Goal: Task Accomplishment & Management: Complete application form

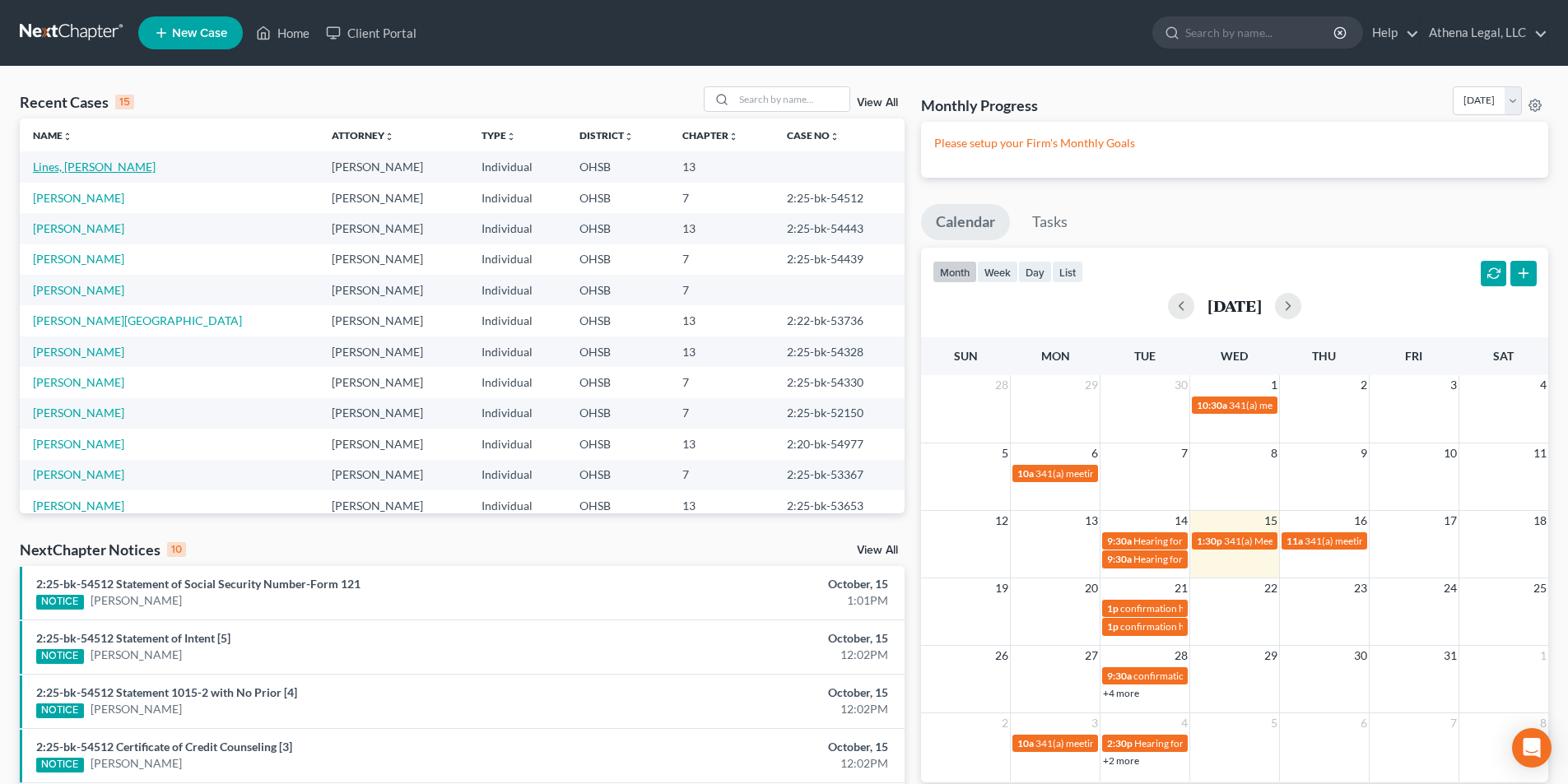
click at [81, 165] on link "Lines, [PERSON_NAME]" at bounding box center [94, 167] width 123 height 14
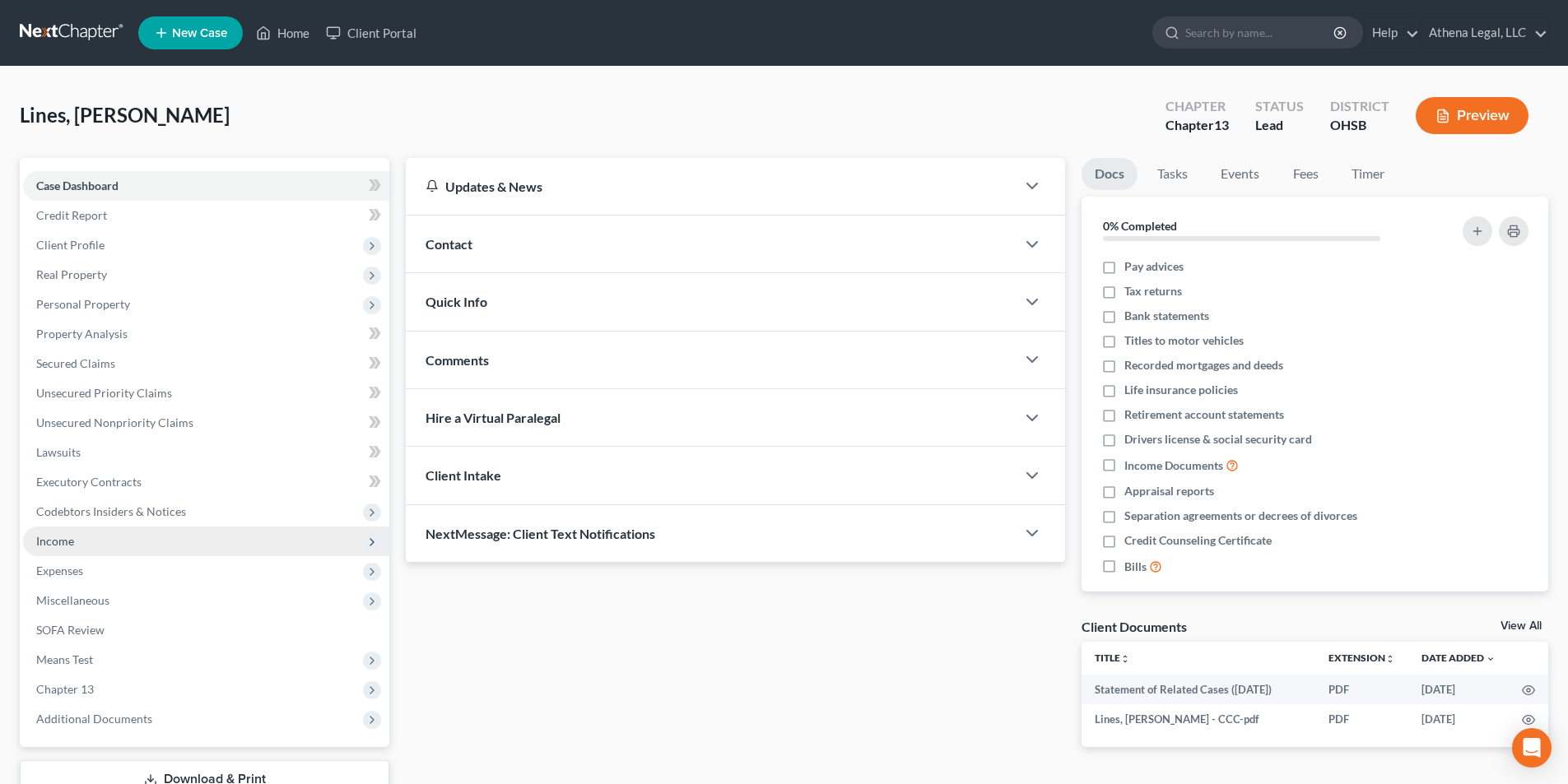
click at [79, 539] on span "Income" at bounding box center [206, 541] width 367 height 30
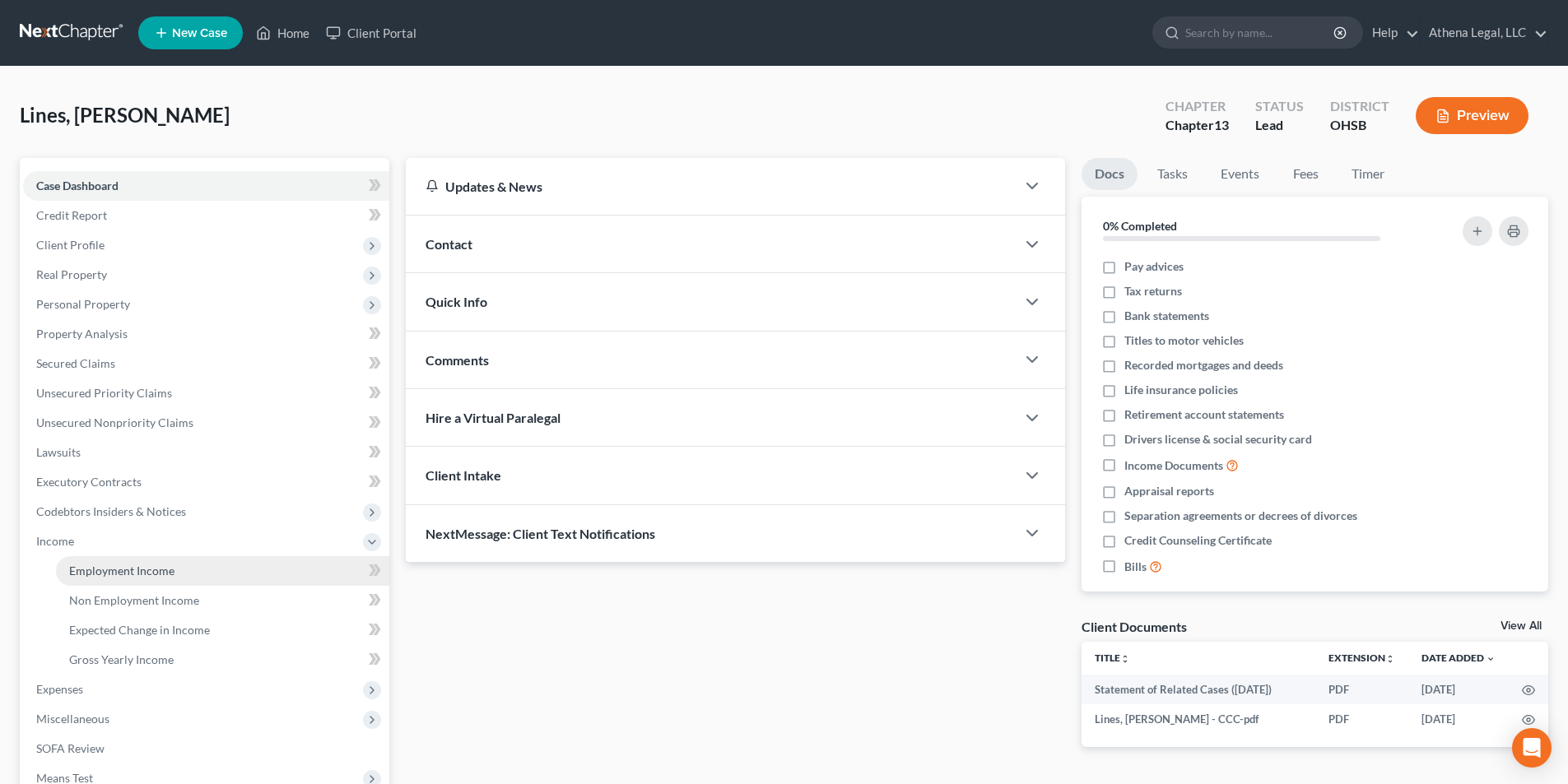
click at [91, 570] on span "Employment Income" at bounding box center [122, 571] width 105 height 14
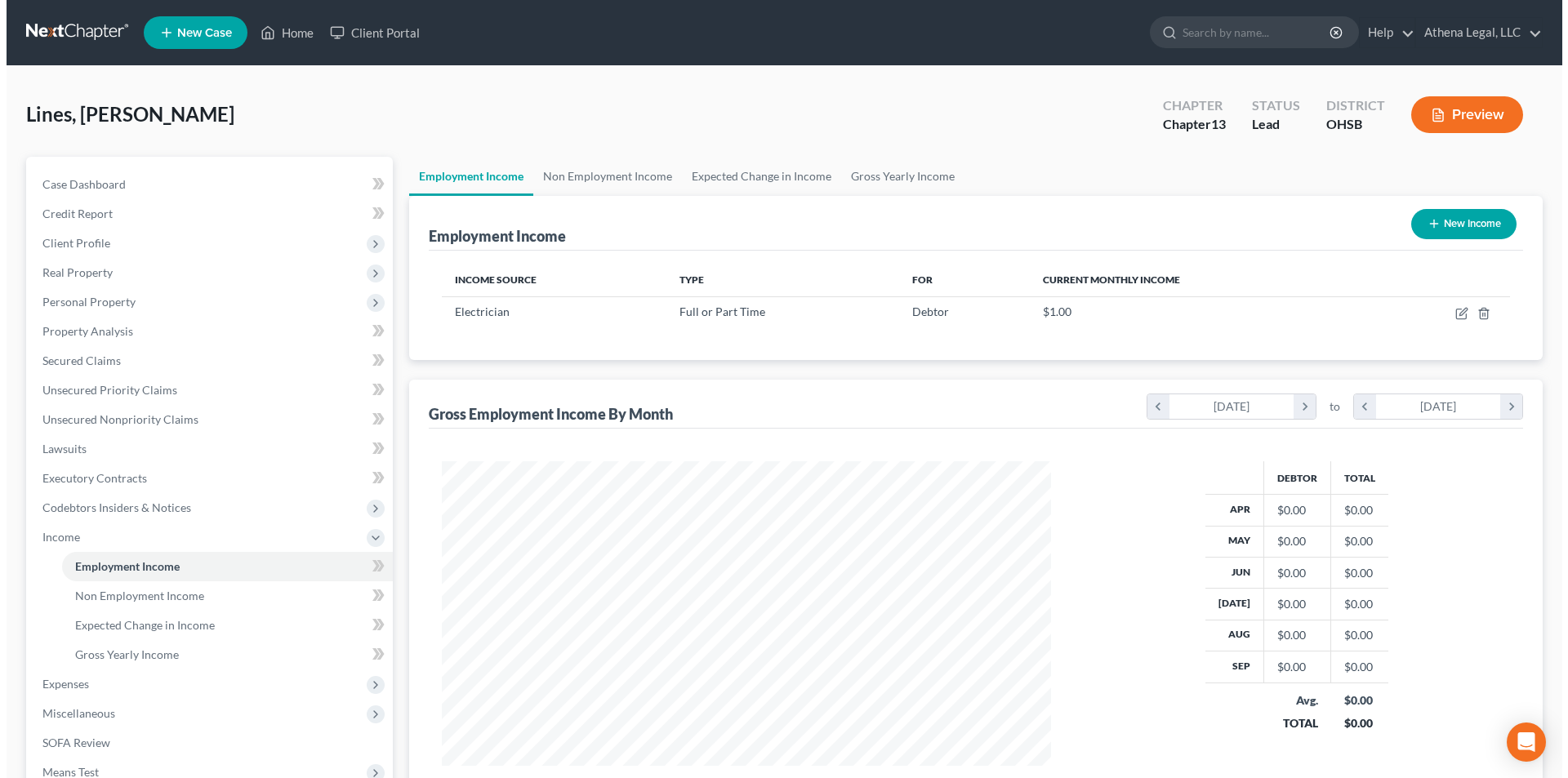
scroll to position [305, 642]
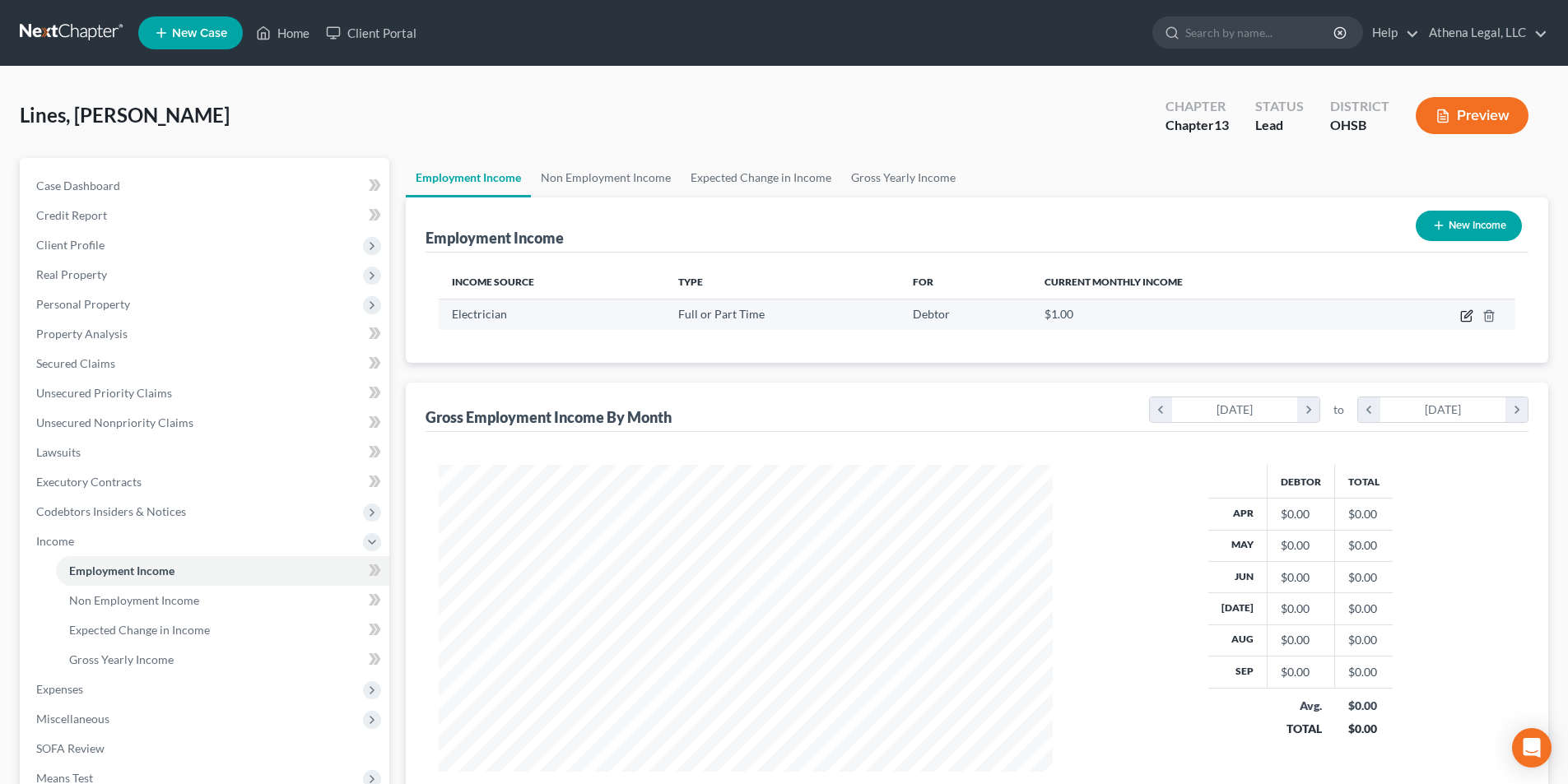
click at [1463, 318] on icon "button" at bounding box center [1467, 316] width 13 height 13
select select "0"
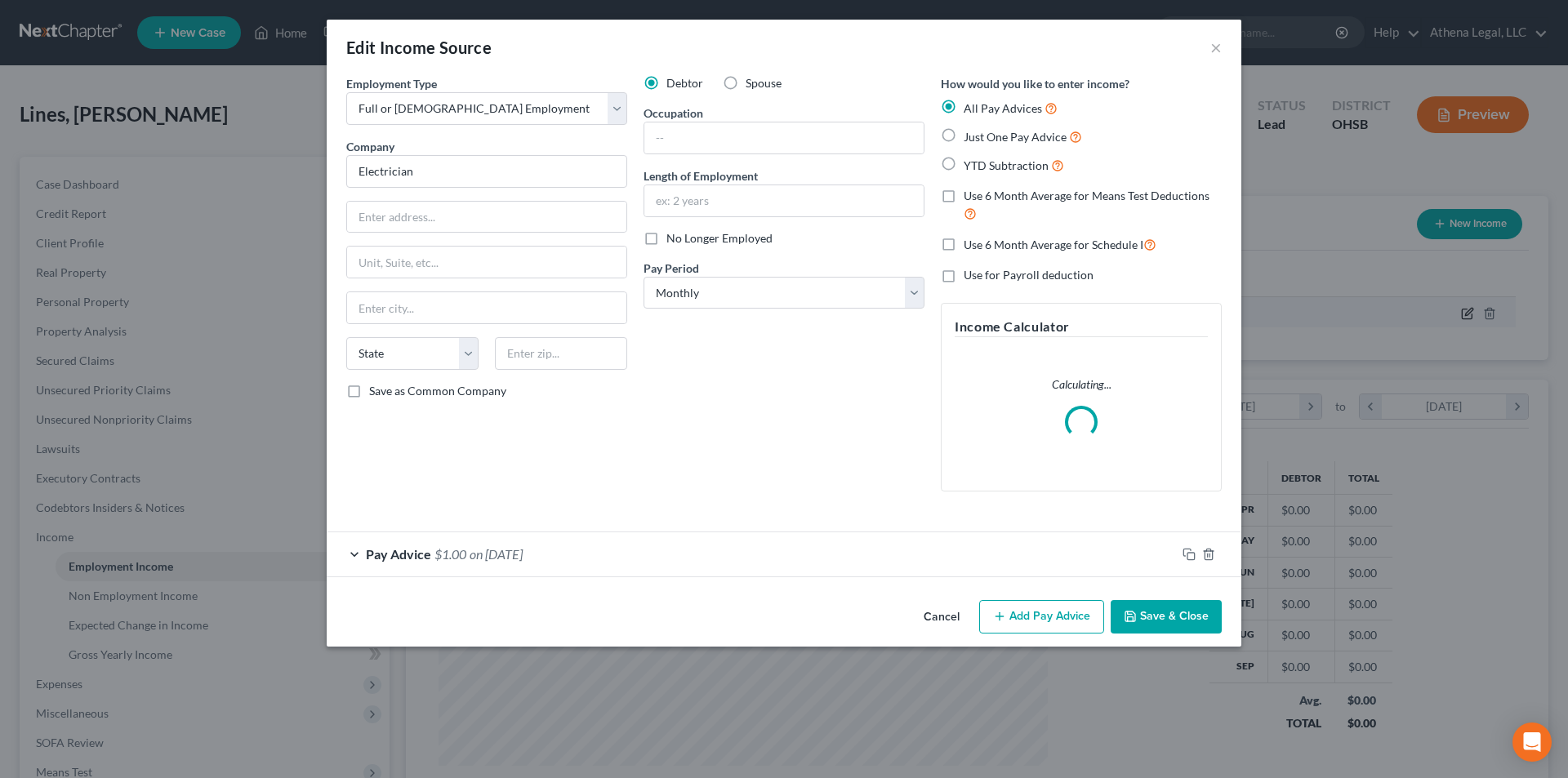
scroll to position [307, 648]
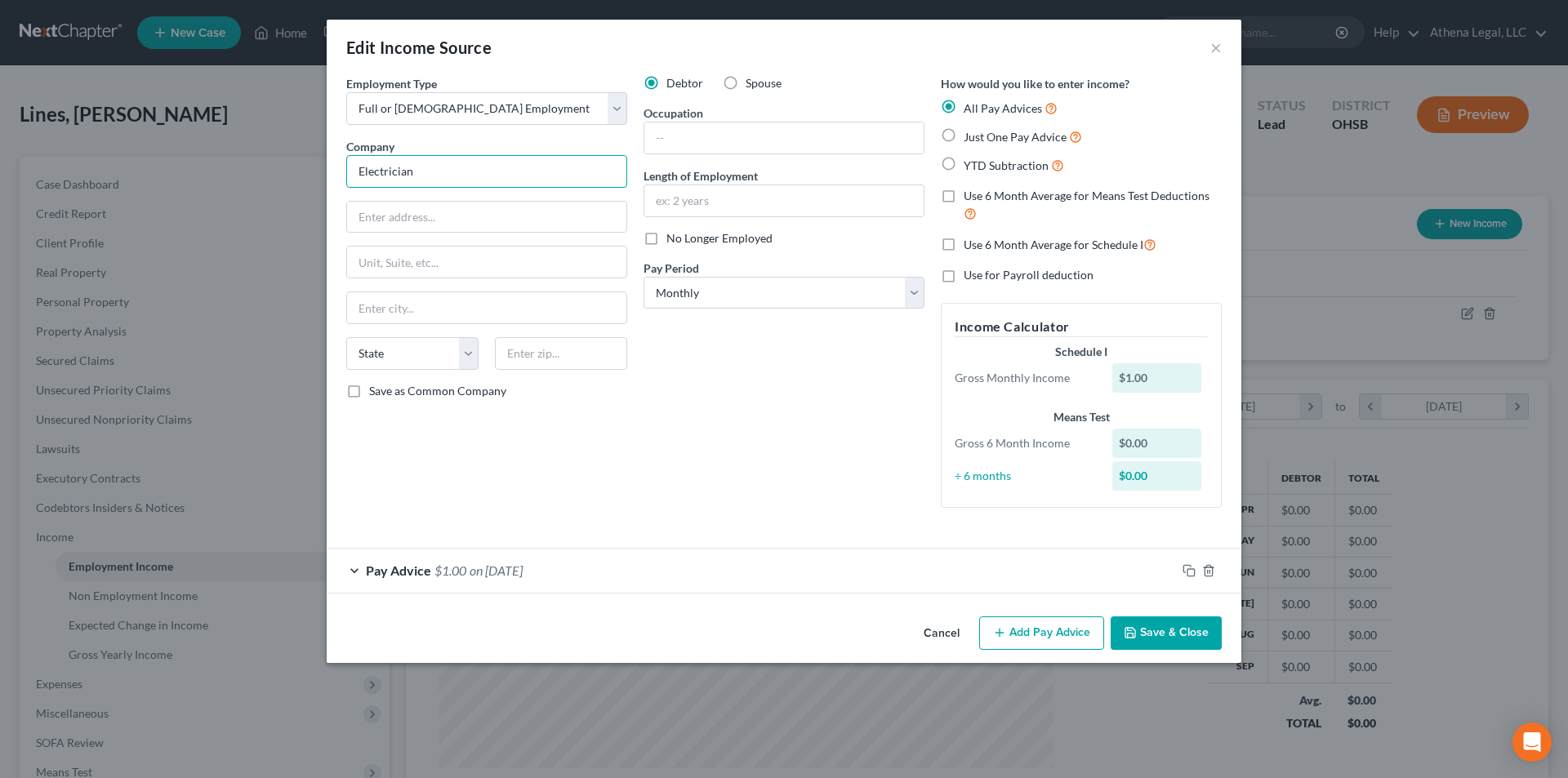
drag, startPoint x: 461, startPoint y: 166, endPoint x: 340, endPoint y: 188, distance: 123.0
click at [340, 188] on div "Employment Type * Select Full or [DEMOGRAPHIC_DATA] Employment Self Employment …" at bounding box center [486, 297] width 297 height 446
click at [705, 149] on input "text" at bounding box center [784, 138] width 279 height 31
type input "v"
click at [705, 144] on input "v" at bounding box center [784, 138] width 279 height 31
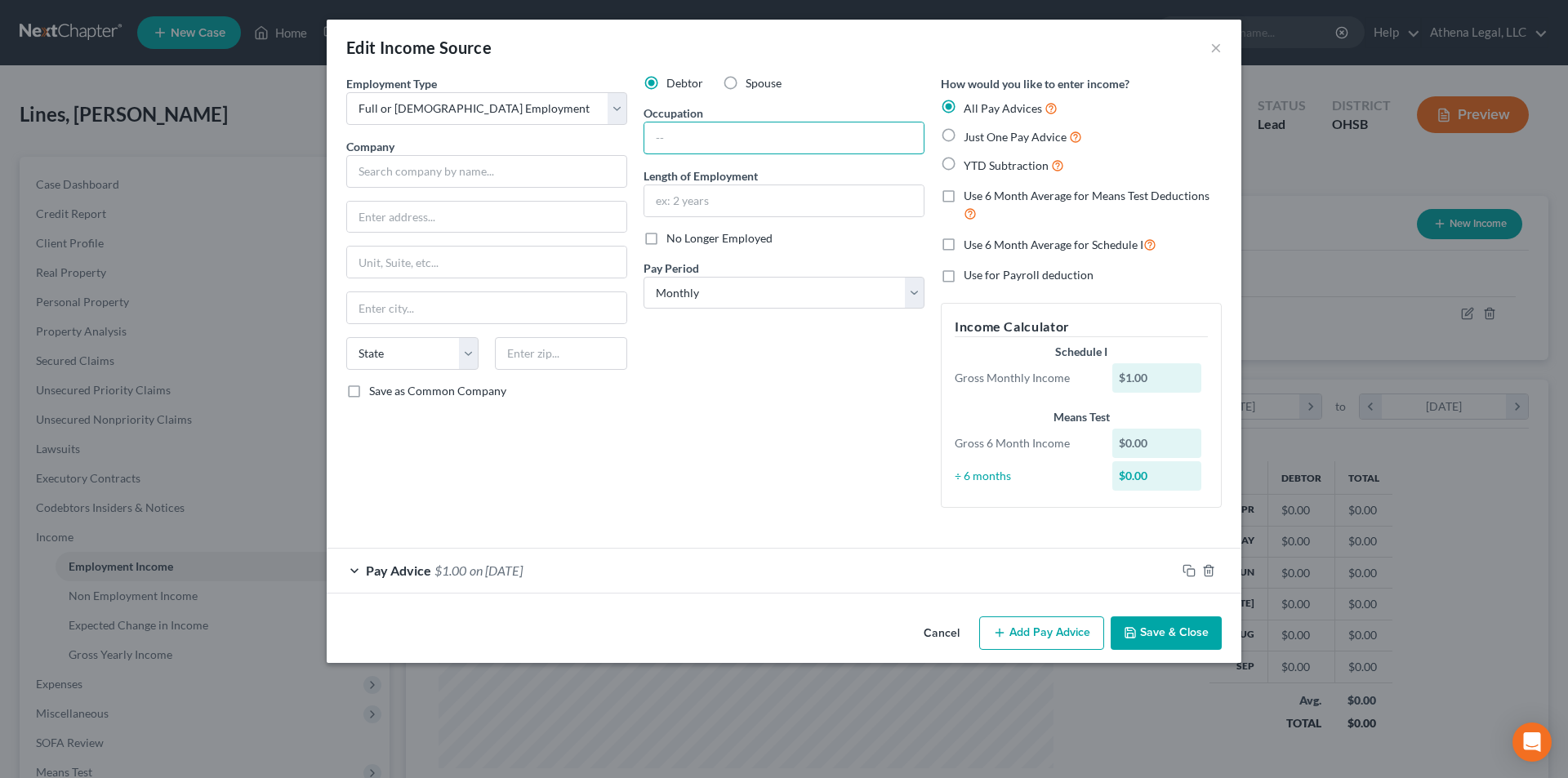
paste input "Electrician"
type input "Electrician"
click at [410, 174] on input "text" at bounding box center [487, 171] width 281 height 32
type input "[PERSON_NAME] Electric"
click at [417, 206] on input "2411 M" at bounding box center [486, 217] width 279 height 31
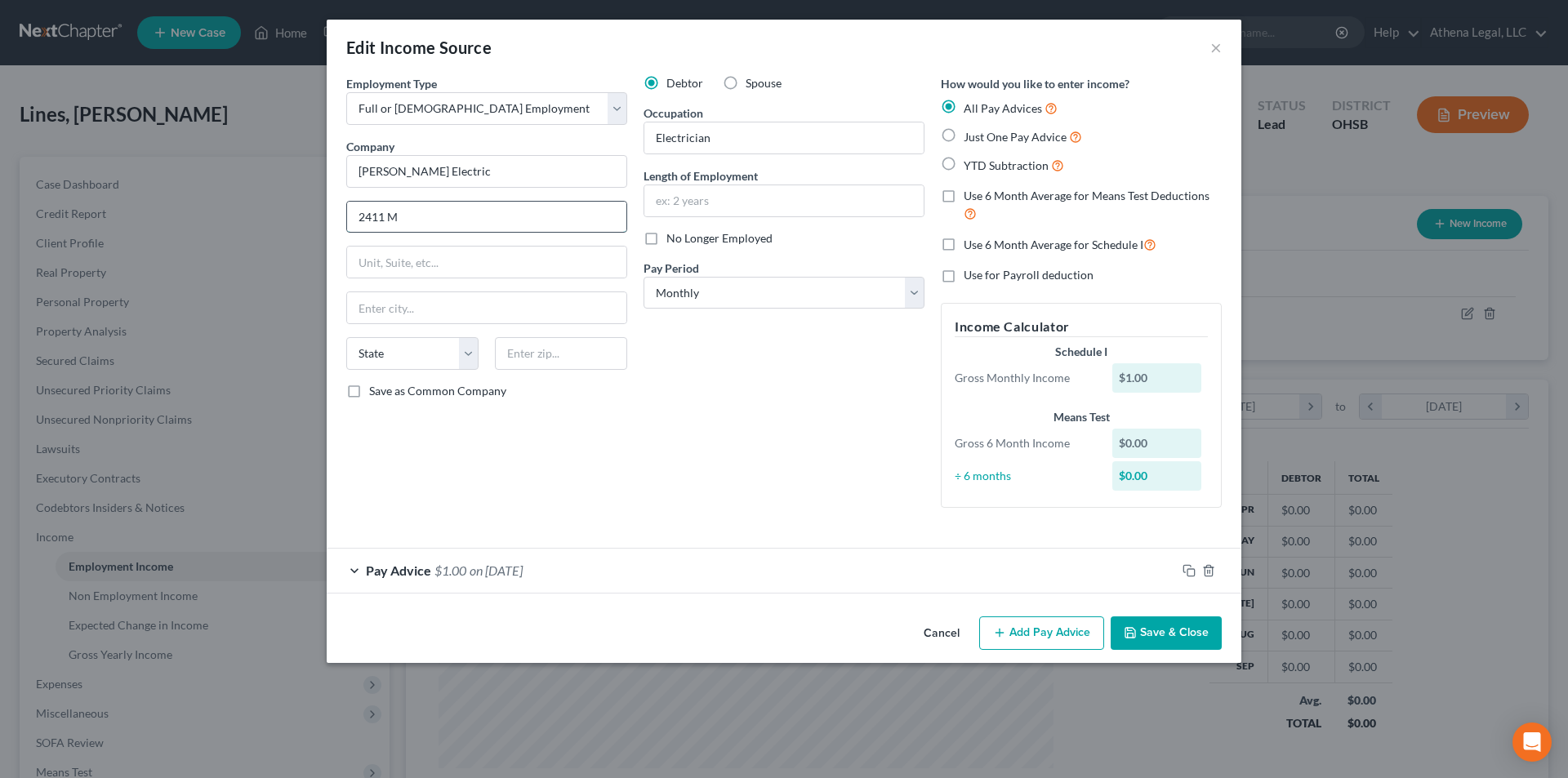
click at [425, 214] on input "2411 M" at bounding box center [486, 217] width 279 height 31
click at [561, 218] on input "2411 M" at bounding box center [486, 217] width 279 height 31
type input "[STREET_ADDRESS]"
type input "[GEOGRAPHIC_DATA]"
select select "36"
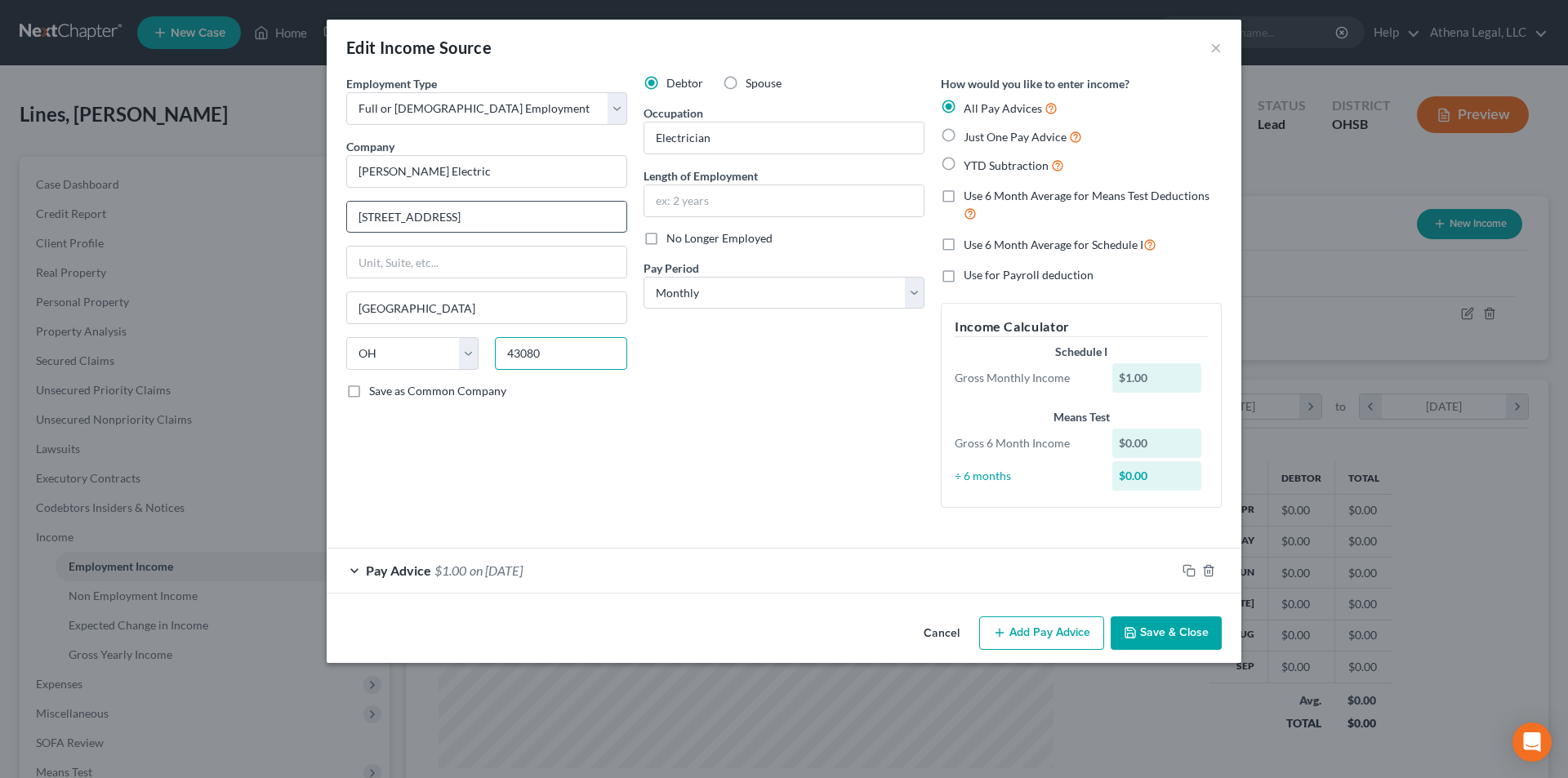
type input "43080"
type input "Utica"
click at [600, 354] on input "43080" at bounding box center [560, 353] width 132 height 32
click at [708, 581] on div "Pay Advice $1.00 on [DATE]" at bounding box center [751, 571] width 849 height 44
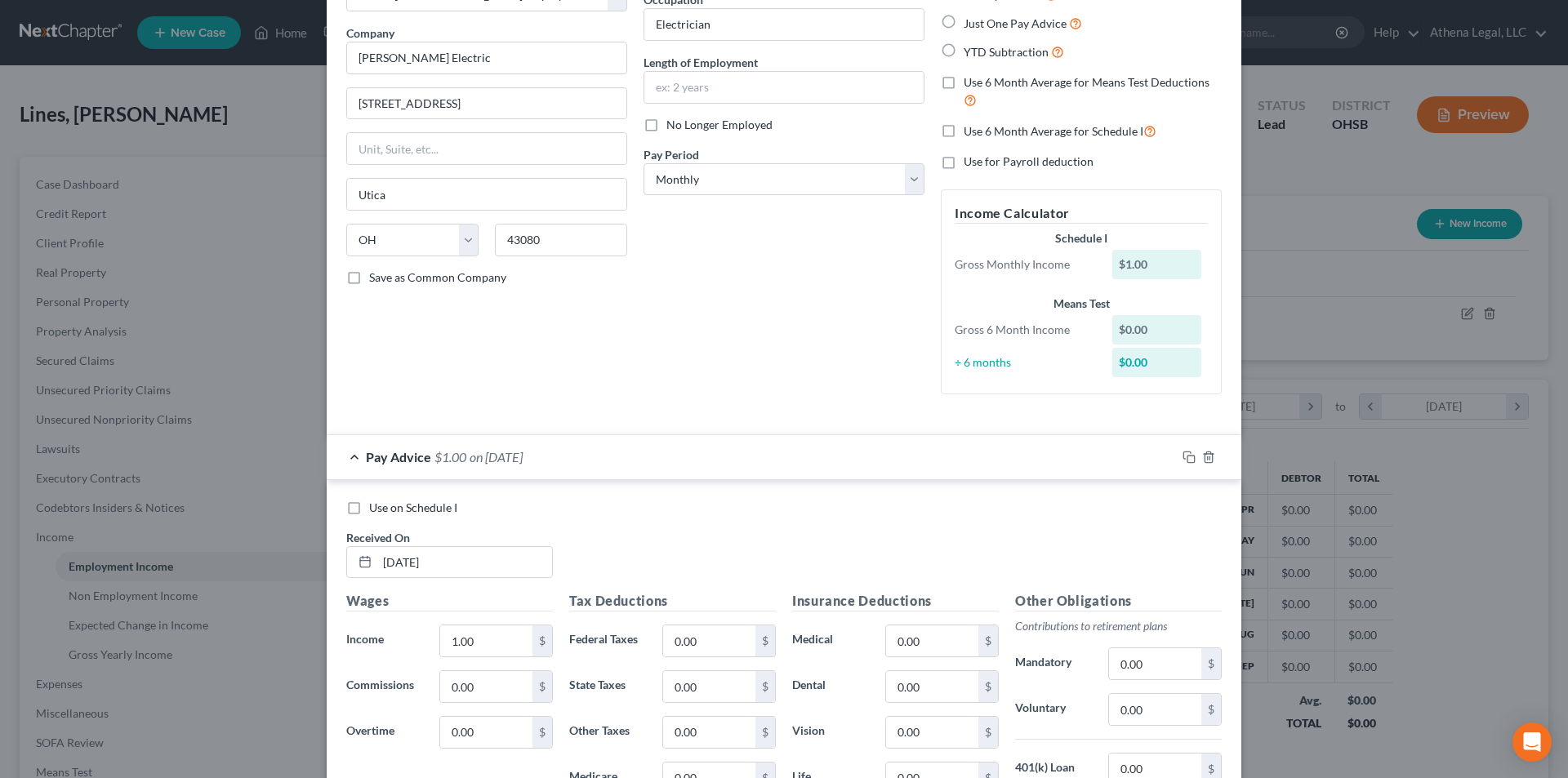
scroll to position [163, 0]
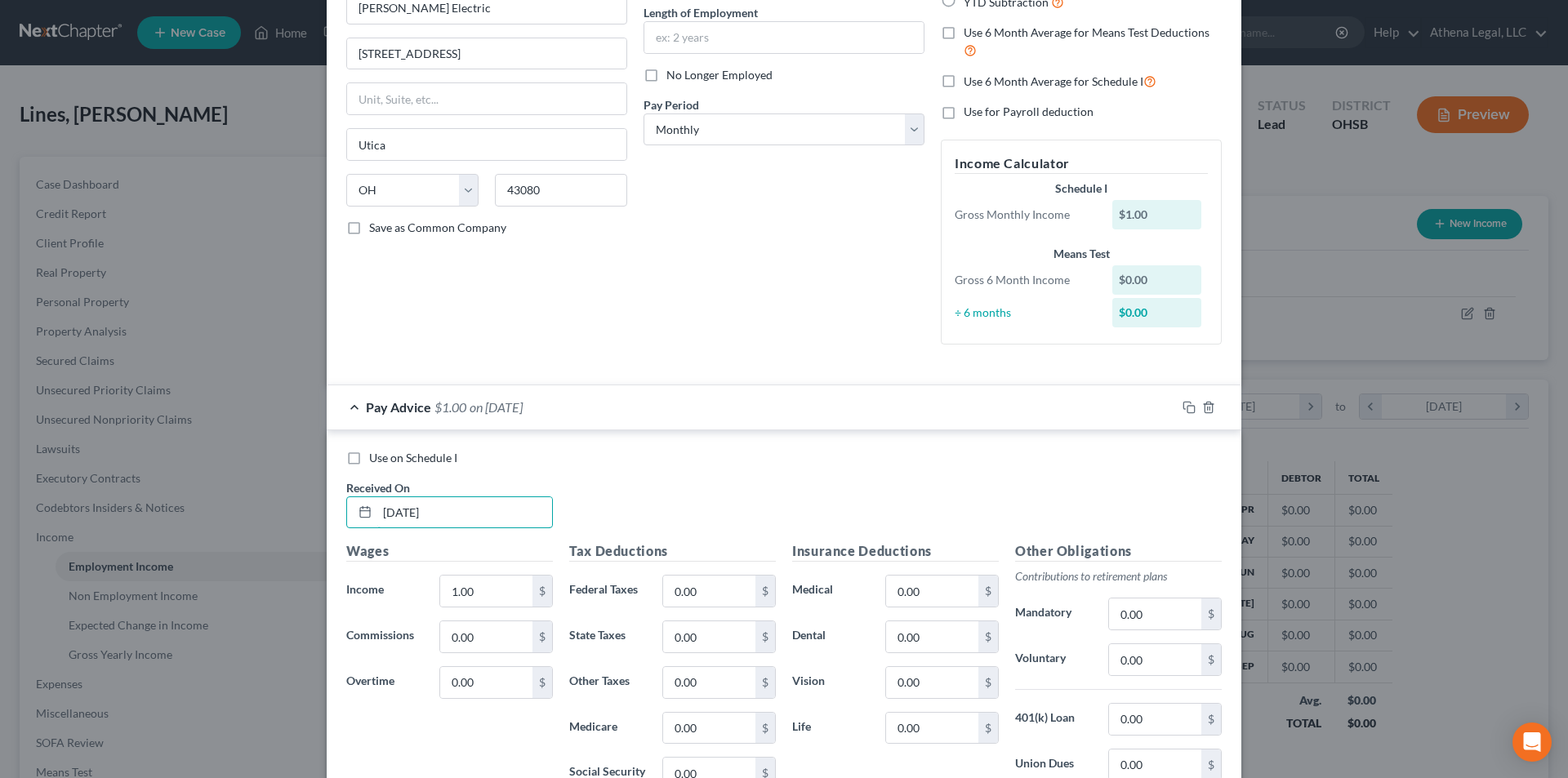
drag, startPoint x: 454, startPoint y: 509, endPoint x: 363, endPoint y: 488, distance: 93.4
click at [363, 488] on div "Received On * [DATE]" at bounding box center [449, 504] width 223 height 49
click at [676, 423] on div "Pay Advice $1.00" at bounding box center [761, 408] width 869 height 44
drag, startPoint x: 486, startPoint y: 507, endPoint x: 490, endPoint y: 498, distance: 9.8
click at [486, 507] on input "08/15" at bounding box center [464, 513] width 175 height 31
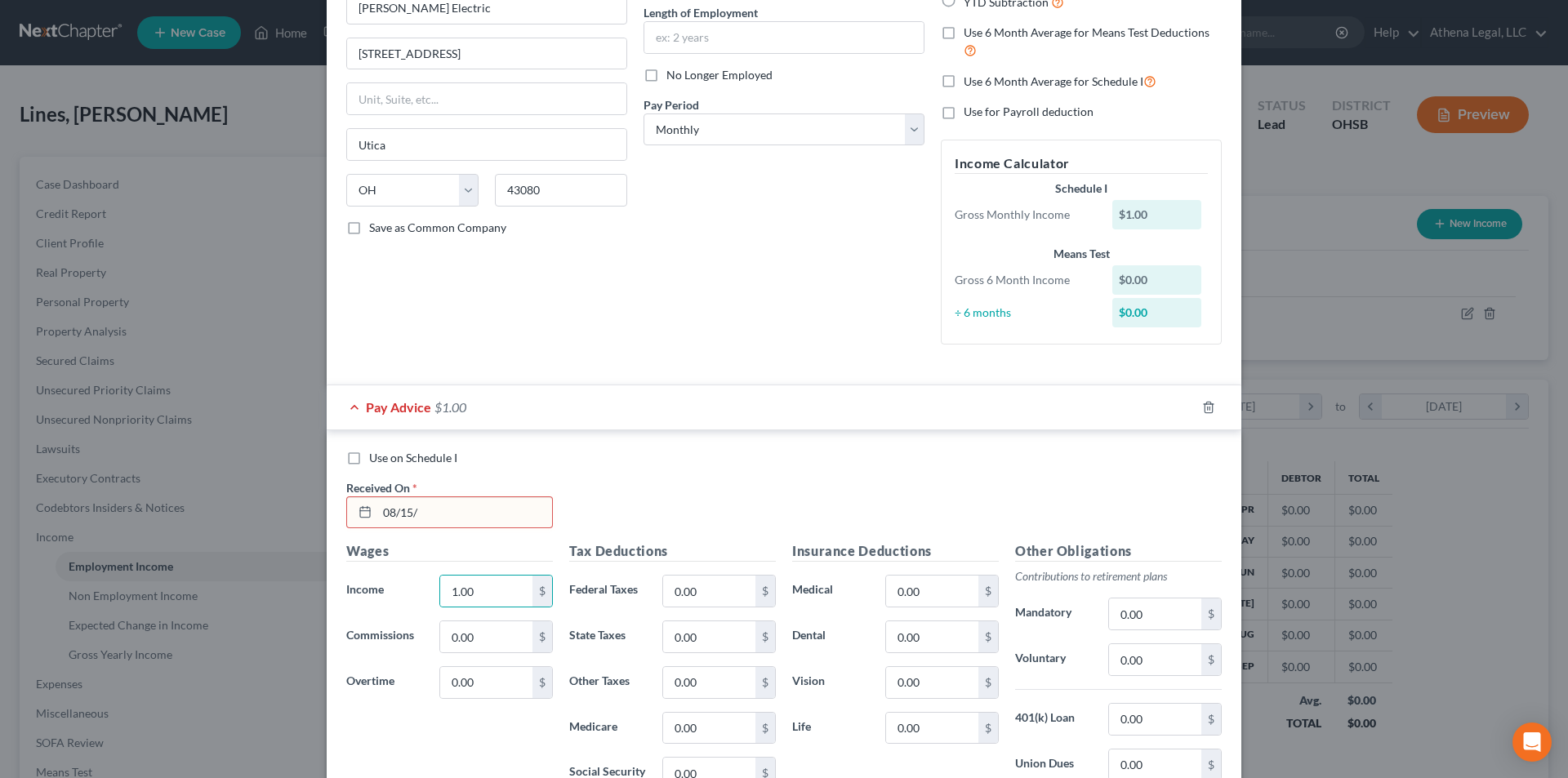
type input "[DATE]"
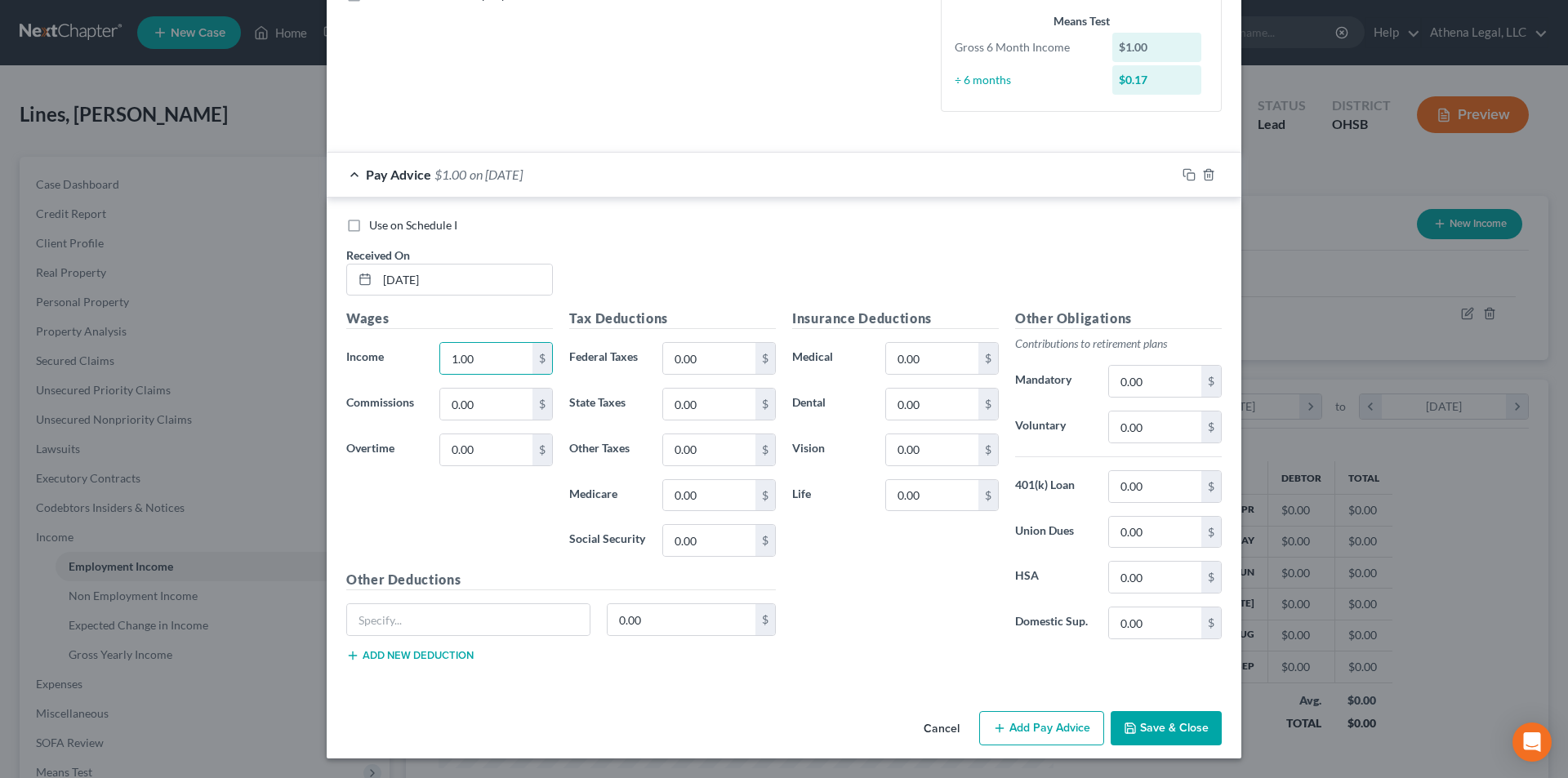
click at [476, 341] on div "Wages Income * 1.00 $ Commissions 0.00 $ Overtime 0.00 $" at bounding box center [449, 439] width 223 height 261
type input "1"
click at [492, 355] on input "text" at bounding box center [485, 358] width 92 height 31
click at [675, 166] on div "Pay Advice on [DATE]" at bounding box center [761, 175] width 869 height 44
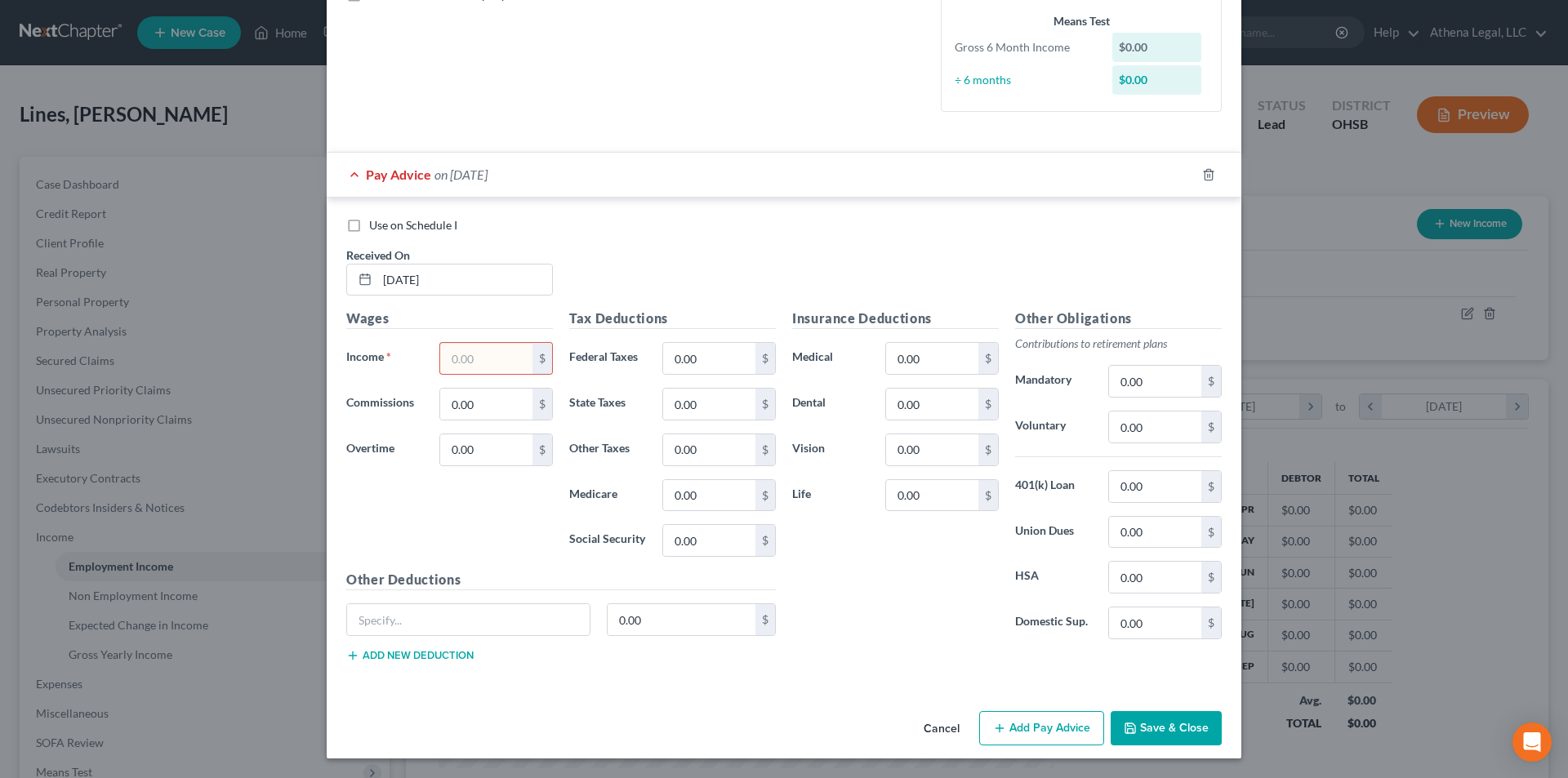
click at [452, 351] on input "text" at bounding box center [485, 358] width 92 height 31
click at [492, 356] on input "text" at bounding box center [485, 358] width 92 height 31
click at [471, 354] on input "text" at bounding box center [485, 358] width 92 height 31
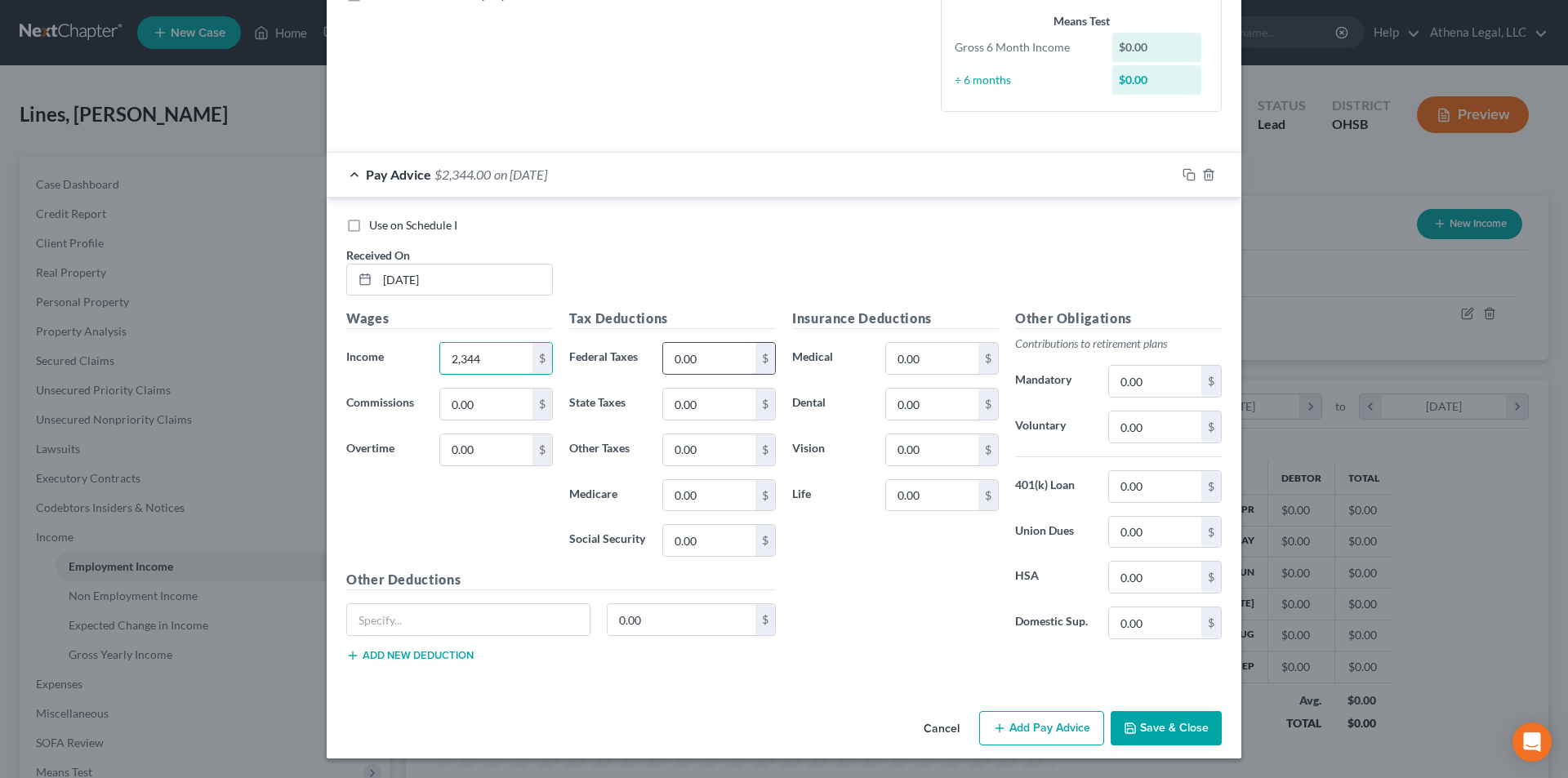
type input "2,344"
click at [701, 361] on input "0.00" at bounding box center [708, 358] width 92 height 31
type input "640"
click at [1132, 433] on input "0.00" at bounding box center [1155, 427] width 92 height 31
type input "70"
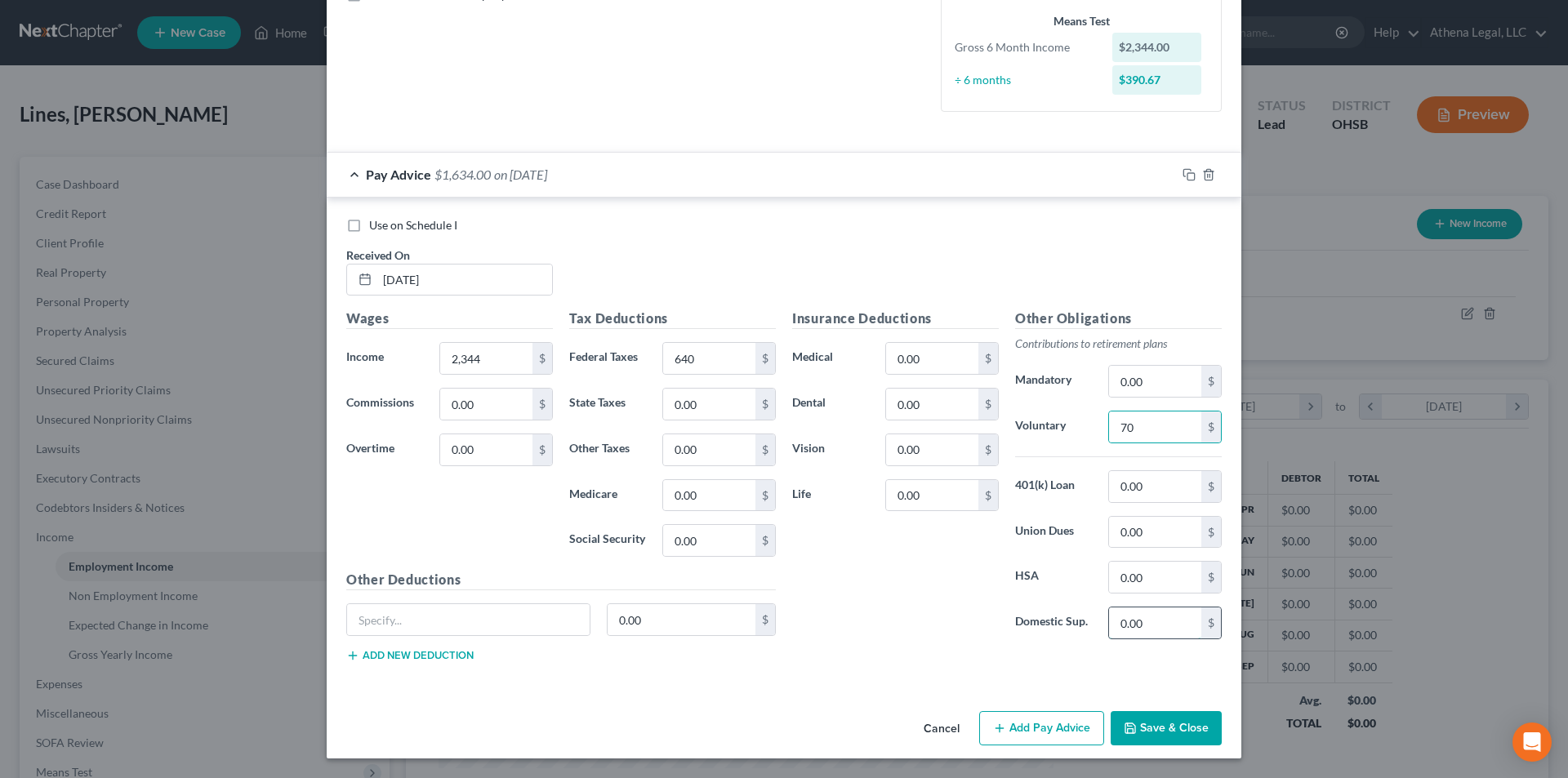
click at [1122, 618] on input "0.00" at bounding box center [1155, 623] width 92 height 31
drag, startPoint x: 1172, startPoint y: 629, endPoint x: 1102, endPoint y: 628, distance: 70.0
click at [1108, 628] on div "97 $" at bounding box center [1165, 623] width 114 height 32
type input "100"
click at [1022, 726] on button "Add Pay Advice" at bounding box center [1042, 729] width 125 height 34
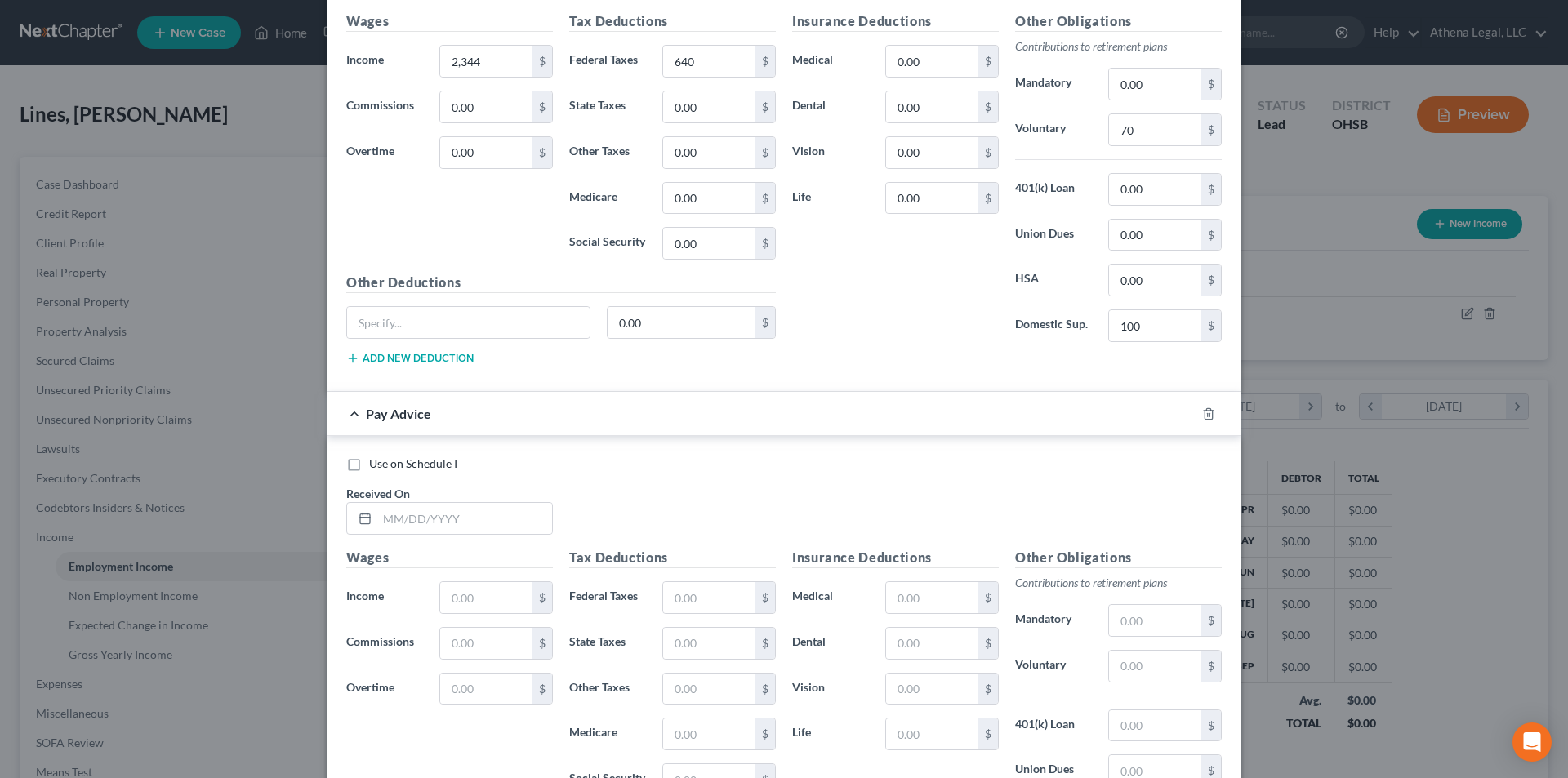
scroll to position [723, 0]
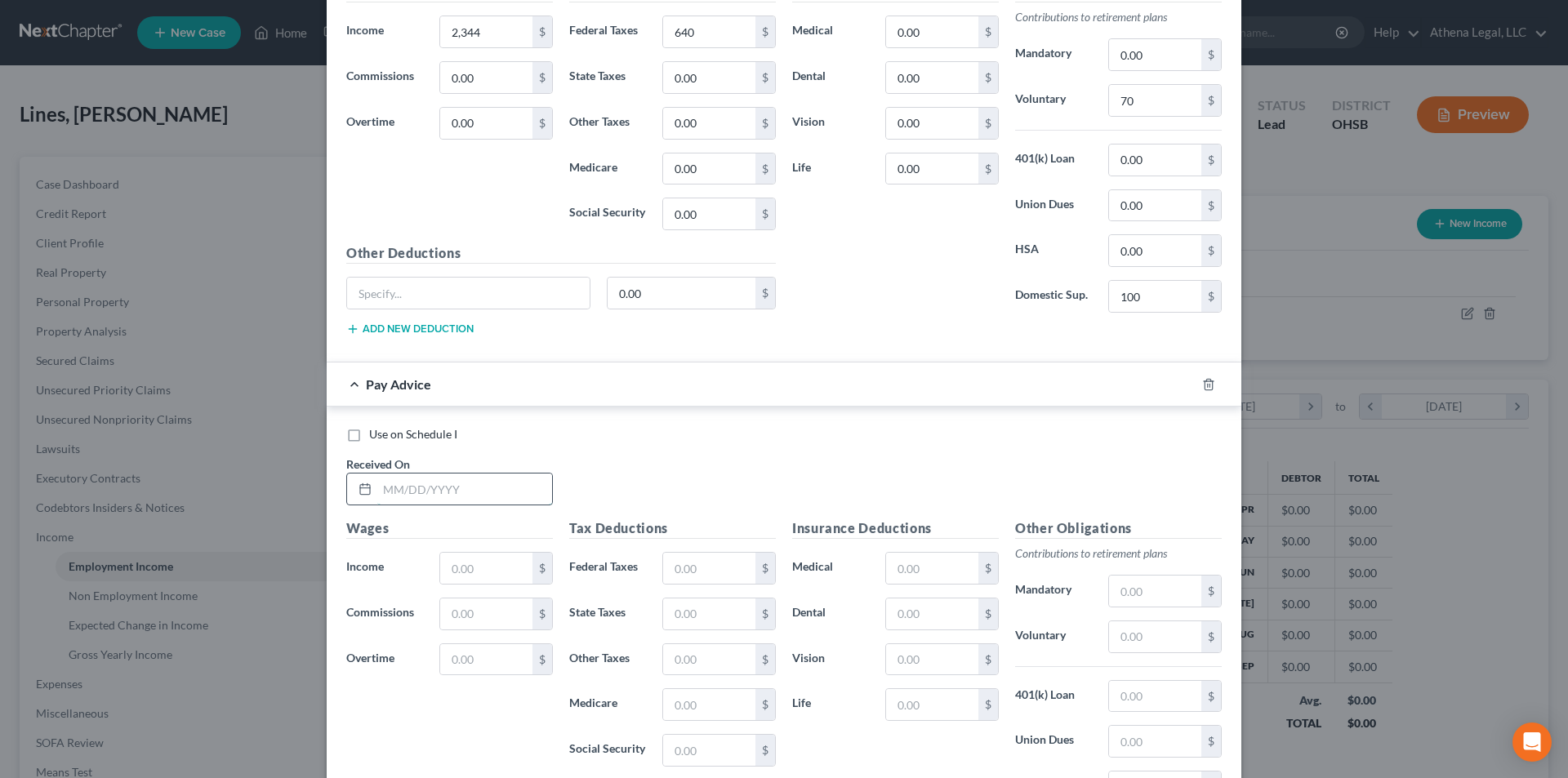
click at [508, 503] on input "text" at bounding box center [464, 489] width 175 height 31
type input "[DATE]"
type input "2,313"
click at [736, 568] on input "text" at bounding box center [708, 568] width 92 height 31
type input "629"
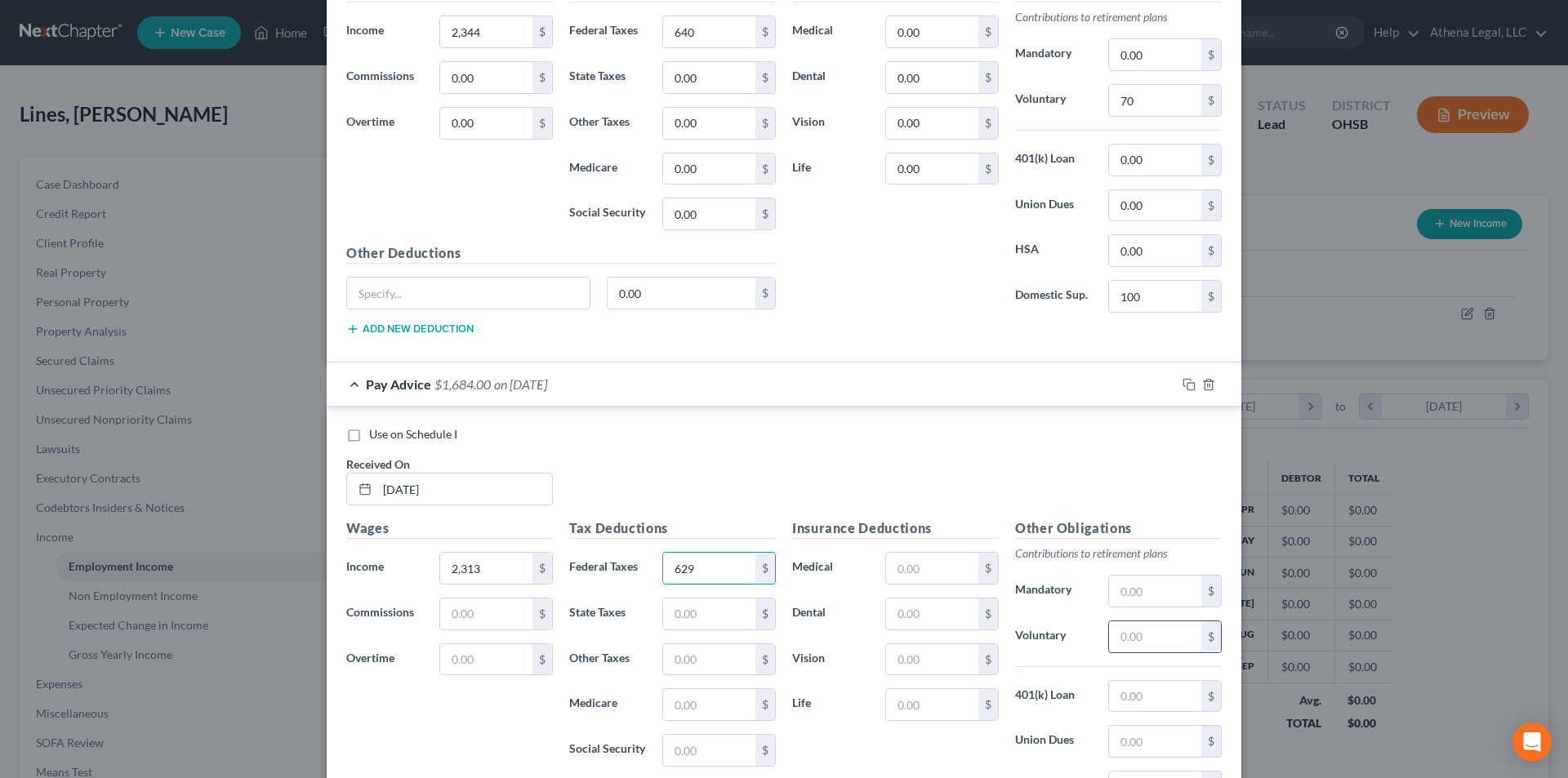
click at [1173, 643] on input "text" at bounding box center [1155, 636] width 92 height 31
type input "69"
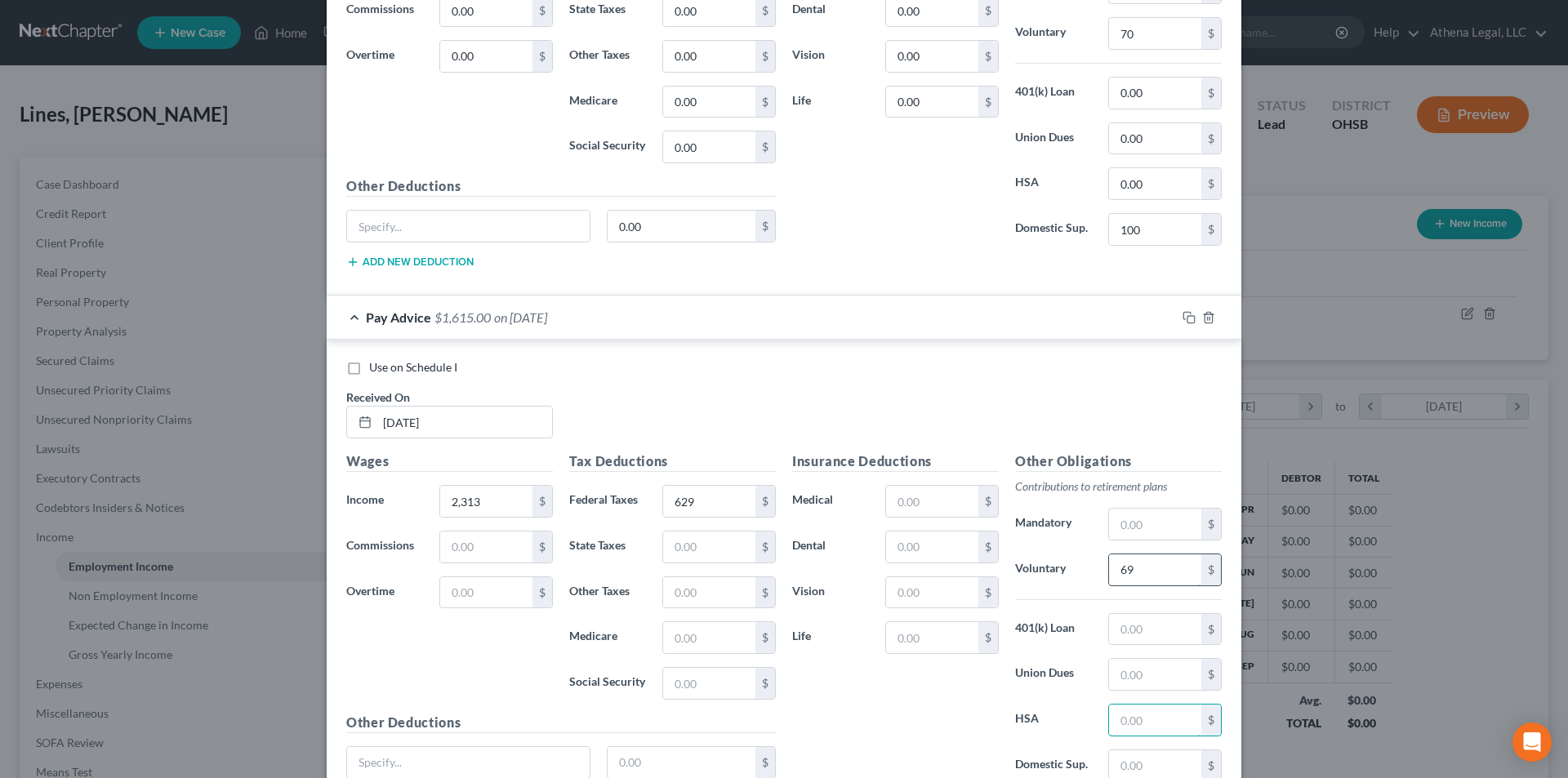
scroll to position [829, 0]
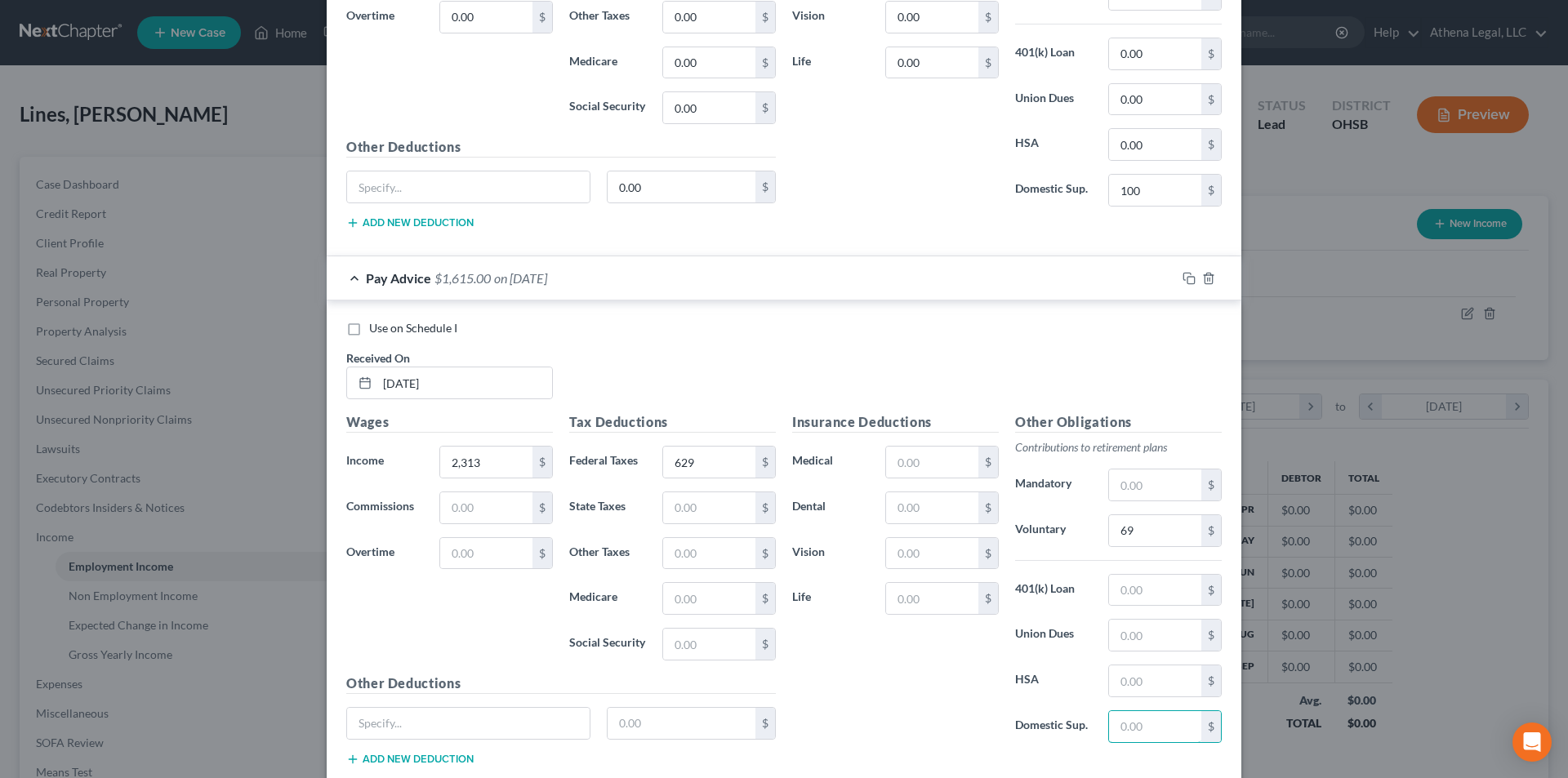
click at [1124, 713] on input "text" at bounding box center [1155, 727] width 92 height 31
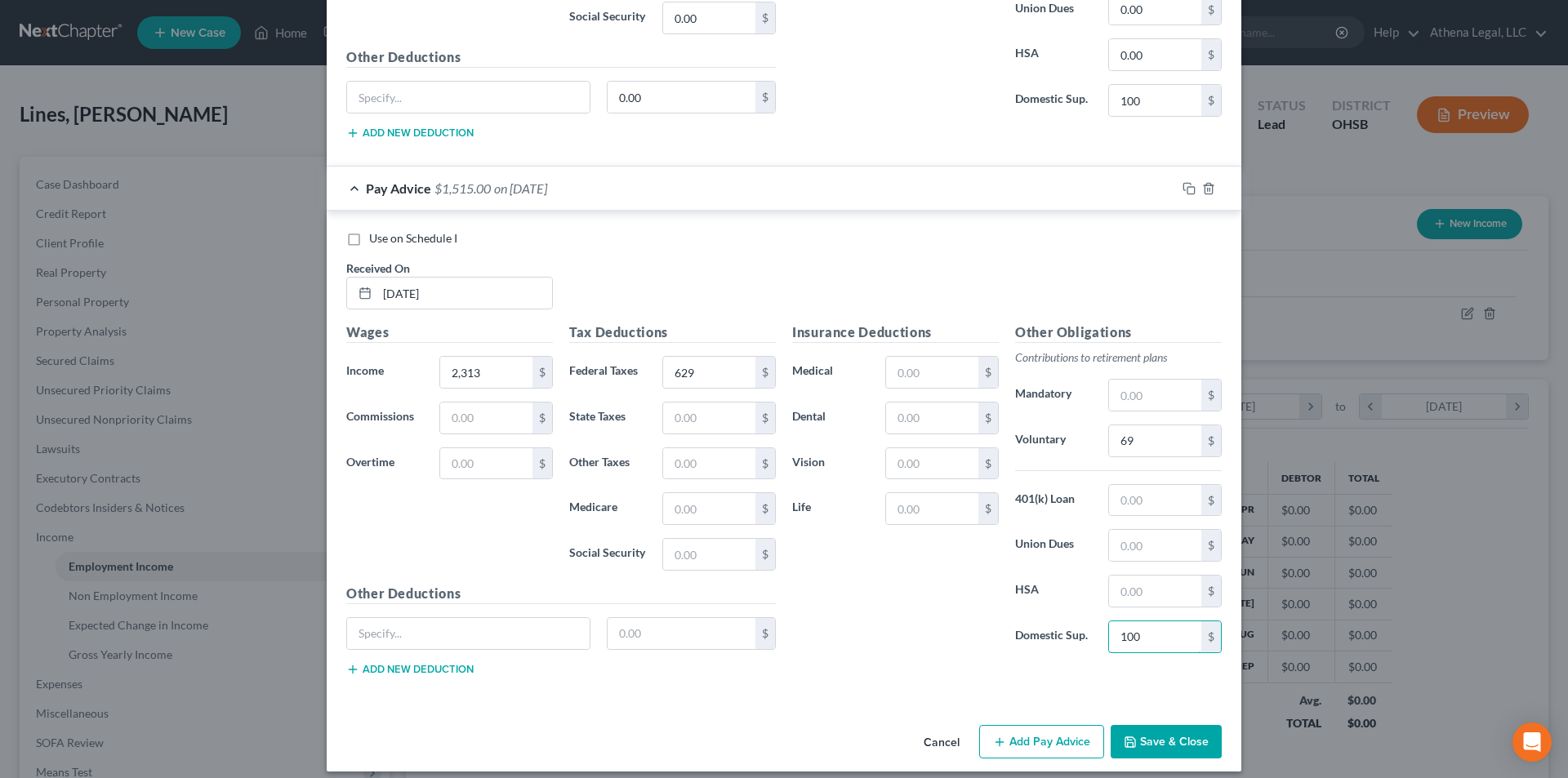
scroll to position [932, 0]
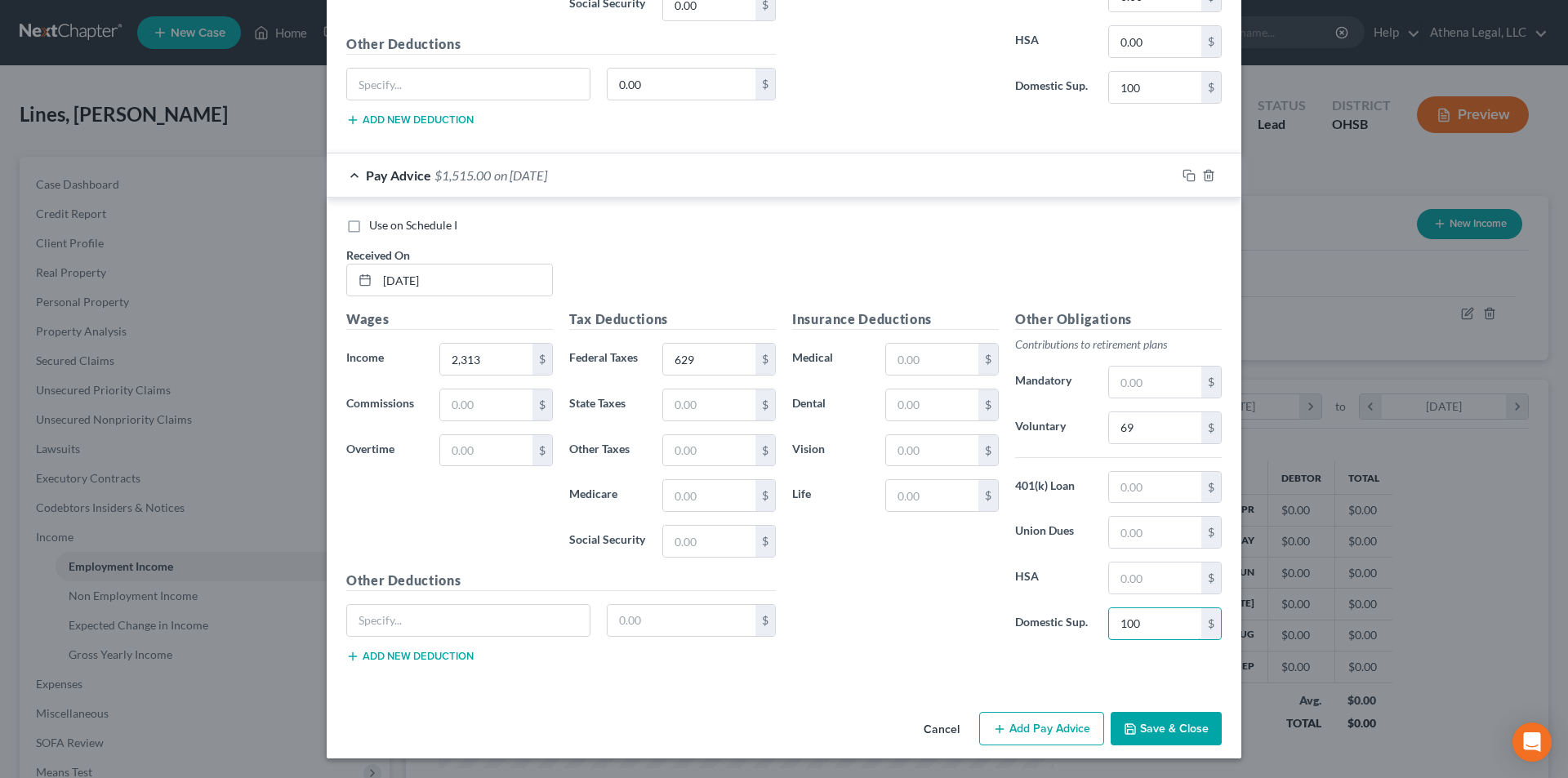
type input "100"
click at [1076, 738] on button "Add Pay Advice" at bounding box center [1042, 730] width 125 height 34
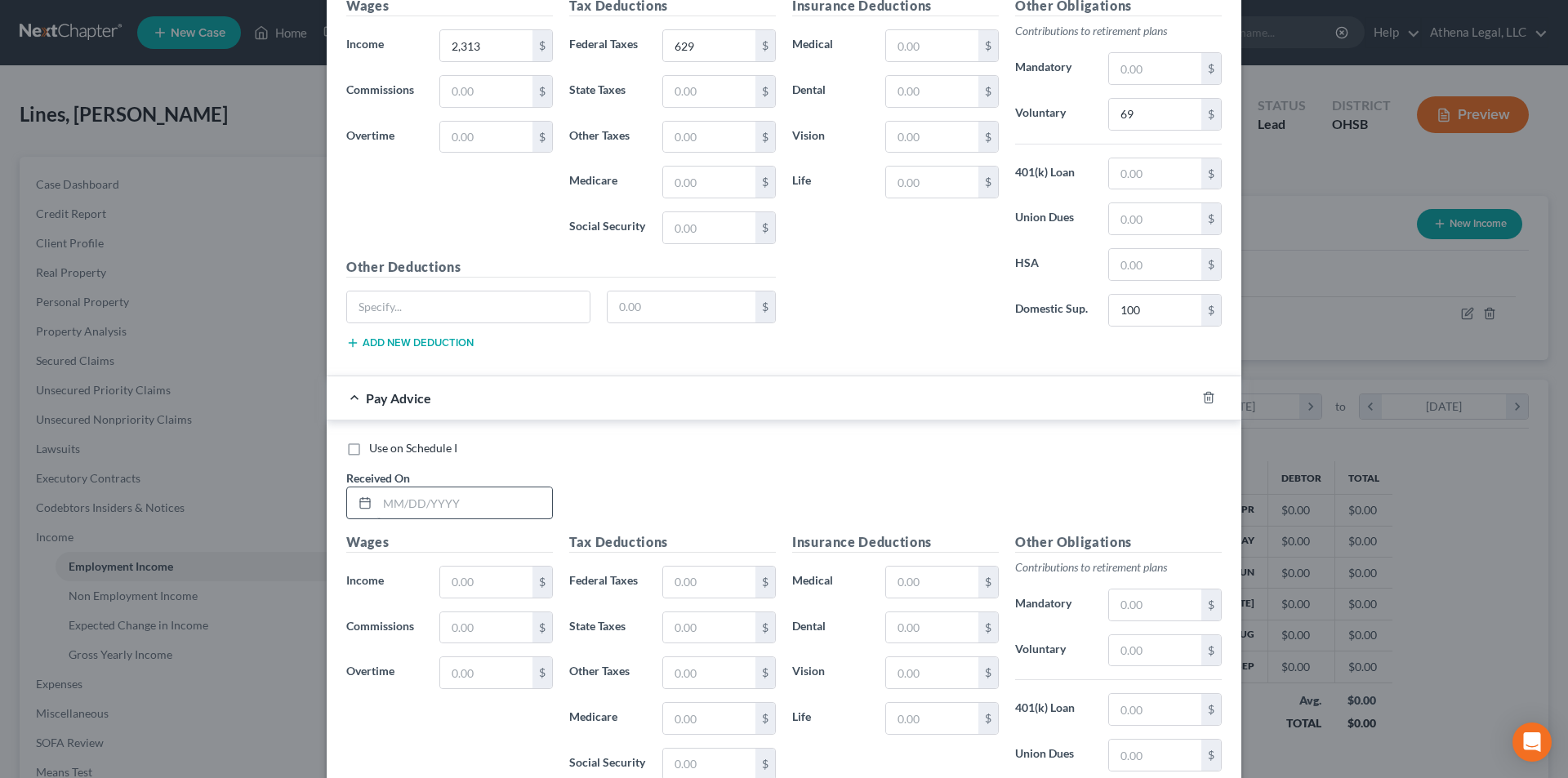
scroll to position [1259, 0]
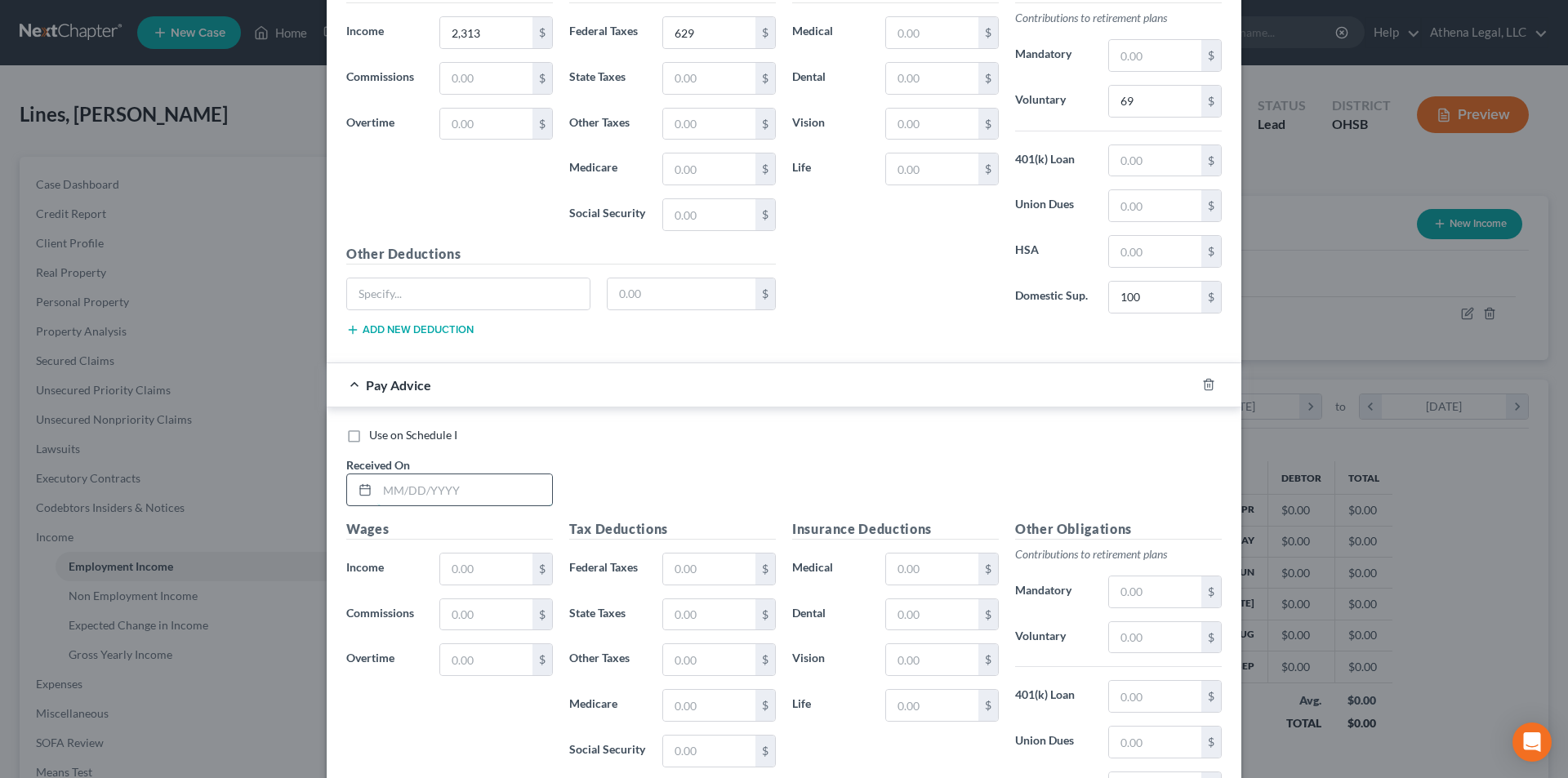
click at [458, 482] on input "text" at bounding box center [464, 490] width 175 height 31
type input "[DATE]"
type input "1,536"
click at [697, 571] on input "text" at bounding box center [708, 569] width 92 height 31
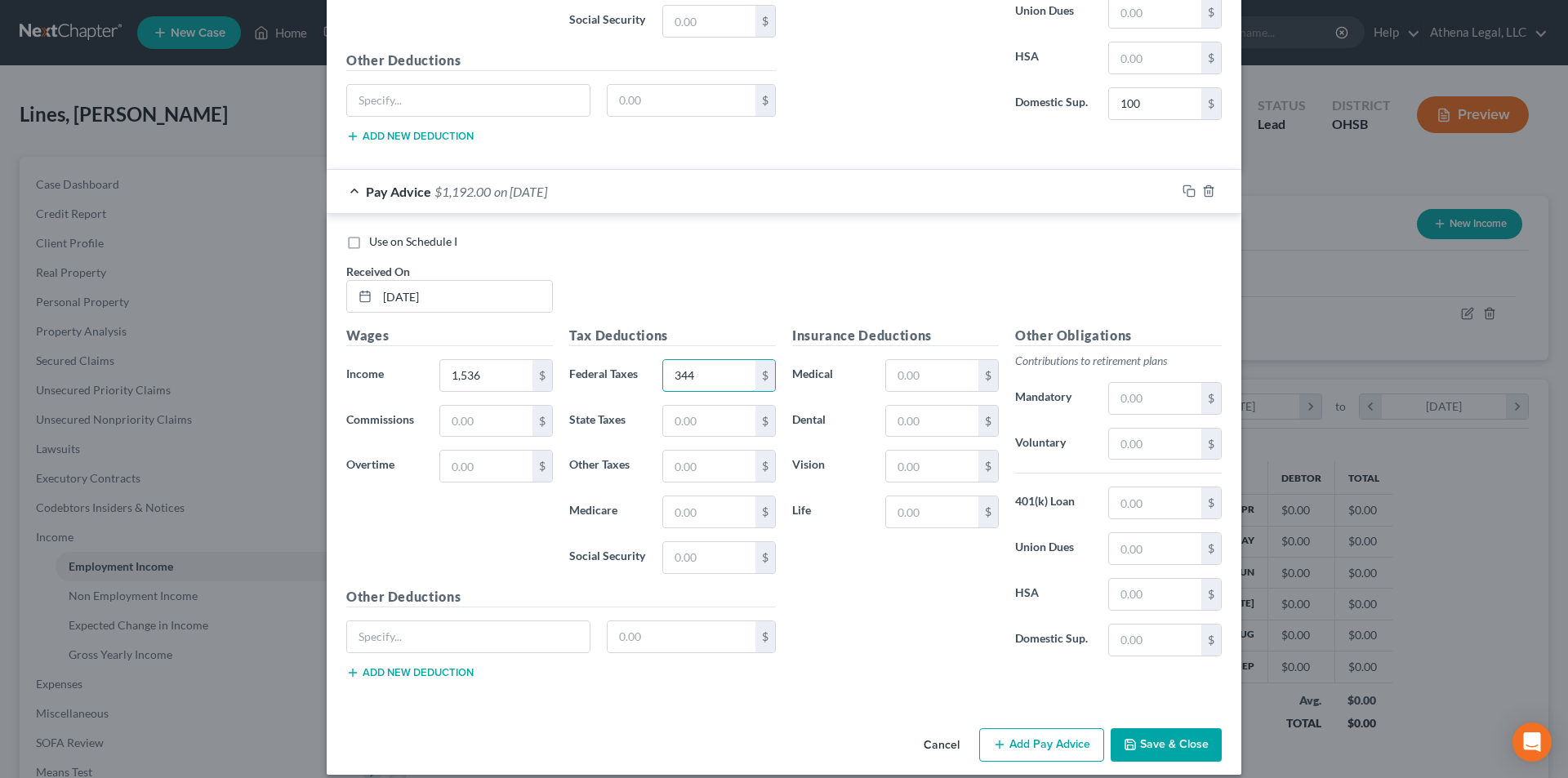
scroll to position [1469, 0]
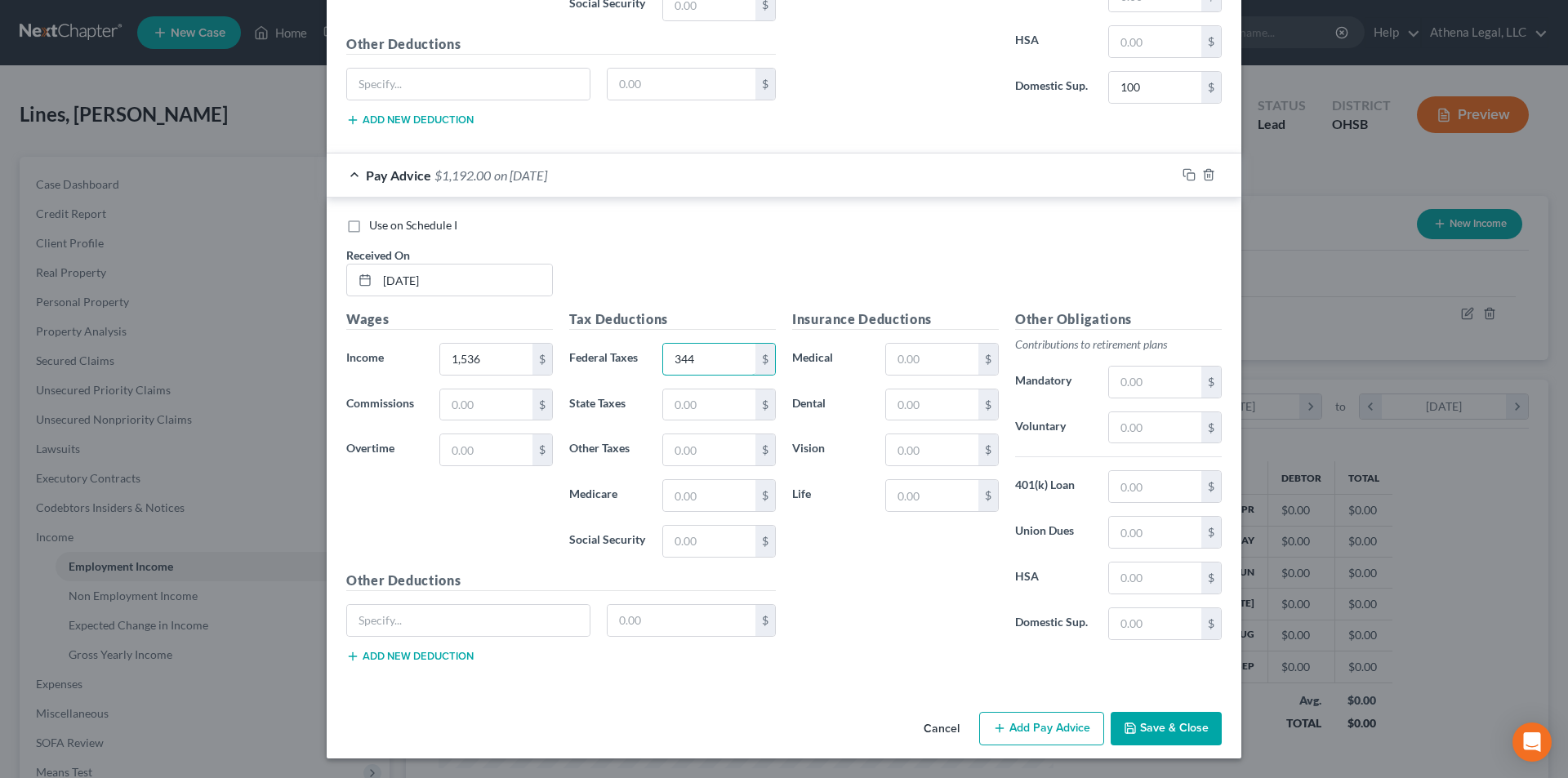
type input "344"
click at [1057, 731] on button "Add Pay Advice" at bounding box center [1042, 730] width 125 height 34
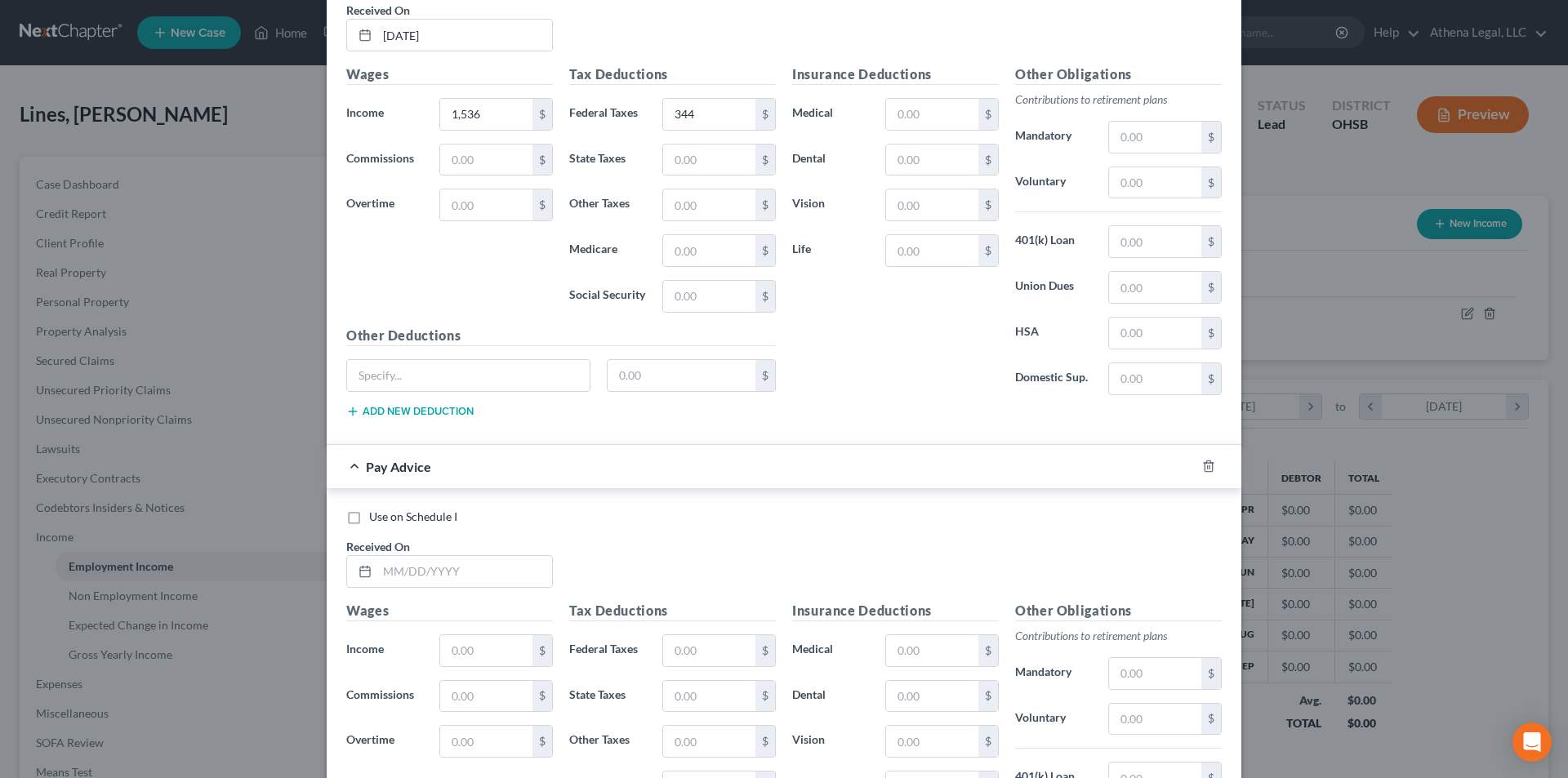
scroll to position [1877, 0]
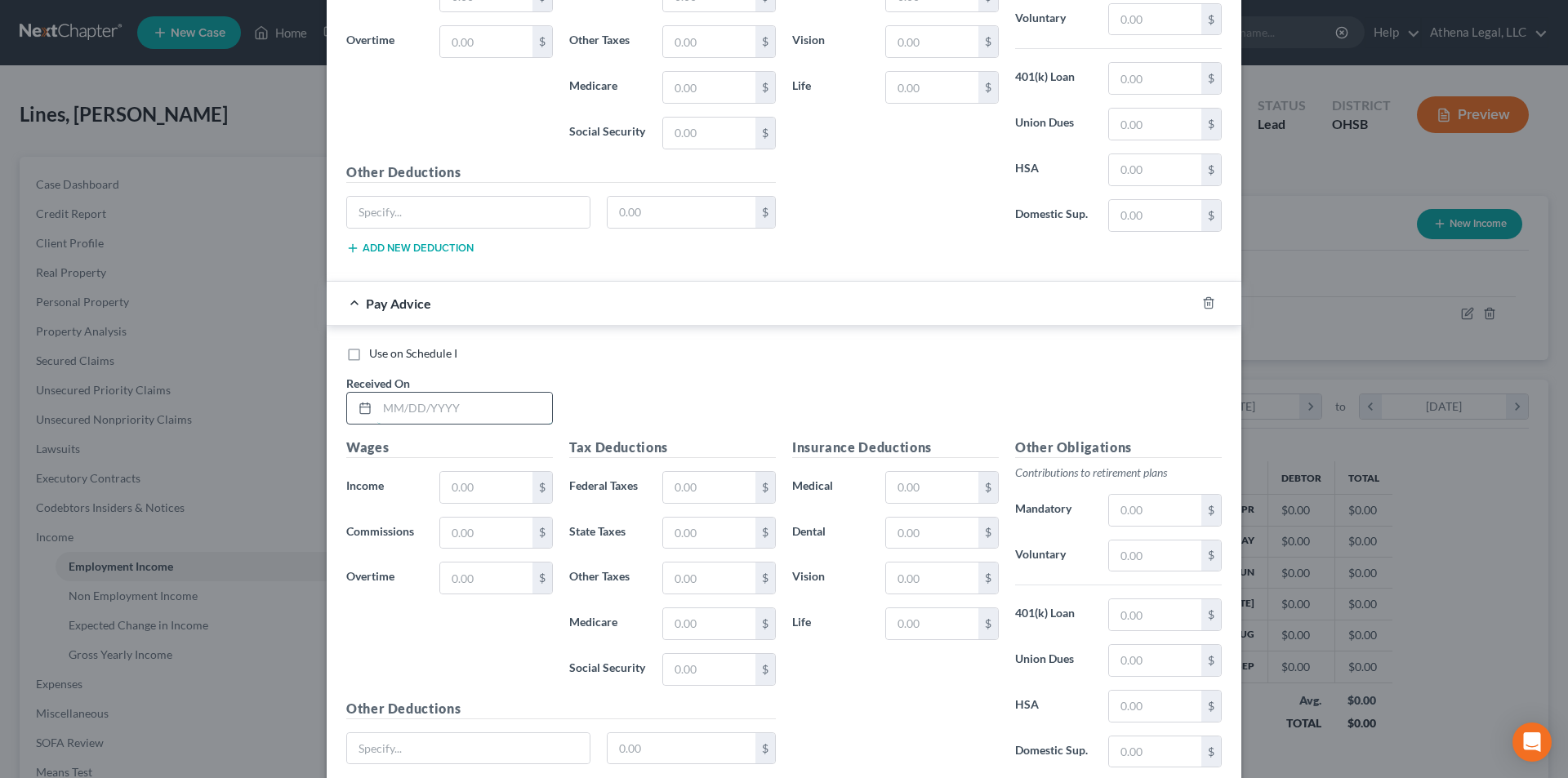
click at [521, 409] on input "text" at bounding box center [464, 408] width 175 height 31
type input "[DATE]"
type input "1,237"
click at [703, 475] on input "text" at bounding box center [708, 487] width 92 height 31
type input "267"
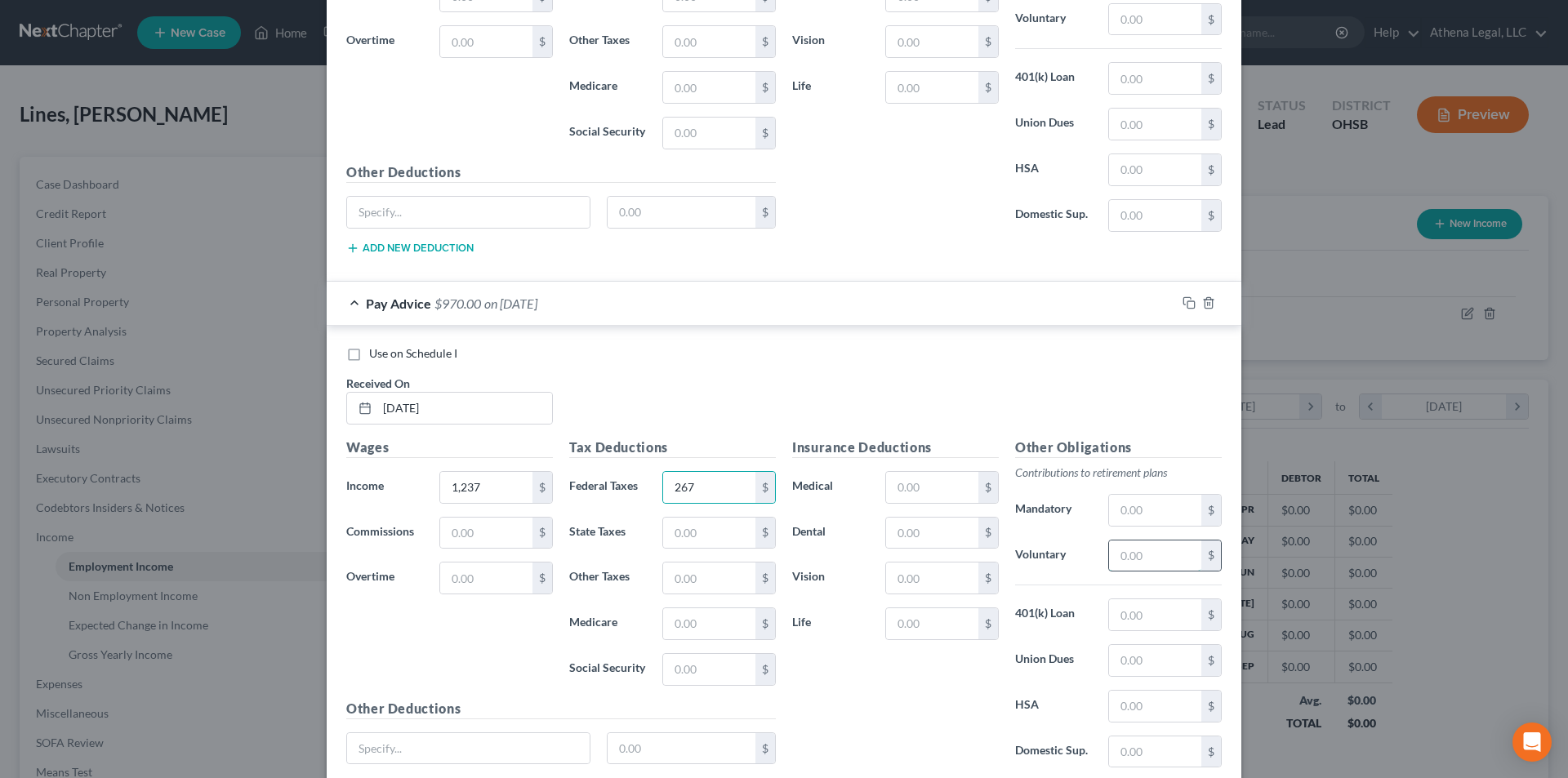
click at [1124, 560] on input "text" at bounding box center [1155, 556] width 92 height 31
type input "37"
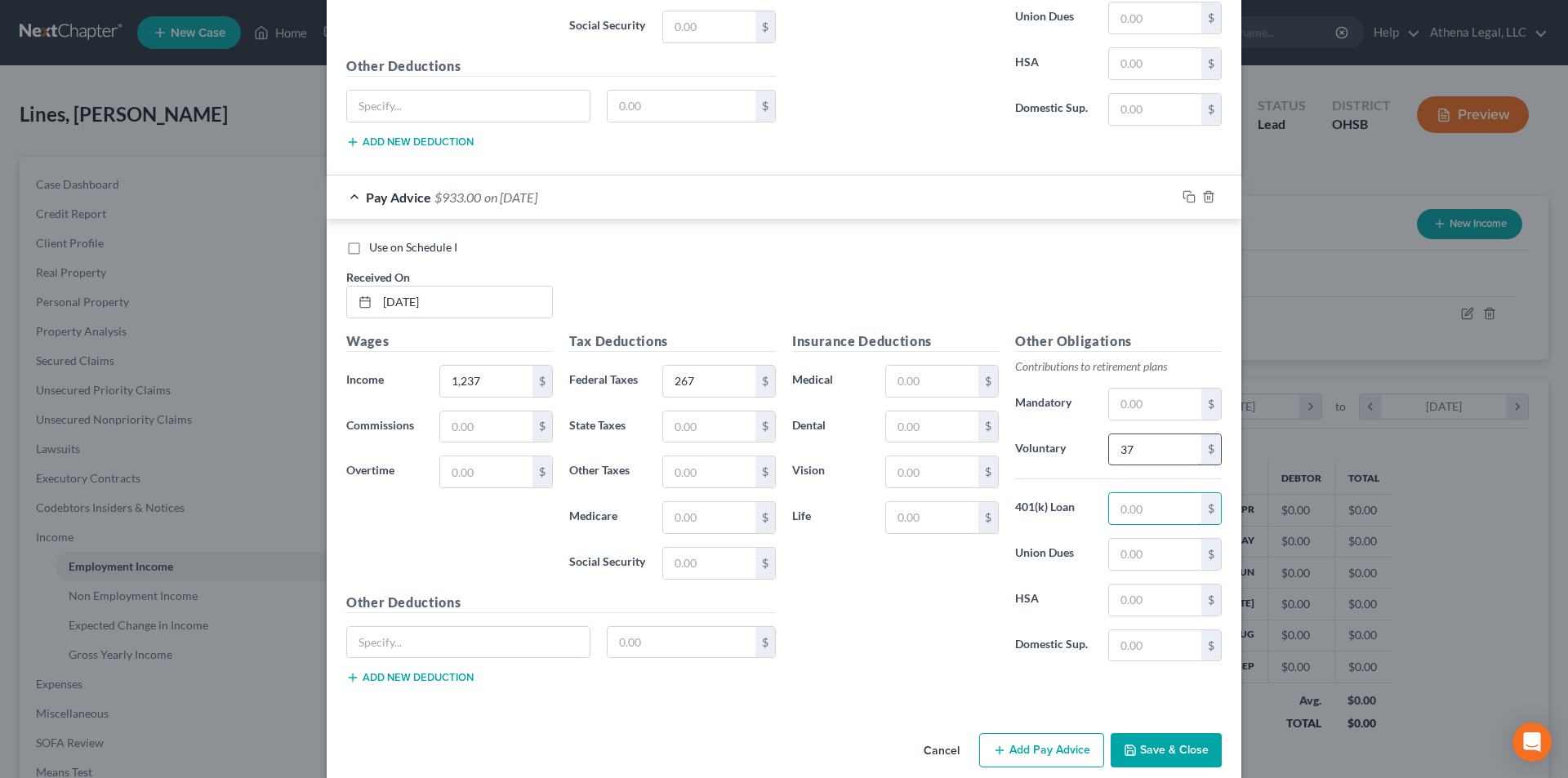
scroll to position [2005, 0]
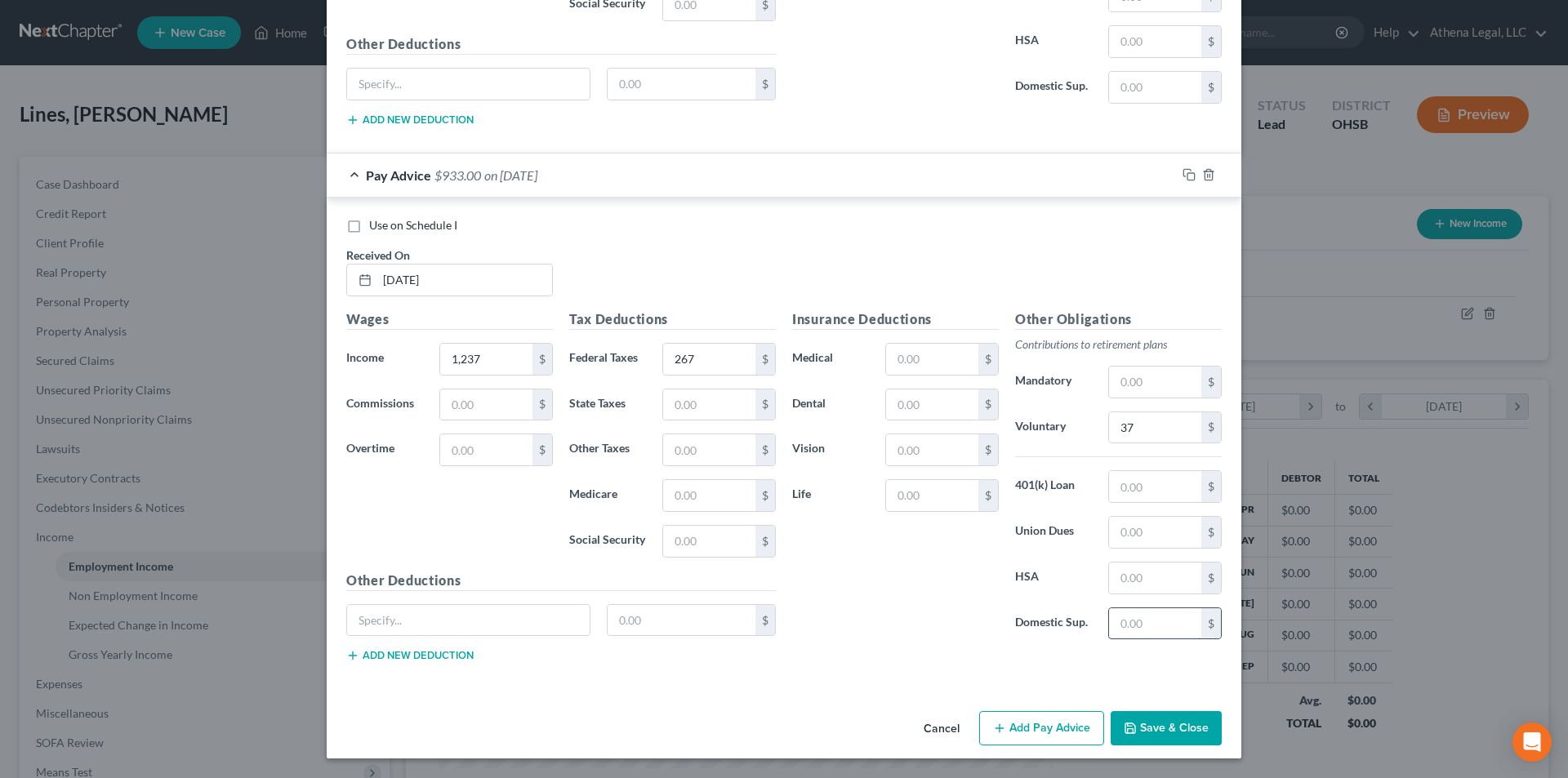
click at [1134, 625] on input "text" at bounding box center [1155, 624] width 92 height 31
type input "100"
click at [1034, 726] on button "Add Pay Advice" at bounding box center [1042, 729] width 125 height 34
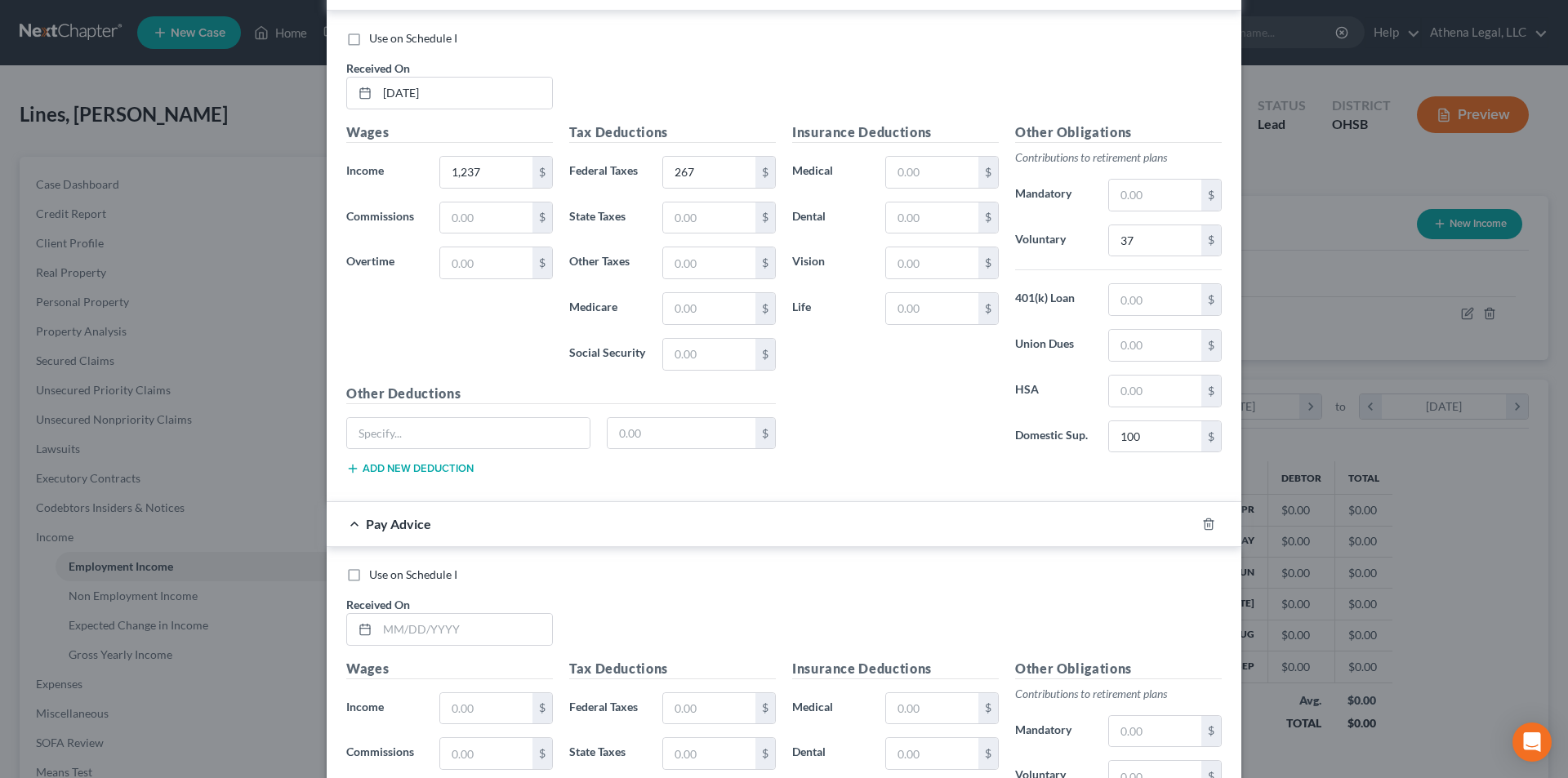
scroll to position [2414, 0]
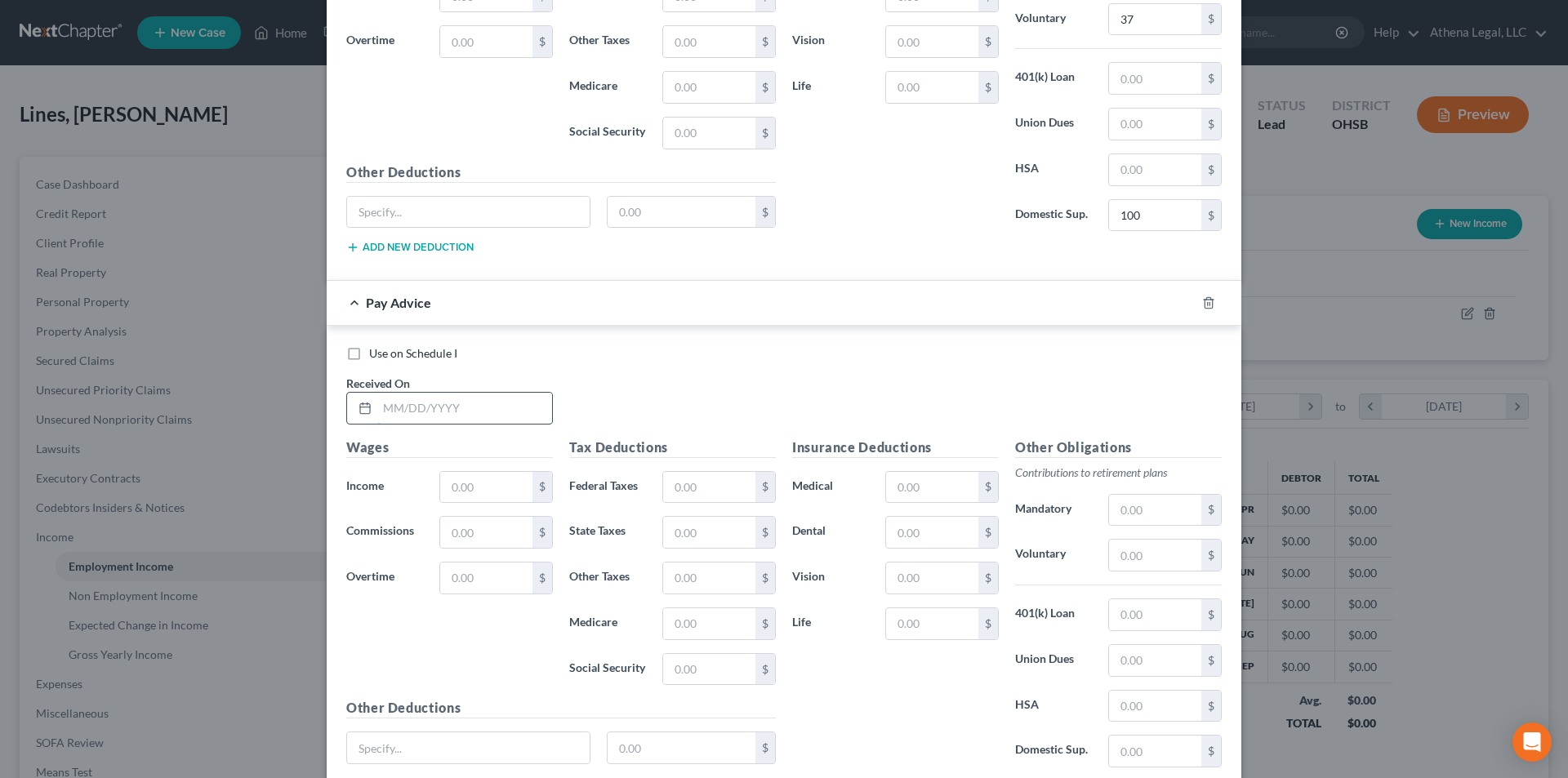
click at [485, 404] on input "text" at bounding box center [464, 408] width 175 height 31
type input "[DATE]"
type input "1,863"
click at [723, 486] on input "text" at bounding box center [708, 487] width 92 height 31
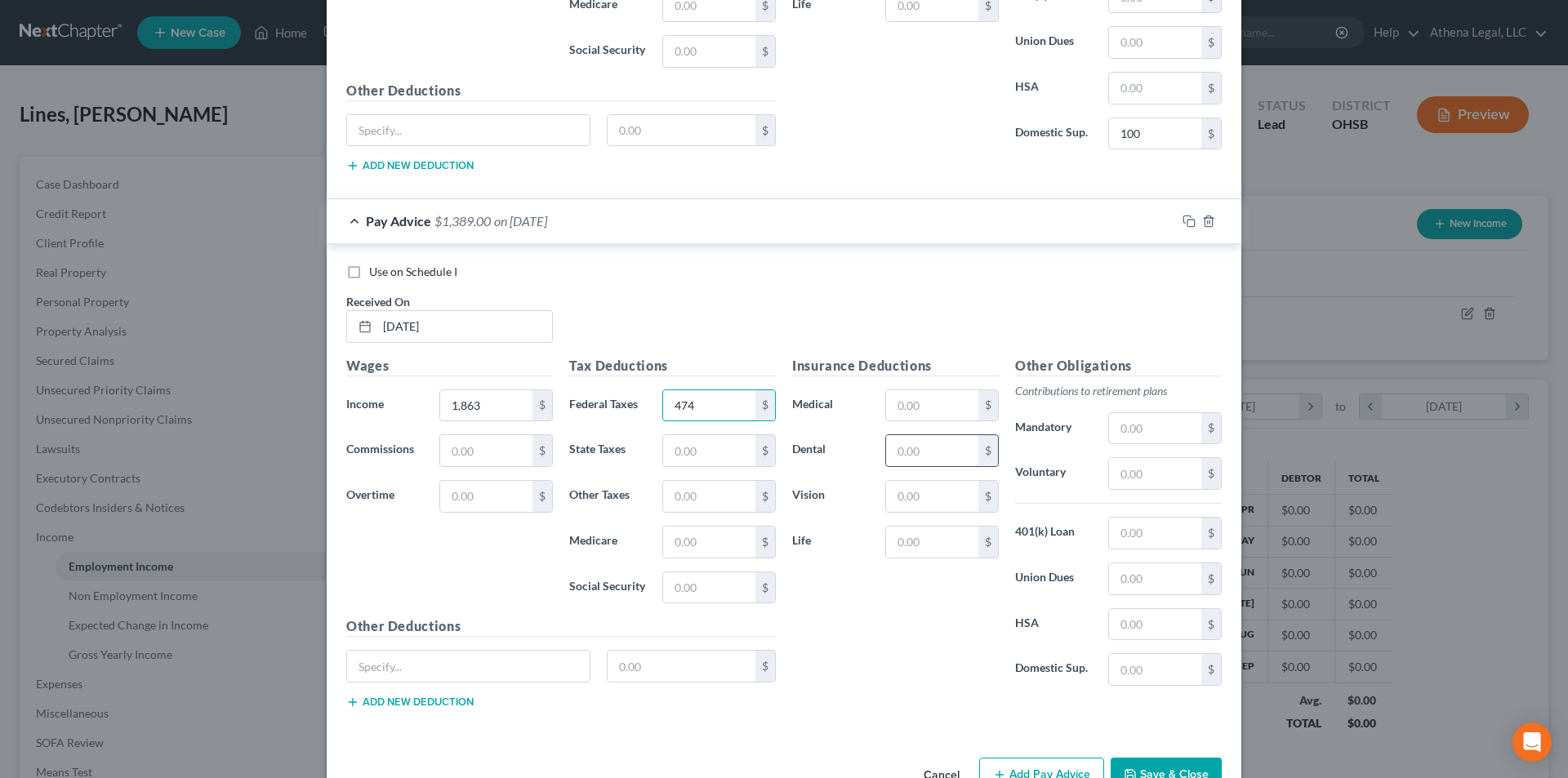
scroll to position [2542, 0]
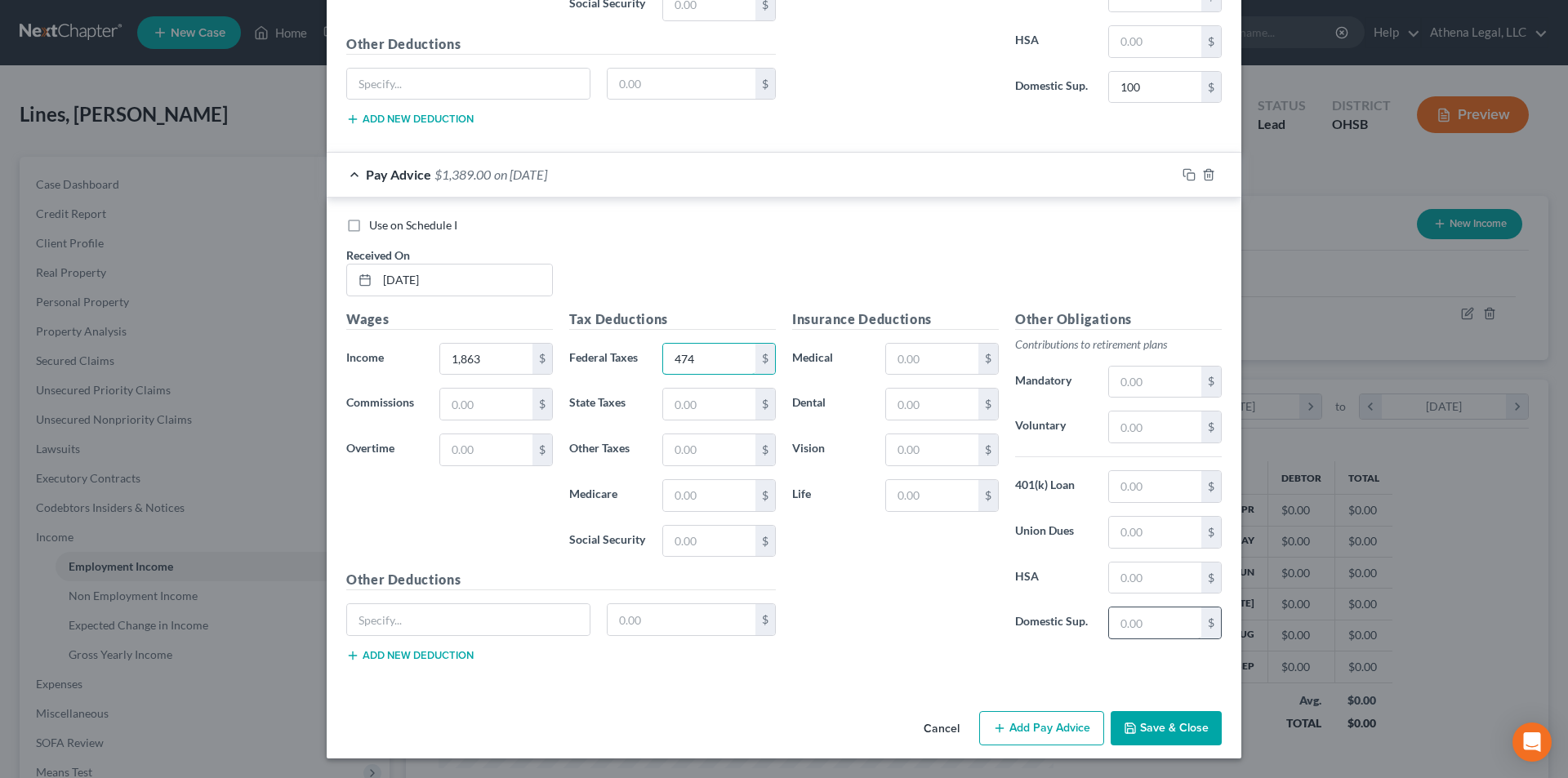
type input "474"
click at [1111, 613] on input "text" at bounding box center [1155, 623] width 92 height 31
type input "100"
click at [1034, 733] on button "Add Pay Advice" at bounding box center [1042, 729] width 125 height 34
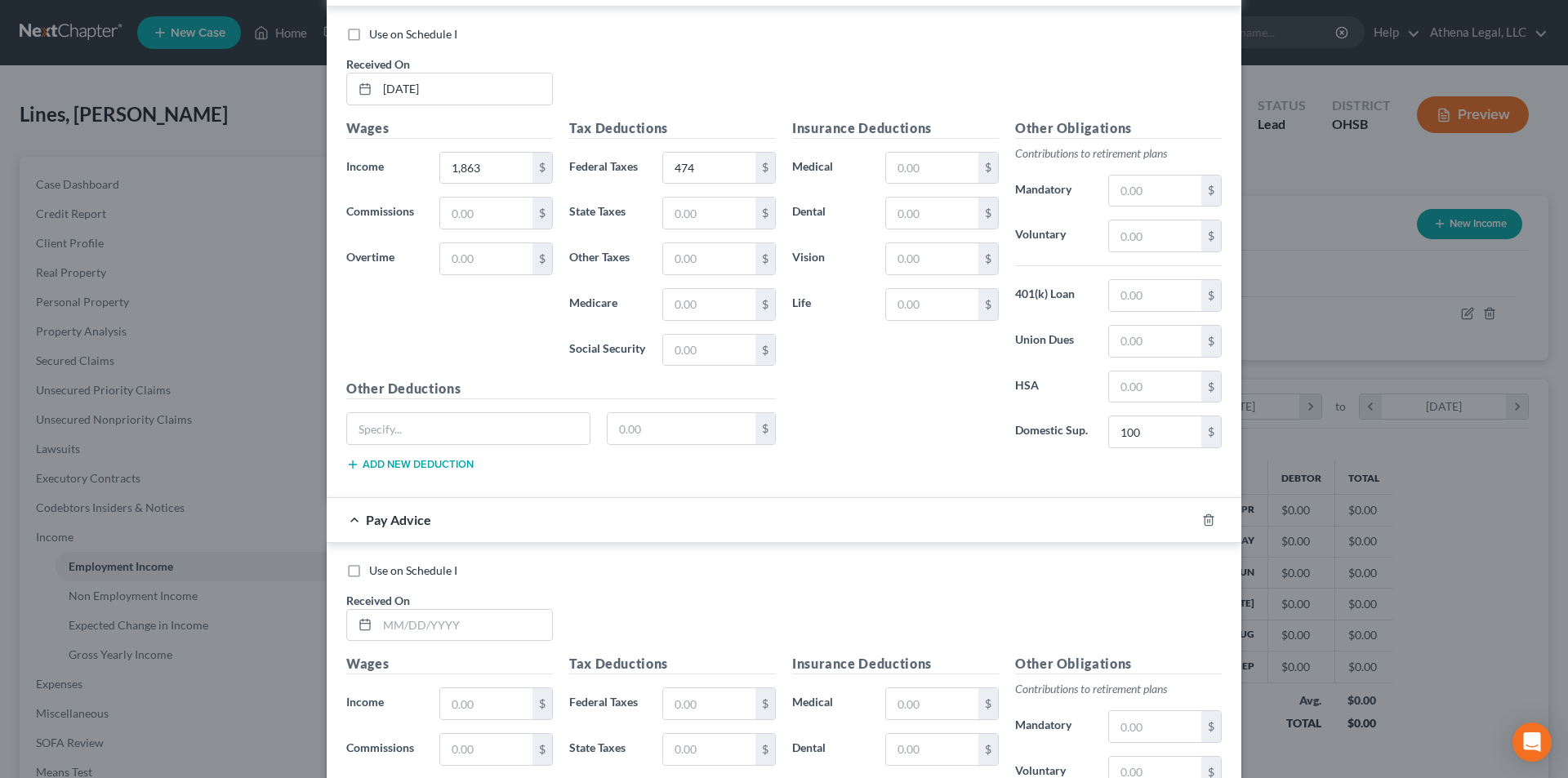
scroll to position [2787, 0]
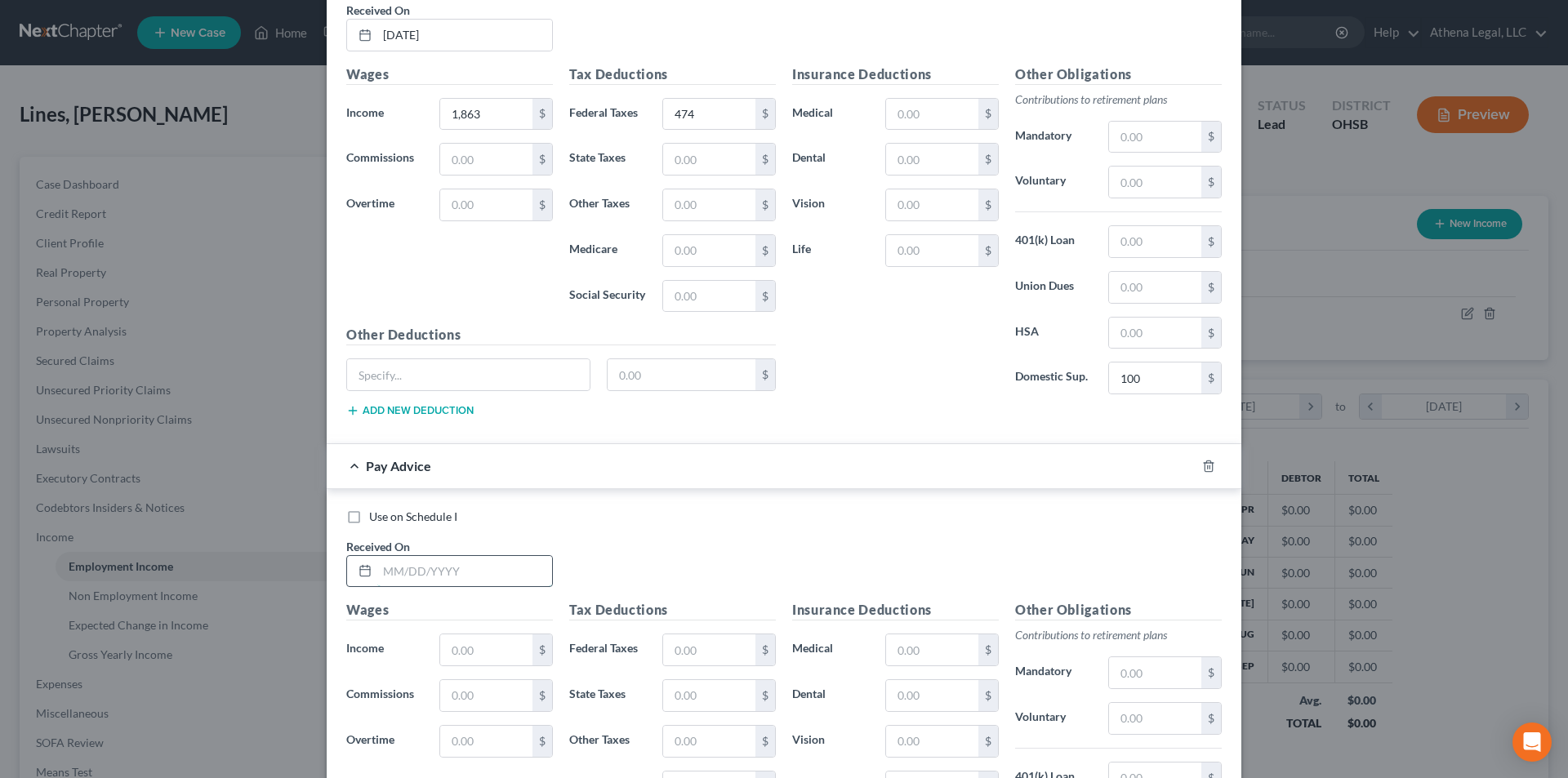
click at [510, 574] on input "text" at bounding box center [464, 572] width 175 height 31
type input "[DATE]"
type input "2,068"
click at [733, 653] on input "text" at bounding box center [708, 650] width 92 height 31
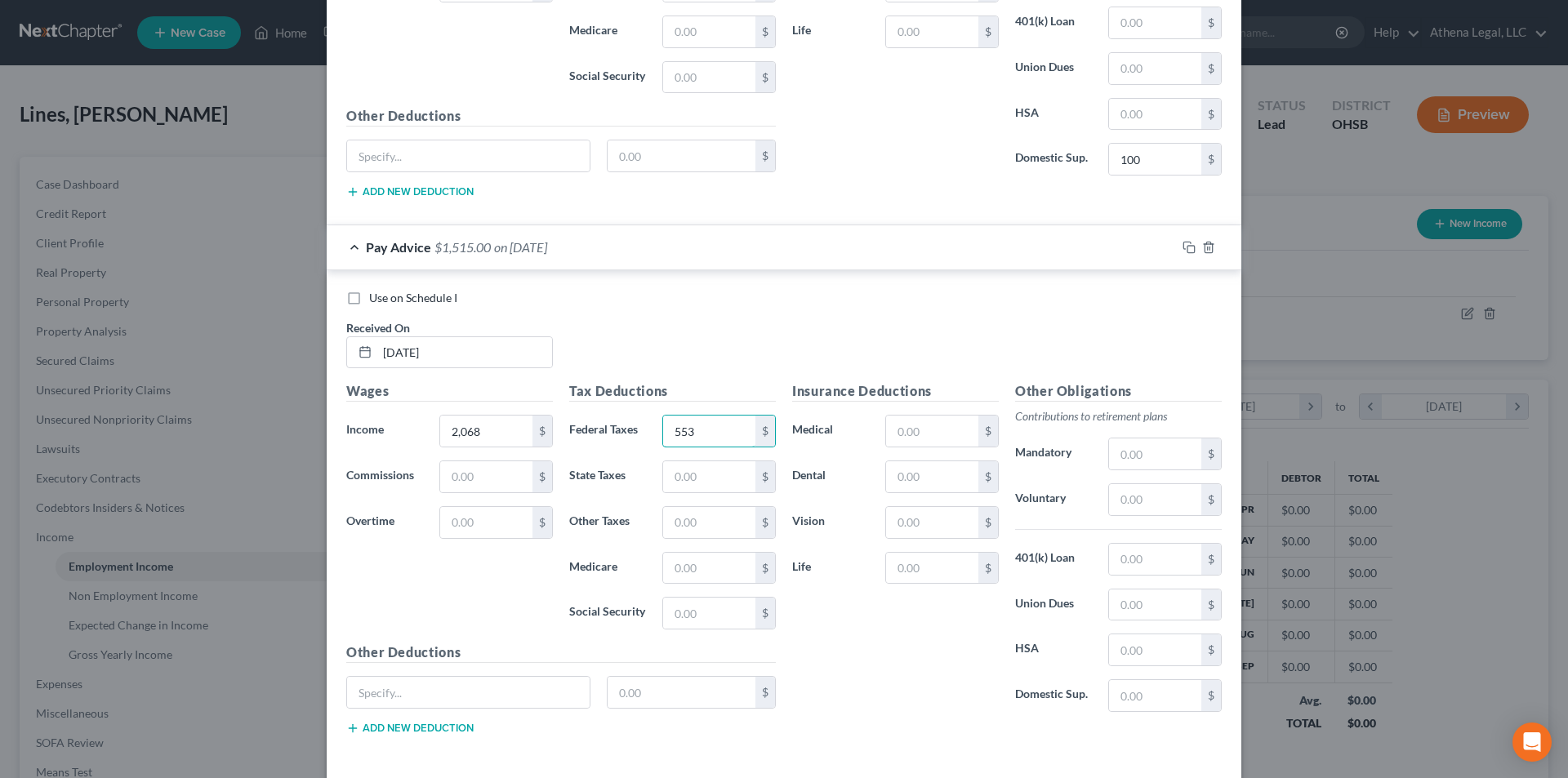
scroll to position [3079, 0]
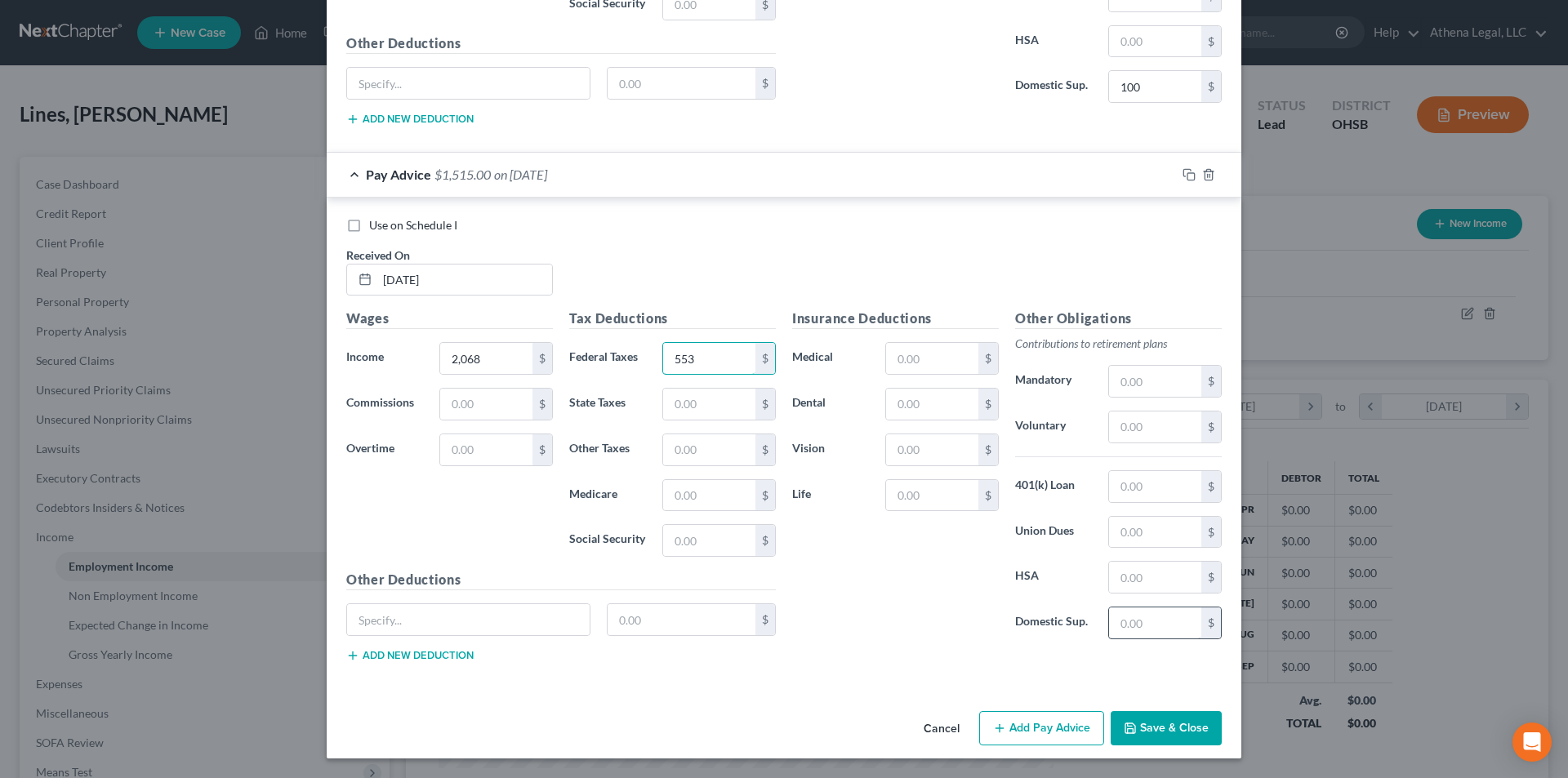
type input "553"
click at [1181, 626] on input "text" at bounding box center [1155, 623] width 92 height 31
type input "100"
click at [1023, 737] on button "Add Pay Advice" at bounding box center [1042, 729] width 125 height 34
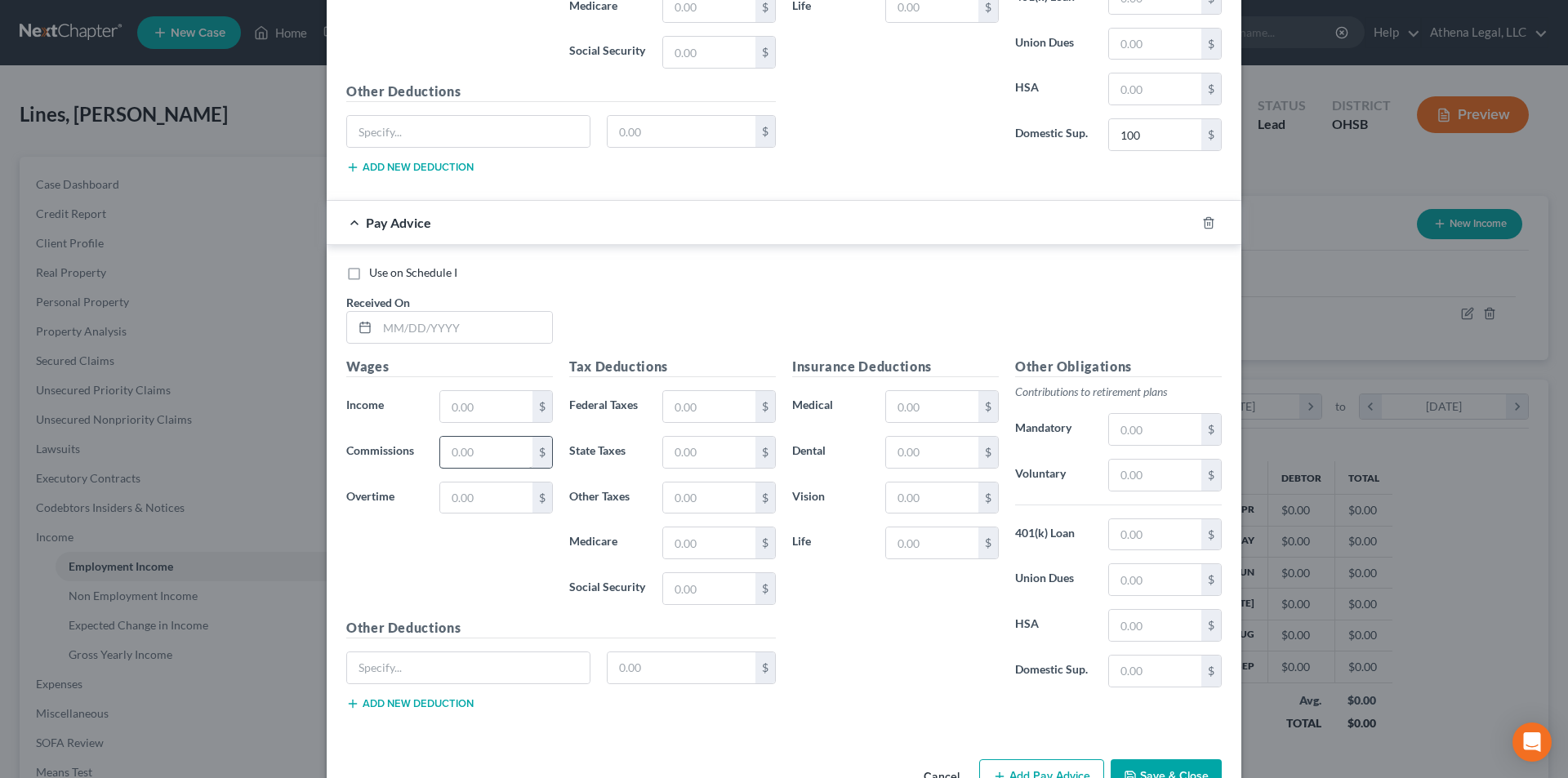
scroll to position [3569, 0]
click at [423, 330] on input "text" at bounding box center [464, 326] width 175 height 31
type input "[DATE]"
type input "746"
click at [695, 391] on input "text" at bounding box center [708, 405] width 92 height 31
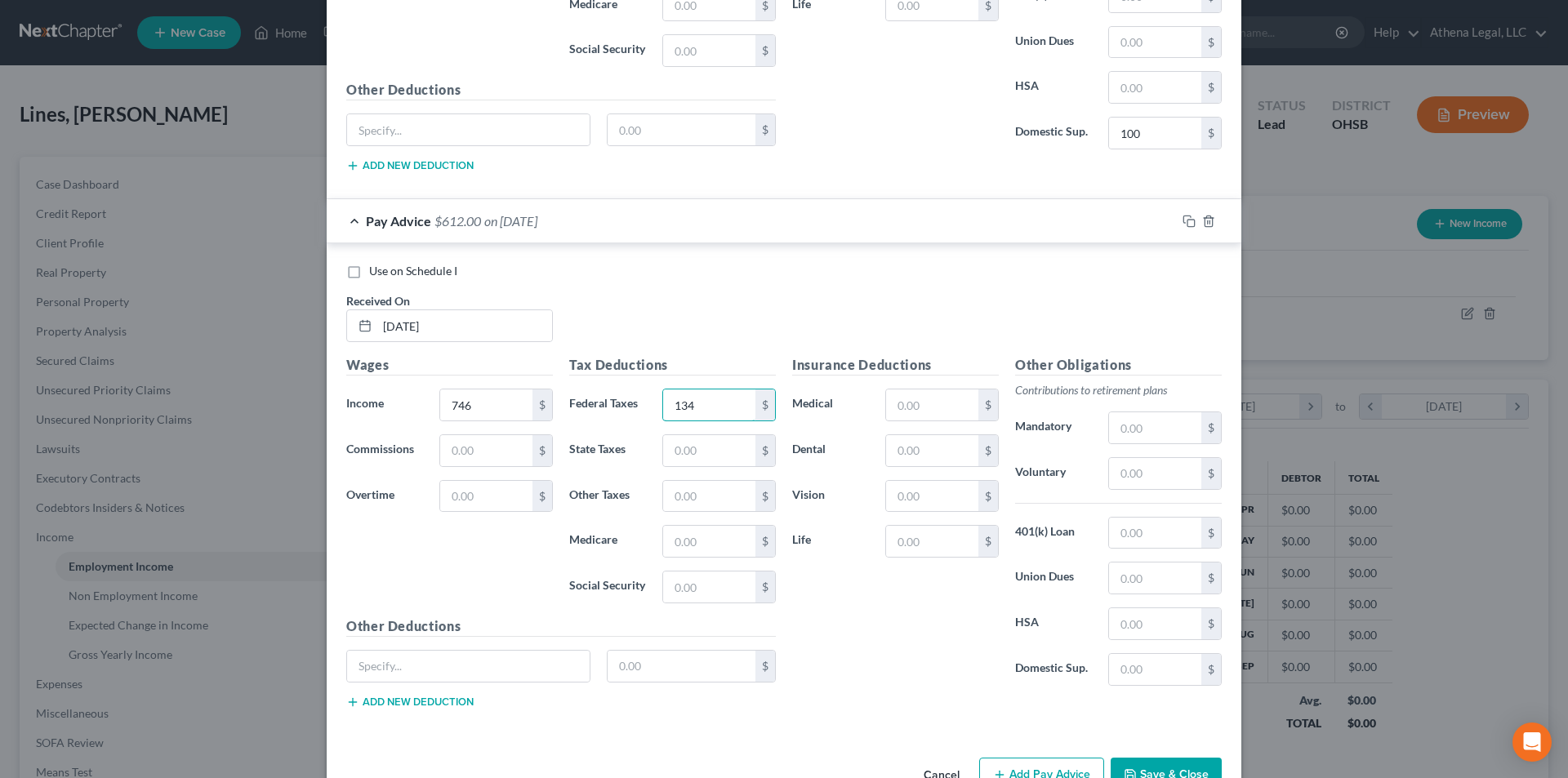
type input "134"
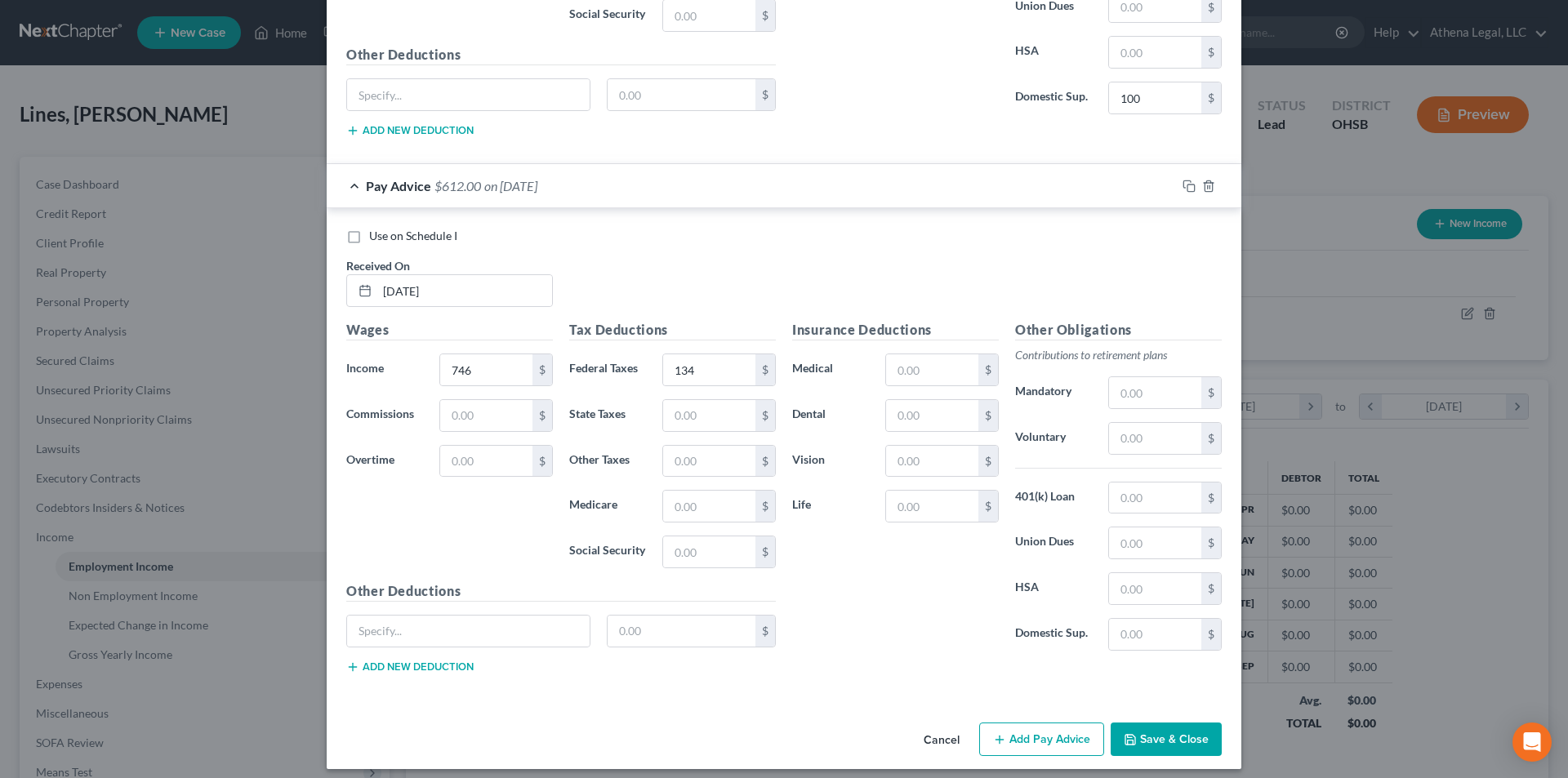
scroll to position [3615, 0]
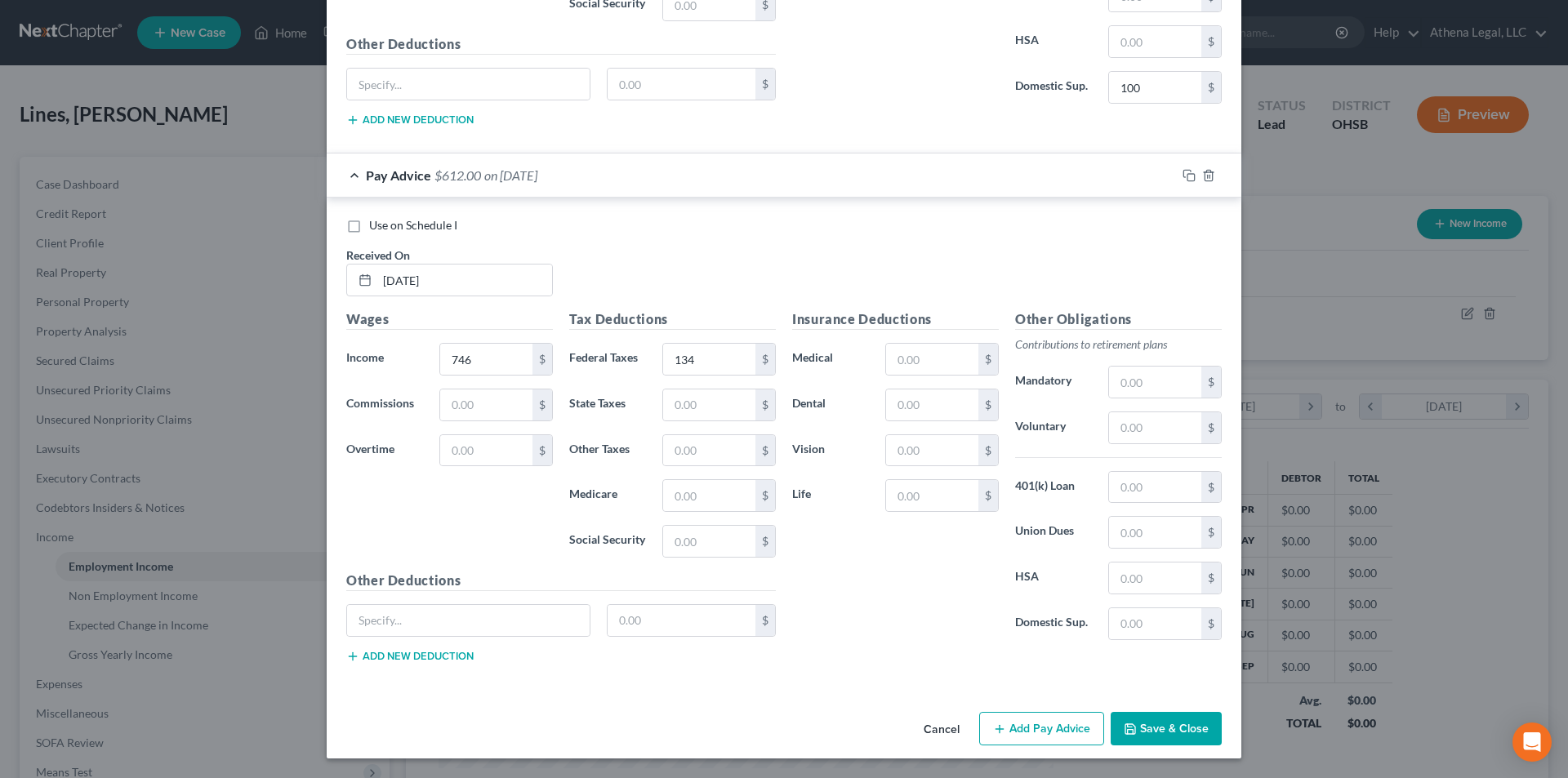
drag, startPoint x: 1058, startPoint y: 737, endPoint x: 906, endPoint y: 525, distance: 260.9
click at [1058, 737] on button "Add Pay Advice" at bounding box center [1042, 730] width 125 height 34
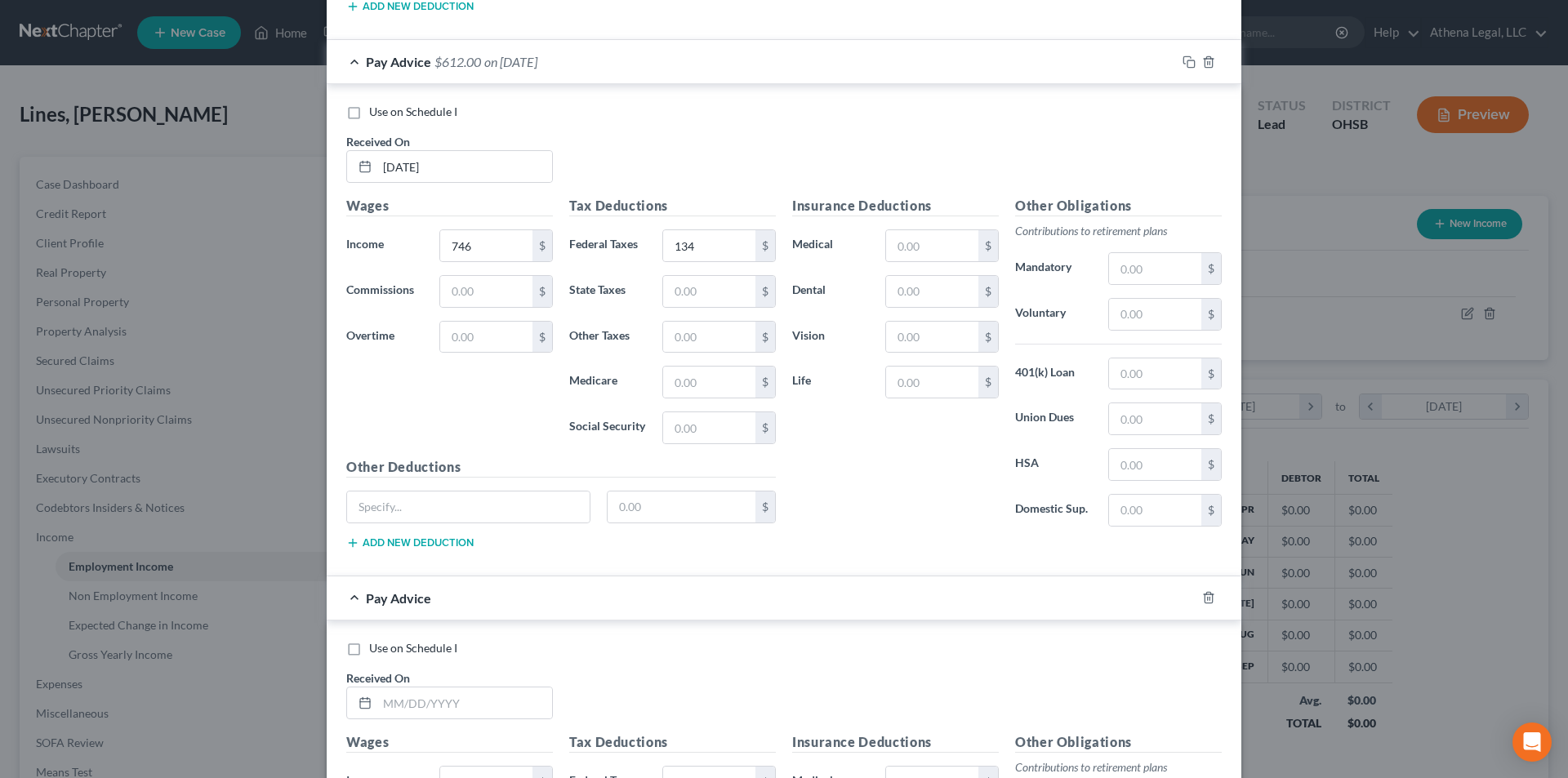
scroll to position [3860, 0]
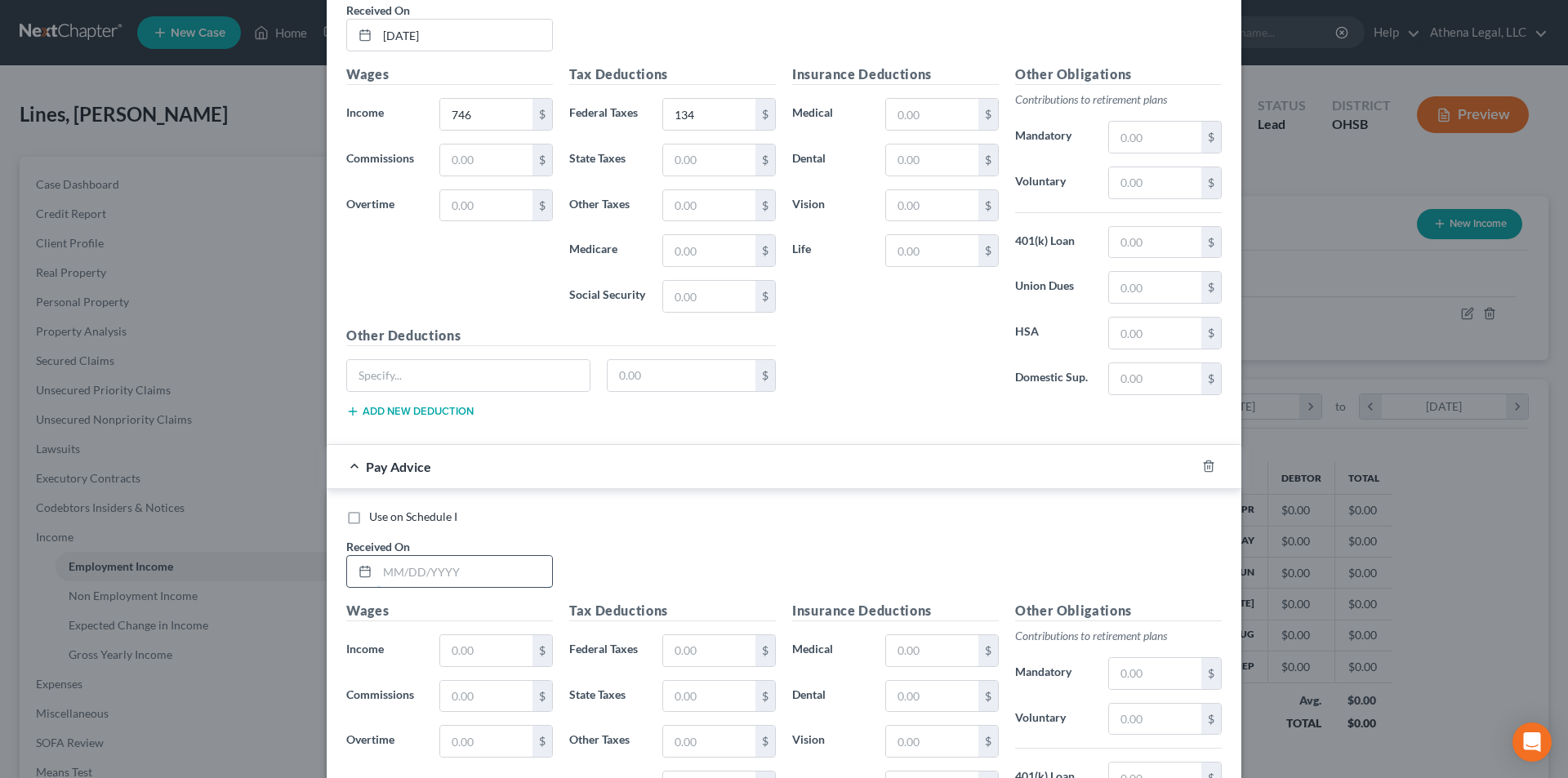
click at [449, 568] on input "text" at bounding box center [464, 572] width 175 height 31
type input "[DATE]"
type input "1,239"
click at [730, 648] on input "text" at bounding box center [708, 651] width 92 height 31
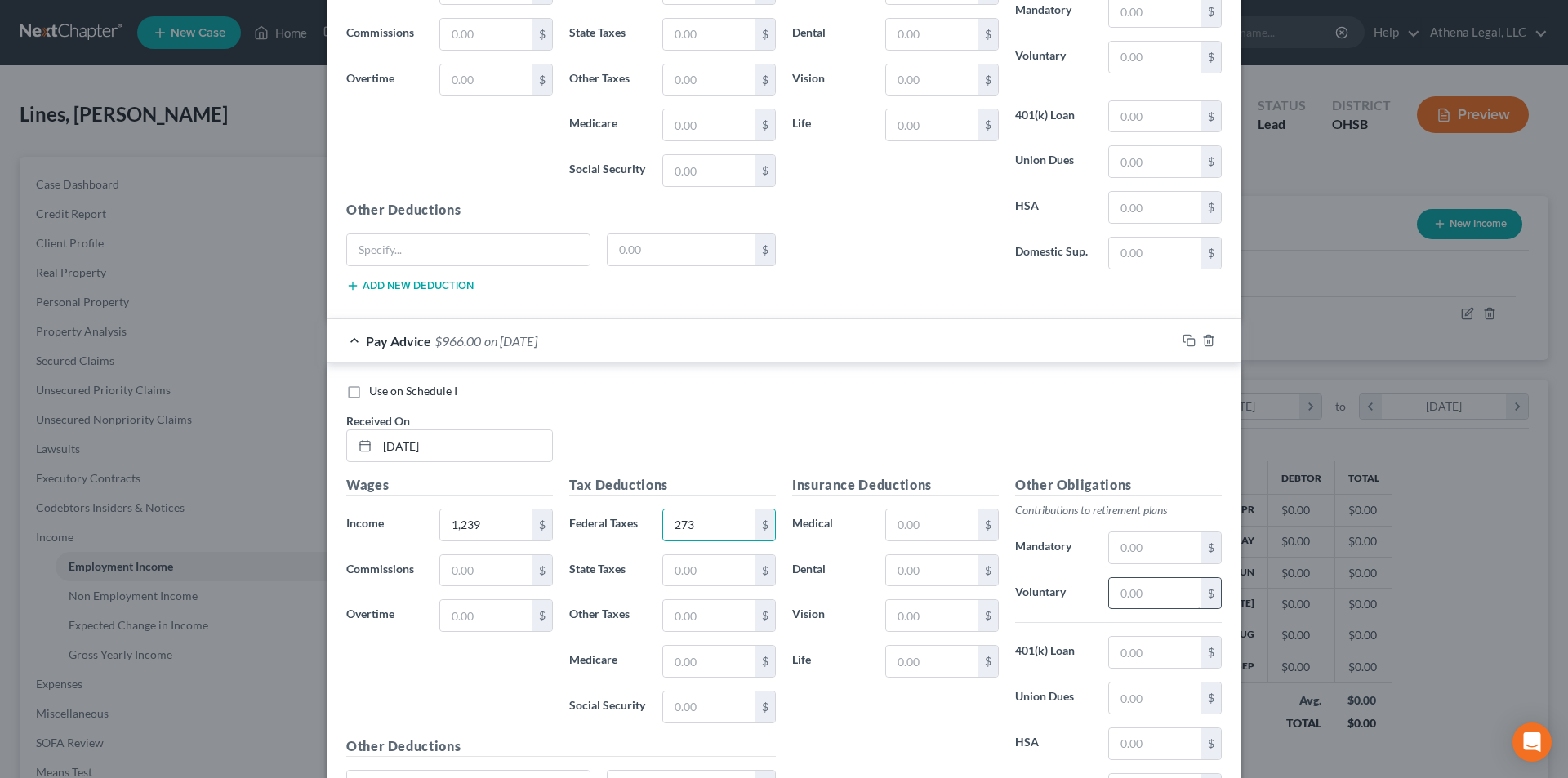
scroll to position [4023, 0]
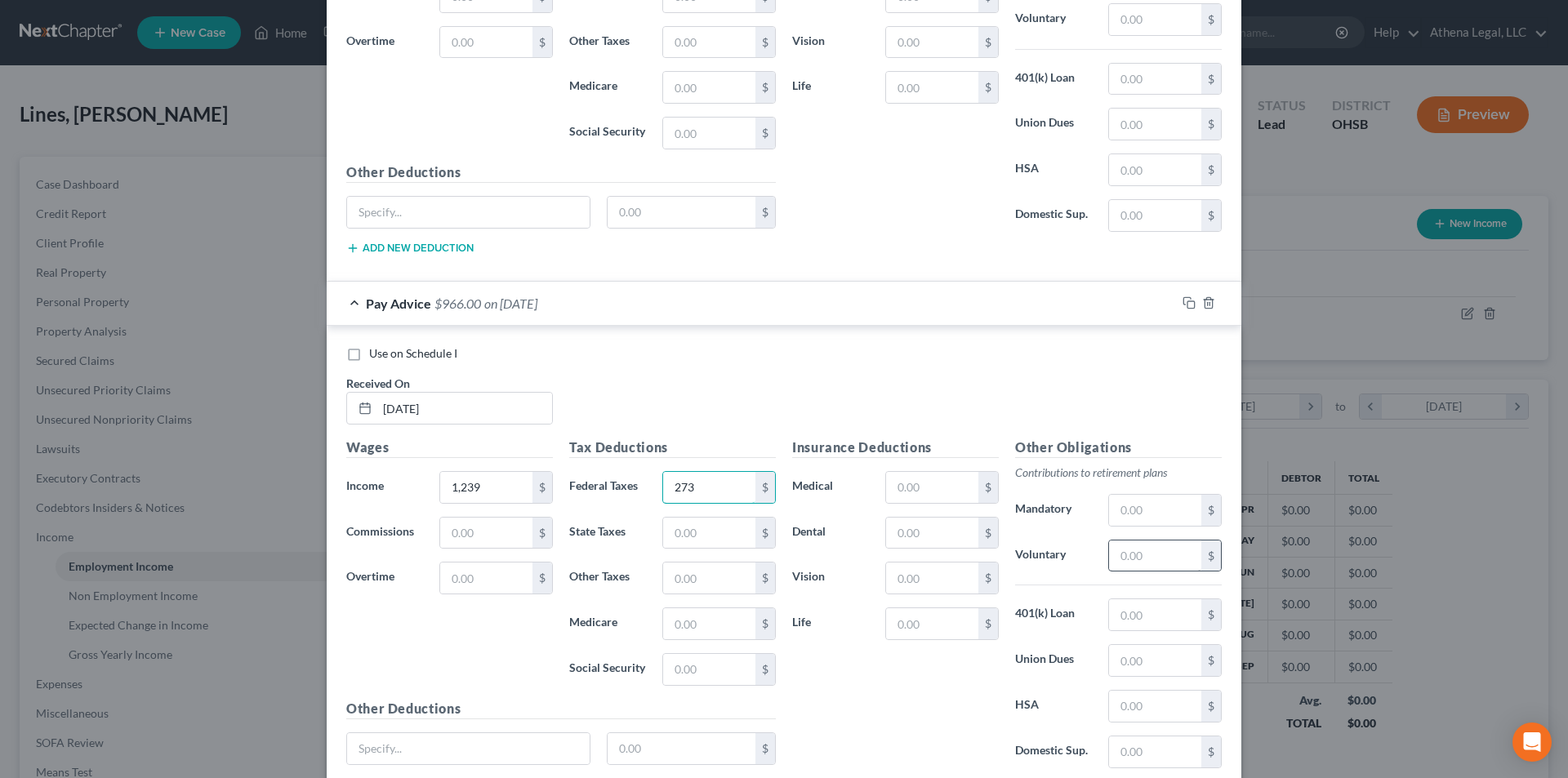
type input "273"
click at [1156, 561] on input "text" at bounding box center [1155, 556] width 92 height 31
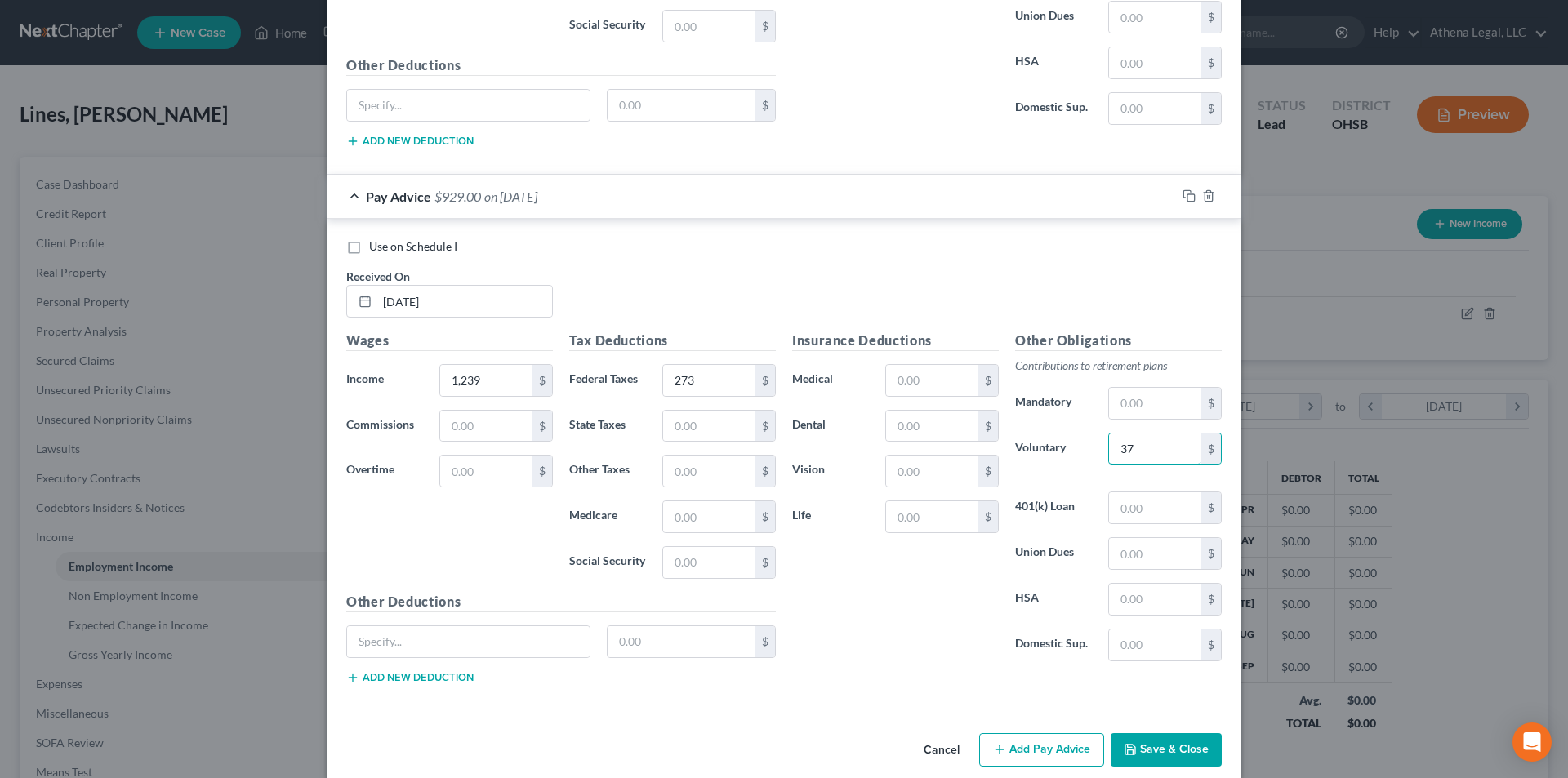
scroll to position [4151, 0]
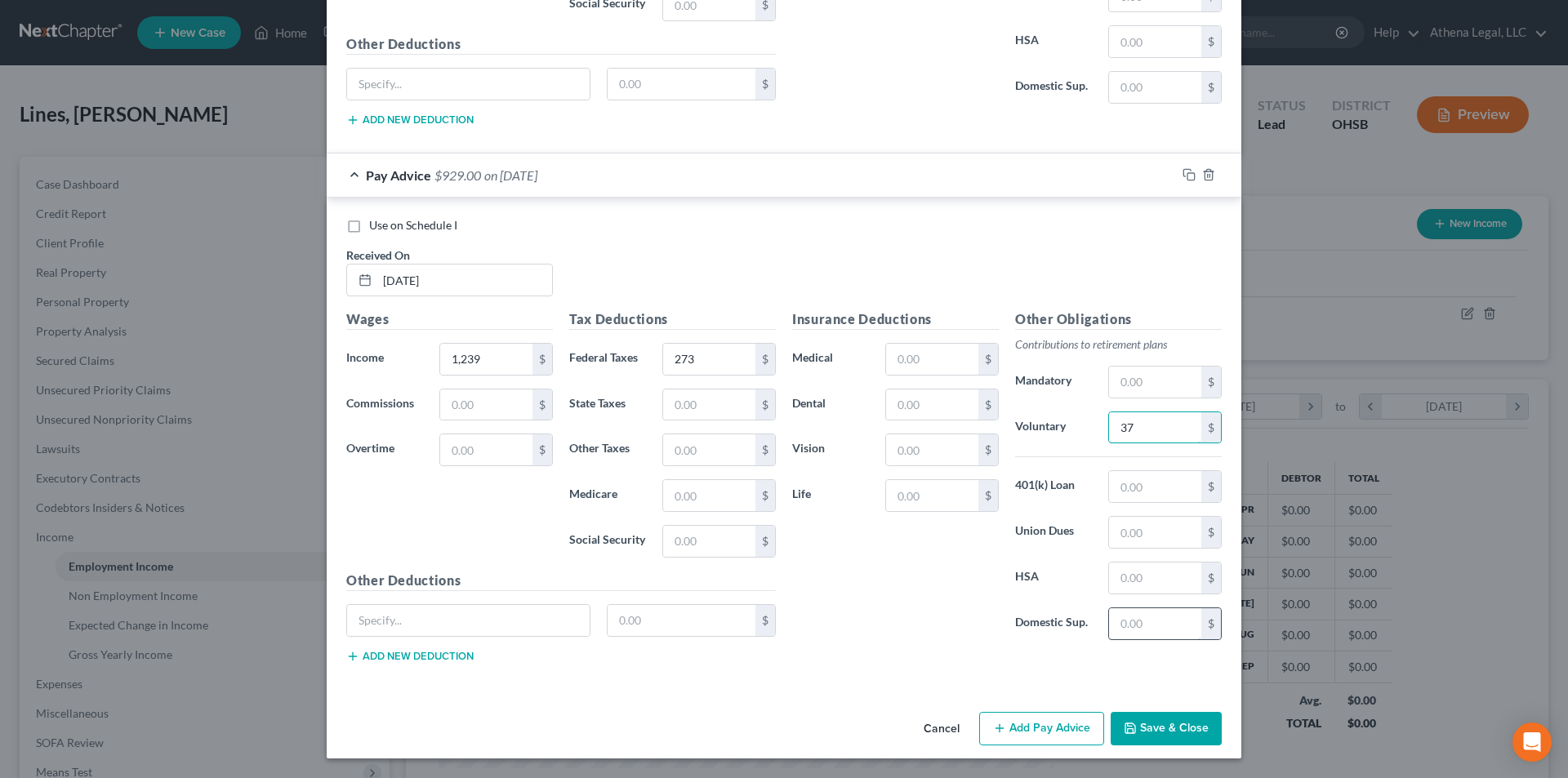
type input "37"
click at [1119, 632] on input "text" at bounding box center [1155, 624] width 92 height 31
type input "100"
click at [1009, 722] on button "Add Pay Advice" at bounding box center [1042, 730] width 125 height 34
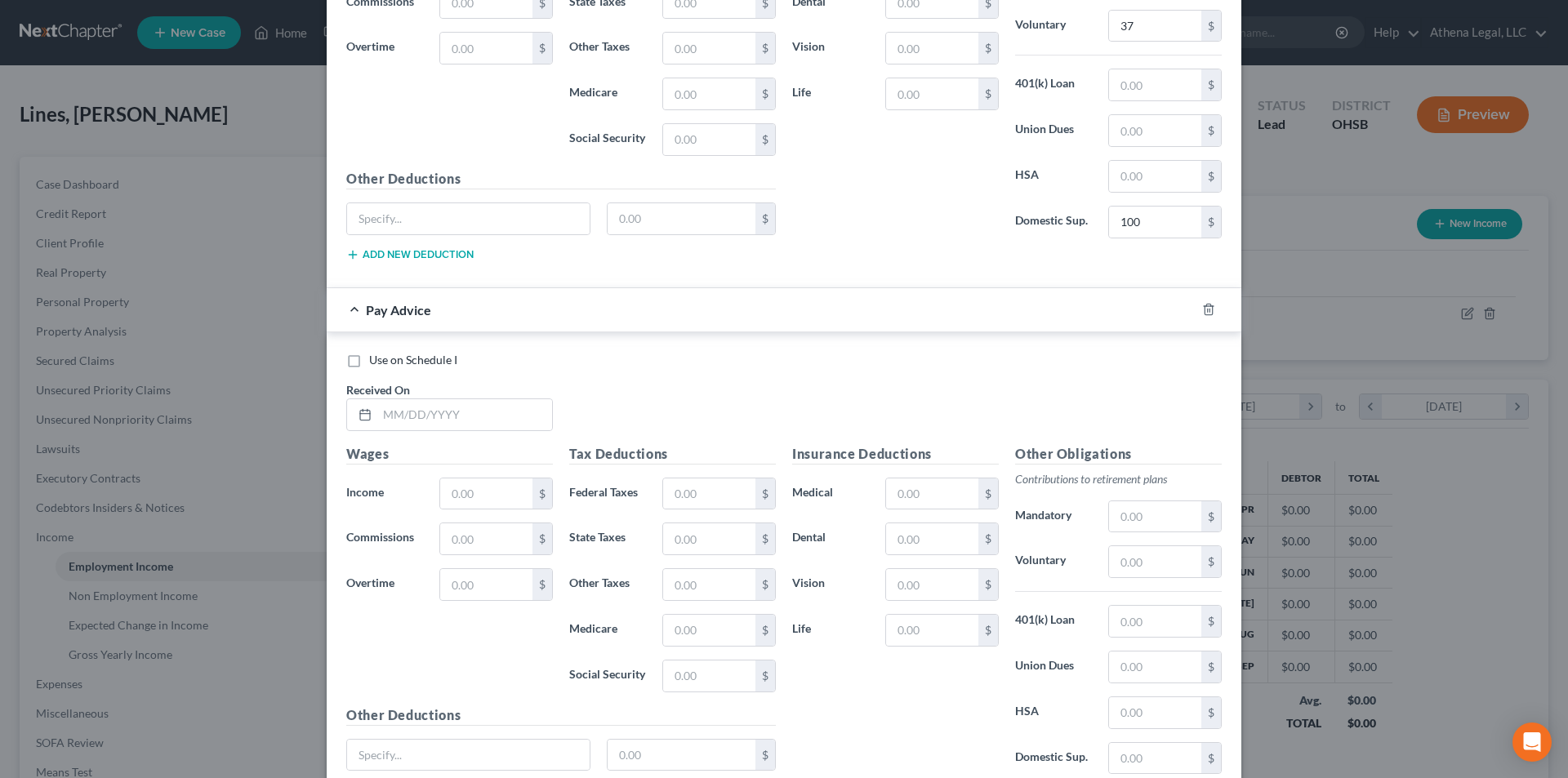
scroll to position [4559, 0]
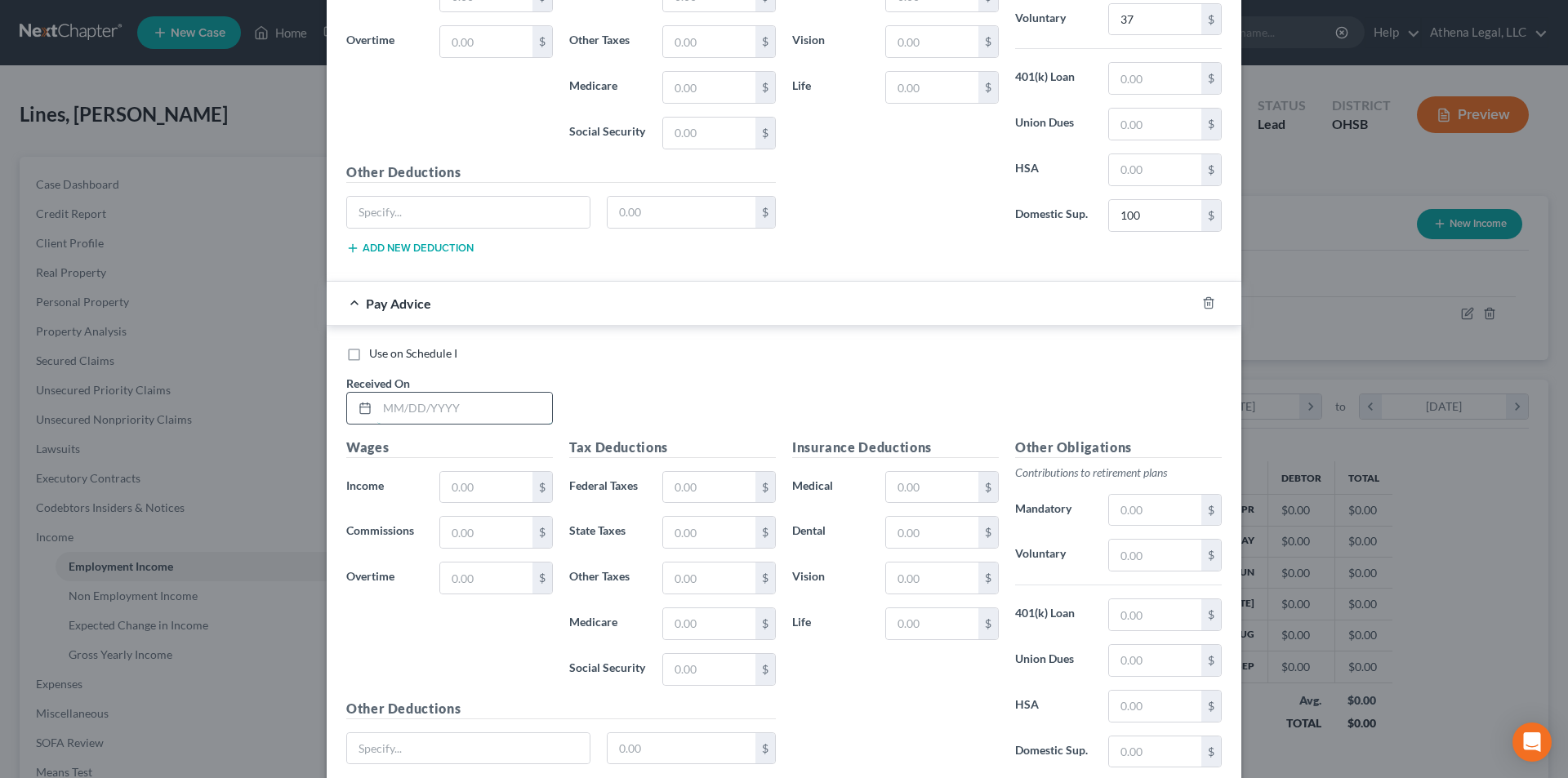
click at [533, 416] on input "text" at bounding box center [464, 408] width 175 height 31
type input "[DATE]"
type input "1,908"
click at [707, 487] on input "text" at bounding box center [708, 487] width 92 height 31
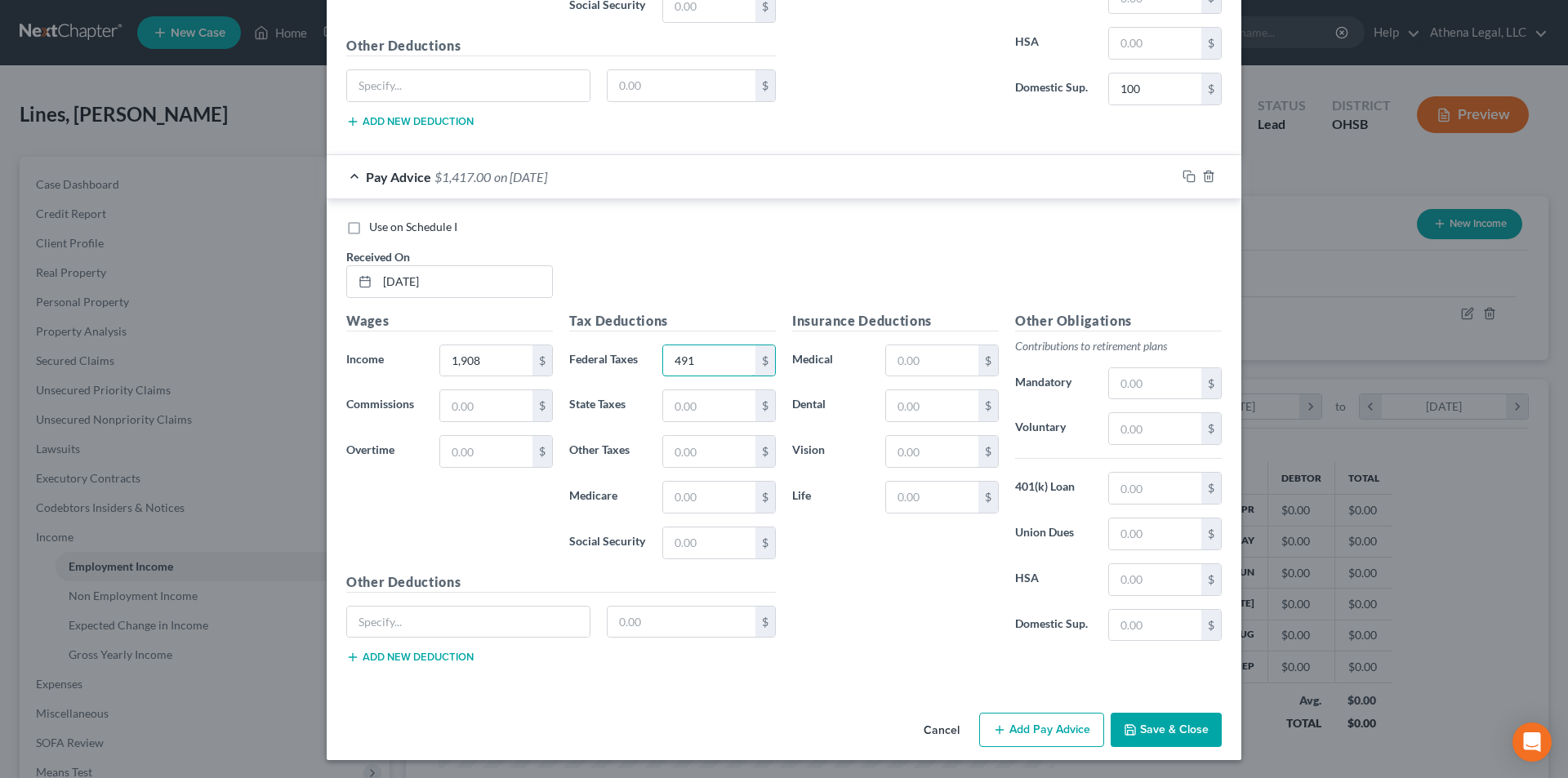
scroll to position [4687, 0]
type input "491"
click at [1144, 626] on input "text" at bounding box center [1155, 624] width 92 height 31
type input "100"
click at [1050, 732] on button "Add Pay Advice" at bounding box center [1042, 729] width 125 height 34
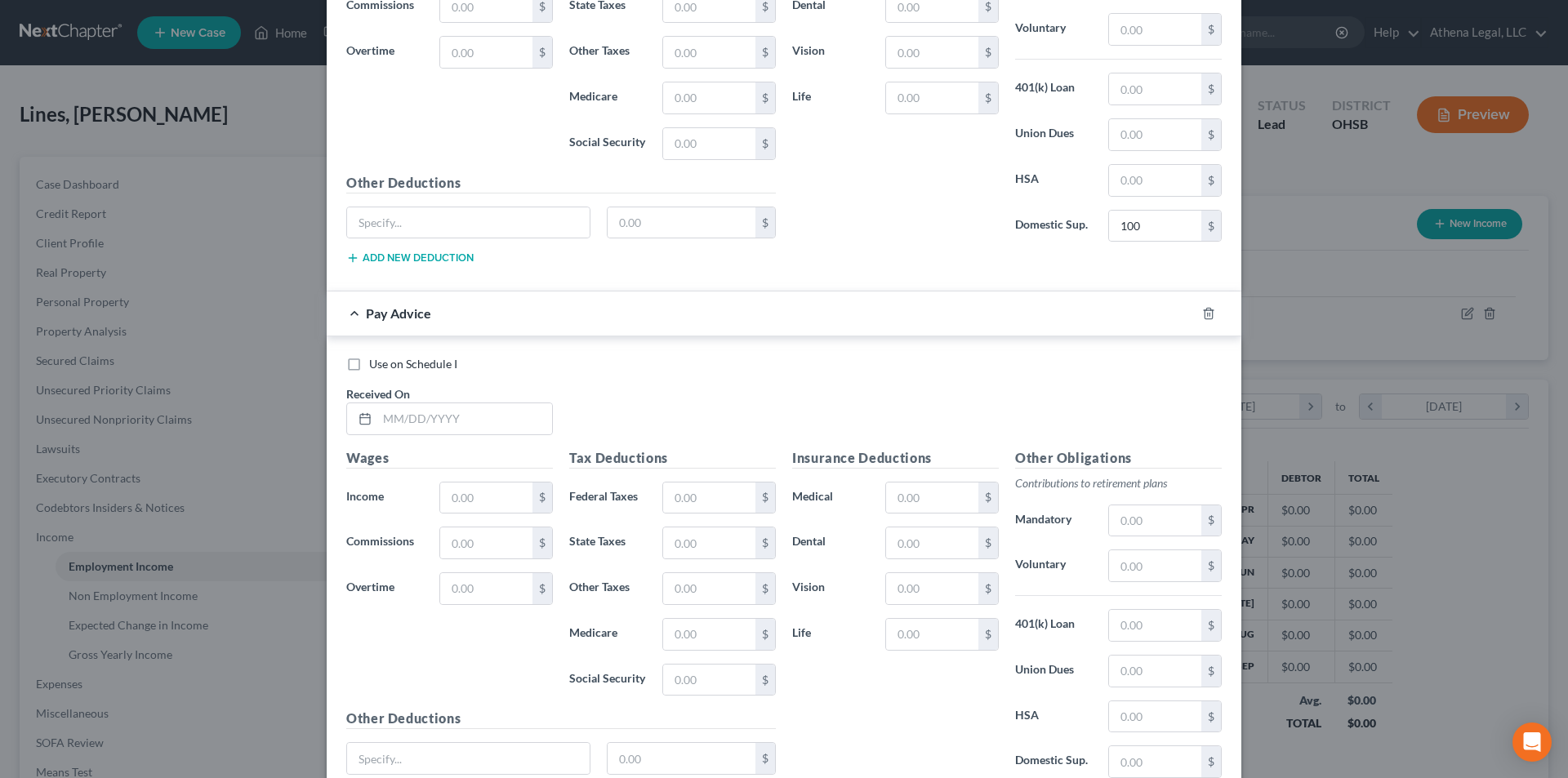
scroll to position [5095, 0]
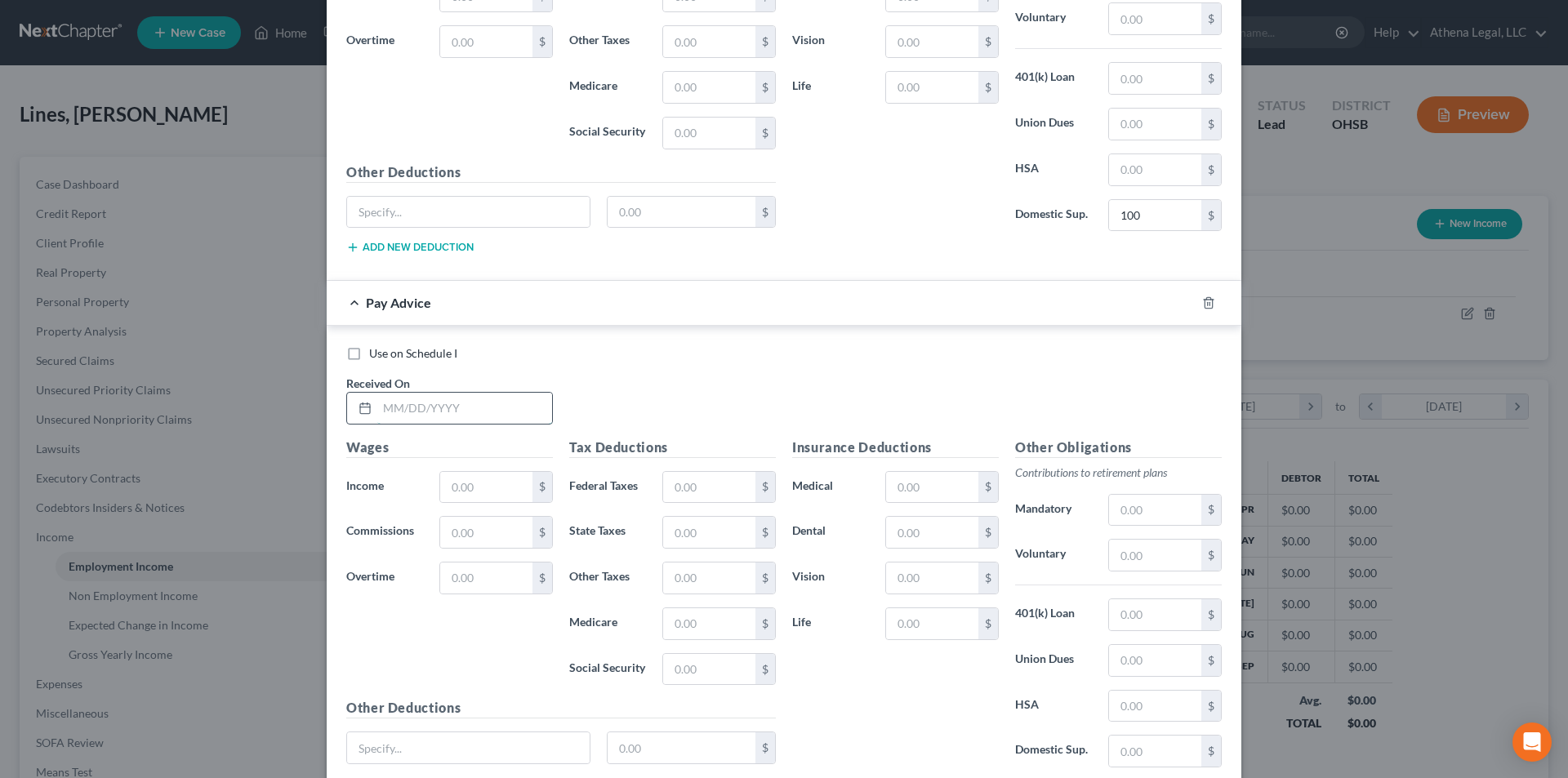
click at [485, 415] on input "text" at bounding box center [464, 408] width 175 height 31
type input "[DATE]"
type input "1,447"
click at [731, 488] on input "text" at bounding box center [708, 487] width 92 height 31
type input "333"
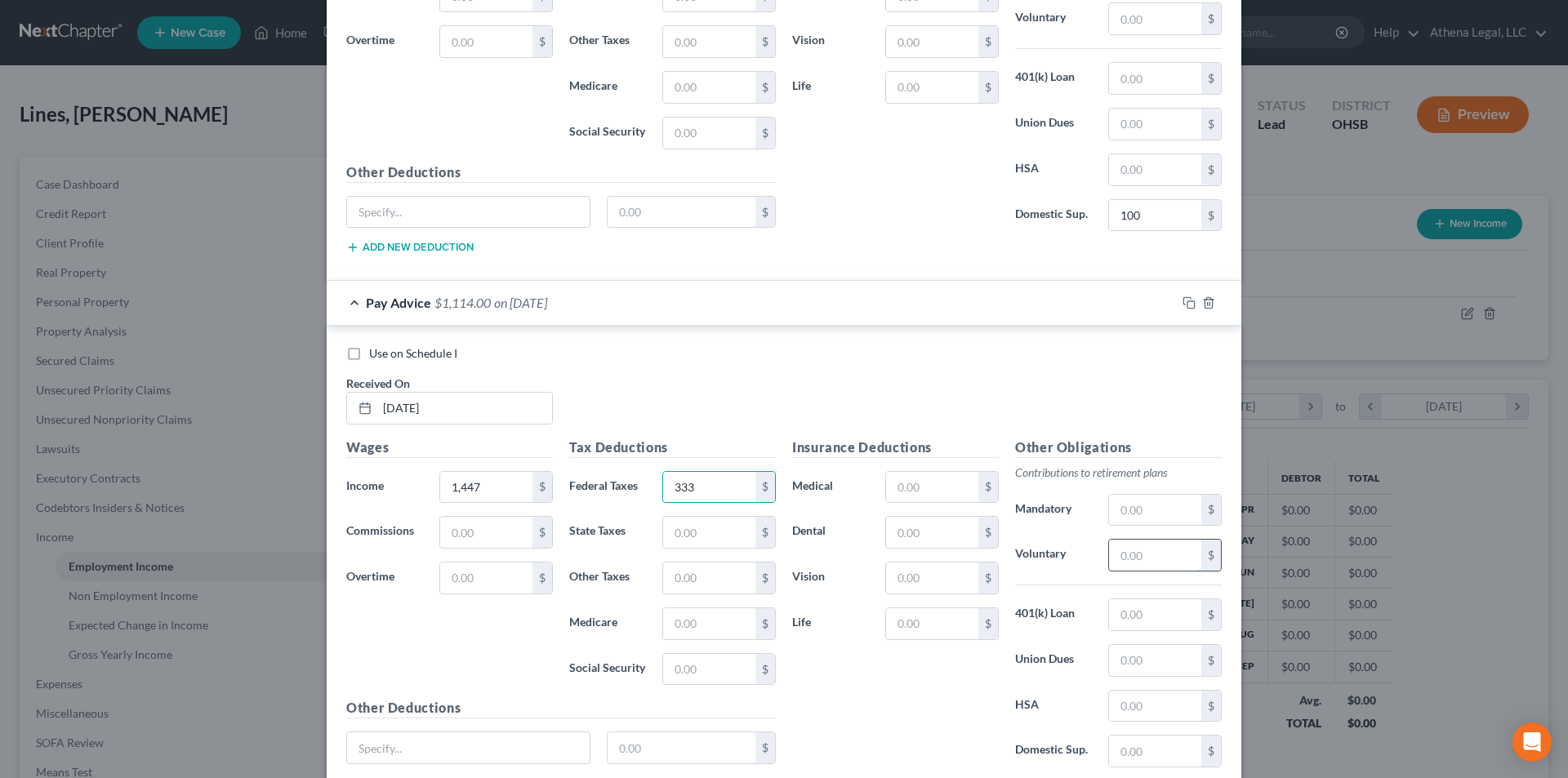
click at [1118, 563] on input "text" at bounding box center [1155, 555] width 92 height 31
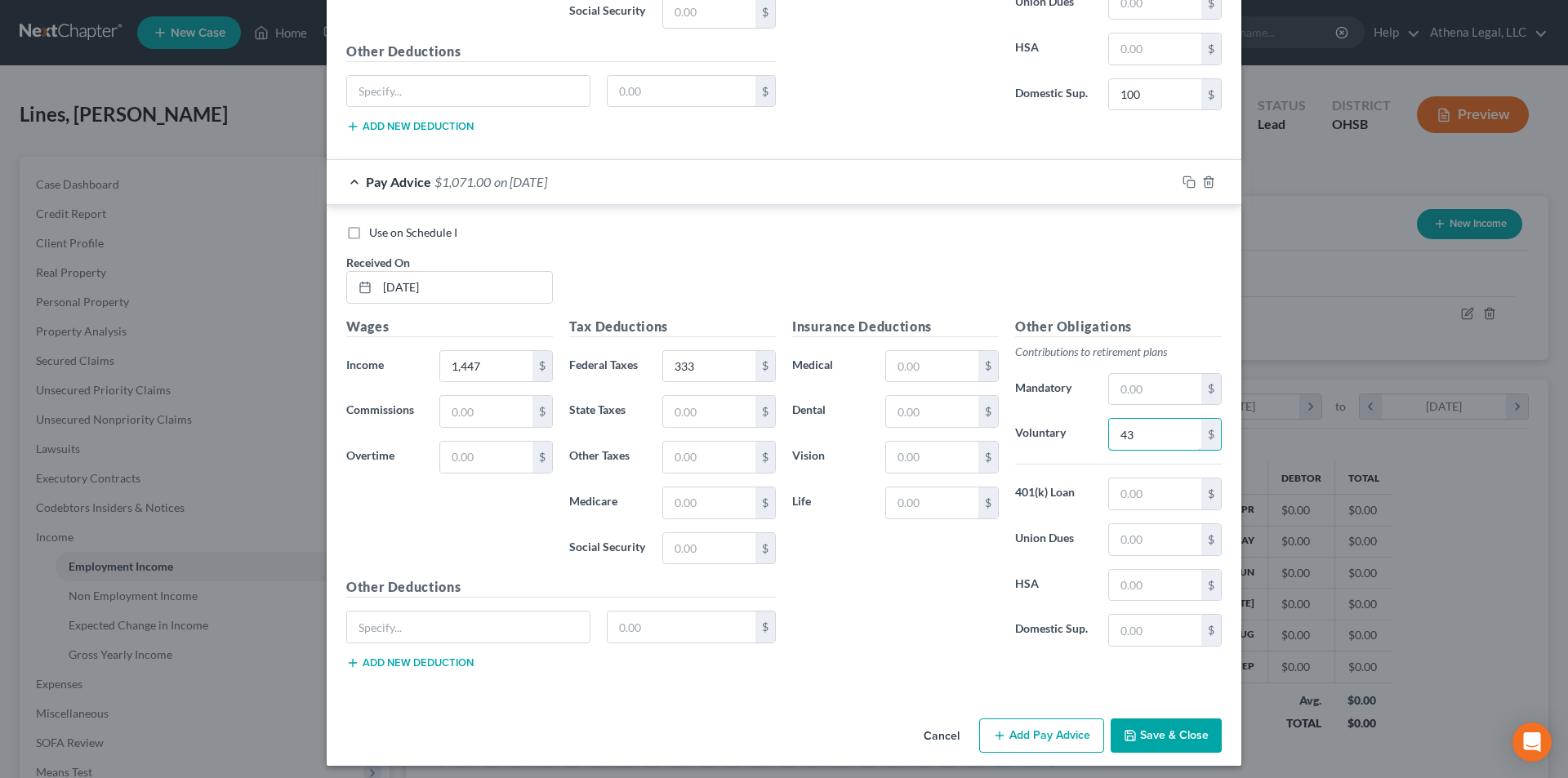
scroll to position [5224, 0]
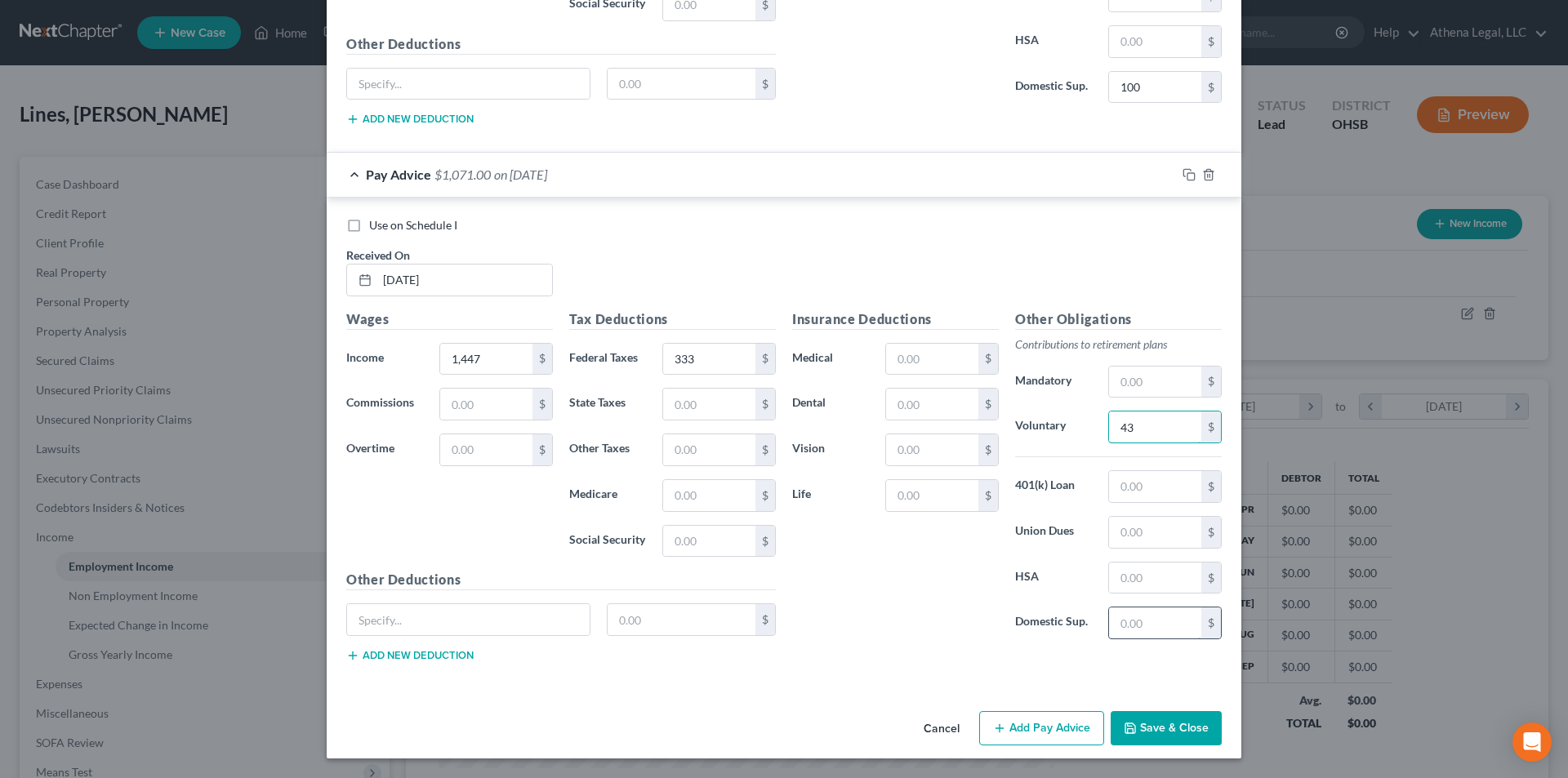
type input "43"
click at [1145, 615] on input "text" at bounding box center [1155, 623] width 92 height 31
type input "100"
click at [1020, 717] on button "Add Pay Advice" at bounding box center [1042, 729] width 125 height 34
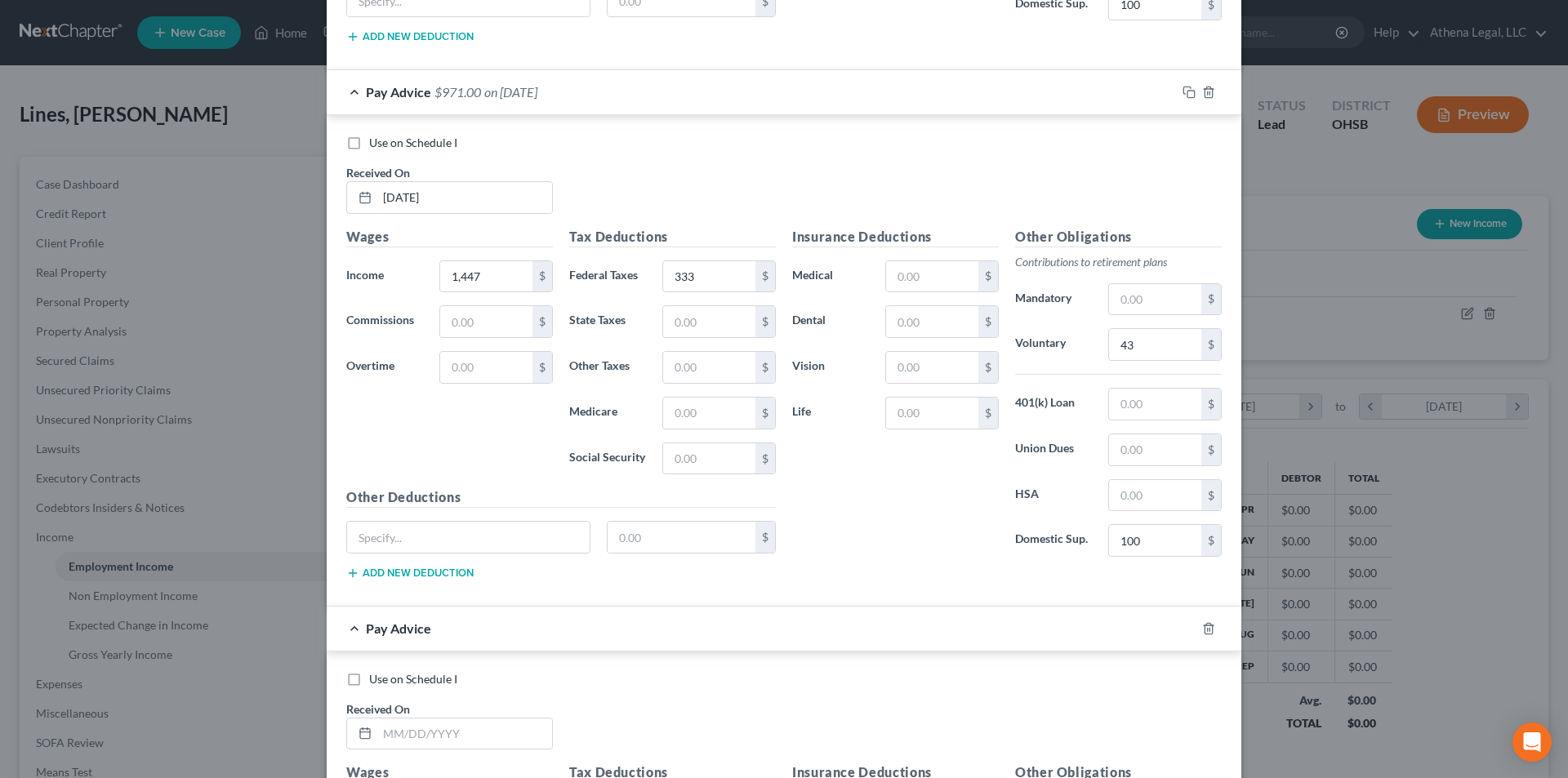
scroll to position [5469, 0]
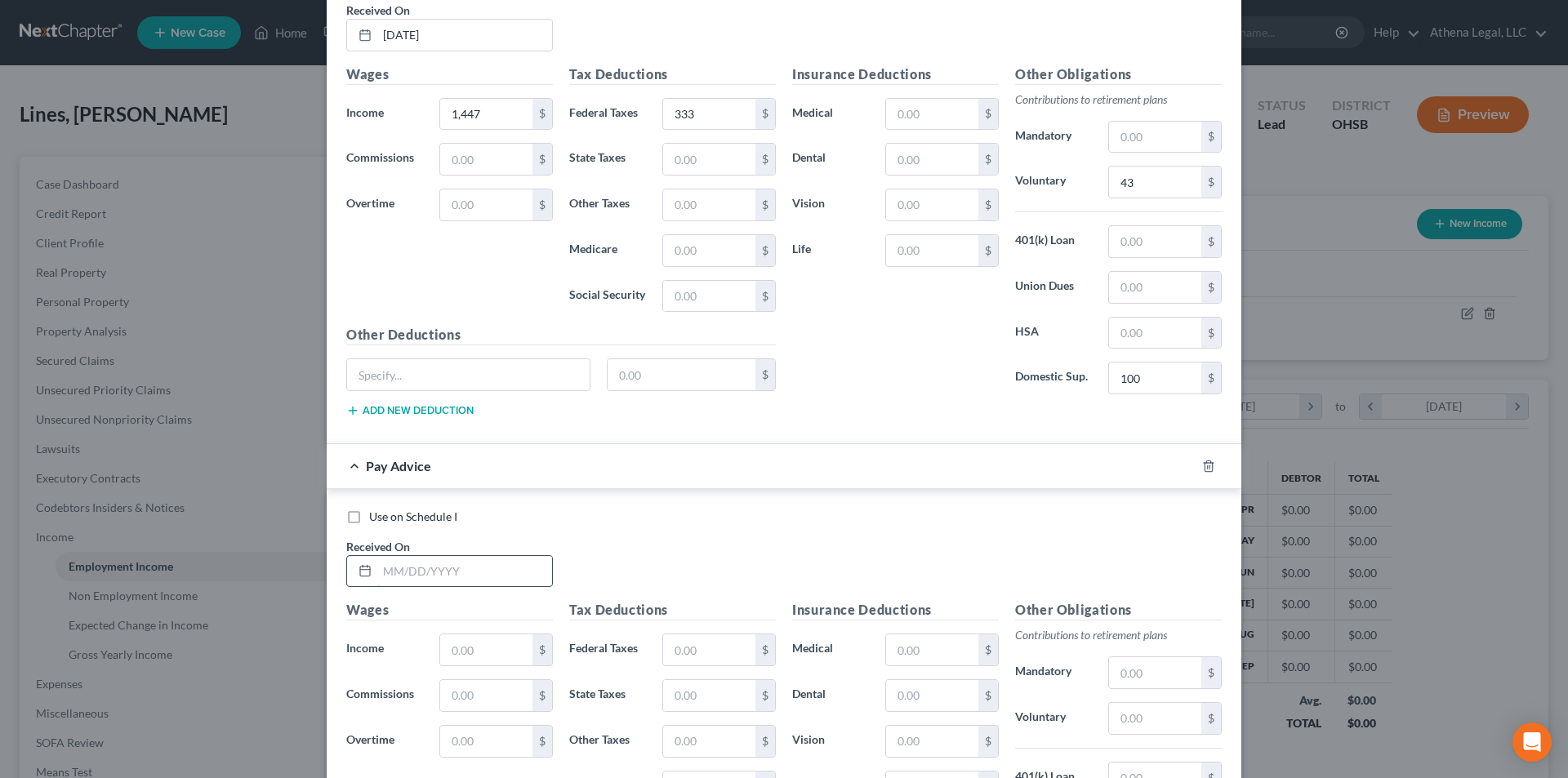
click at [521, 568] on input "text" at bounding box center [464, 572] width 175 height 31
type input "[DATE]"
type input "1,093"
click at [675, 645] on input "text" at bounding box center [708, 650] width 92 height 31
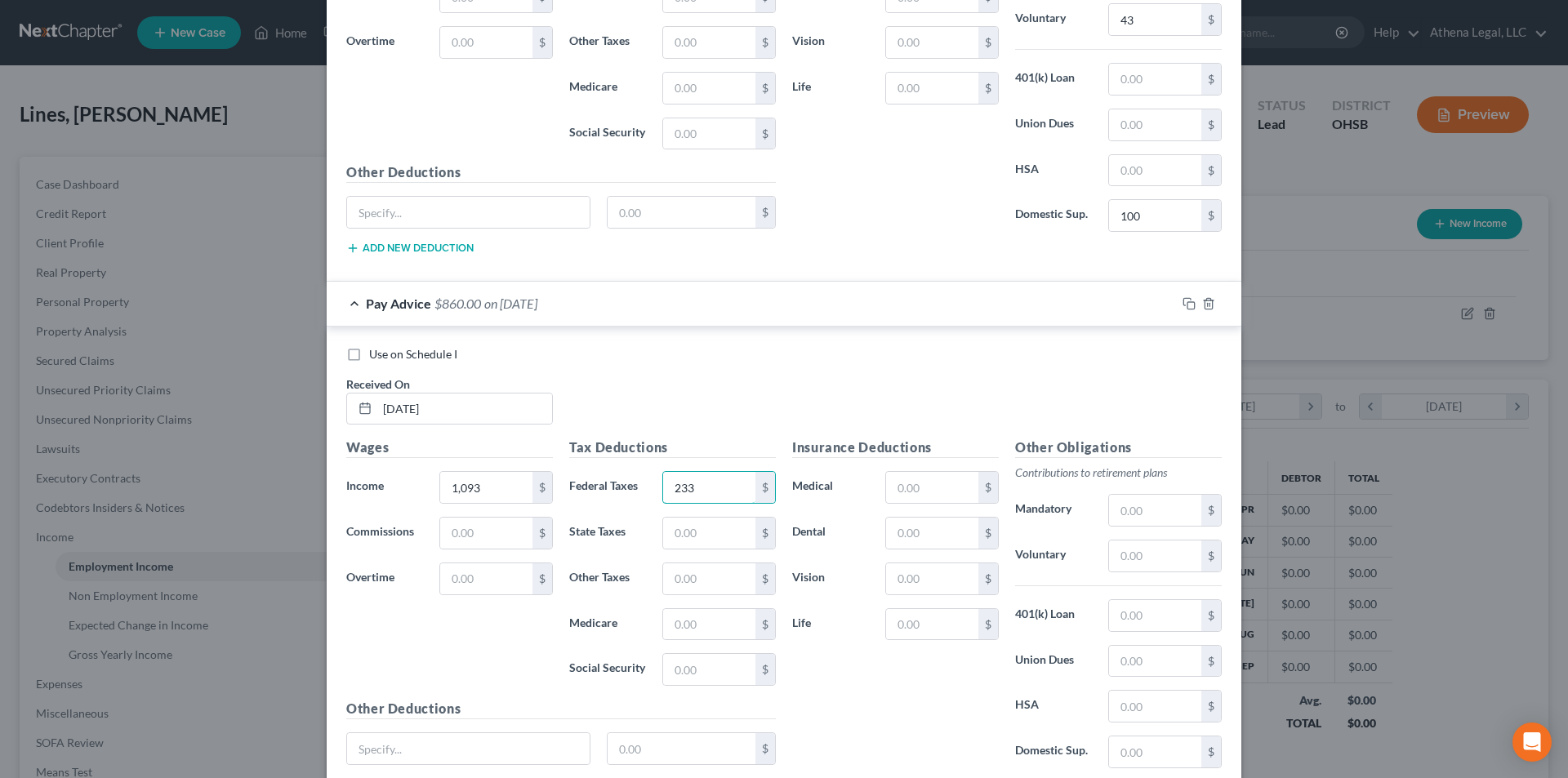
scroll to position [5632, 0]
type input "233"
click at [1180, 562] on input "text" at bounding box center [1155, 555] width 92 height 31
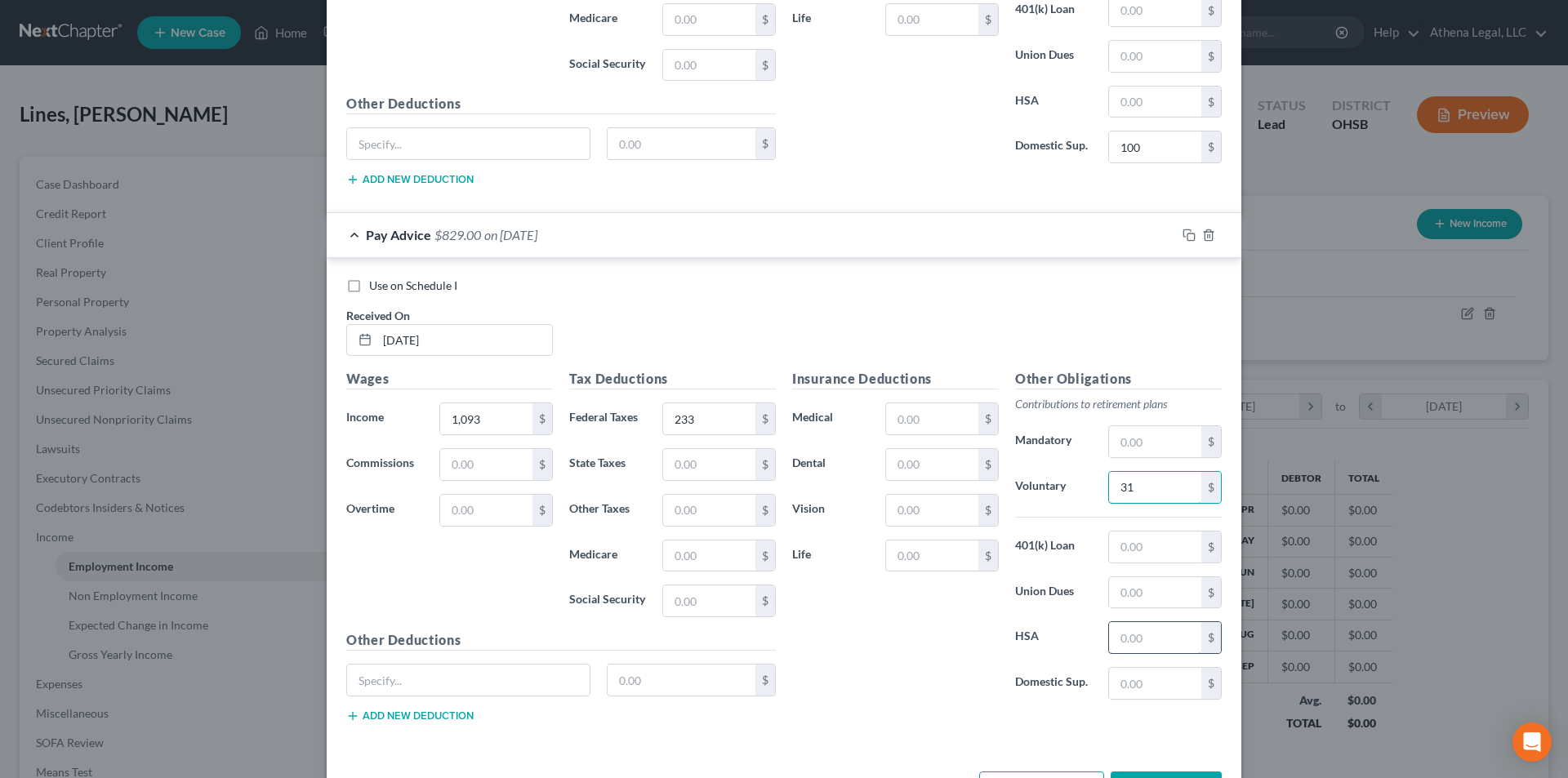
scroll to position [5760, 0]
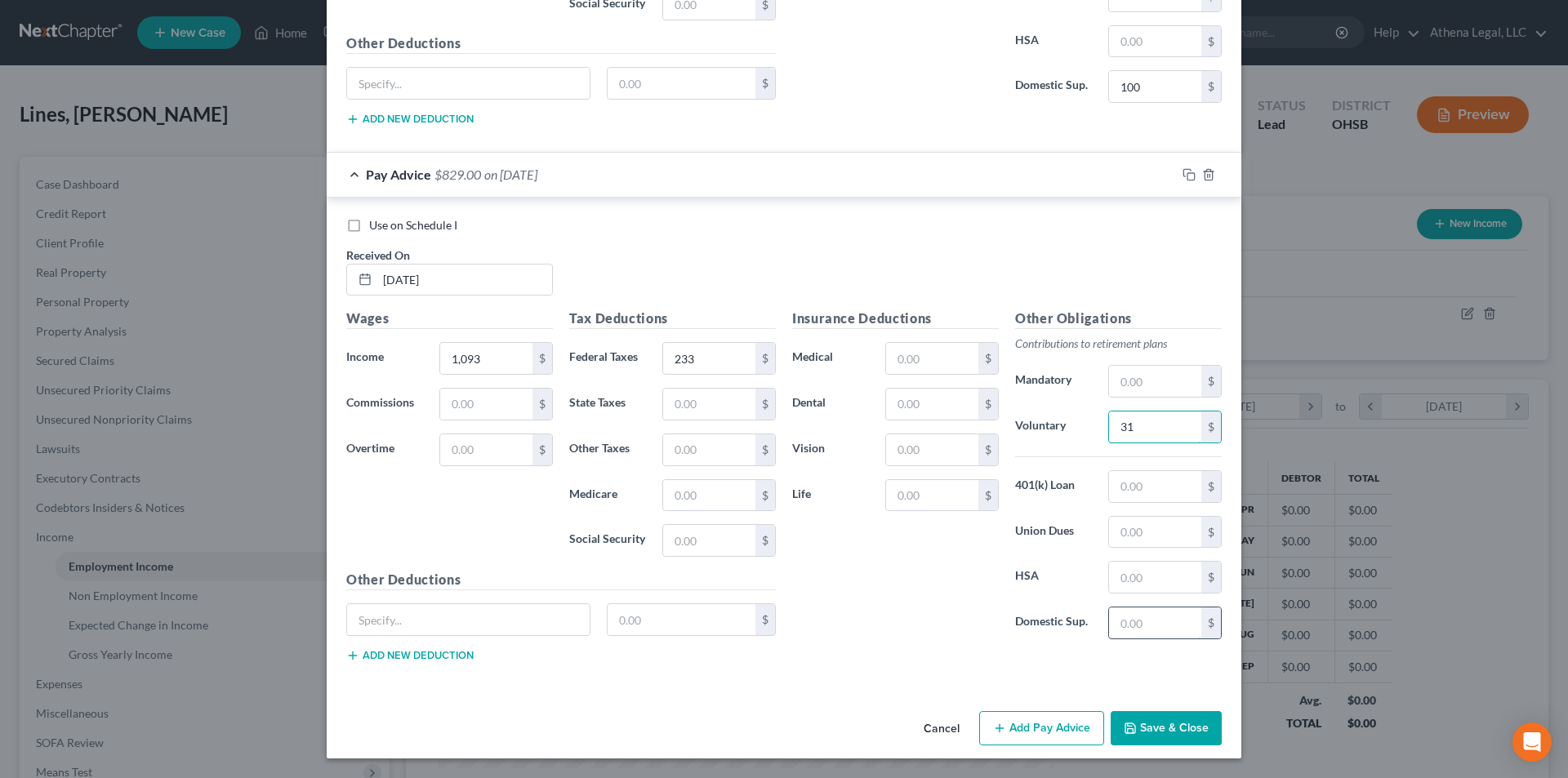
type input "31"
click at [1143, 623] on input "text" at bounding box center [1155, 623] width 92 height 31
type input "100"
click at [1034, 731] on button "Add Pay Advice" at bounding box center [1042, 729] width 125 height 34
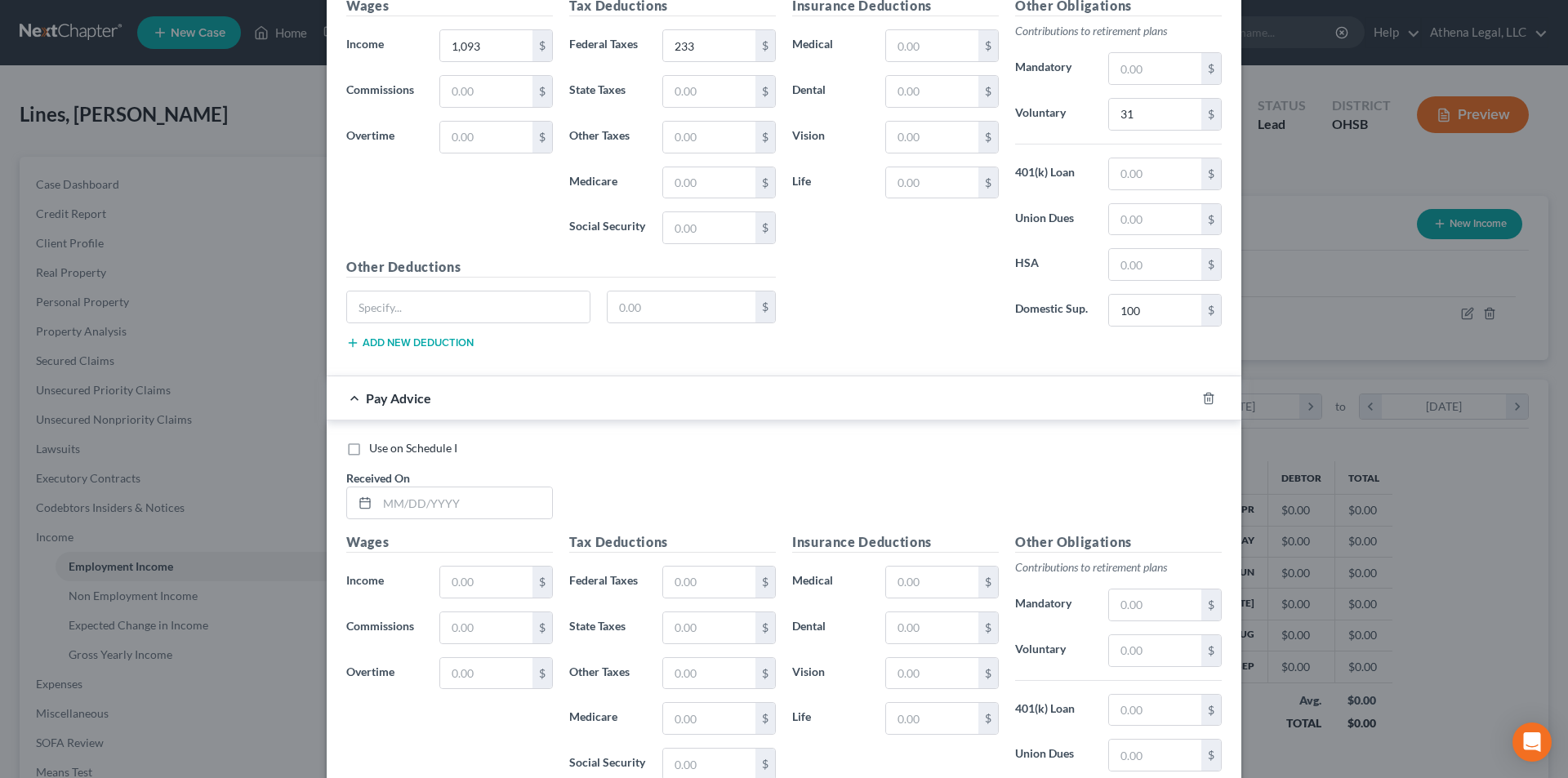
scroll to position [6169, 0]
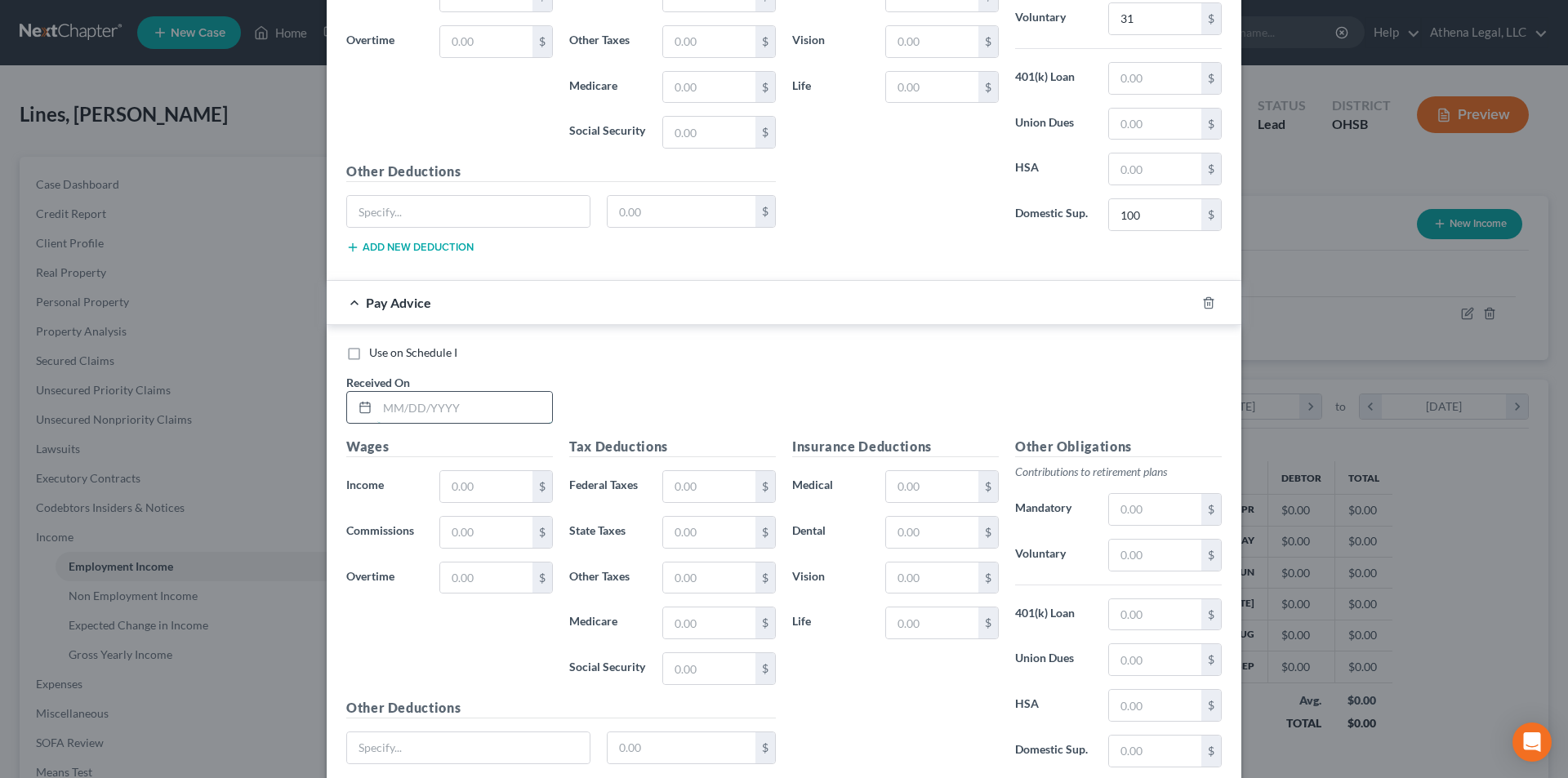
click at [512, 410] on input "text" at bounding box center [464, 408] width 175 height 31
type input "[DATE]"
type input "1,410"
click at [699, 492] on input "text" at bounding box center [708, 486] width 92 height 31
type input "325"
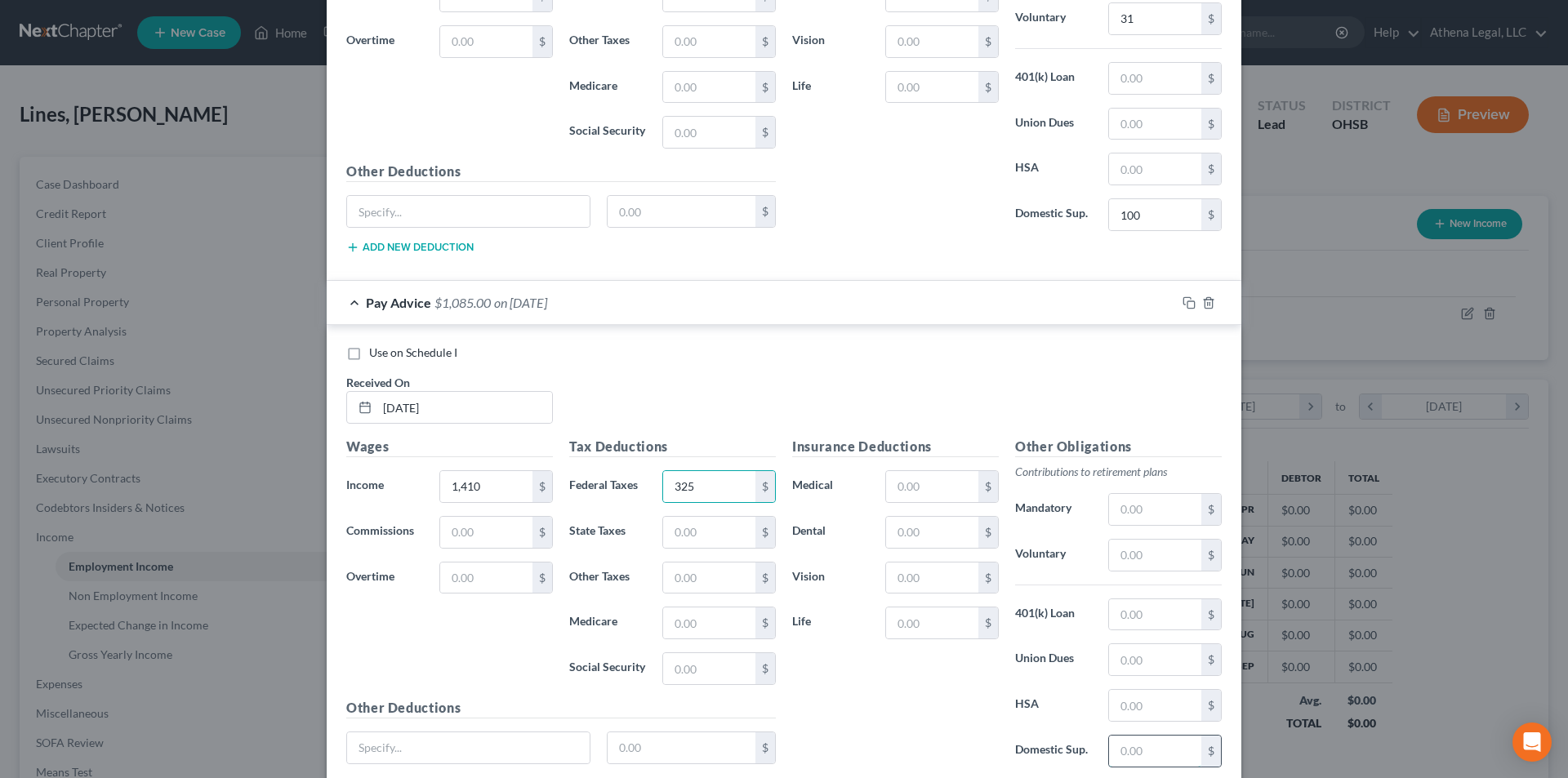
click at [1149, 747] on input "text" at bounding box center [1155, 751] width 92 height 31
type input "100"
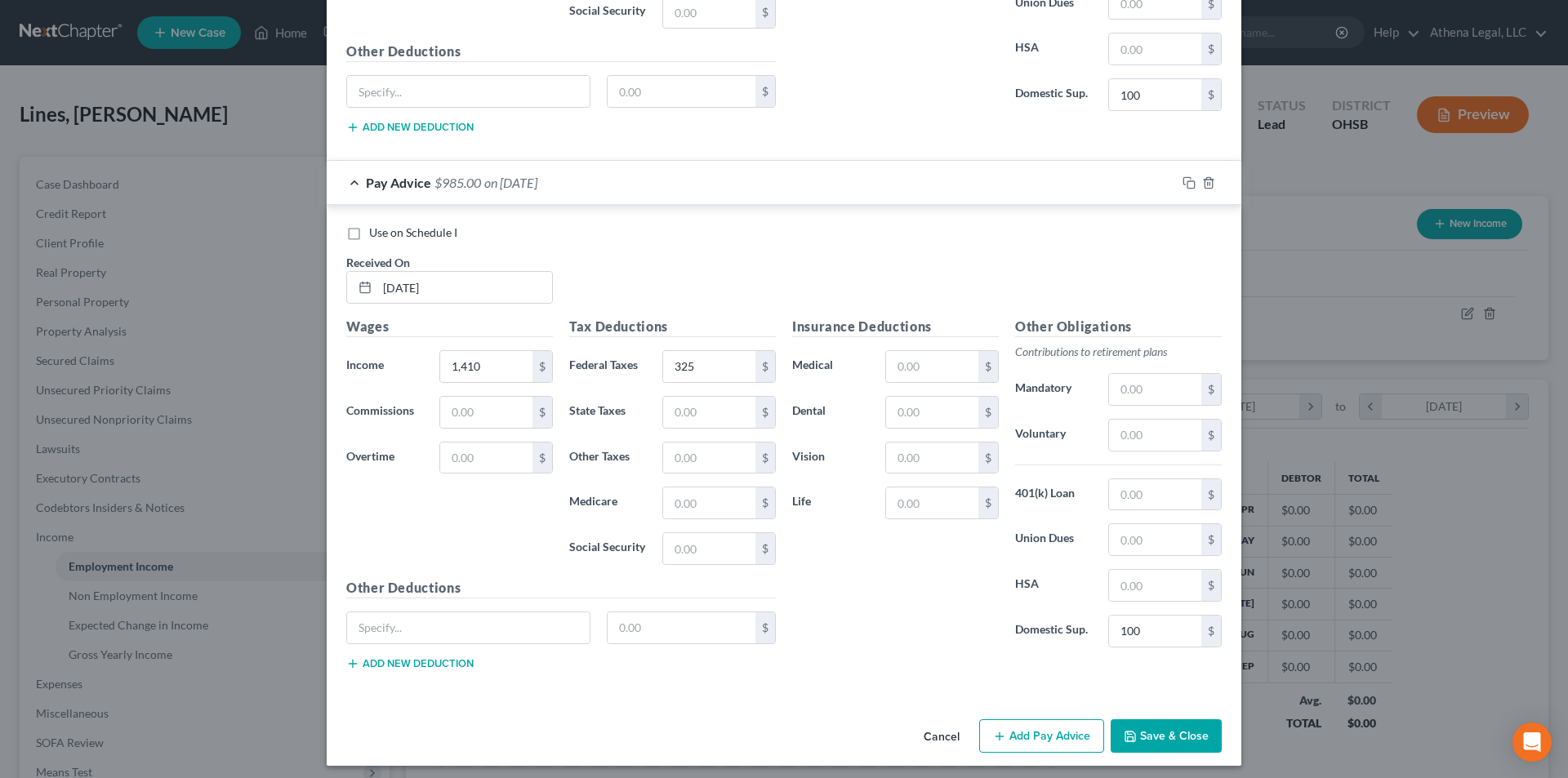
scroll to position [6296, 0]
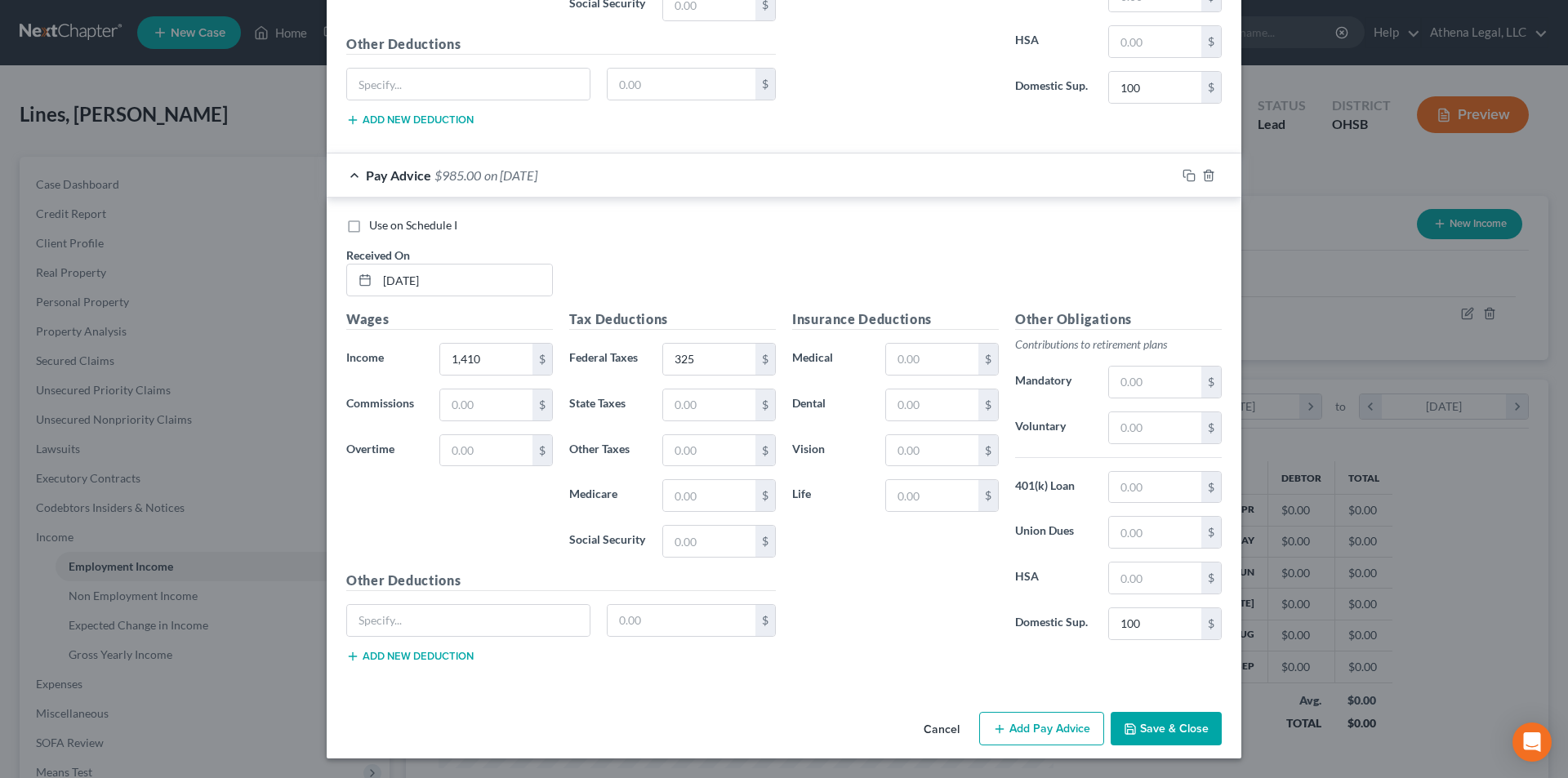
drag, startPoint x: 1034, startPoint y: 724, endPoint x: 962, endPoint y: 620, distance: 126.5
click at [1034, 724] on button "Add Pay Advice" at bounding box center [1042, 730] width 125 height 34
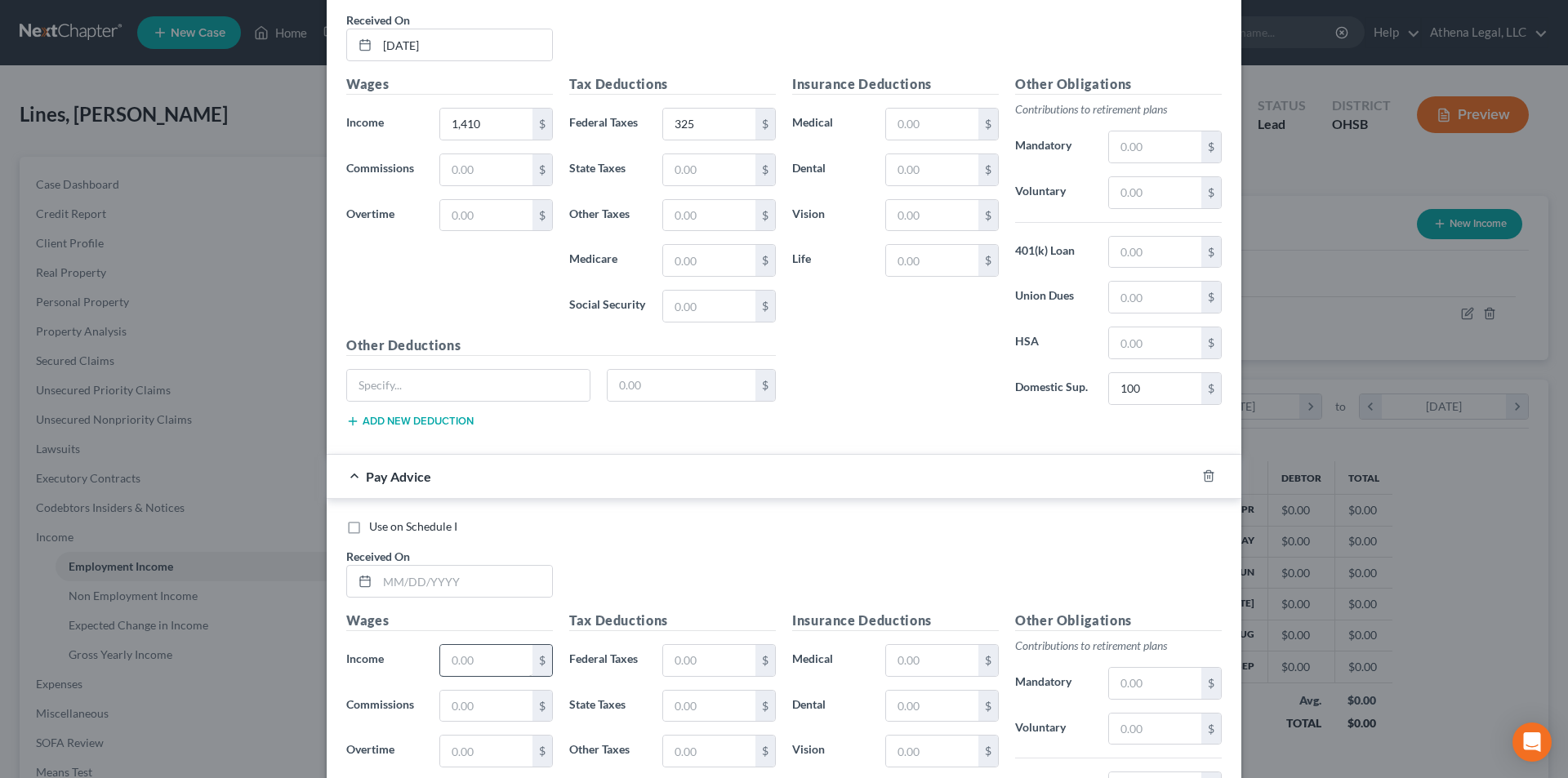
scroll to position [6541, 0]
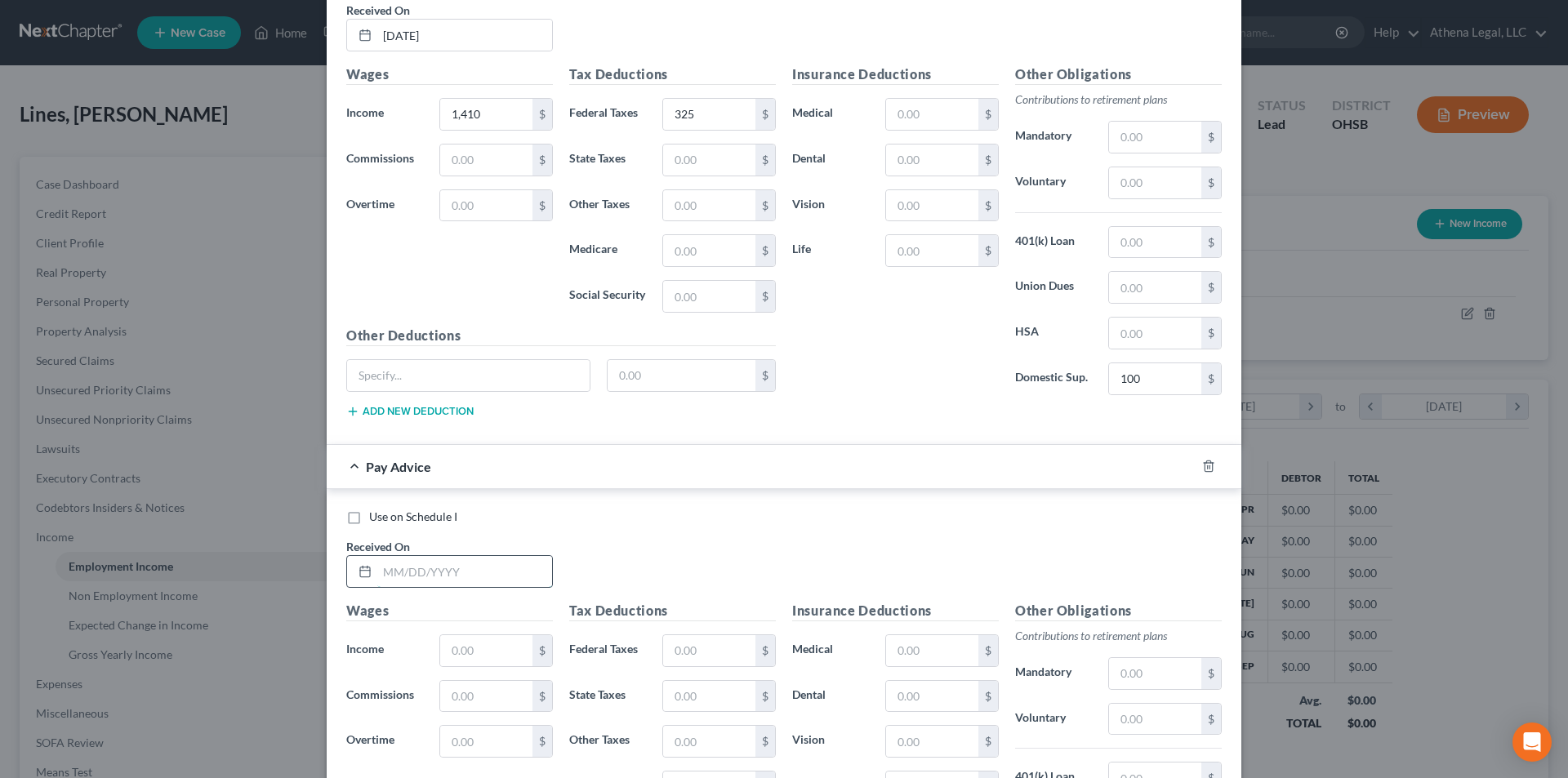
click at [473, 566] on input "text" at bounding box center [464, 572] width 175 height 31
type input "[DATE]"
type input "1,064"
click at [680, 650] on input "text" at bounding box center [708, 651] width 92 height 31
type input "217"
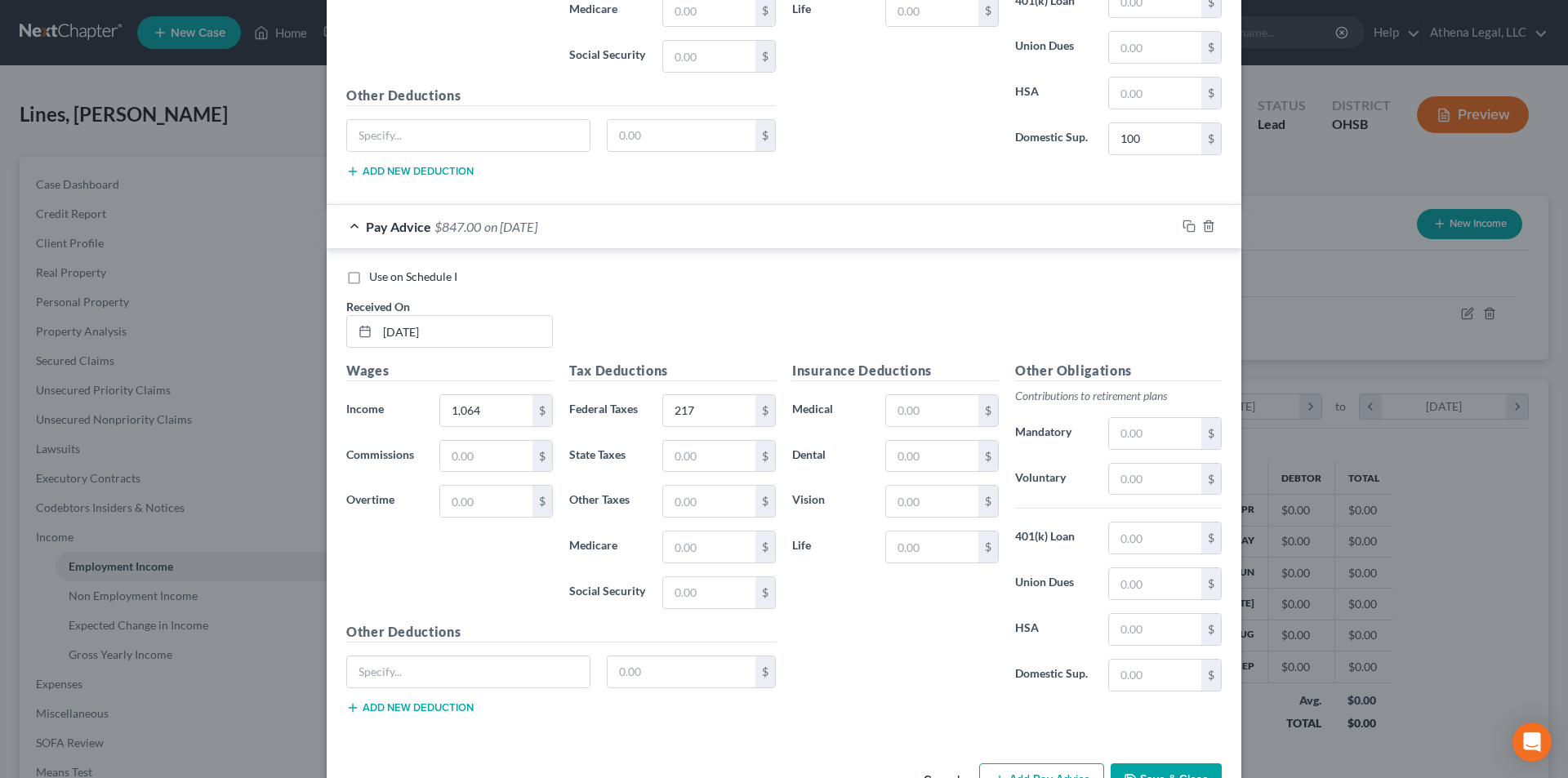
scroll to position [6833, 0]
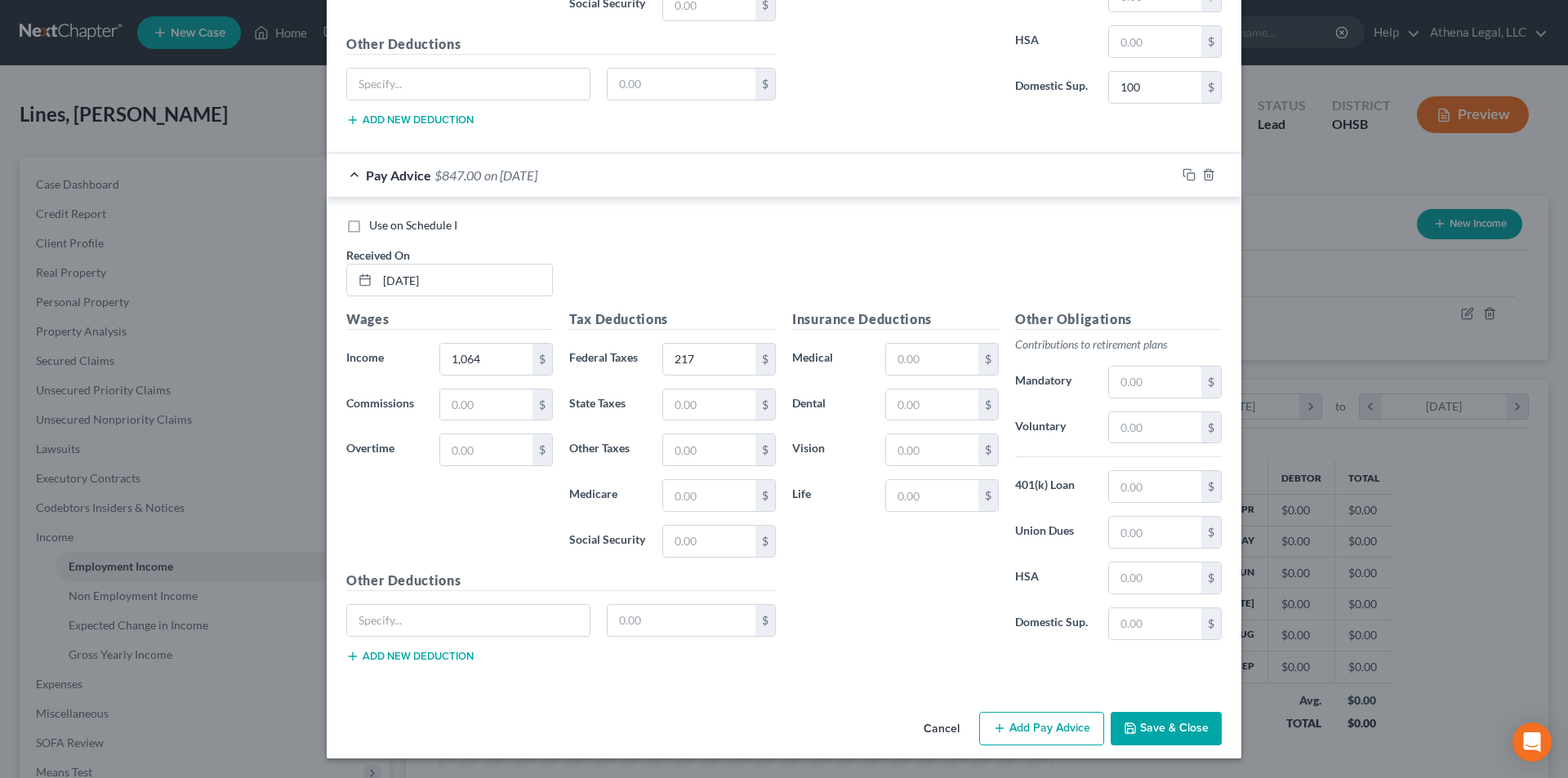
click at [1036, 720] on button "Add Pay Advice" at bounding box center [1042, 730] width 125 height 34
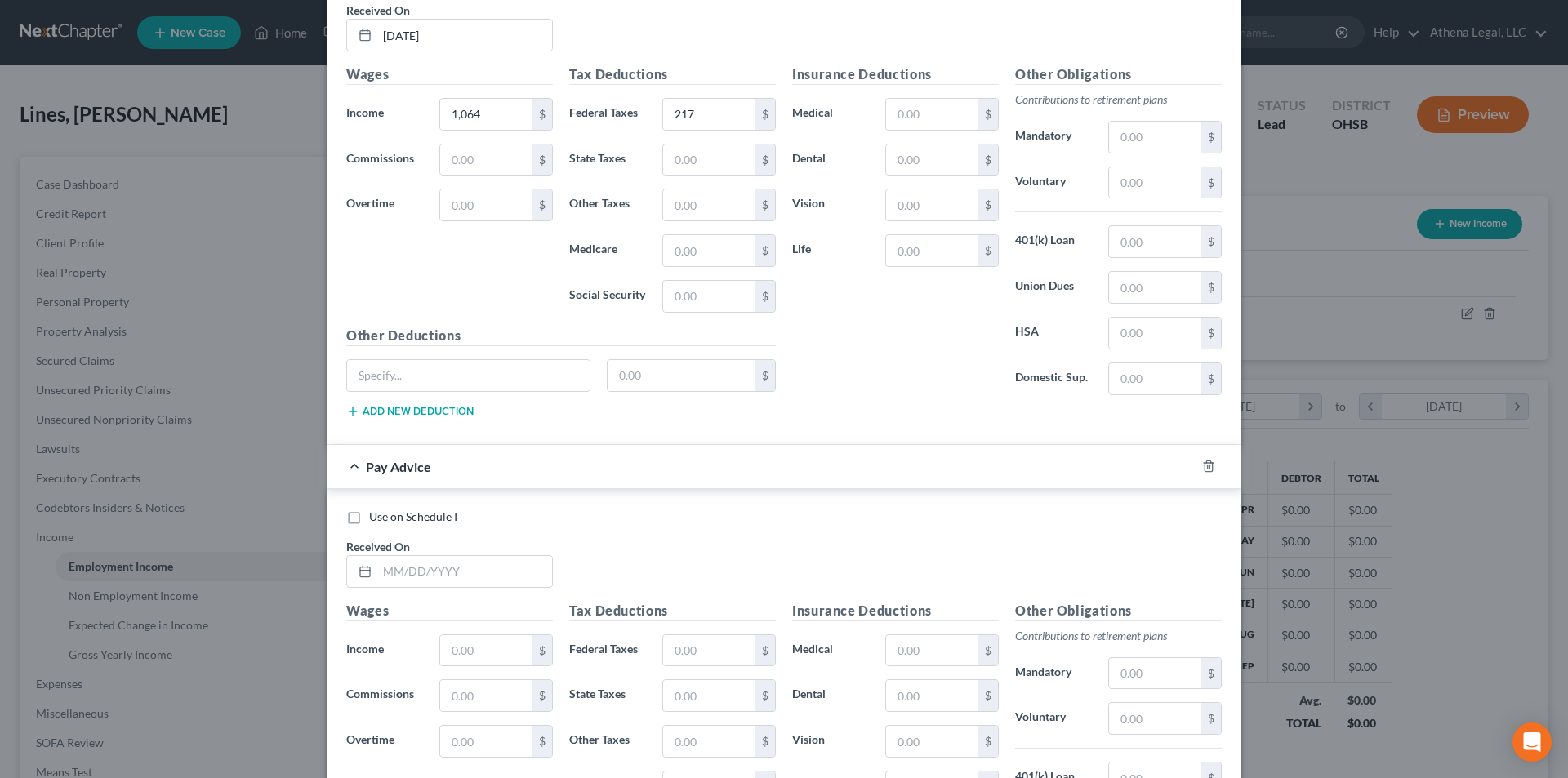
scroll to position [7160, 0]
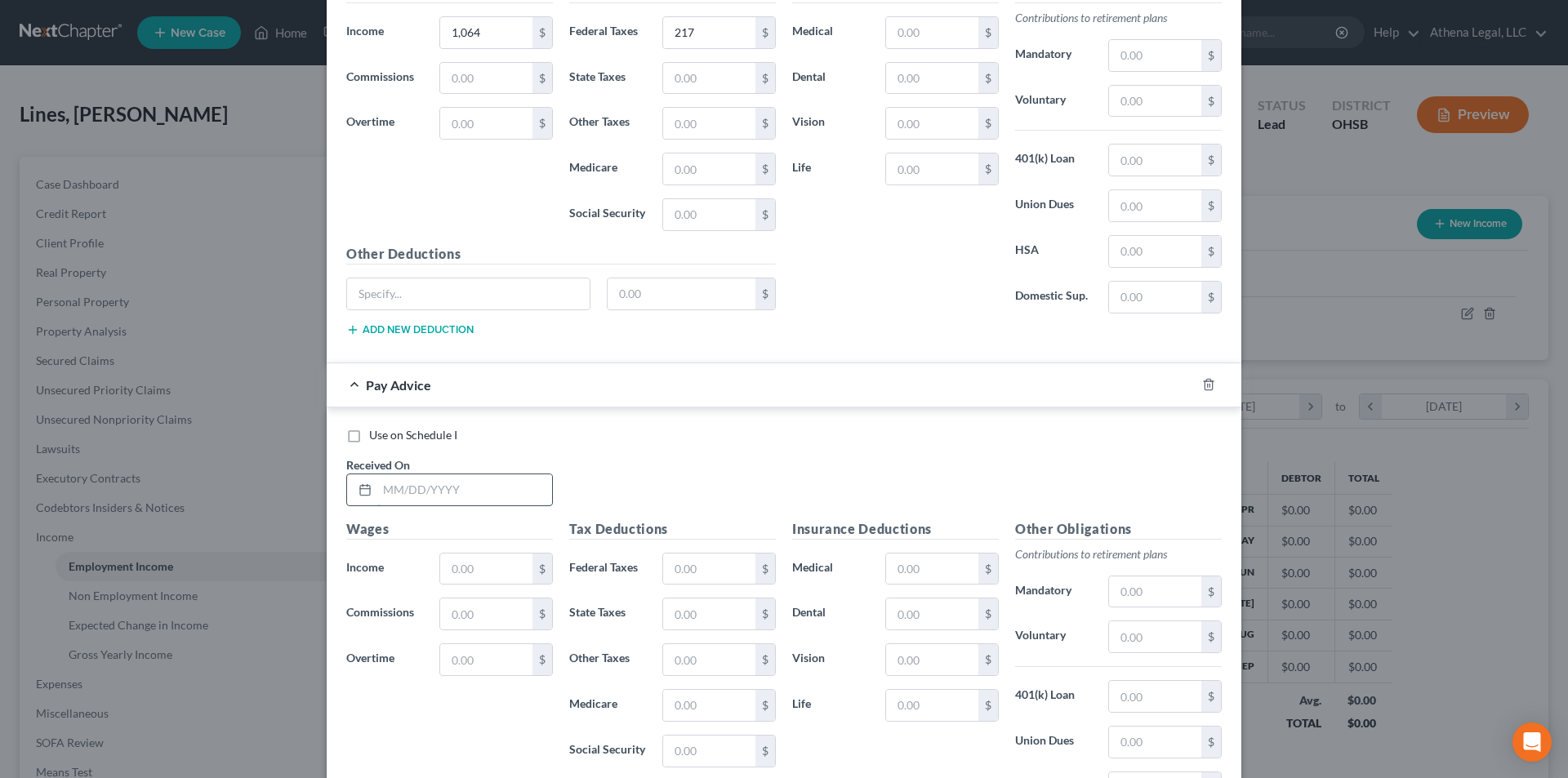
click at [453, 484] on input "text" at bounding box center [464, 490] width 175 height 31
type input "[DATE]"
type input "1,166"
click at [716, 574] on input "text" at bounding box center [708, 569] width 92 height 31
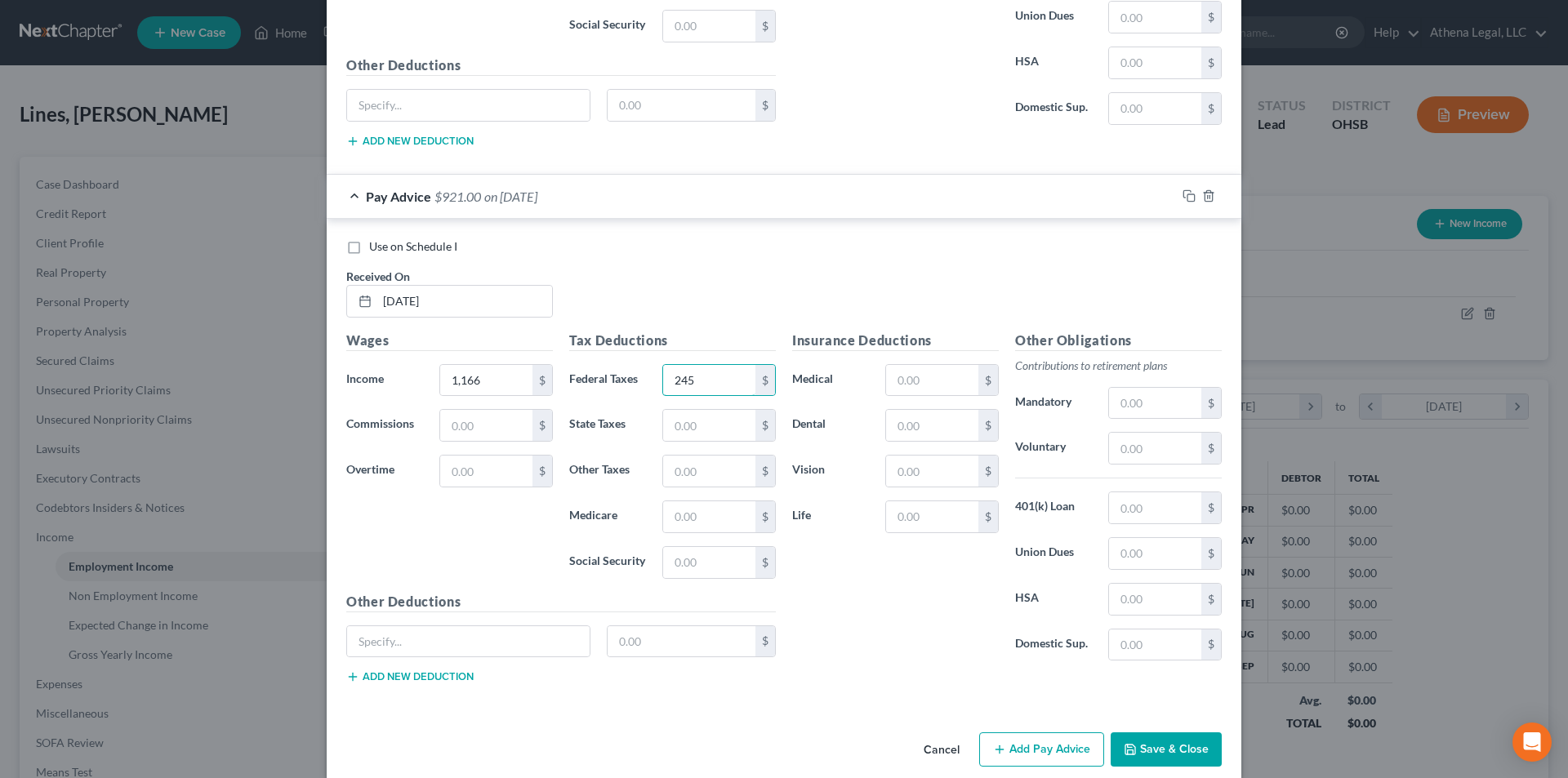
scroll to position [7370, 0]
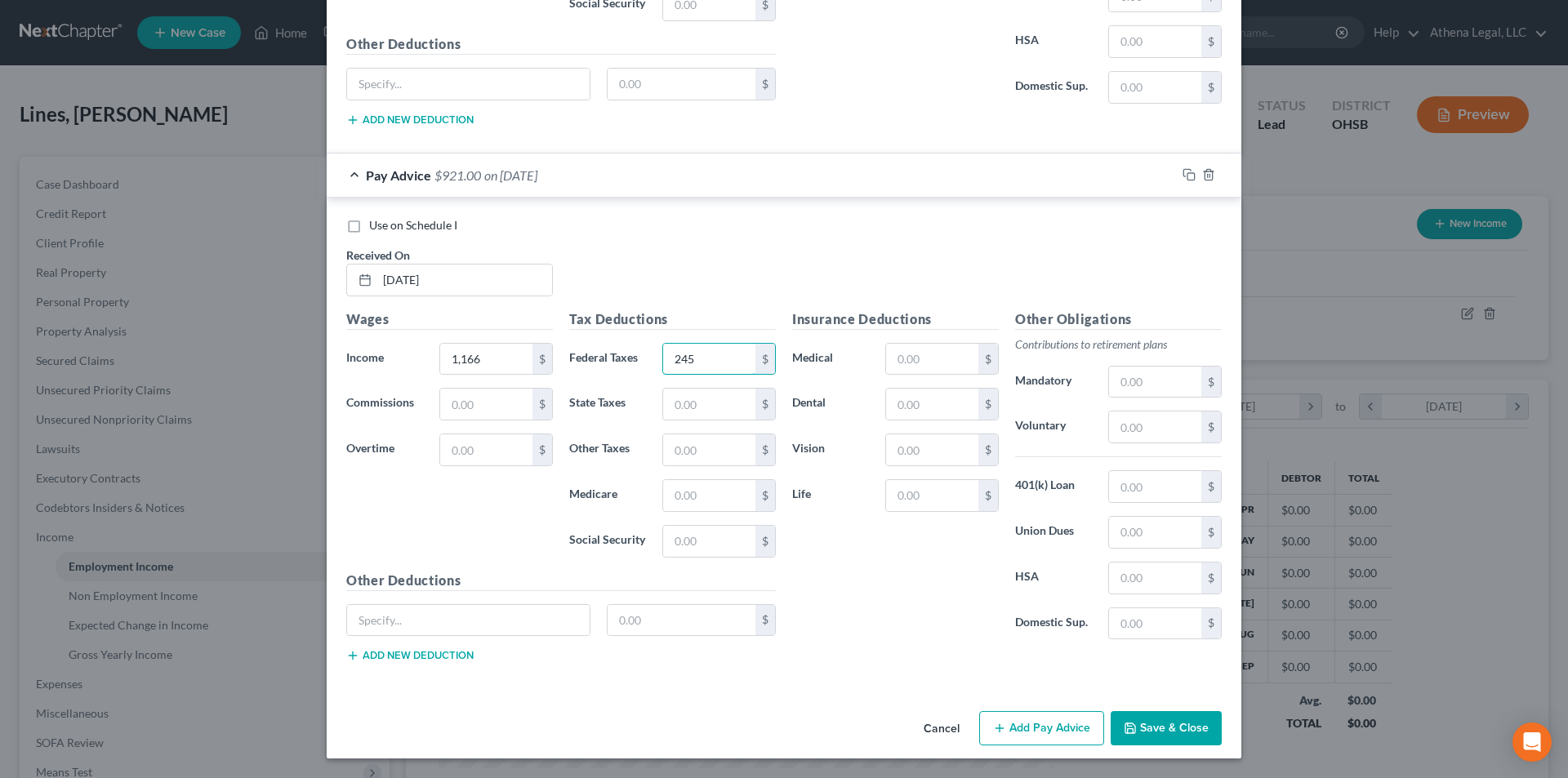
type input "245"
click at [1034, 725] on button "Add Pay Advice" at bounding box center [1042, 729] width 125 height 34
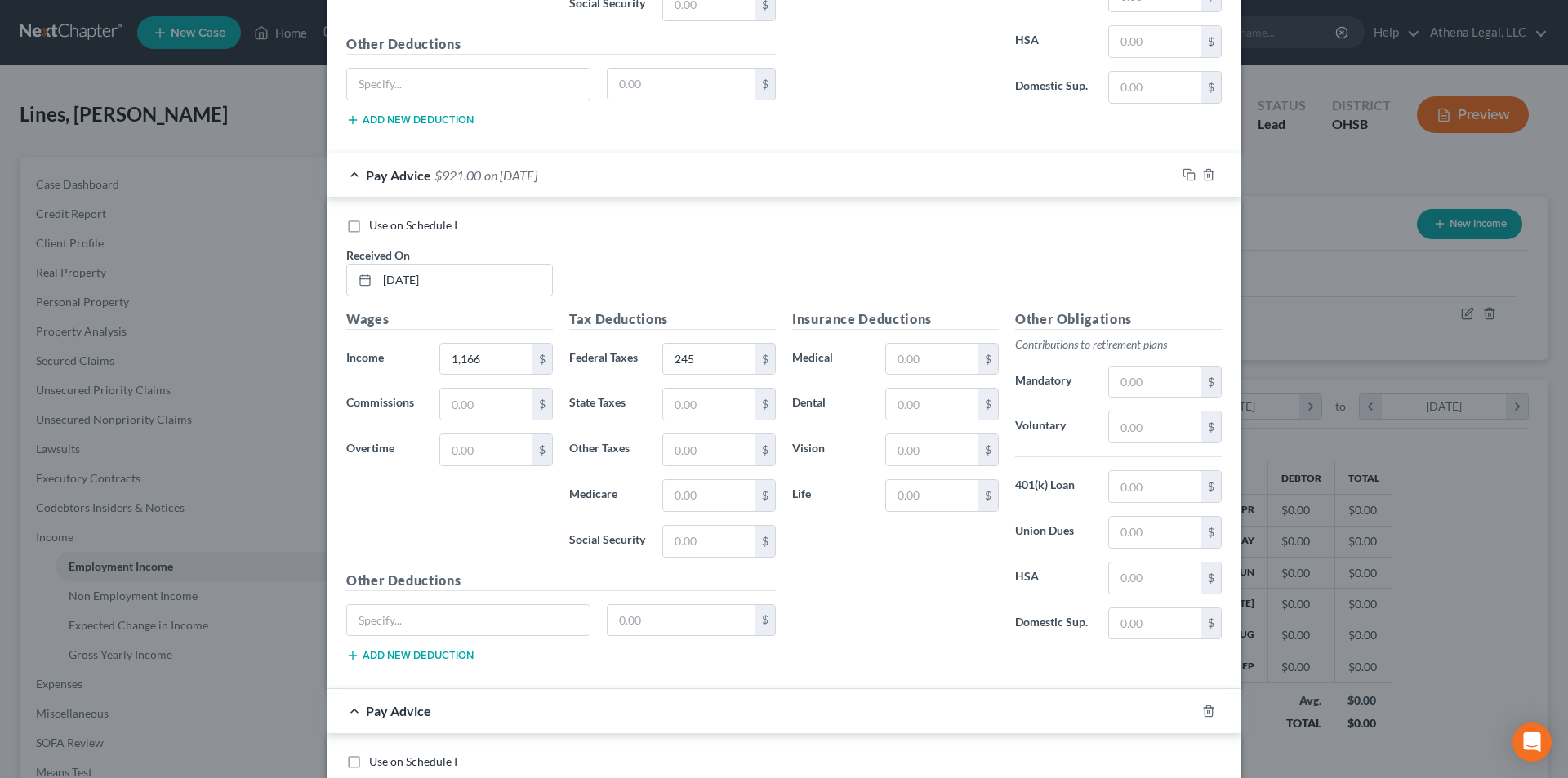
scroll to position [7615, 0]
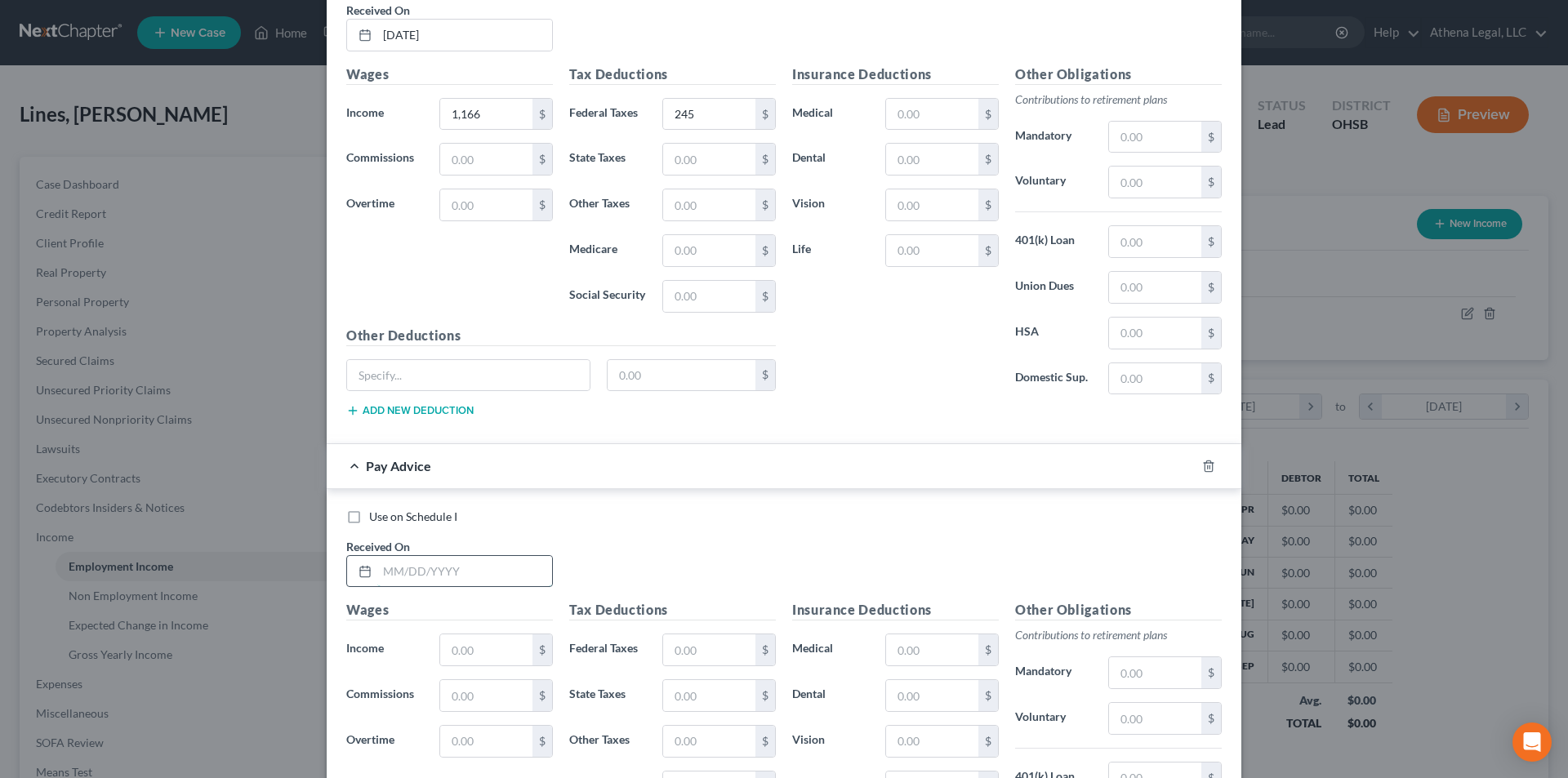
click at [449, 579] on input "text" at bounding box center [464, 572] width 175 height 31
type input "[DATE]"
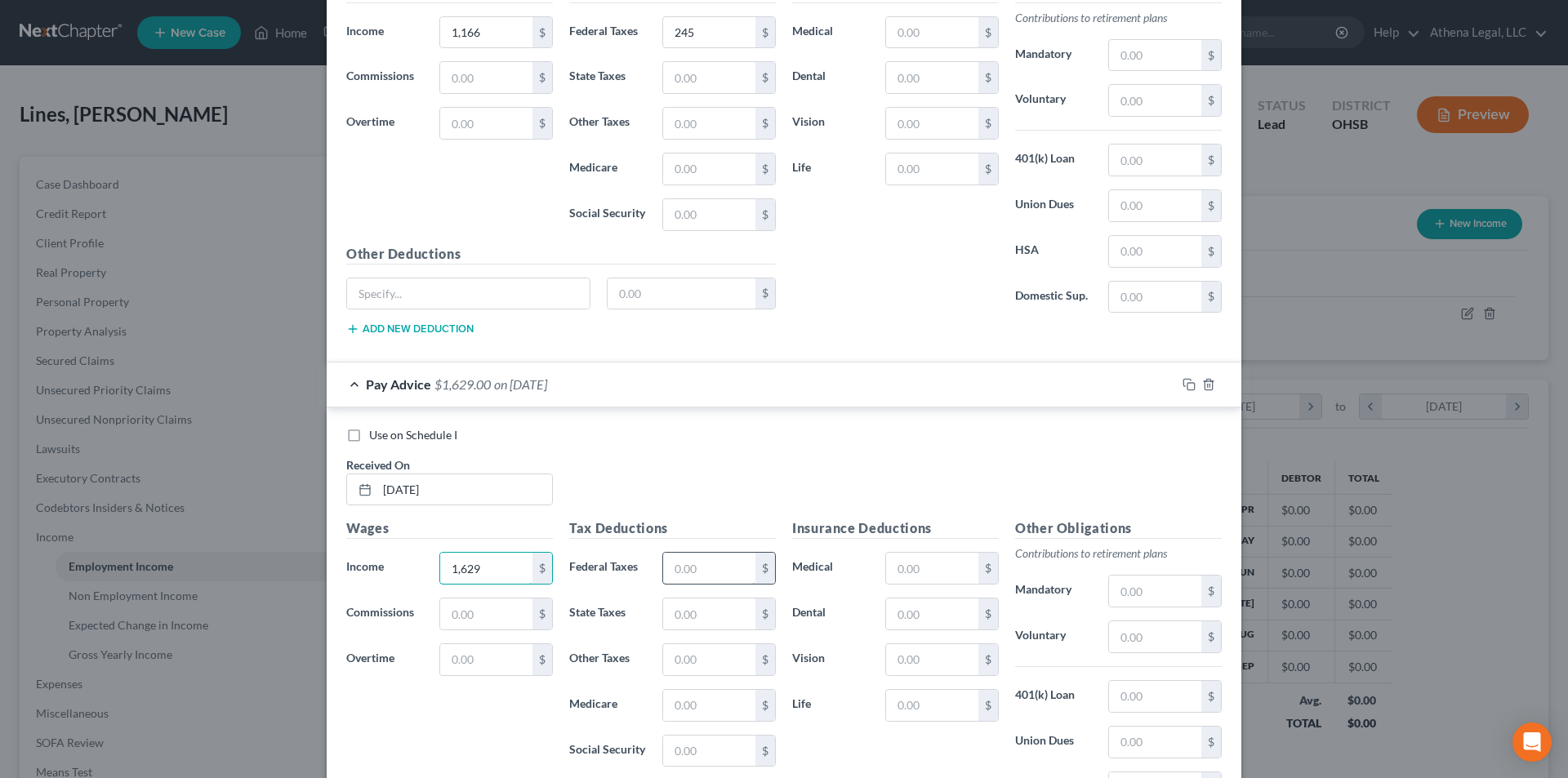
type input "1,629"
click at [688, 579] on input "text" at bounding box center [708, 568] width 92 height 31
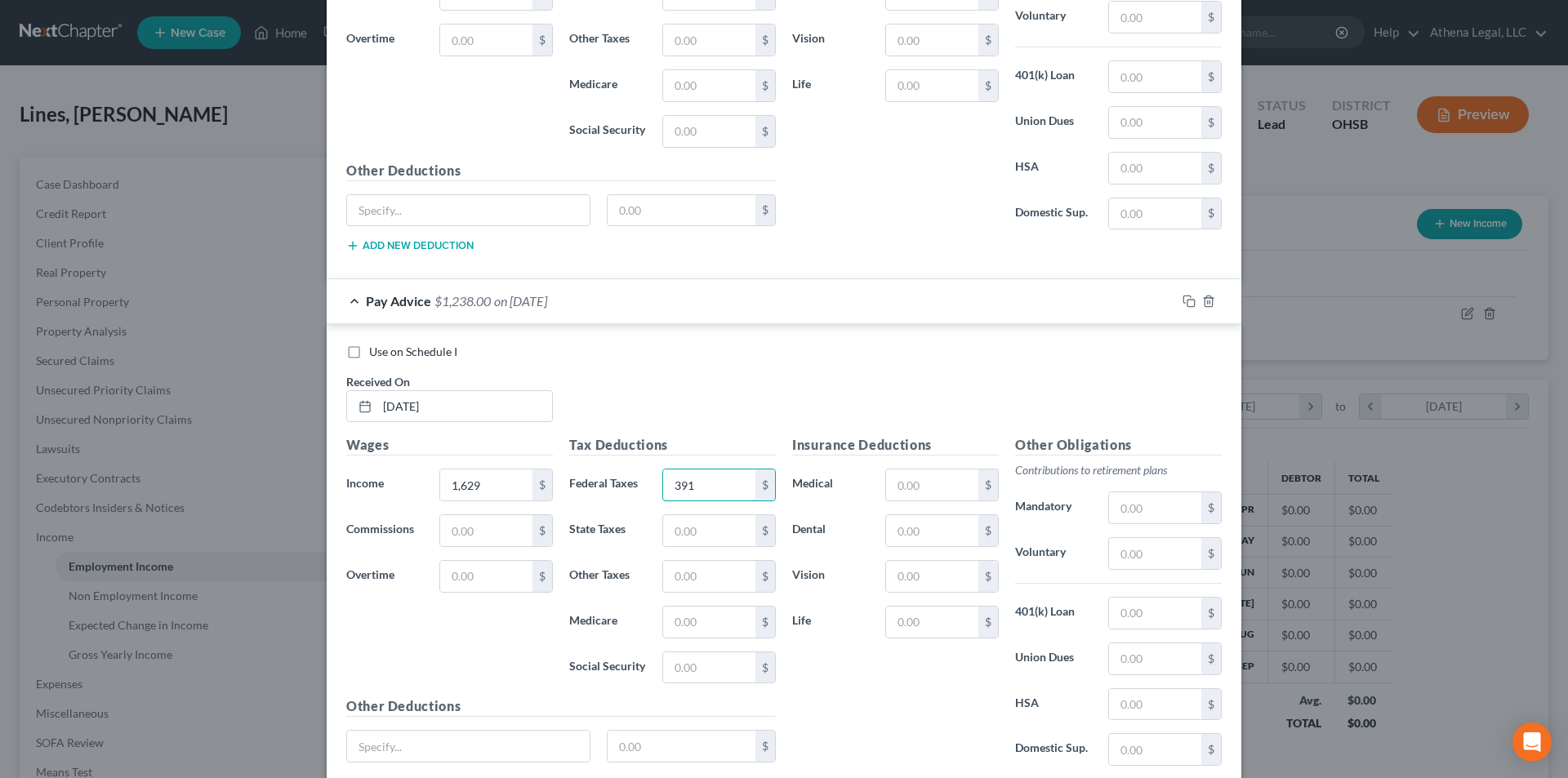
scroll to position [7860, 0]
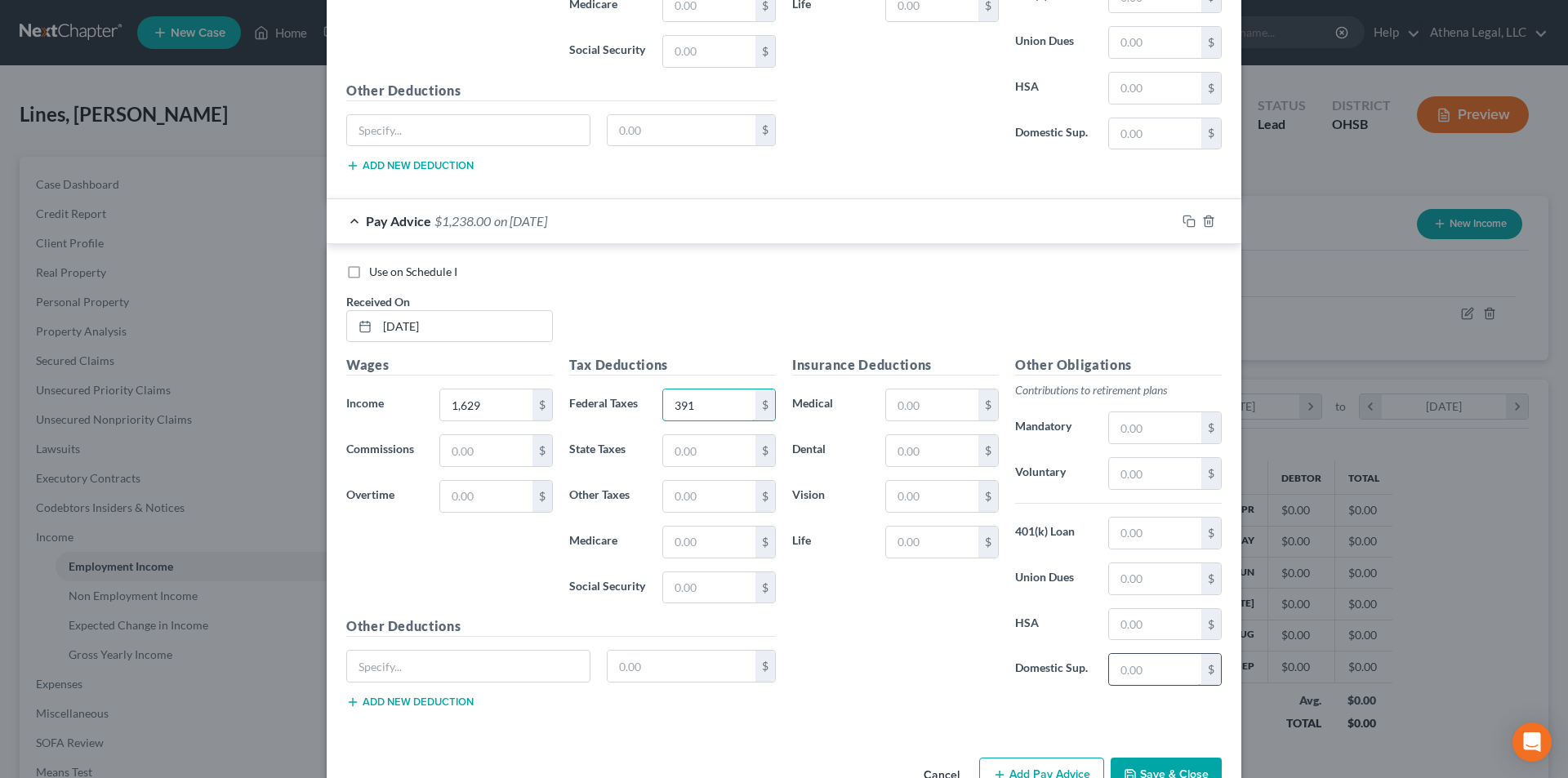
type input "391"
click at [1127, 677] on input "text" at bounding box center [1155, 670] width 92 height 31
type input "100"
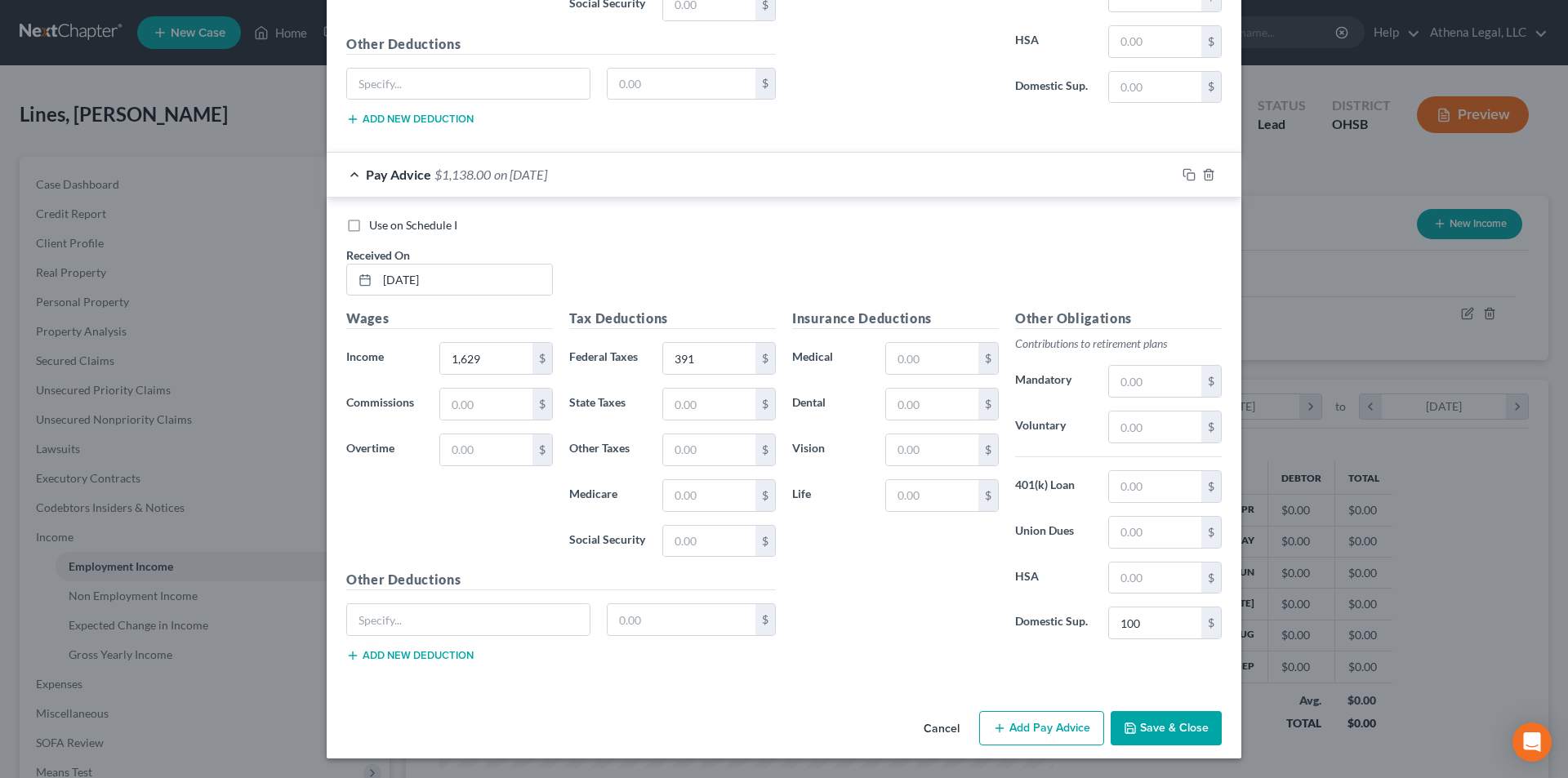
drag, startPoint x: 1047, startPoint y: 735, endPoint x: 926, endPoint y: 574, distance: 201.4
click at [1047, 735] on button "Add Pay Advice" at bounding box center [1042, 729] width 125 height 34
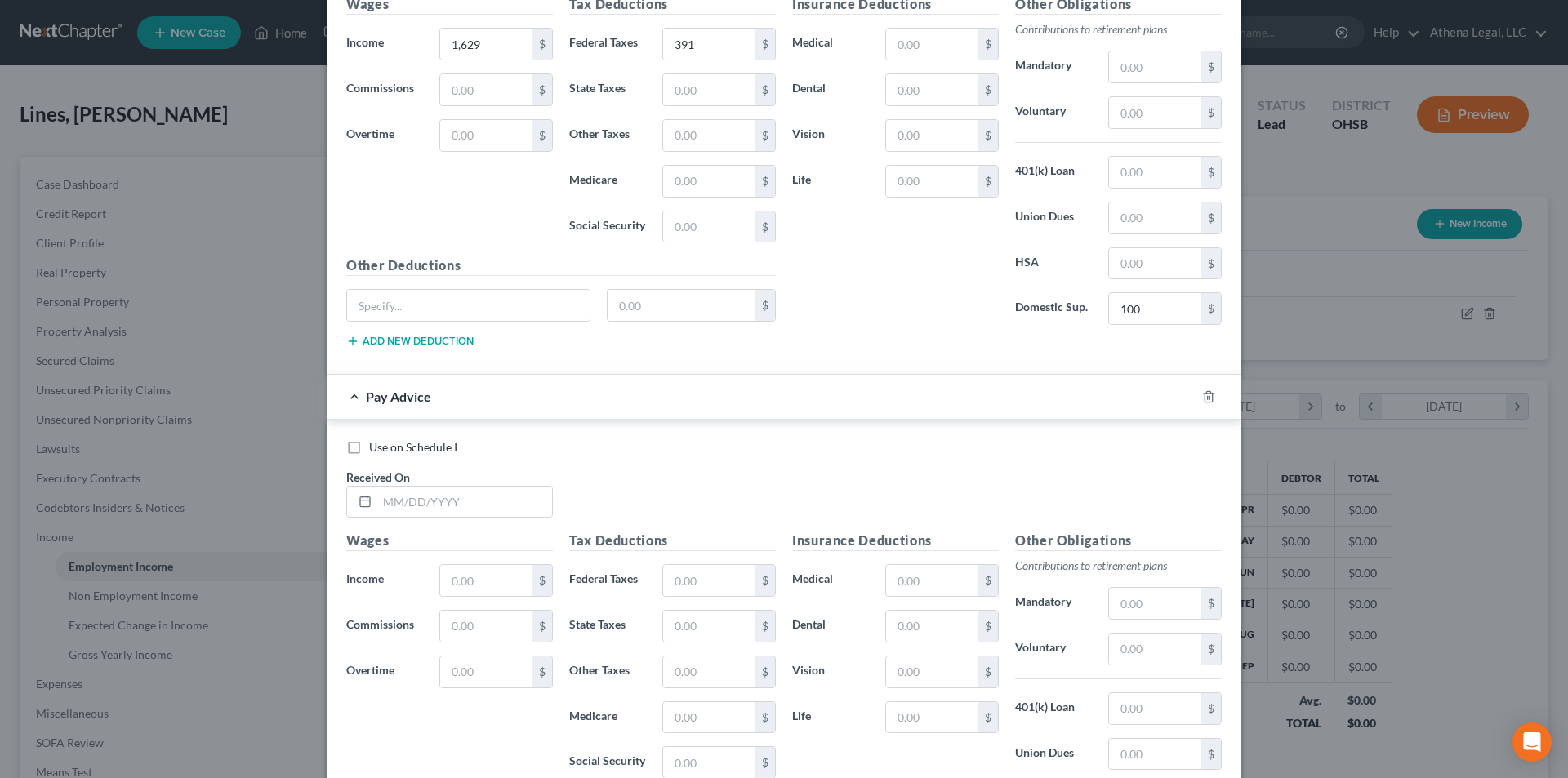
scroll to position [8233, 0]
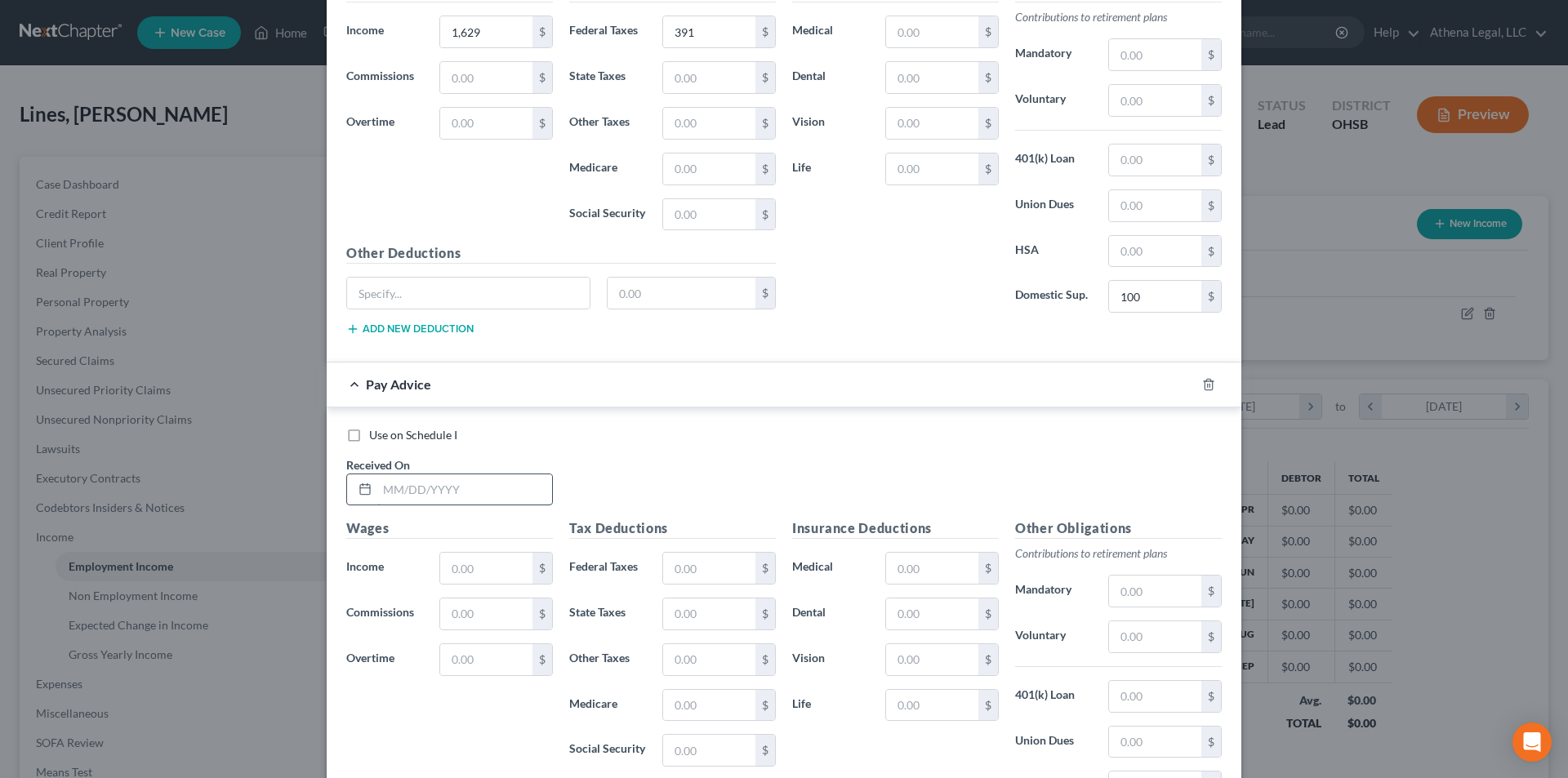
click at [521, 498] on input "text" at bounding box center [464, 490] width 175 height 31
type input "[DATE]"
click at [480, 567] on input "741" at bounding box center [485, 568] width 92 height 31
type input "741"
click at [696, 569] on input "text" at bounding box center [708, 568] width 92 height 31
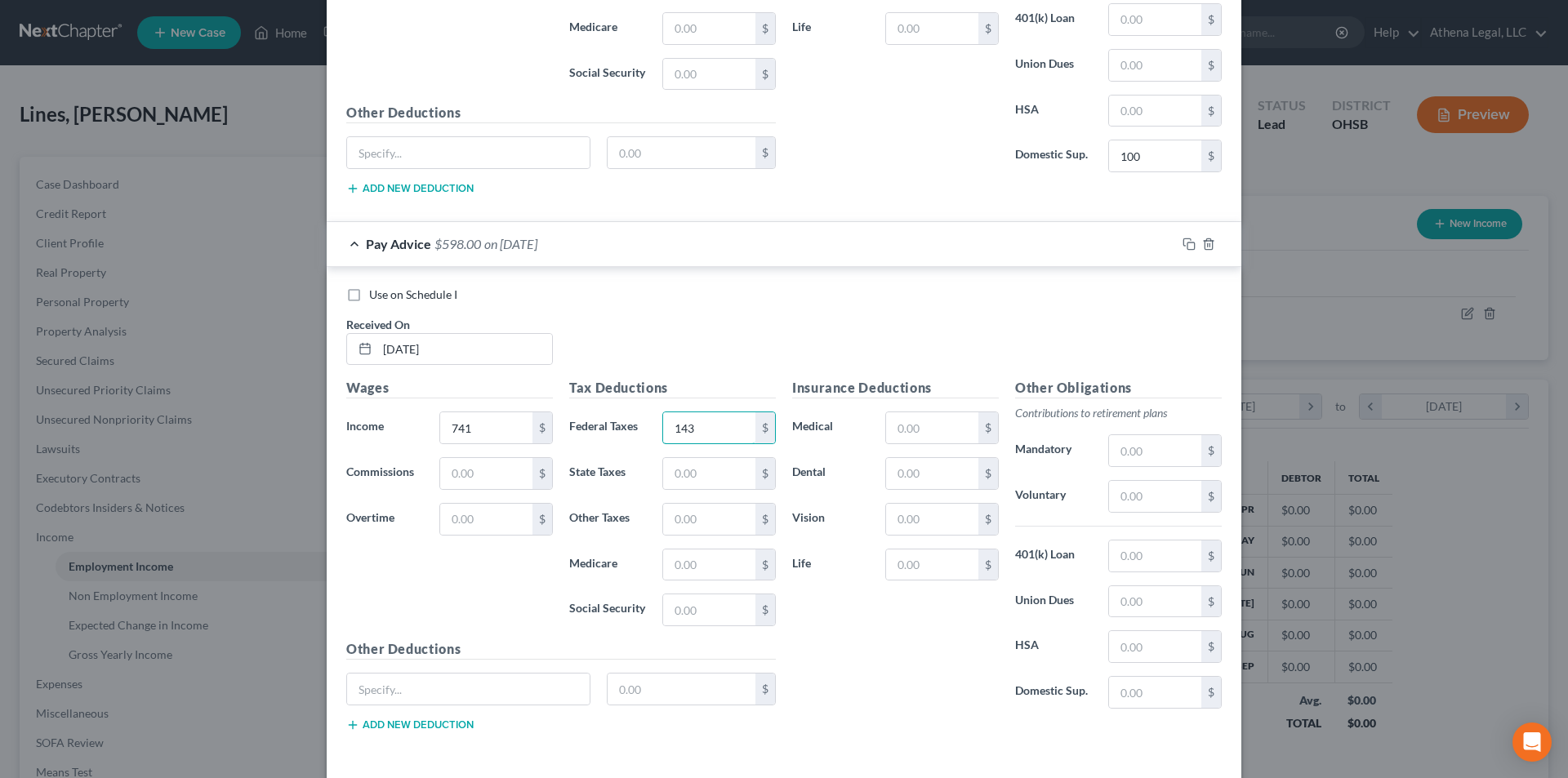
scroll to position [8397, 0]
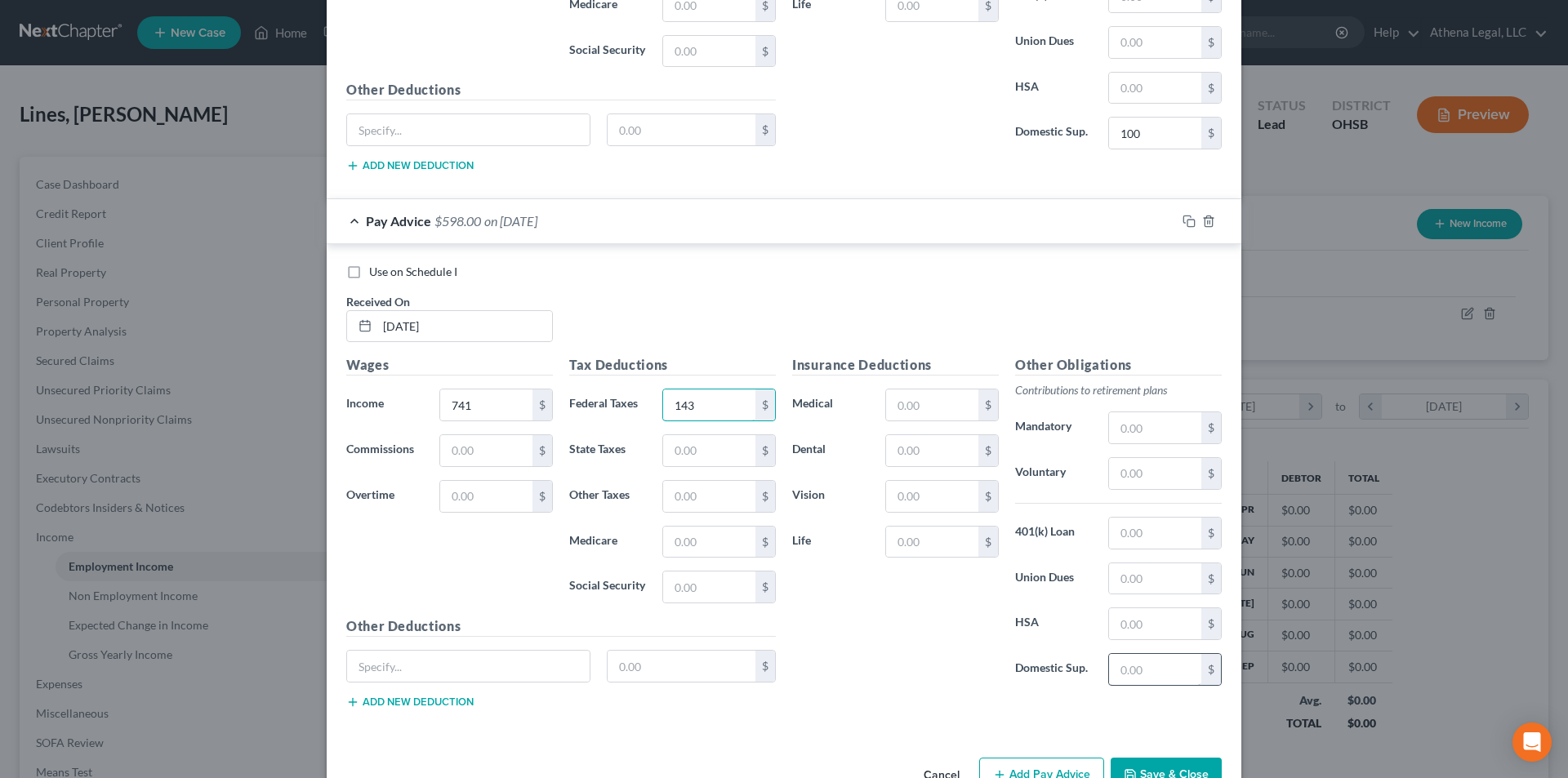
type input "143"
click at [1132, 675] on input "text" at bounding box center [1155, 670] width 92 height 31
type input "100"
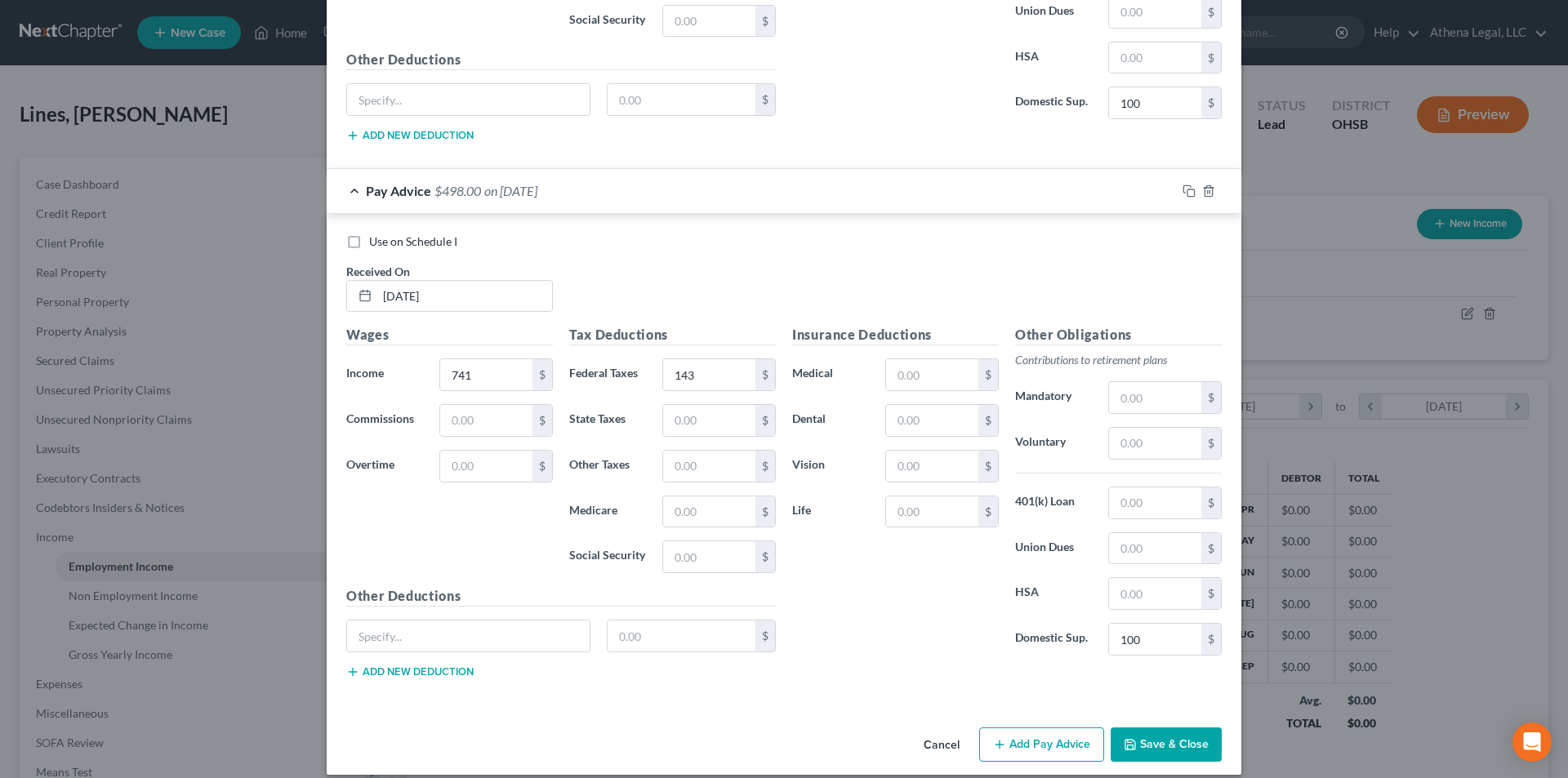
scroll to position [8443, 0]
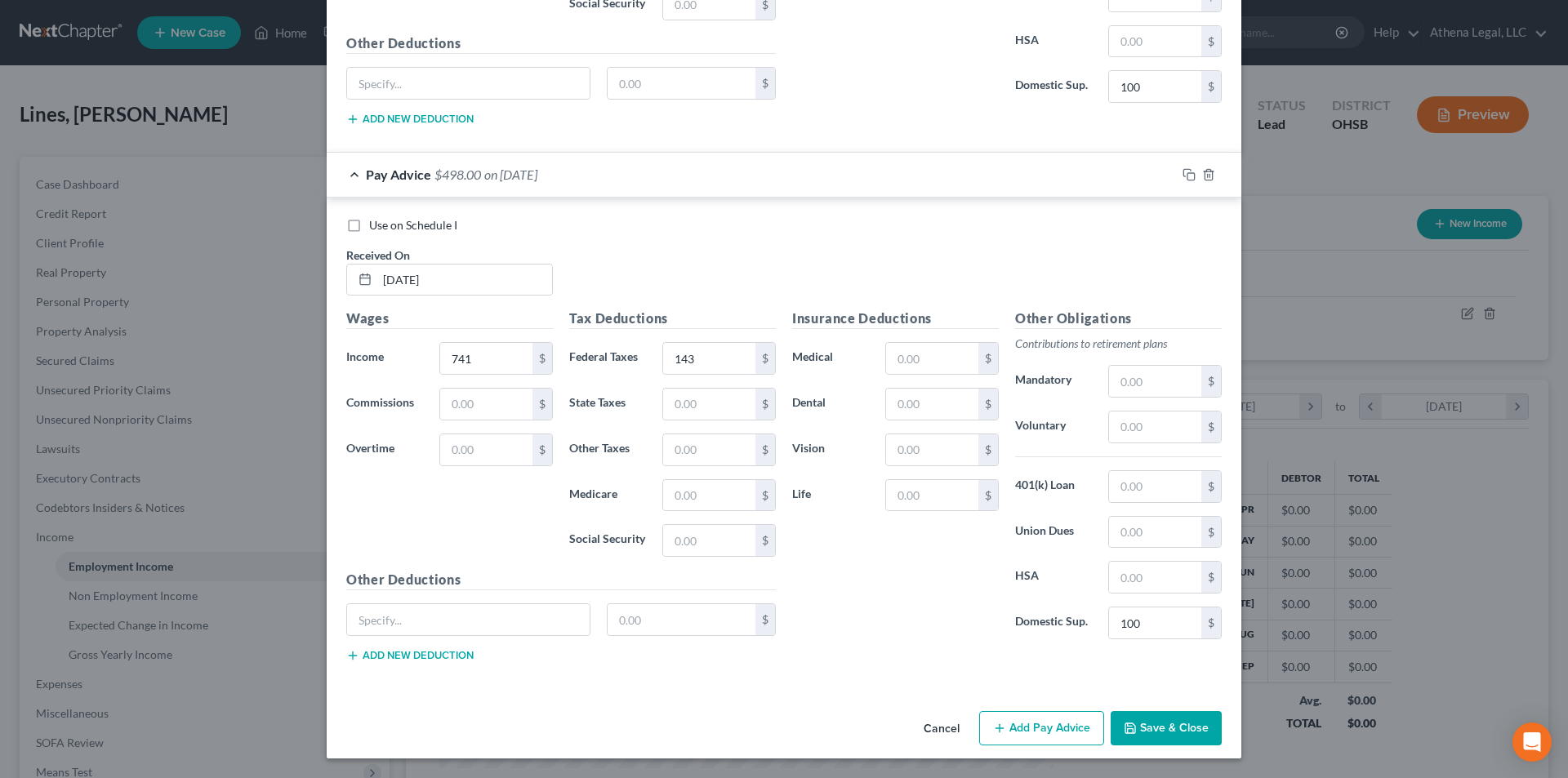
click at [1031, 735] on button "Add Pay Advice" at bounding box center [1042, 729] width 125 height 34
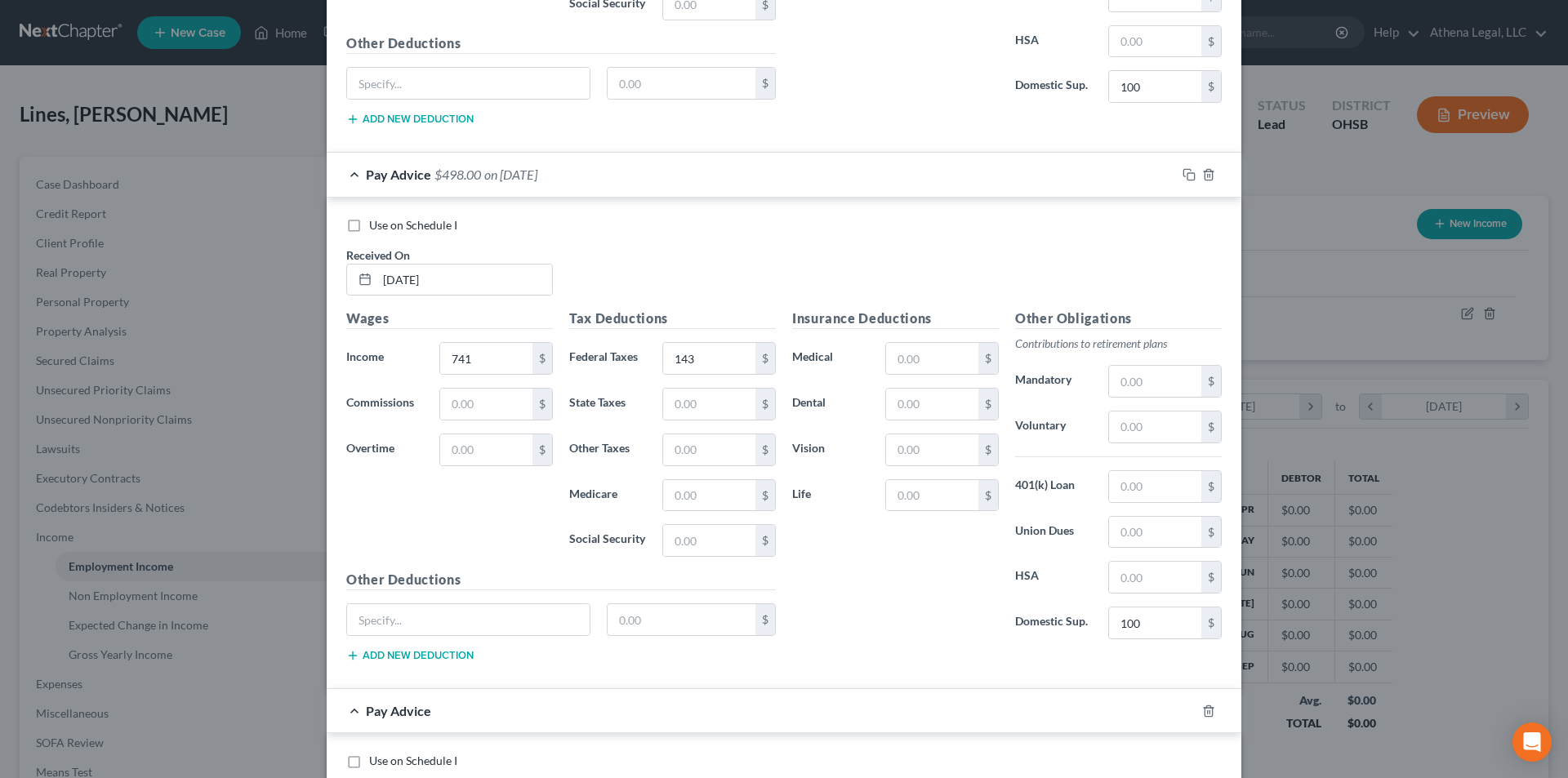
scroll to position [8770, 0]
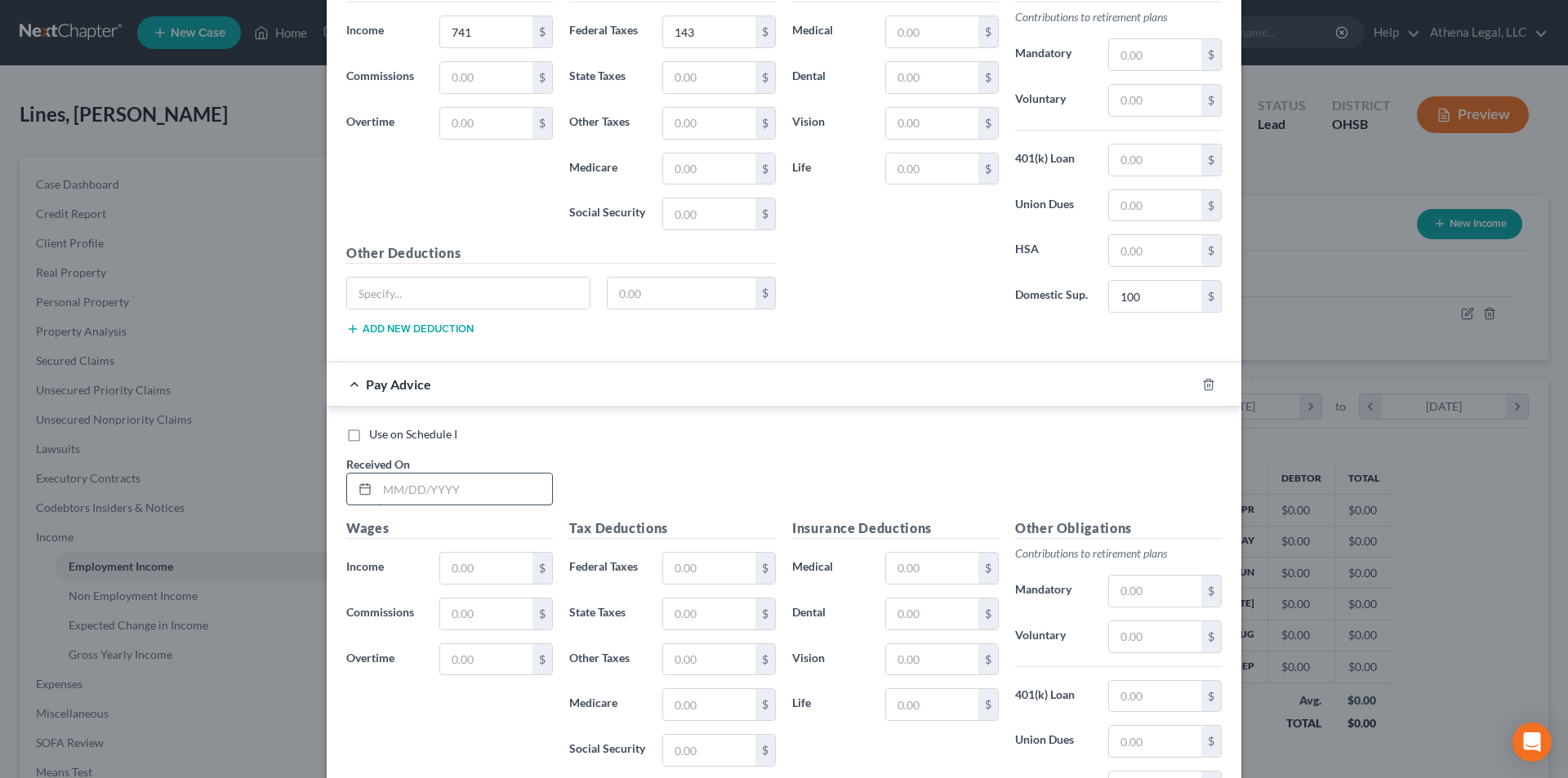
click at [458, 492] on input "text" at bounding box center [464, 489] width 175 height 31
type input "[DATE]"
type input "958"
click at [730, 574] on input "text" at bounding box center [708, 568] width 92 height 31
type input "189"
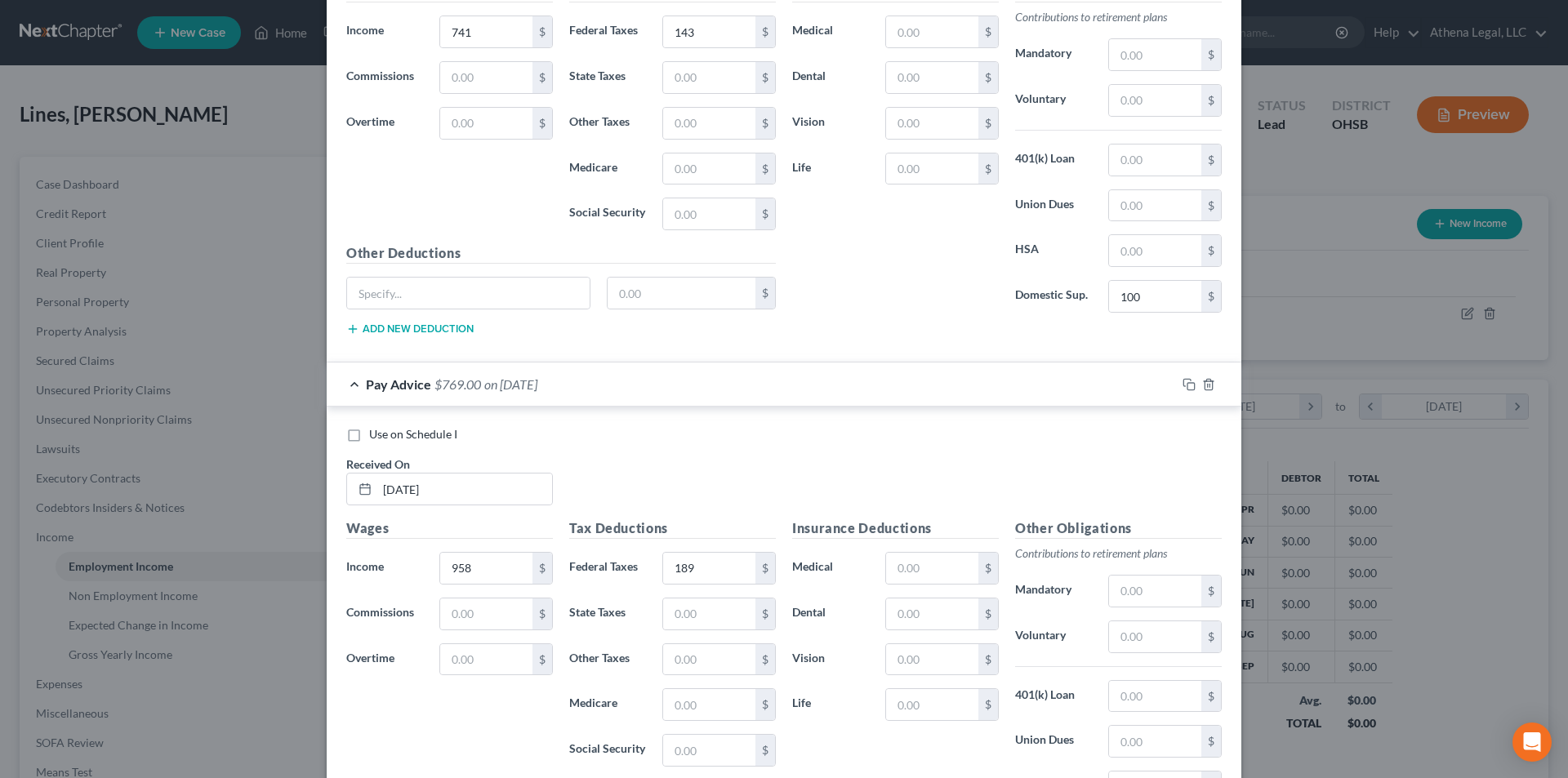
scroll to position [8979, 0]
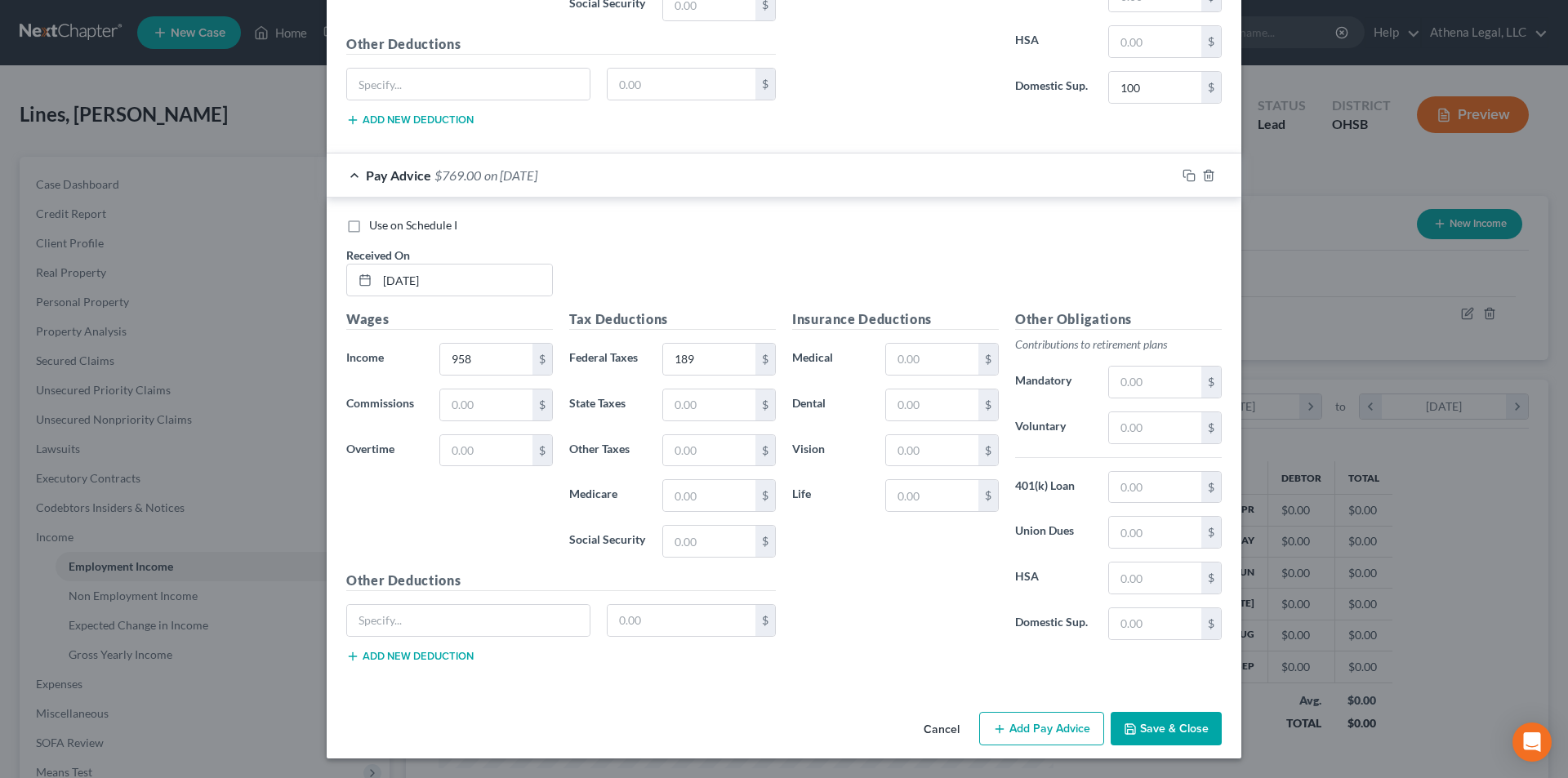
click at [1013, 727] on button "Add Pay Advice" at bounding box center [1042, 730] width 125 height 34
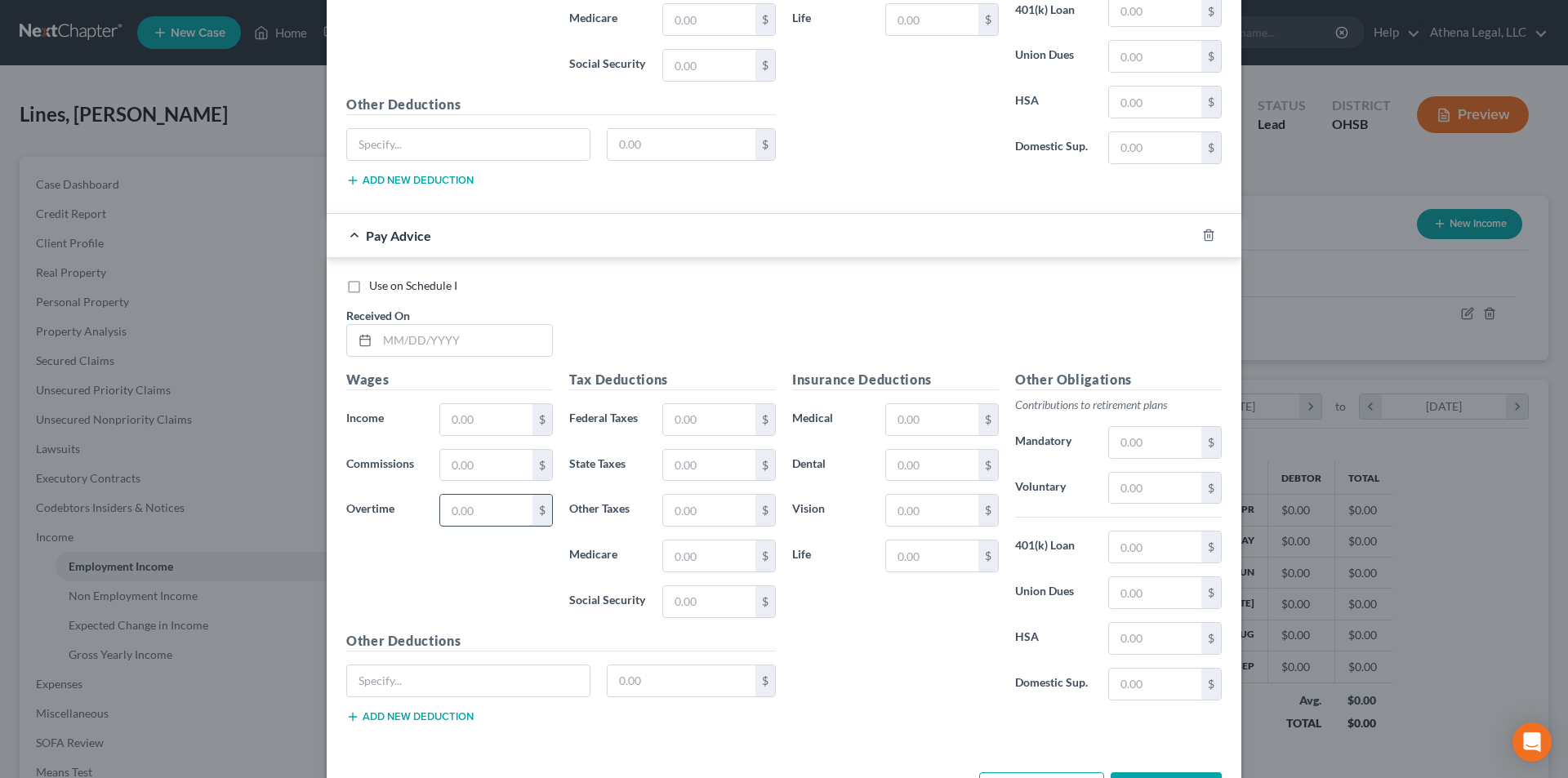
scroll to position [9469, 0]
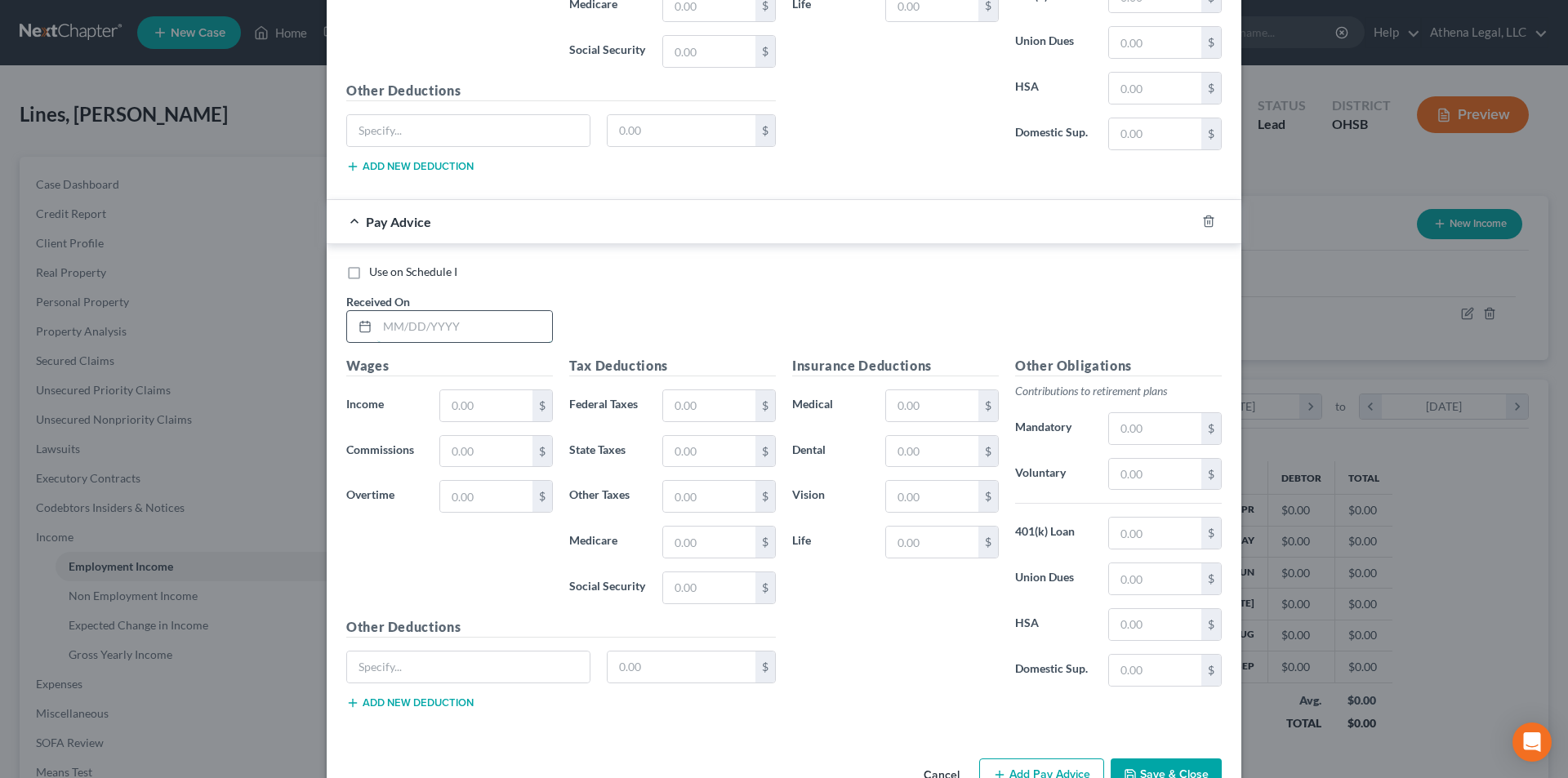
click at [428, 336] on input "text" at bounding box center [464, 327] width 175 height 31
type input "[DATE]"
type input "1,405"
click at [719, 426] on div "Tax Deductions Federal Taxes $ State Taxes $ Other Taxes $ Medicare $ Social Se…" at bounding box center [672, 486] width 223 height 261
click at [718, 405] on input "text" at bounding box center [708, 406] width 92 height 31
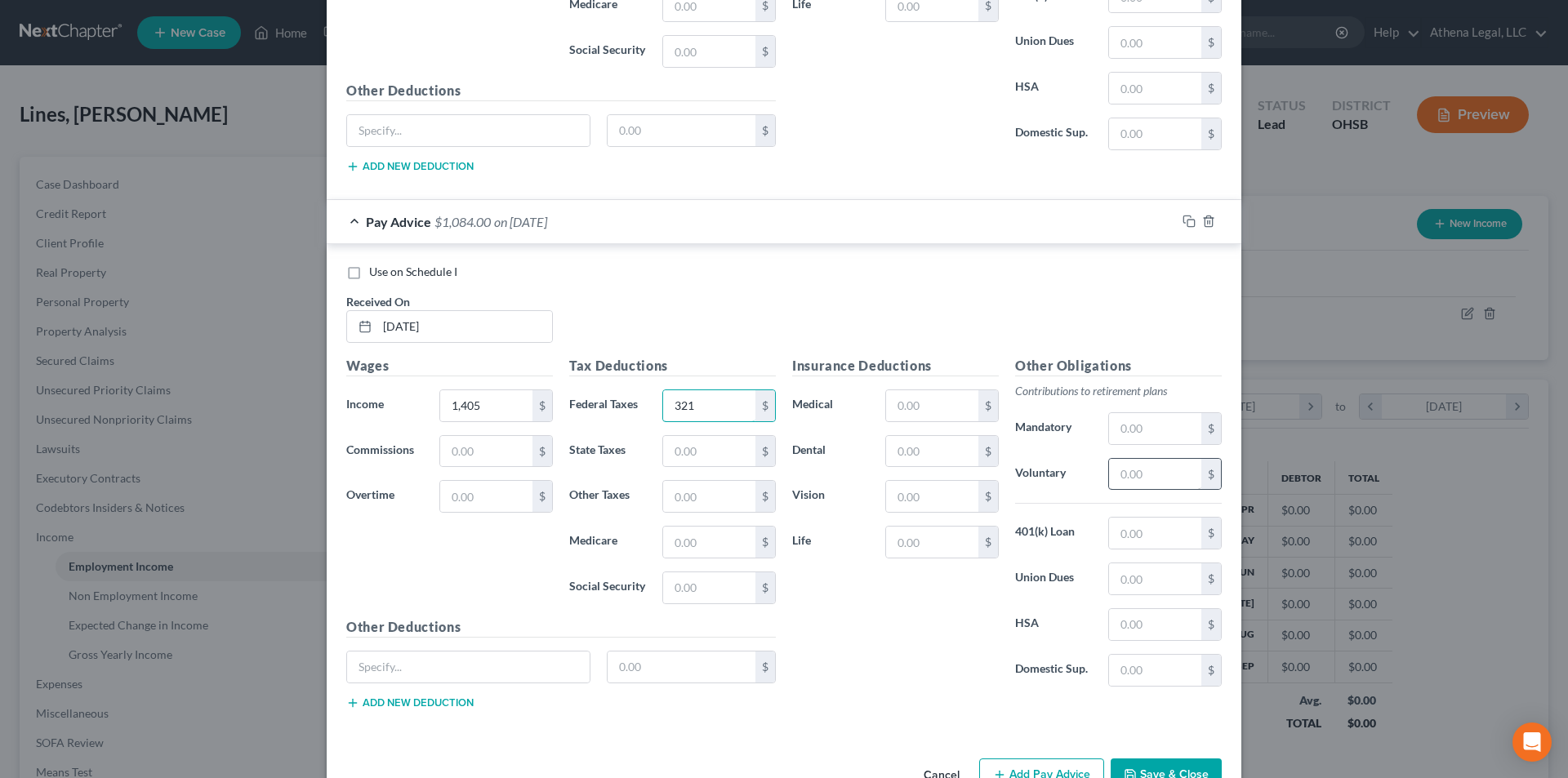
type input "321"
click at [1116, 471] on input "text" at bounding box center [1155, 474] width 92 height 31
type input "42"
type input "100"
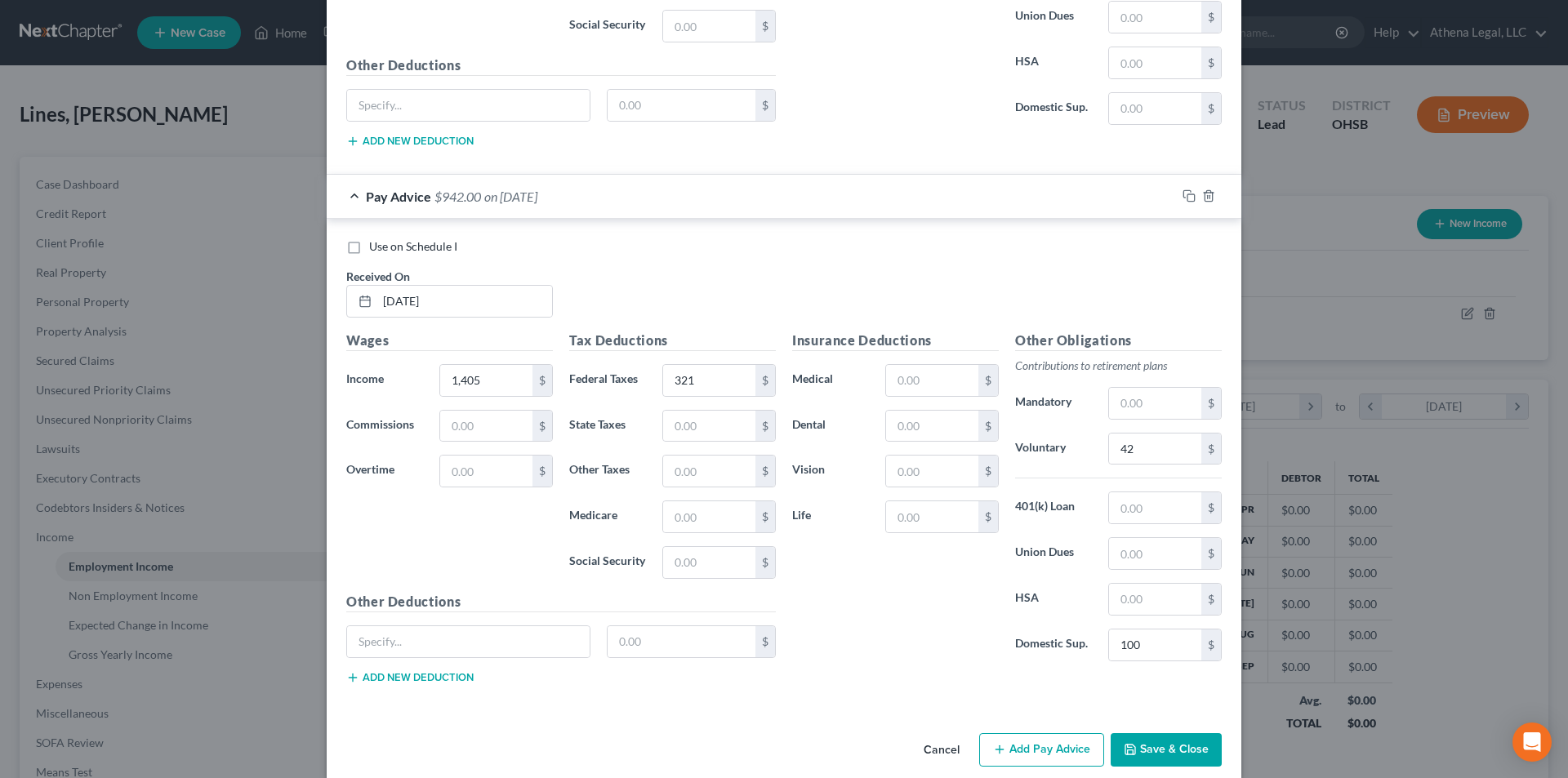
scroll to position [9516, 0]
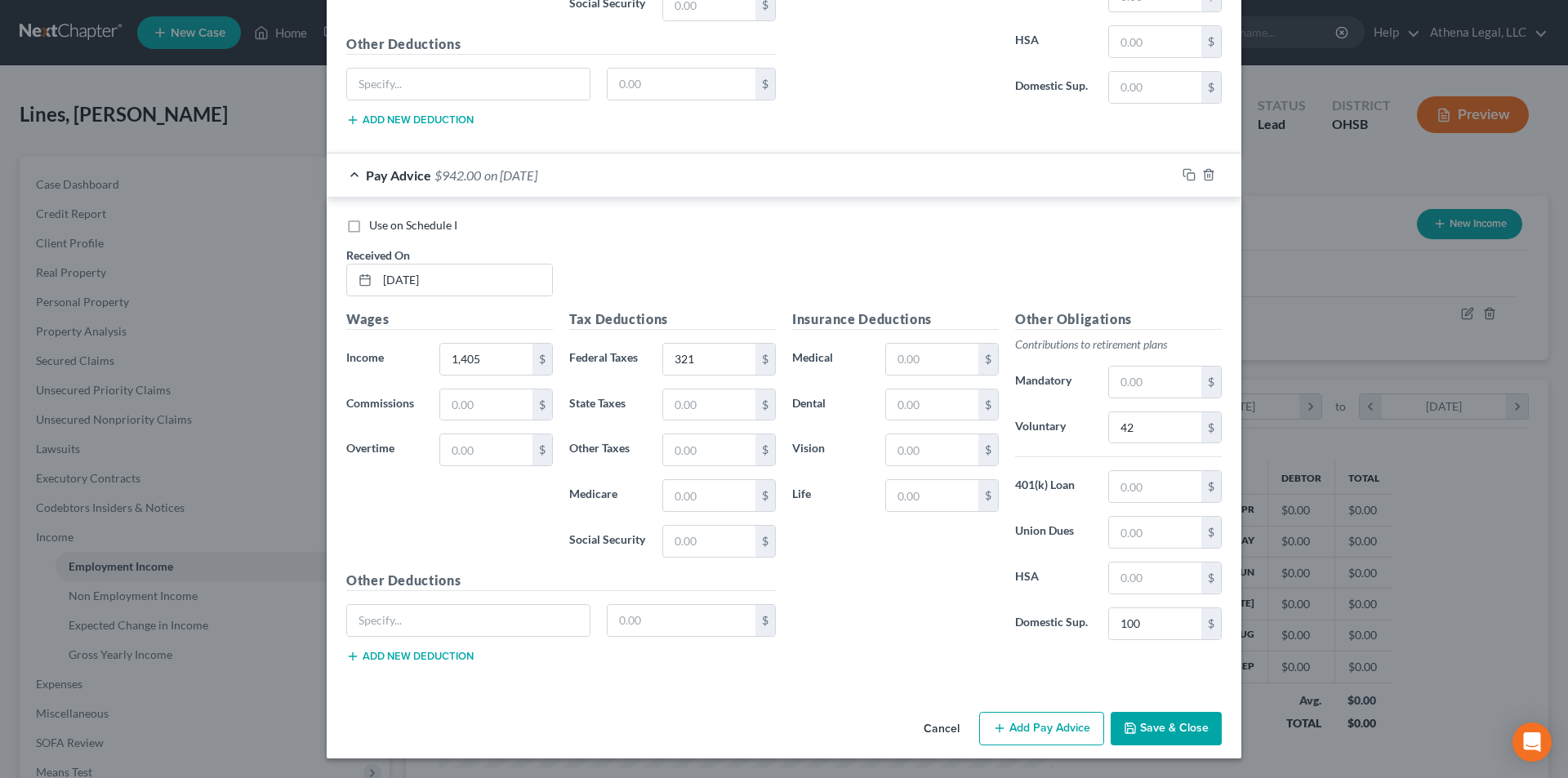
drag, startPoint x: 1016, startPoint y: 732, endPoint x: 1005, endPoint y: 667, distance: 65.9
click at [1016, 732] on button "Add Pay Advice" at bounding box center [1042, 730] width 125 height 34
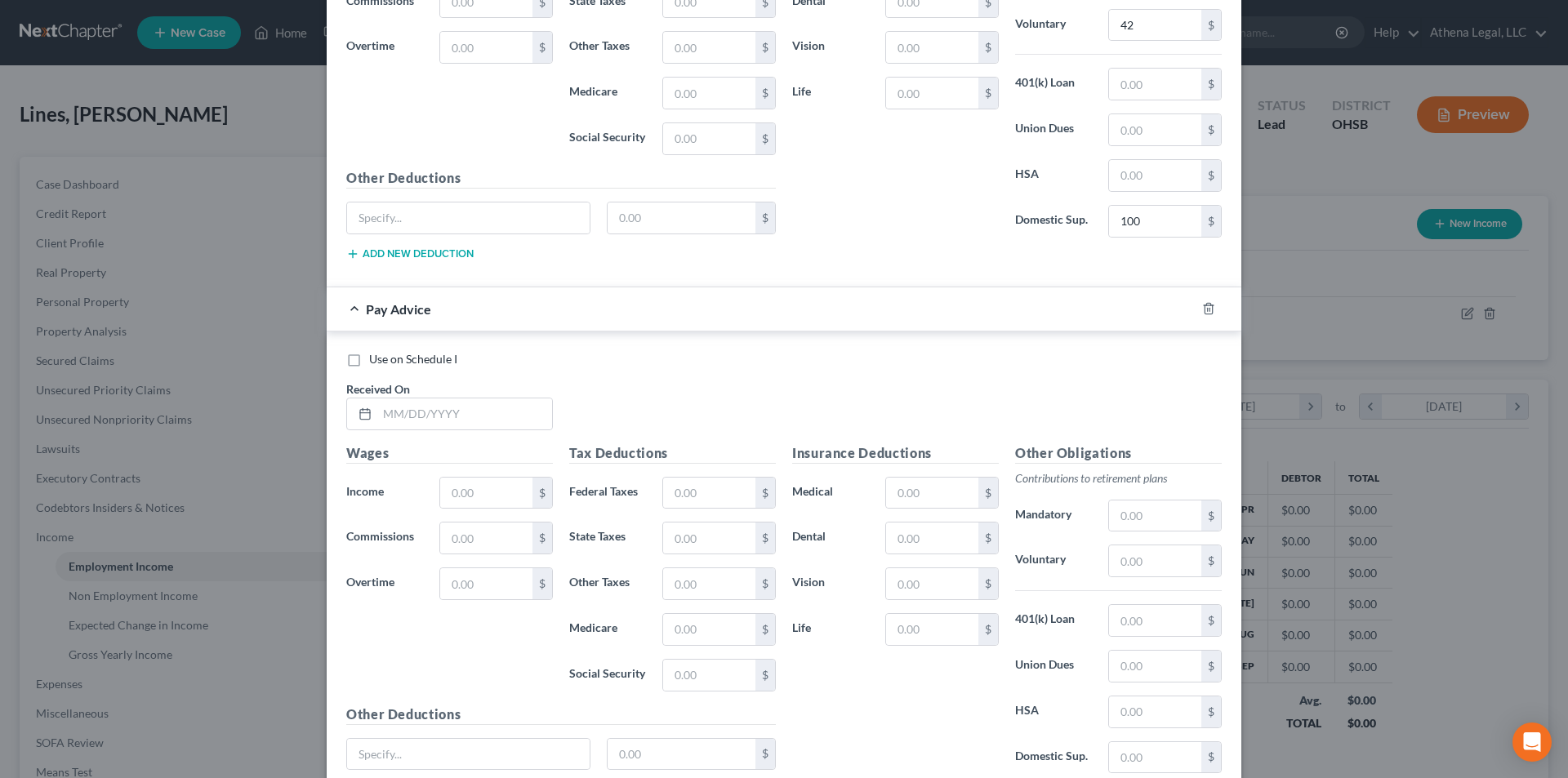
scroll to position [9924, 0]
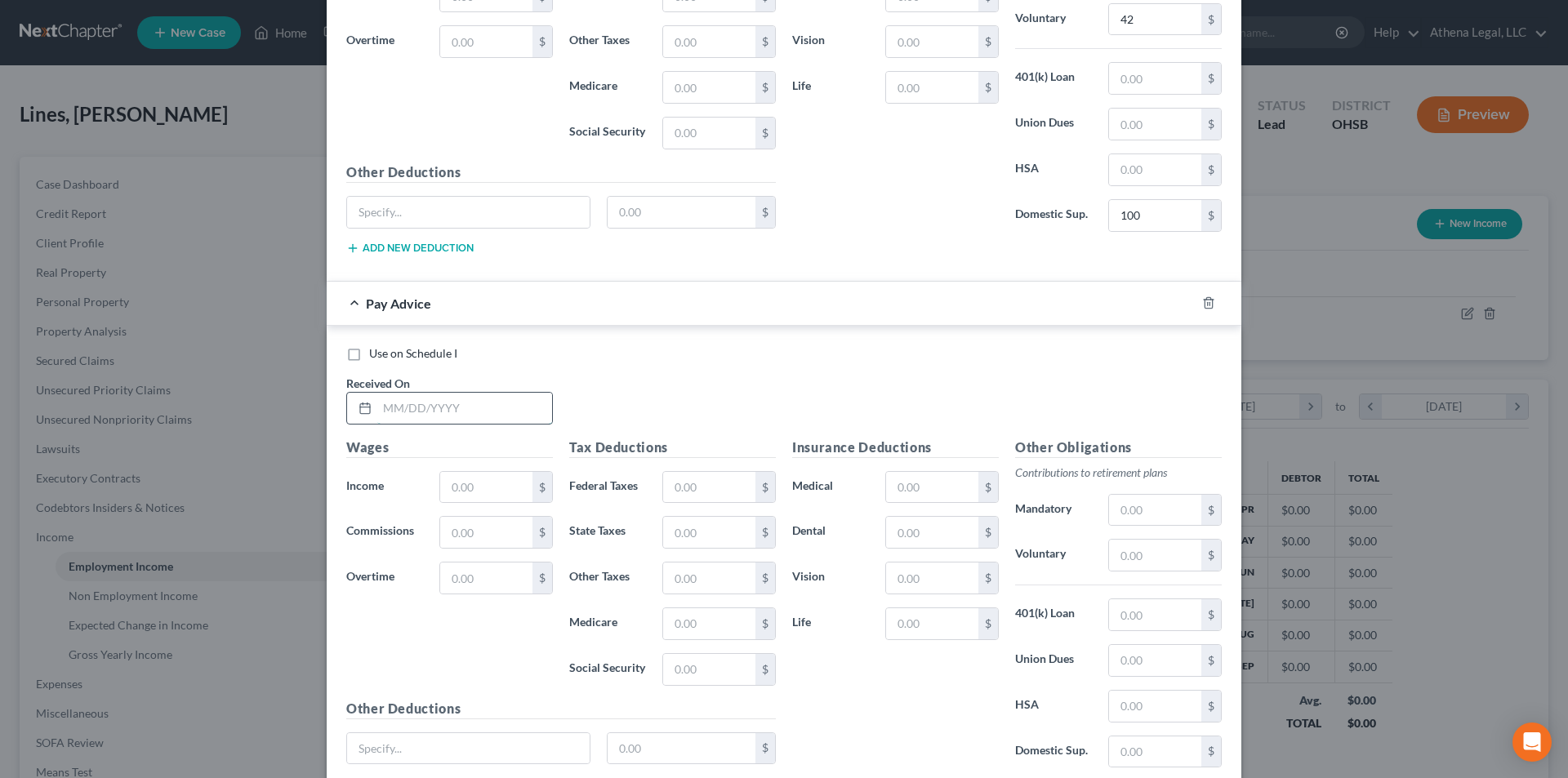
click at [498, 411] on input "text" at bounding box center [464, 408] width 175 height 31
type input "[DATE]"
type input "1,300"
click at [681, 495] on input "text" at bounding box center [708, 487] width 92 height 31
type input "292"
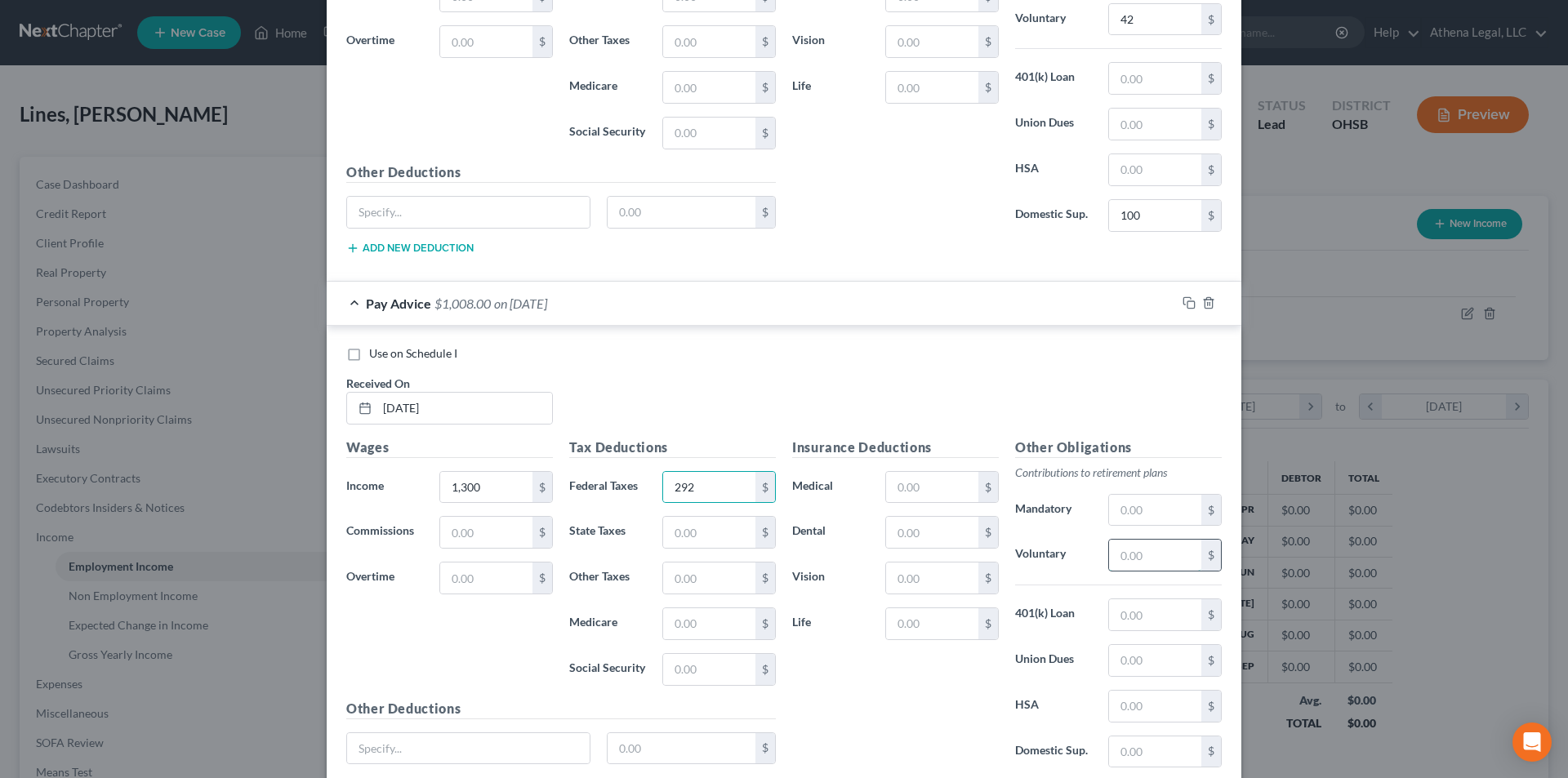
click at [1177, 558] on input "text" at bounding box center [1155, 555] width 92 height 31
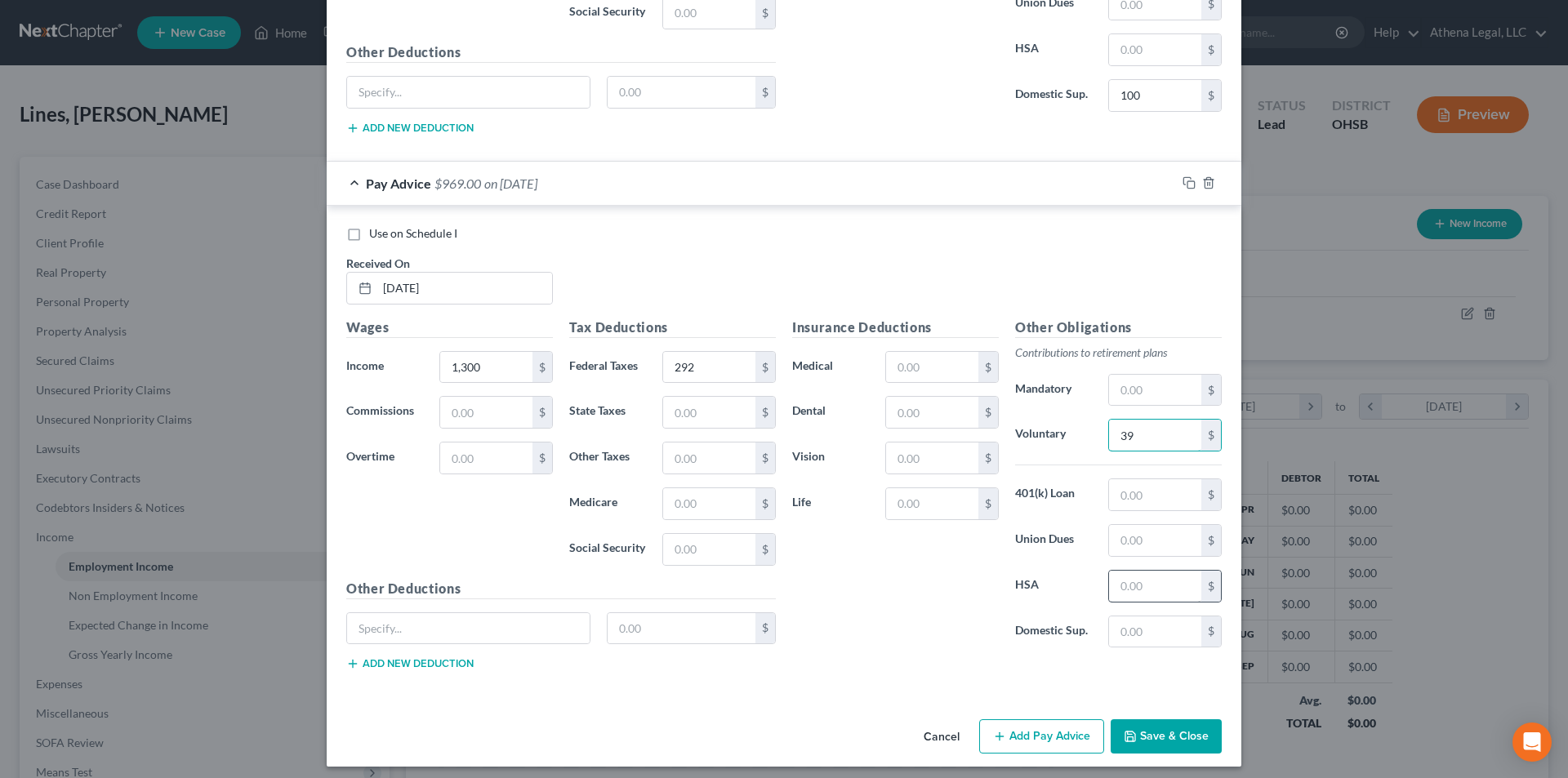
scroll to position [10052, 0]
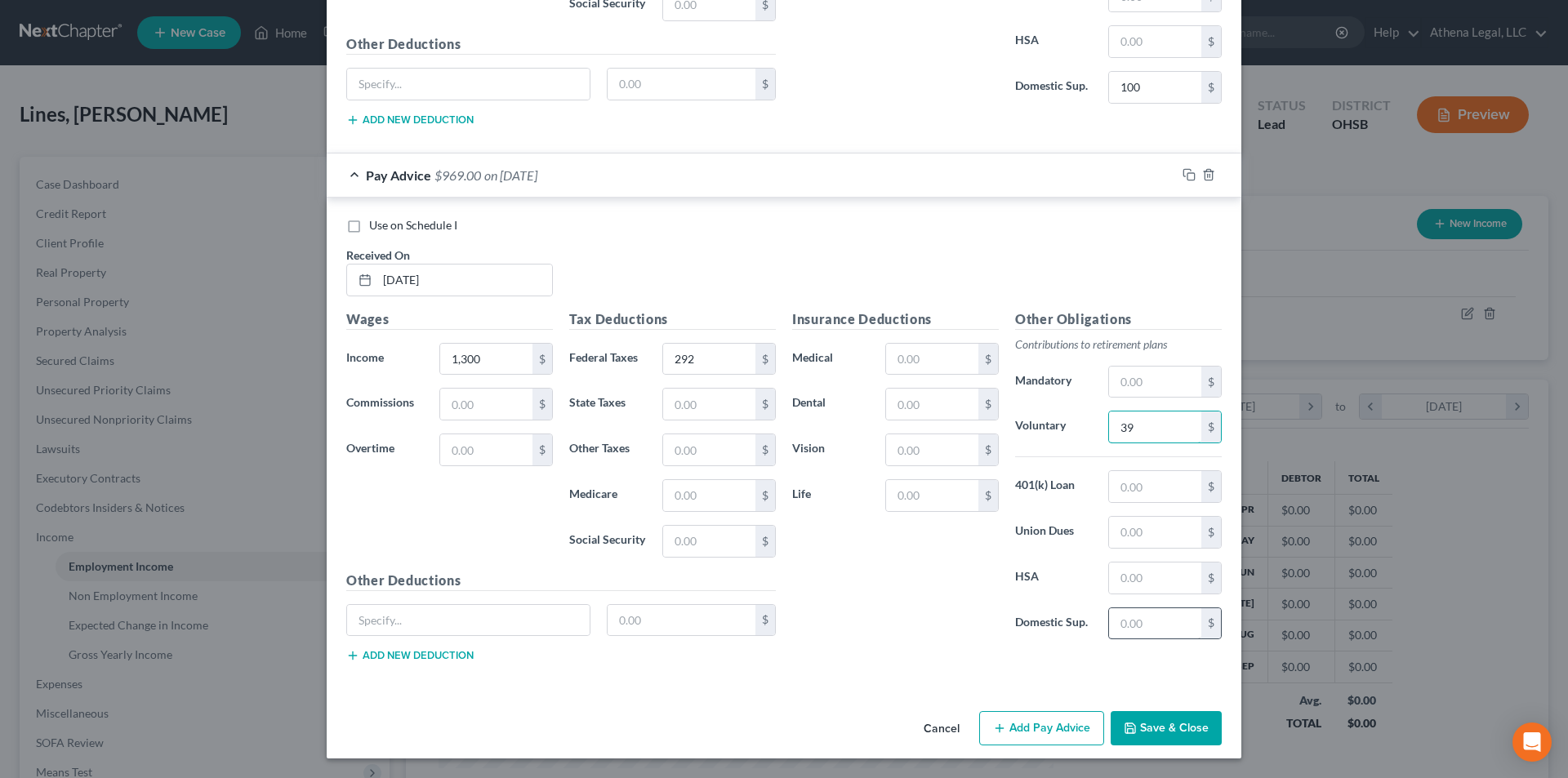
type input "39"
click at [1149, 611] on input "text" at bounding box center [1155, 624] width 92 height 31
type input "100"
click at [1044, 726] on button "Add Pay Advice" at bounding box center [1042, 729] width 125 height 34
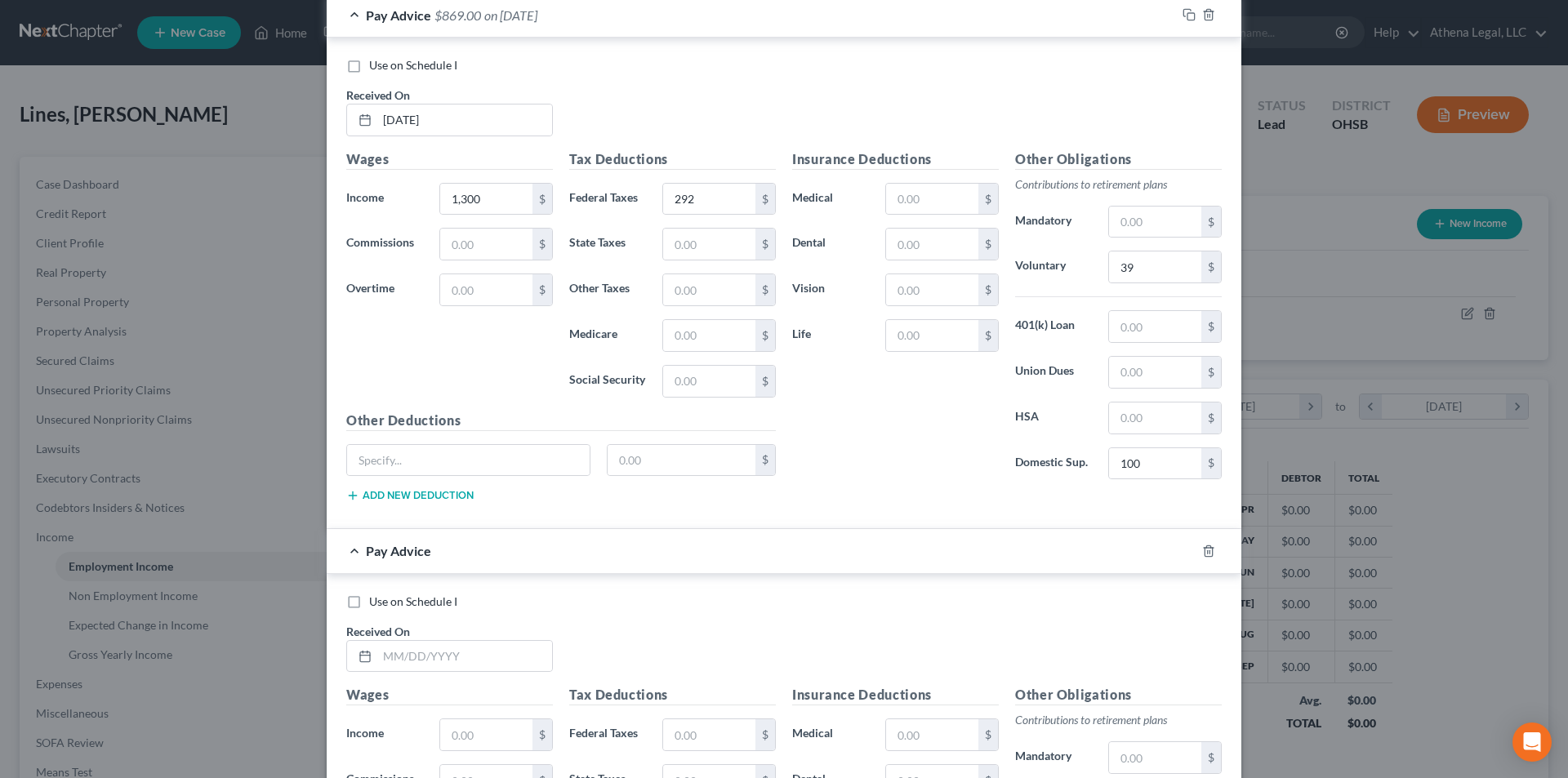
scroll to position [10216, 0]
click at [504, 656] on input "text" at bounding box center [464, 654] width 175 height 31
type input "[DATE]"
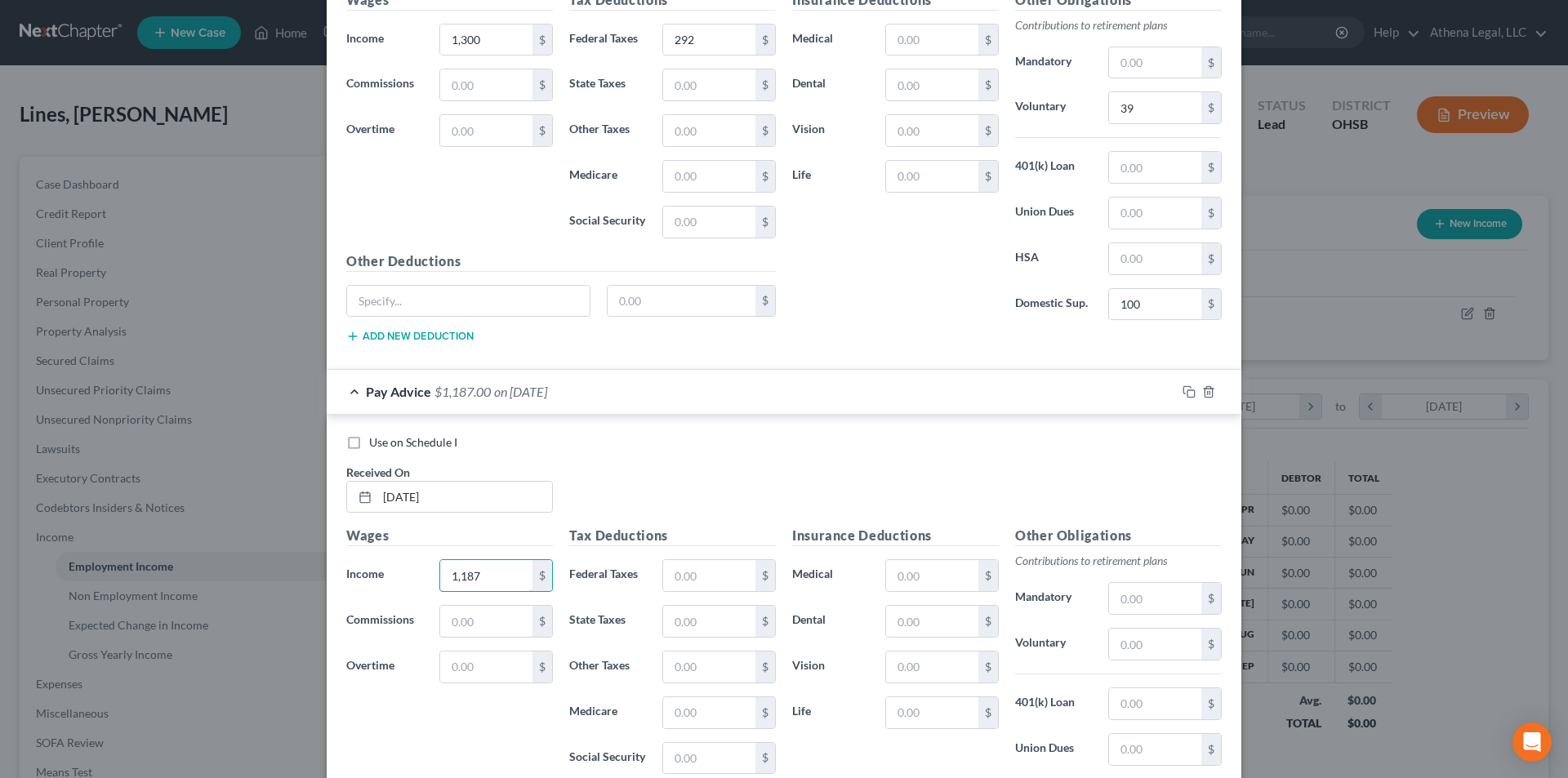
scroll to position [10379, 0]
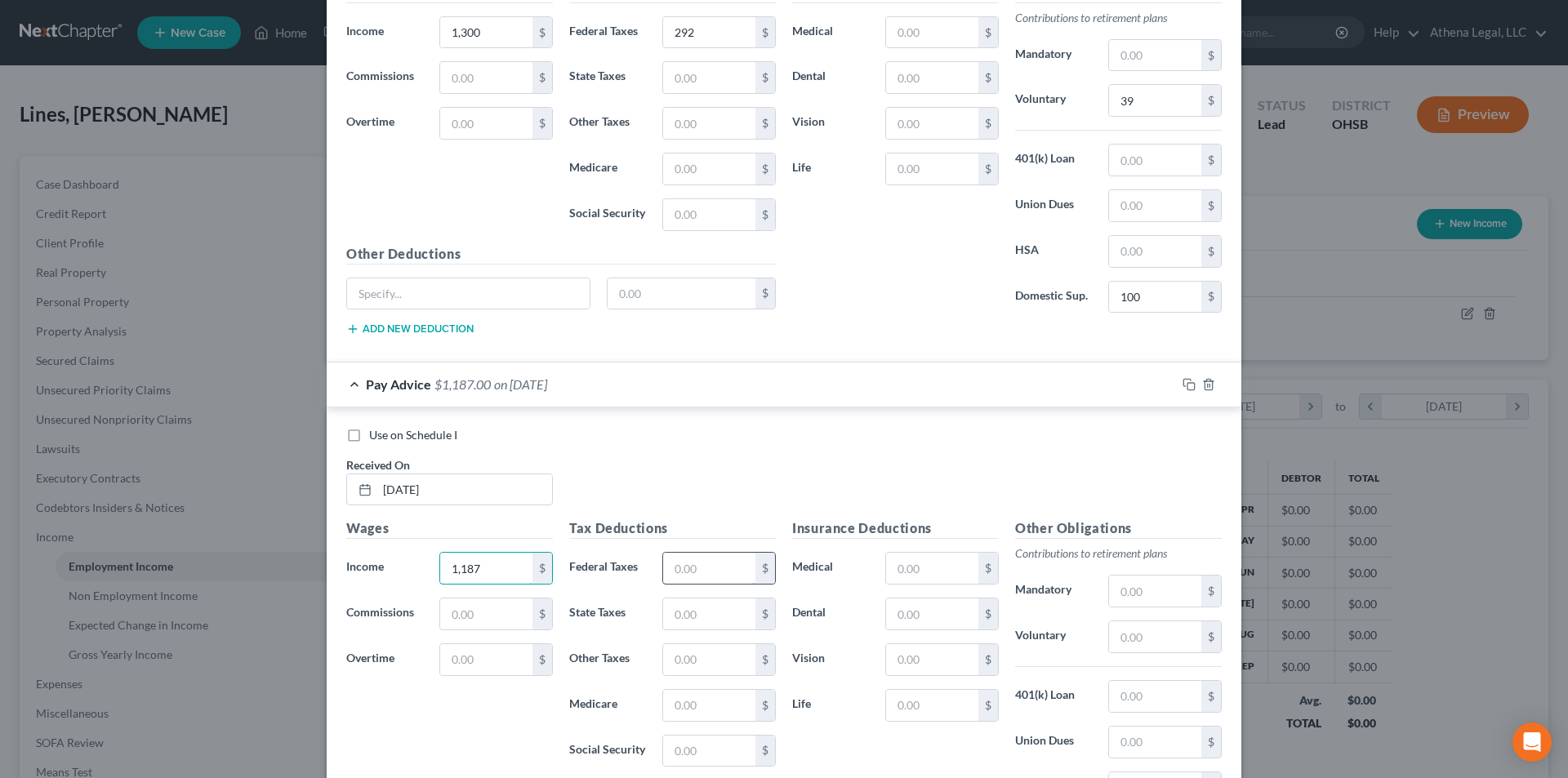
type input "1,187"
click at [709, 572] on input "text" at bounding box center [708, 568] width 92 height 31
type input "256"
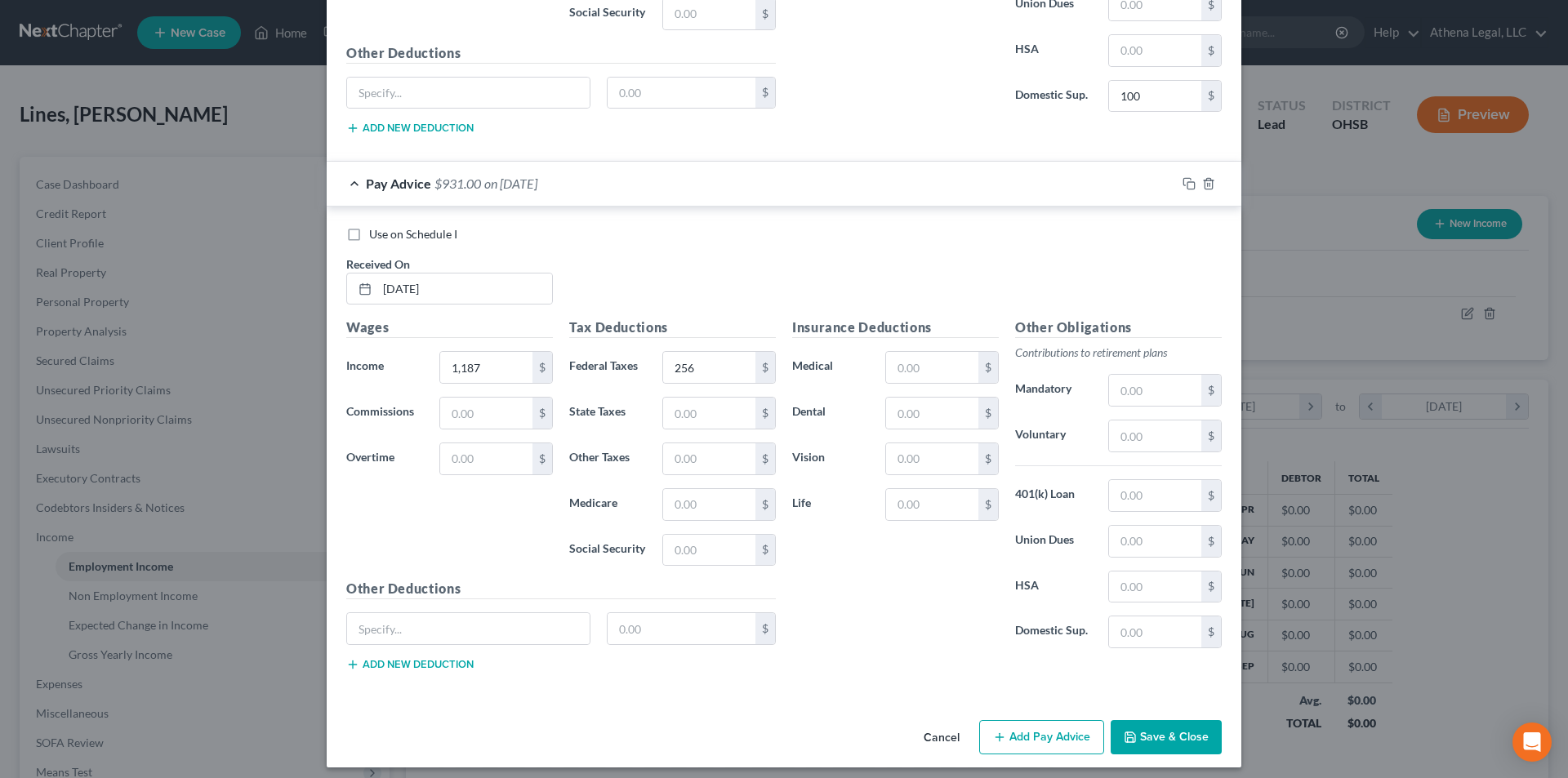
scroll to position [10589, 0]
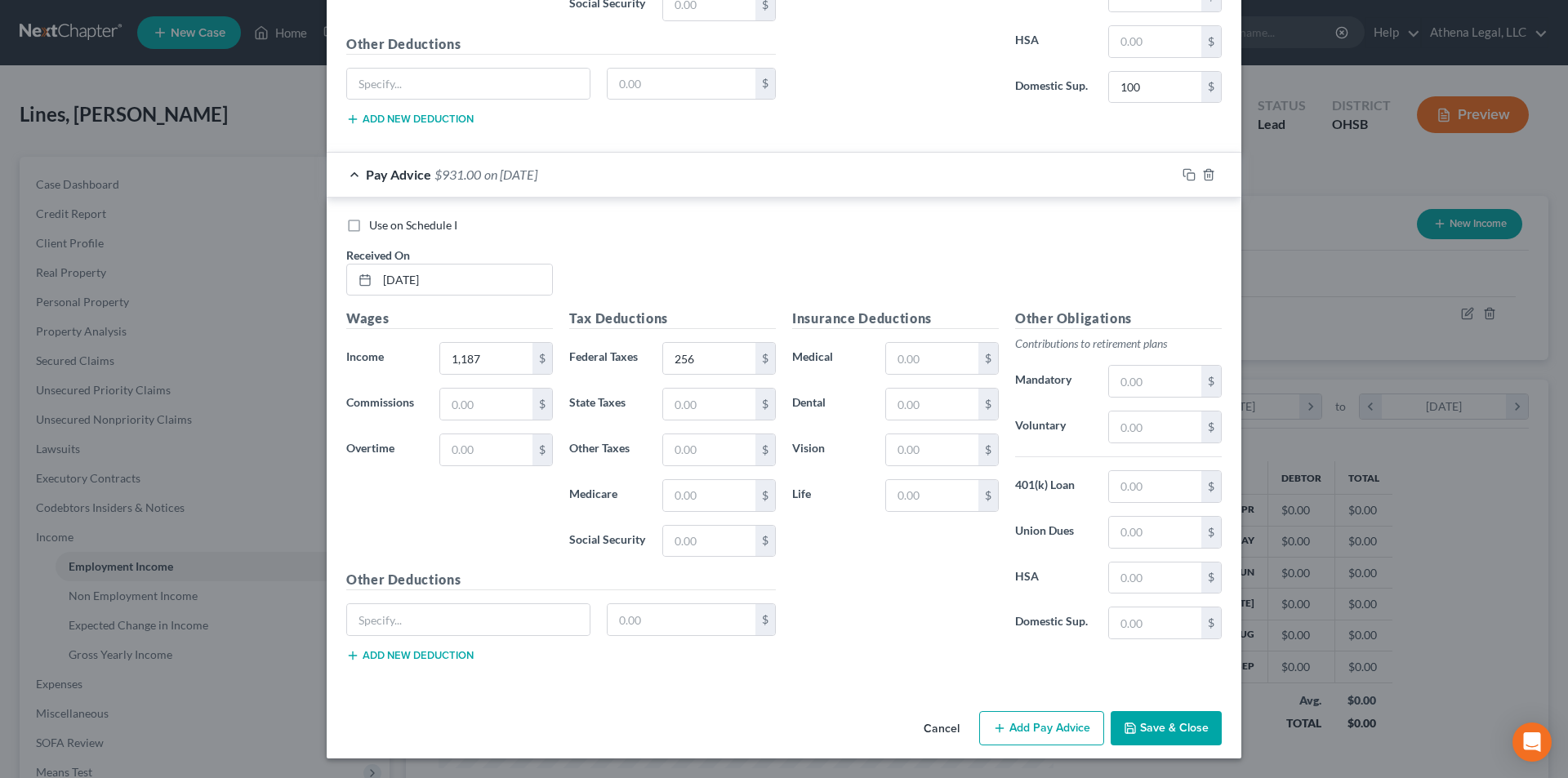
click at [1005, 729] on button "Add Pay Advice" at bounding box center [1042, 729] width 125 height 34
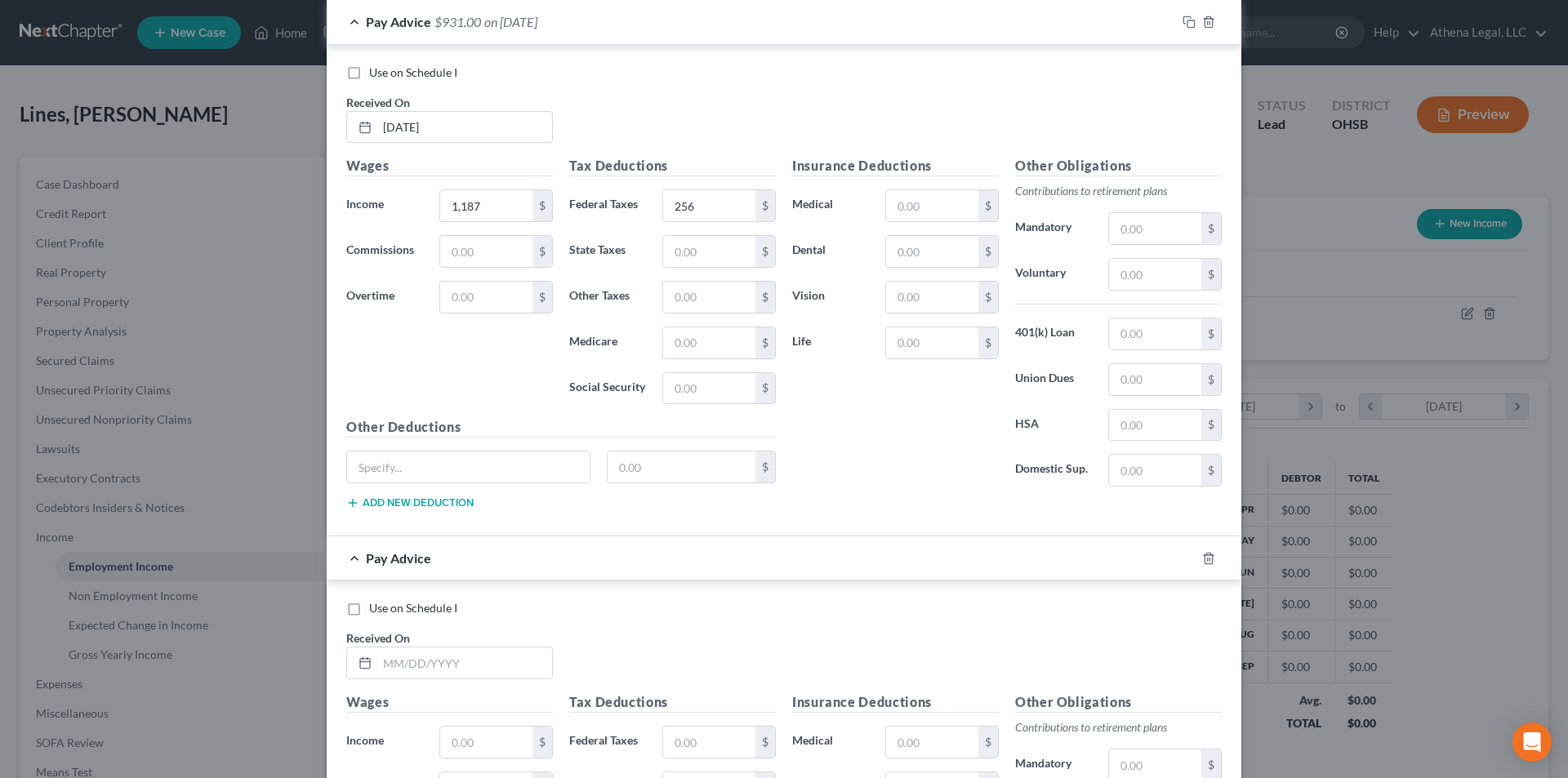
scroll to position [10752, 0]
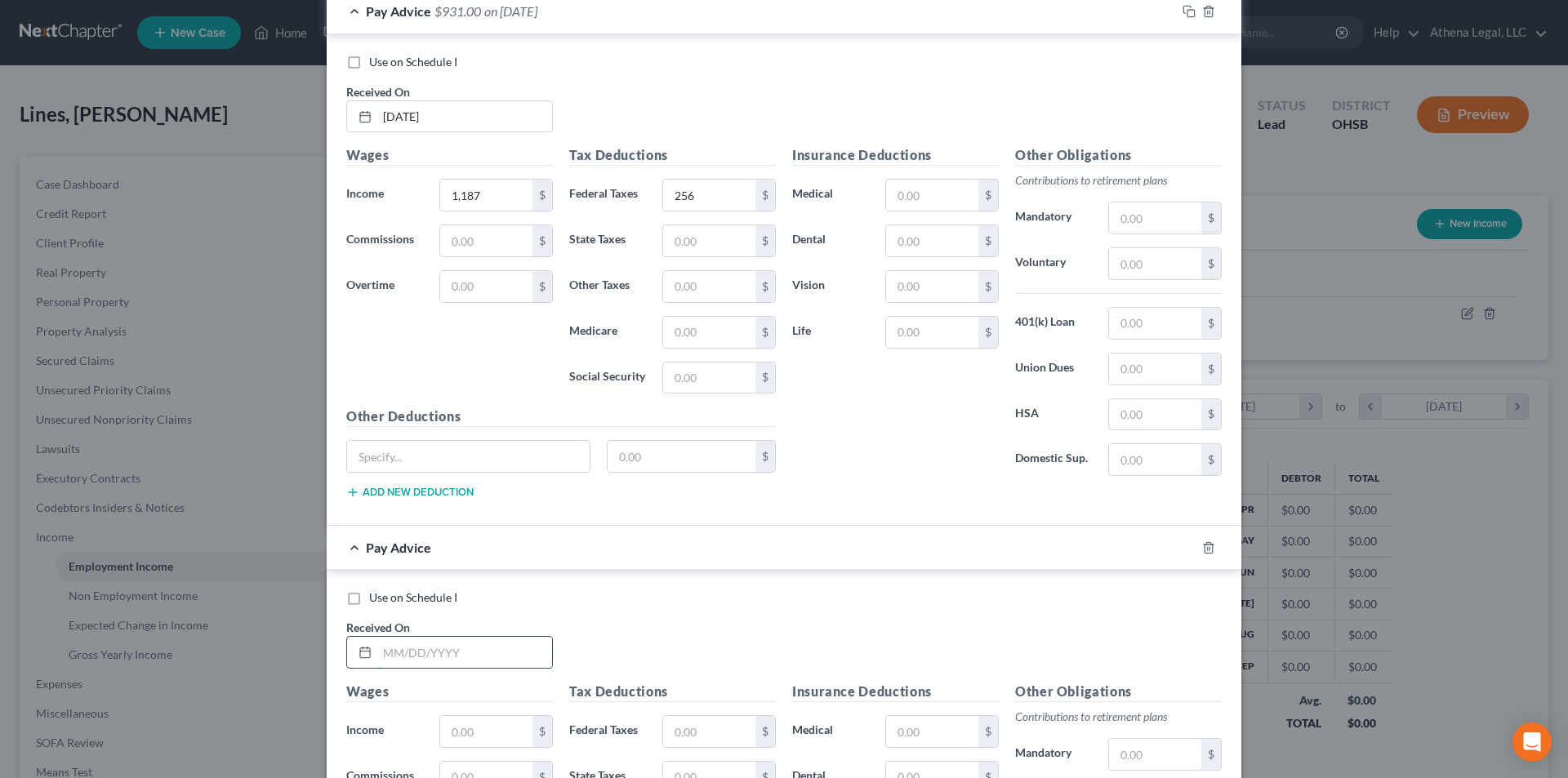
click at [465, 650] on input "text" at bounding box center [464, 653] width 175 height 31
type input "[DATE]"
click at [476, 731] on input "text" at bounding box center [485, 731] width 92 height 31
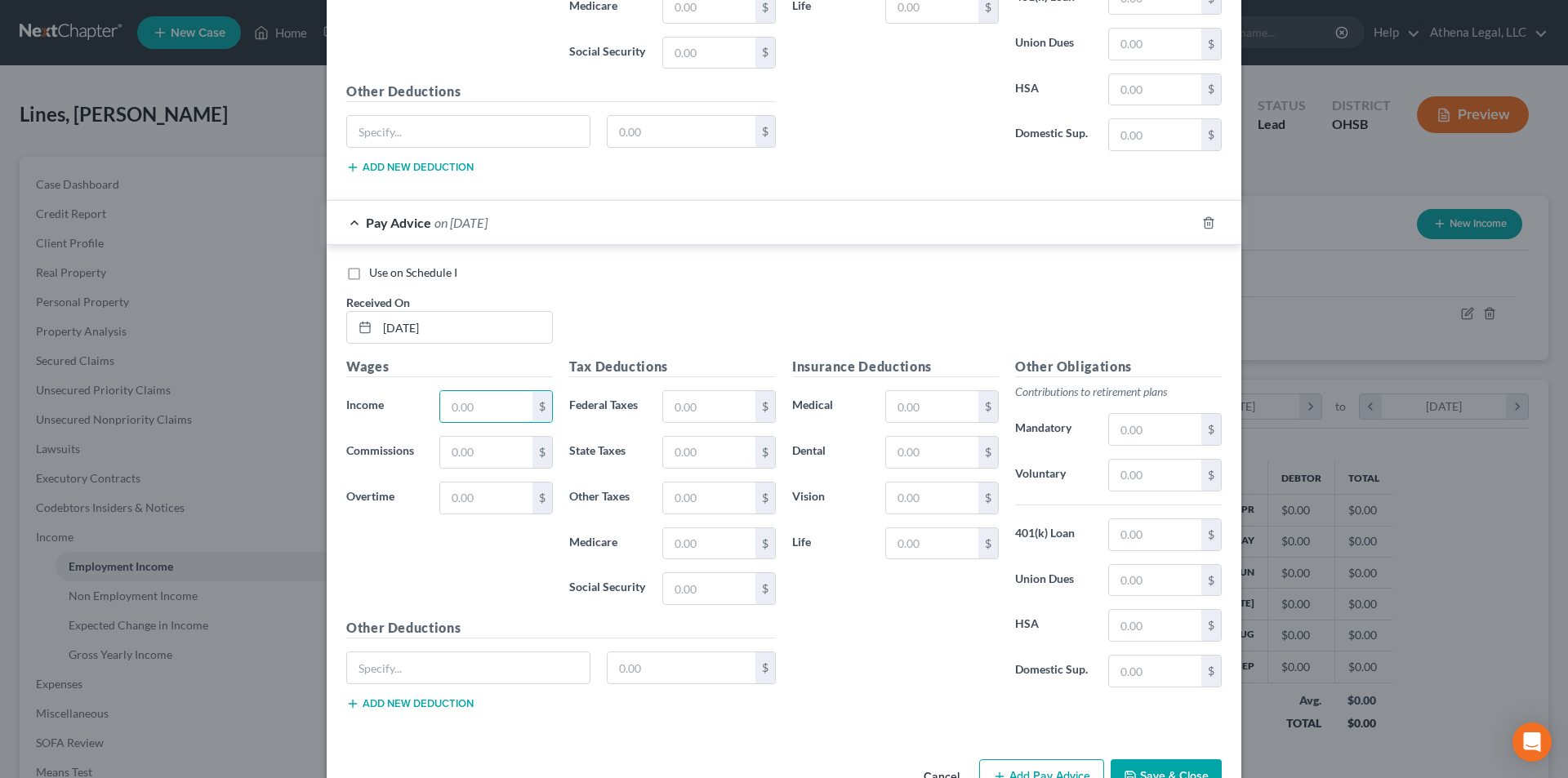
scroll to position [11079, 0]
click at [451, 409] on input "text" at bounding box center [485, 405] width 92 height 31
type input "1,223"
click at [679, 405] on input "text" at bounding box center [708, 405] width 92 height 31
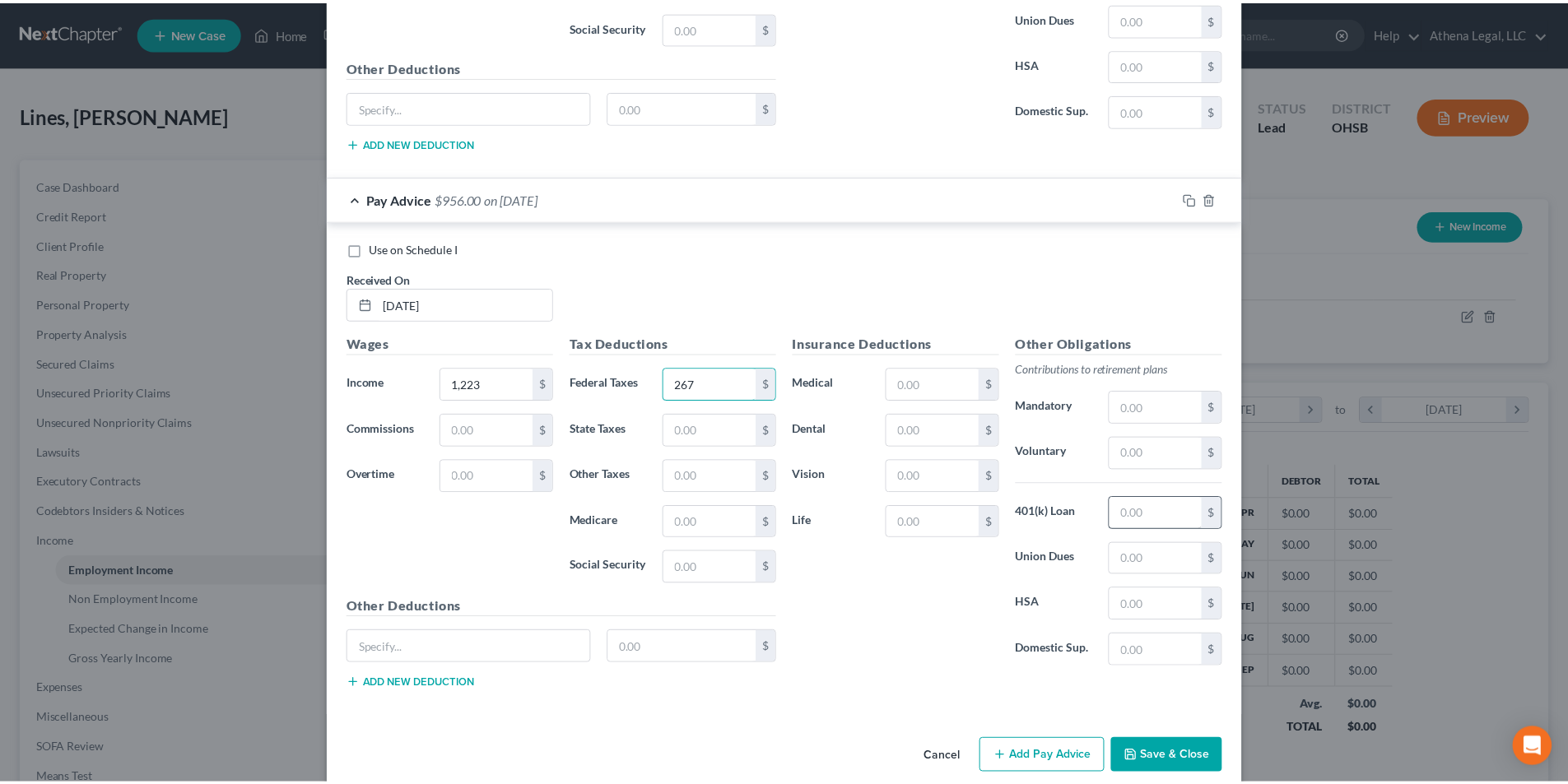
scroll to position [11211, 0]
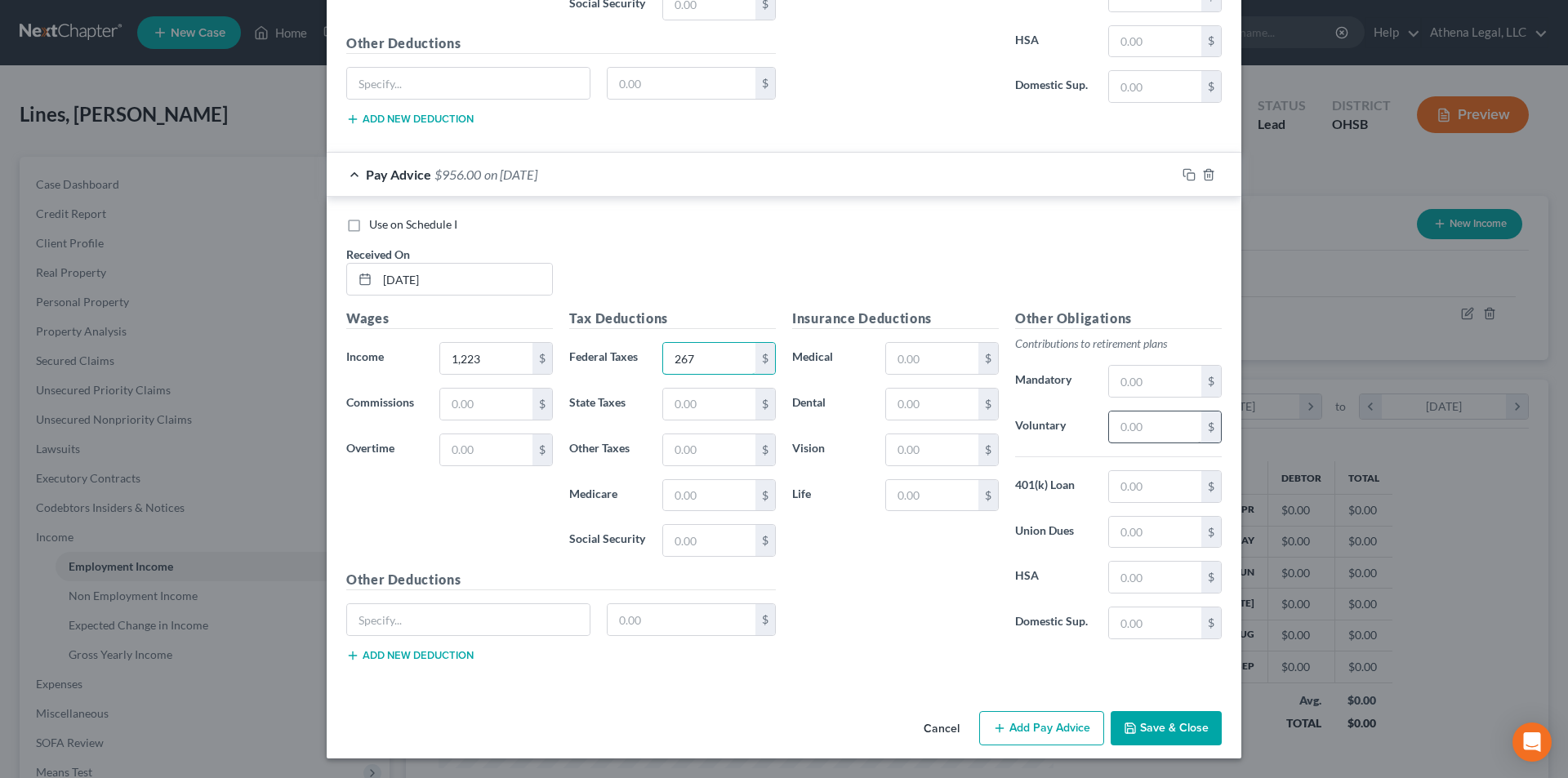
type input "267"
click at [1143, 438] on input "text" at bounding box center [1155, 427] width 92 height 31
type input "36"
click at [1125, 630] on input "text" at bounding box center [1155, 623] width 92 height 31
type input "100"
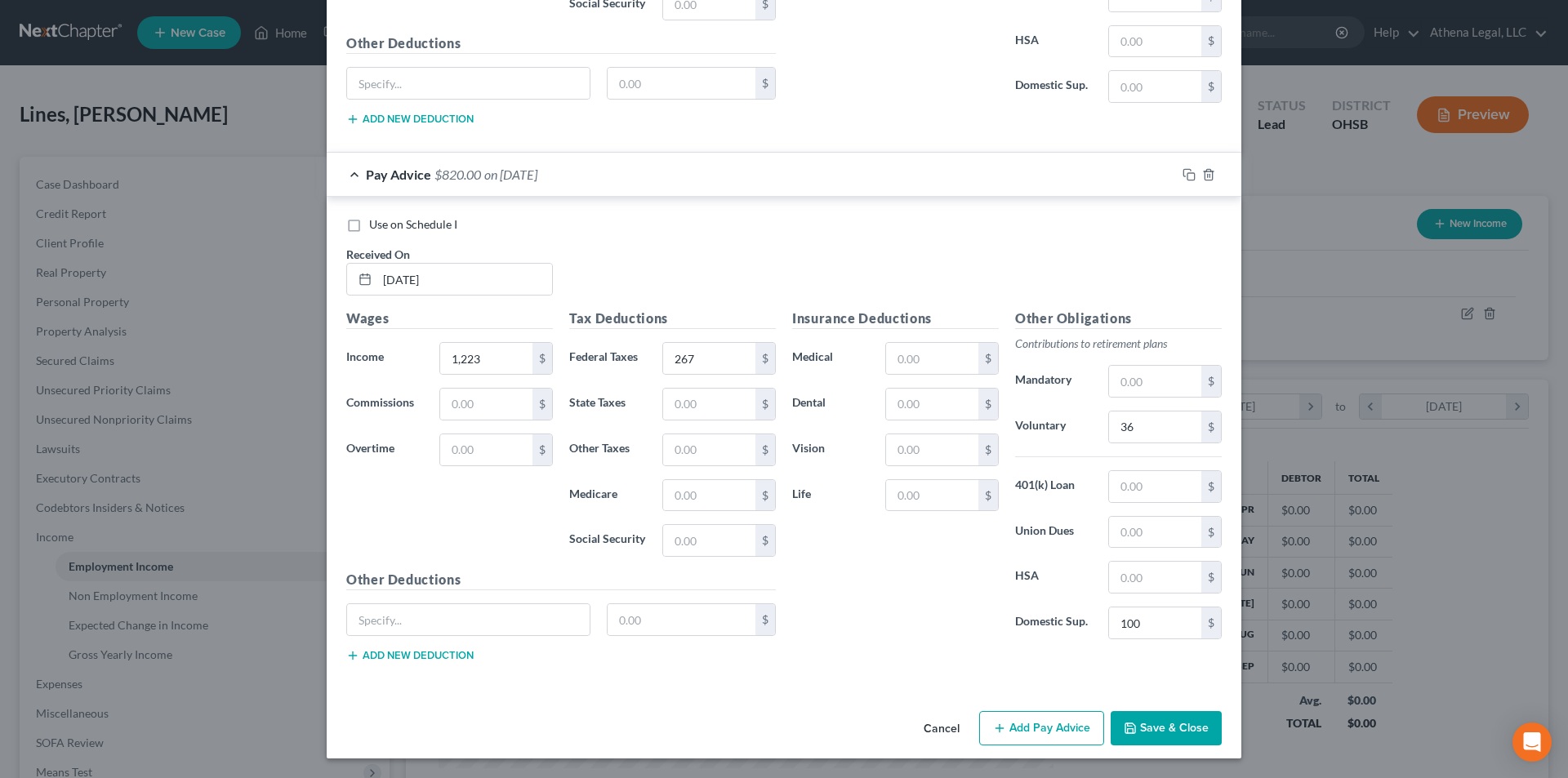
click at [1181, 730] on button "Save & Close" at bounding box center [1165, 729] width 111 height 34
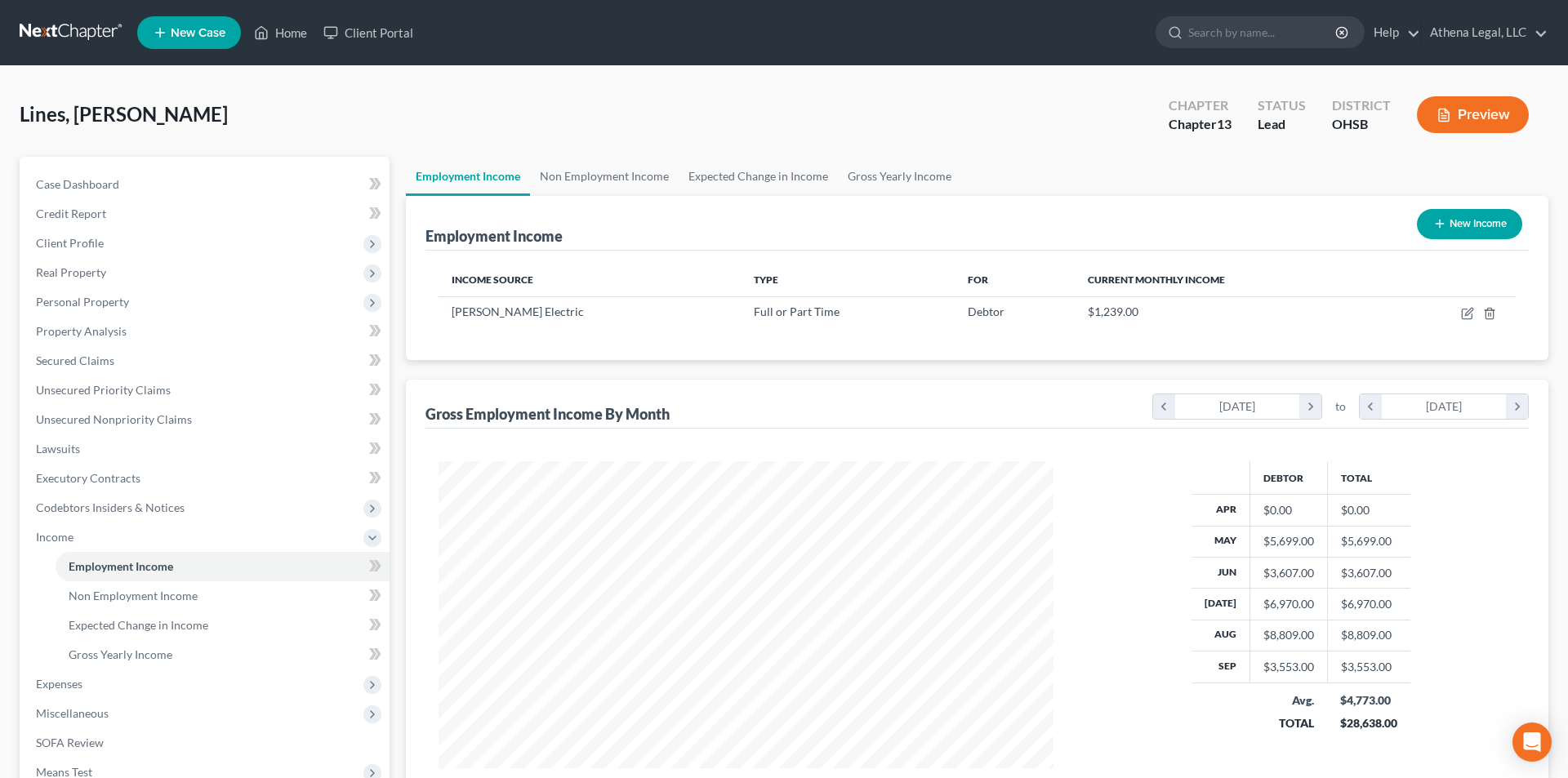
scroll to position [816468, 815949]
click at [1452, 314] on icon "button" at bounding box center [1455, 313] width 13 height 13
select select "0"
select select "36"
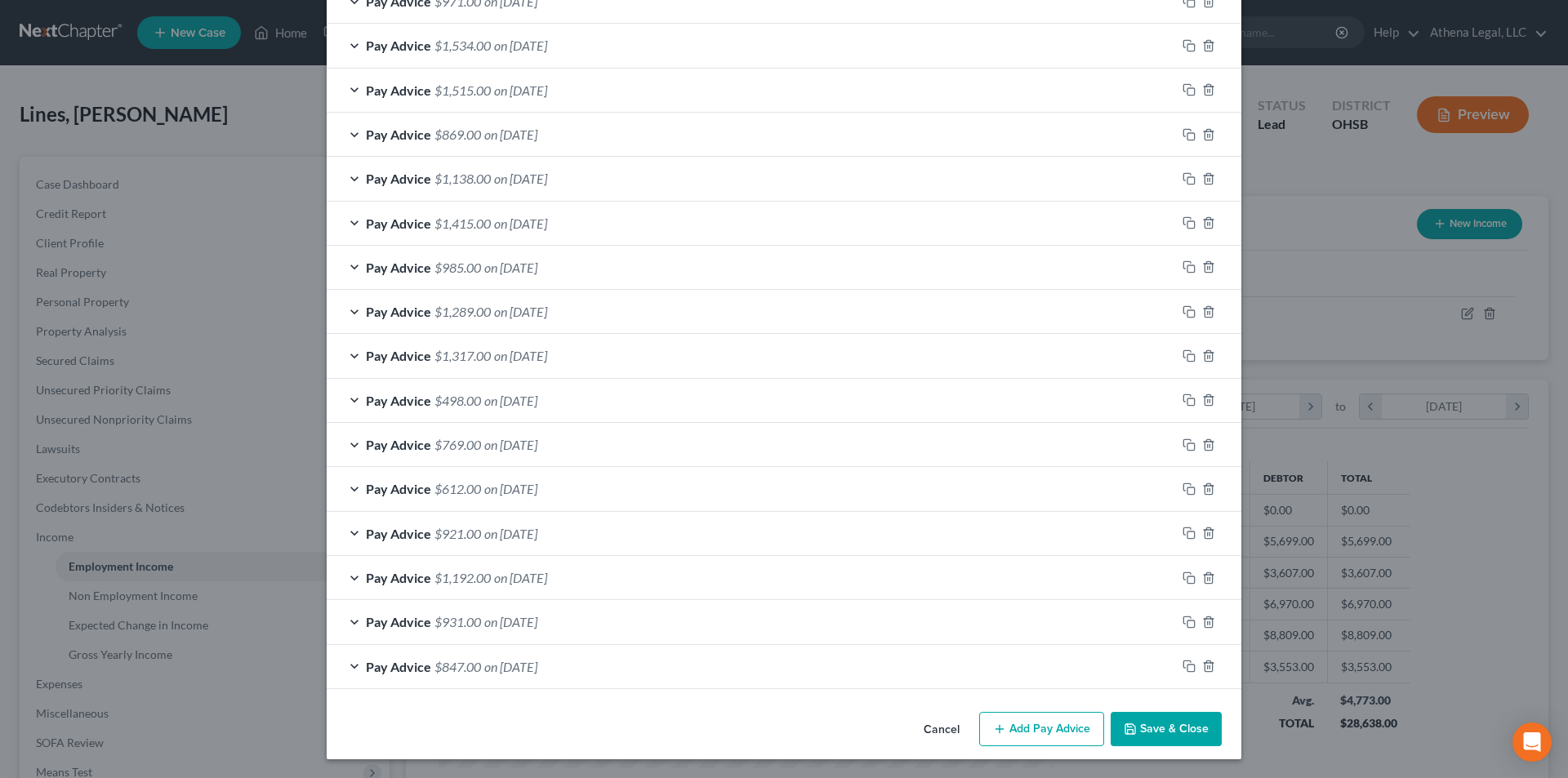
scroll to position [792, 0]
click at [538, 393] on span "on [DATE]" at bounding box center [511, 400] width 53 height 15
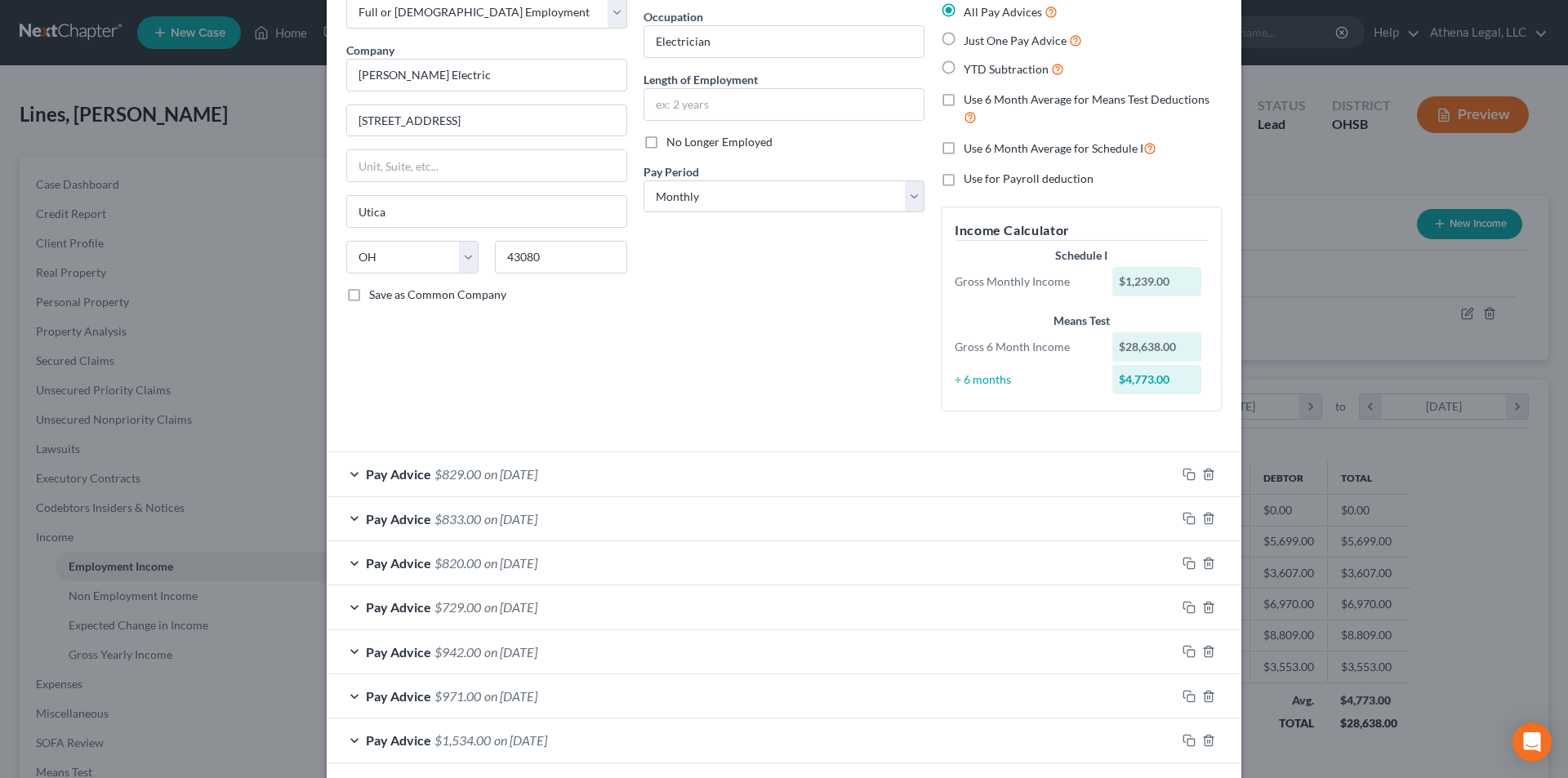
scroll to position [0, 0]
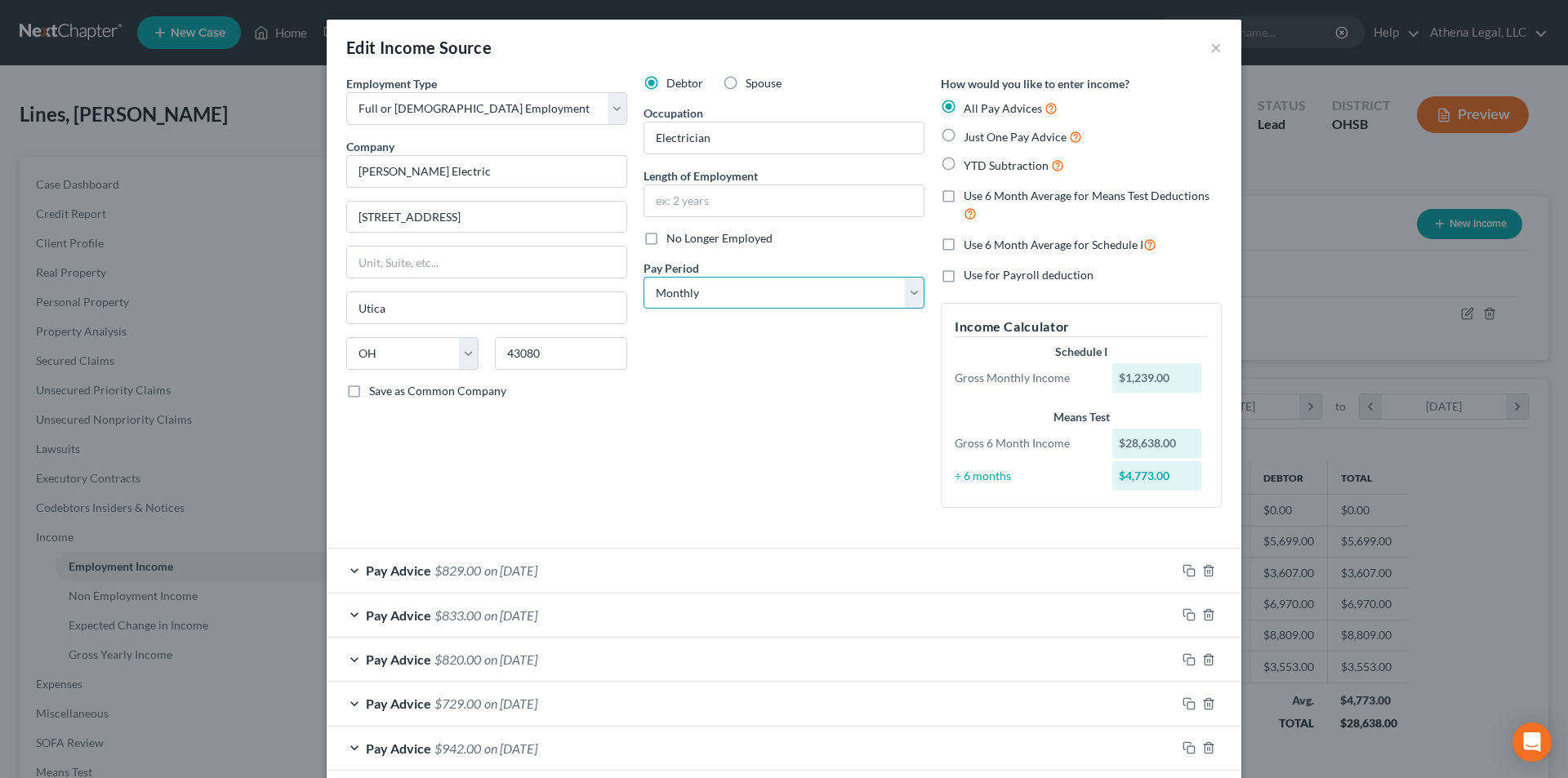
drag, startPoint x: 835, startPoint y: 294, endPoint x: 753, endPoint y: 302, distance: 82.4
click at [835, 294] on select "Select Monthly Twice Monthly Every Other Week Weekly" at bounding box center [784, 293] width 281 height 32
select select "3"
click at [644, 276] on select "Select Monthly Twice Monthly Every Other Week Weekly" at bounding box center [784, 293] width 281 height 32
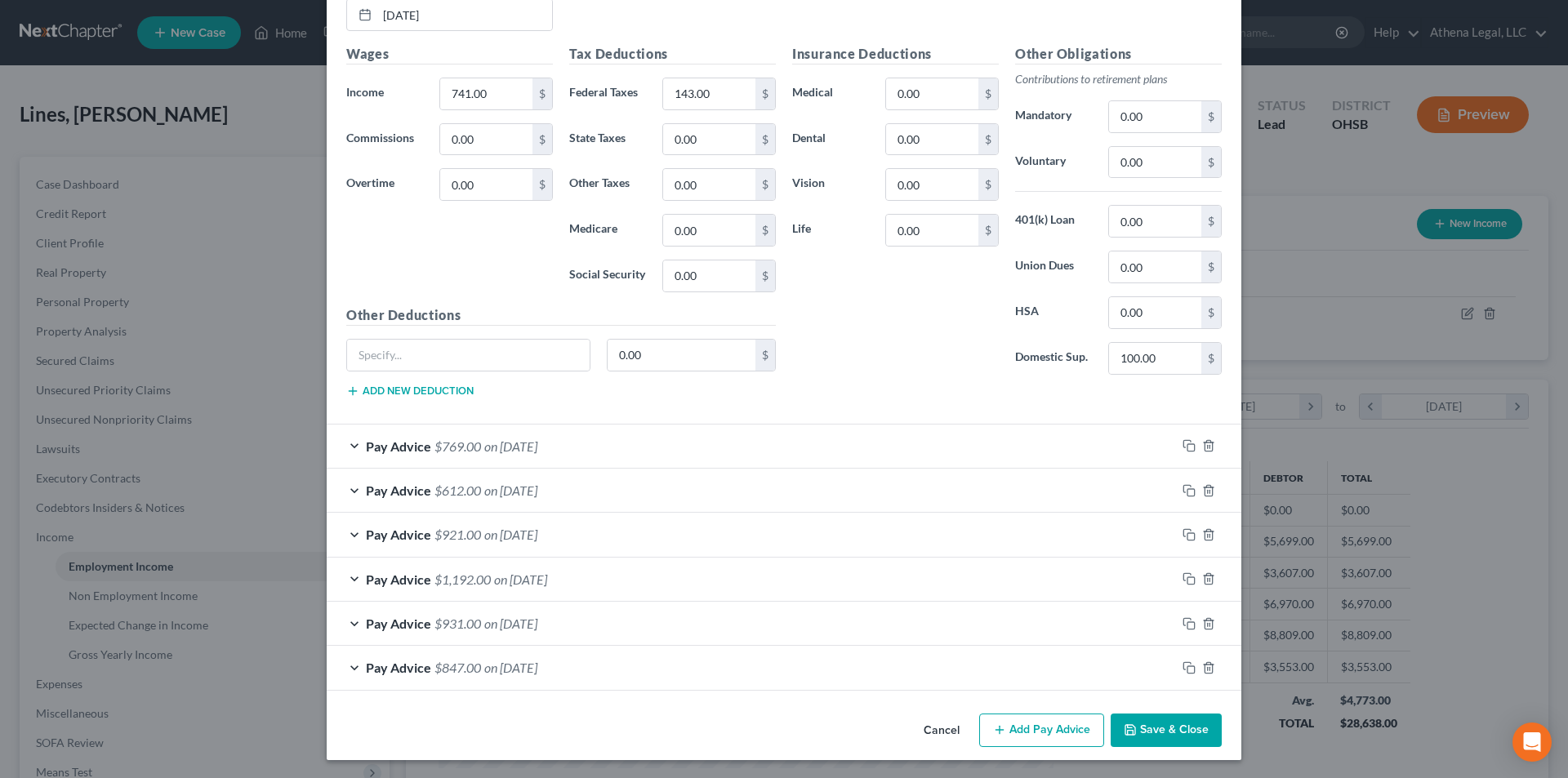
scroll to position [1284, 0]
click at [1166, 725] on button "Save & Close" at bounding box center [1165, 730] width 111 height 34
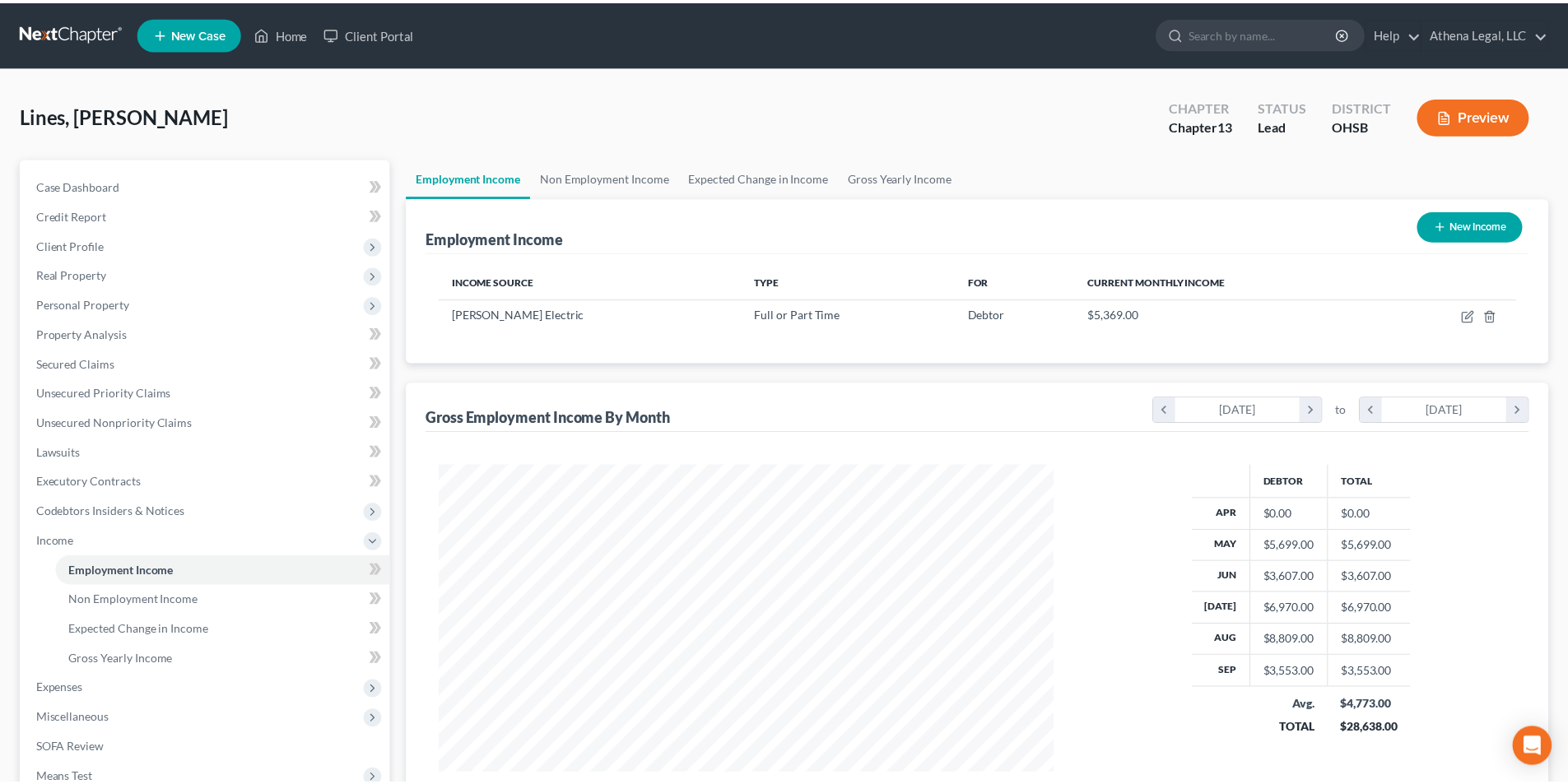
scroll to position [822764, 822425]
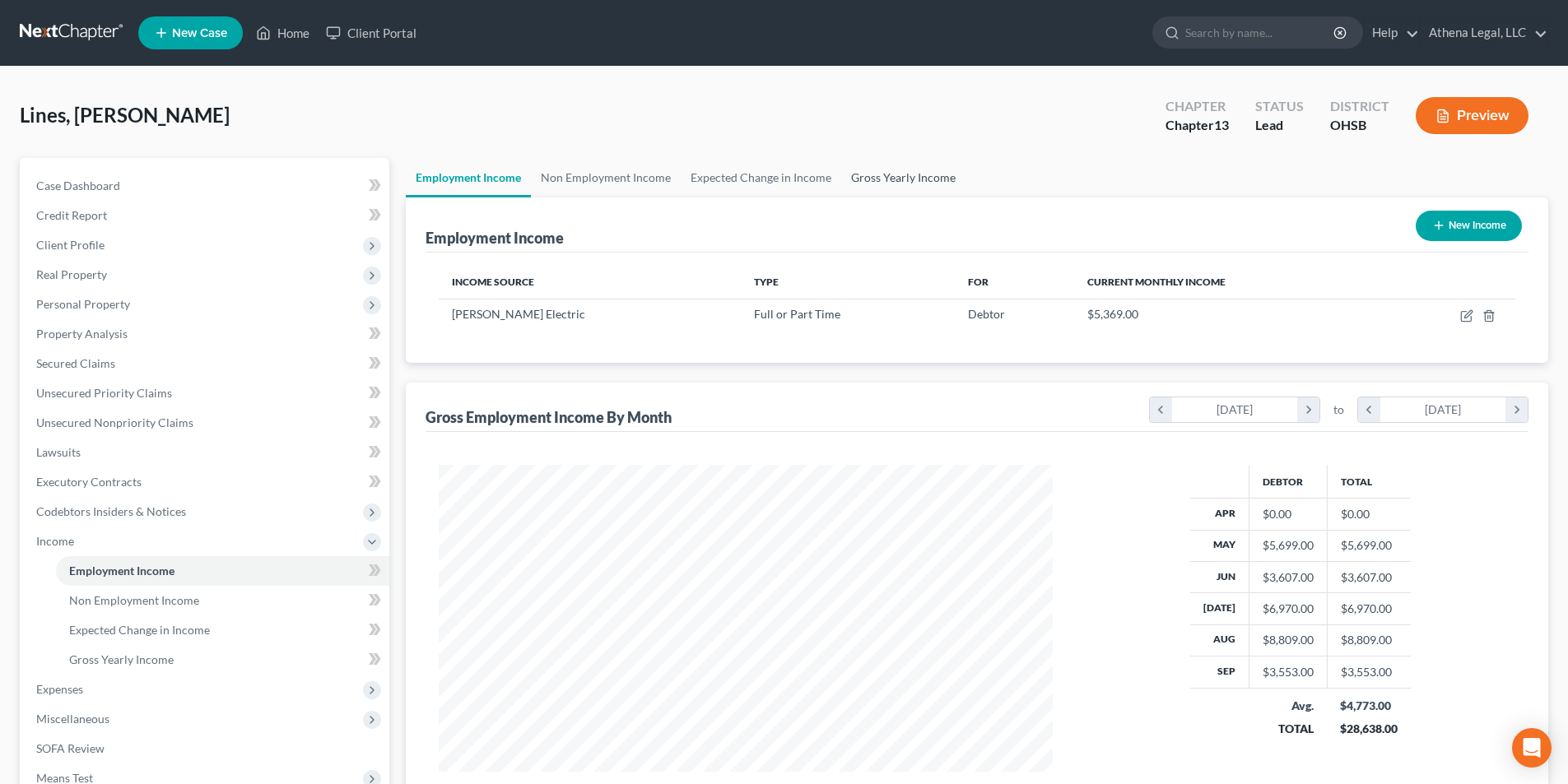
click at [882, 174] on link "Gross Yearly Income" at bounding box center [904, 177] width 124 height 39
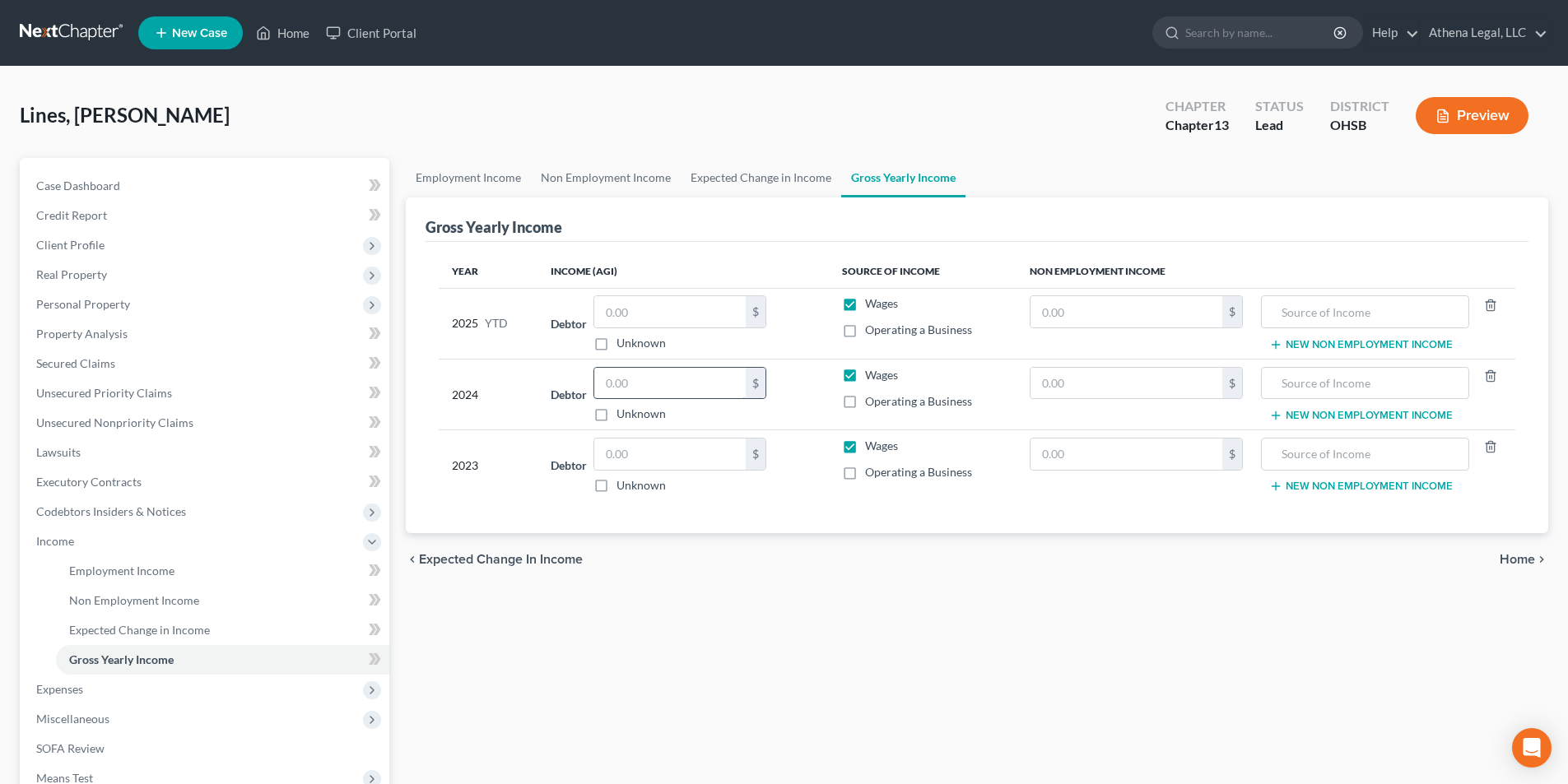
click at [695, 385] on input "text" at bounding box center [670, 383] width 151 height 32
type input "77,046"
drag, startPoint x: 666, startPoint y: 445, endPoint x: 672, endPoint y: 431, distance: 15.2
click at [666, 445] on input "text" at bounding box center [670, 454] width 151 height 32
type input "86,397"
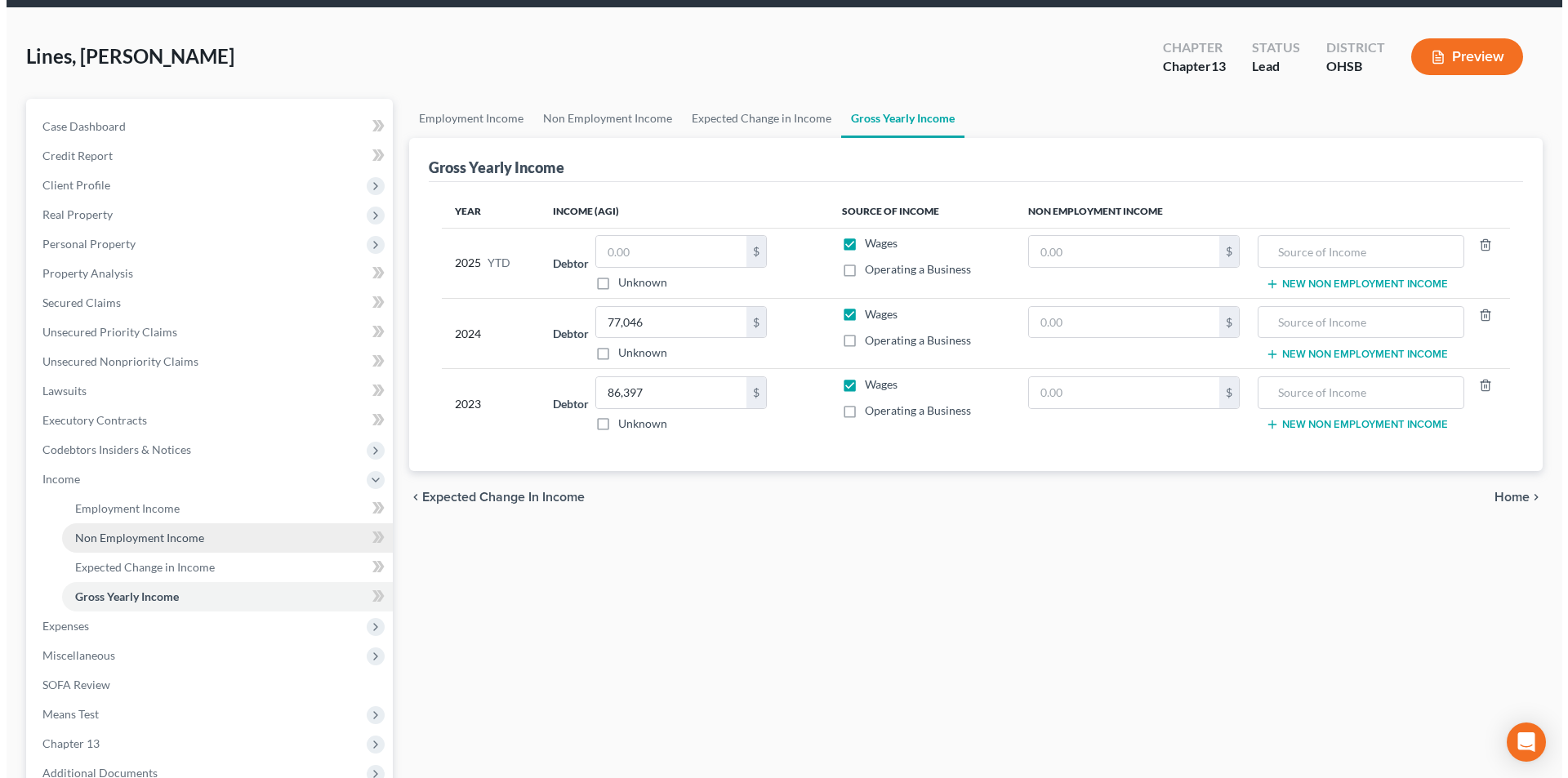
scroll to position [163, 0]
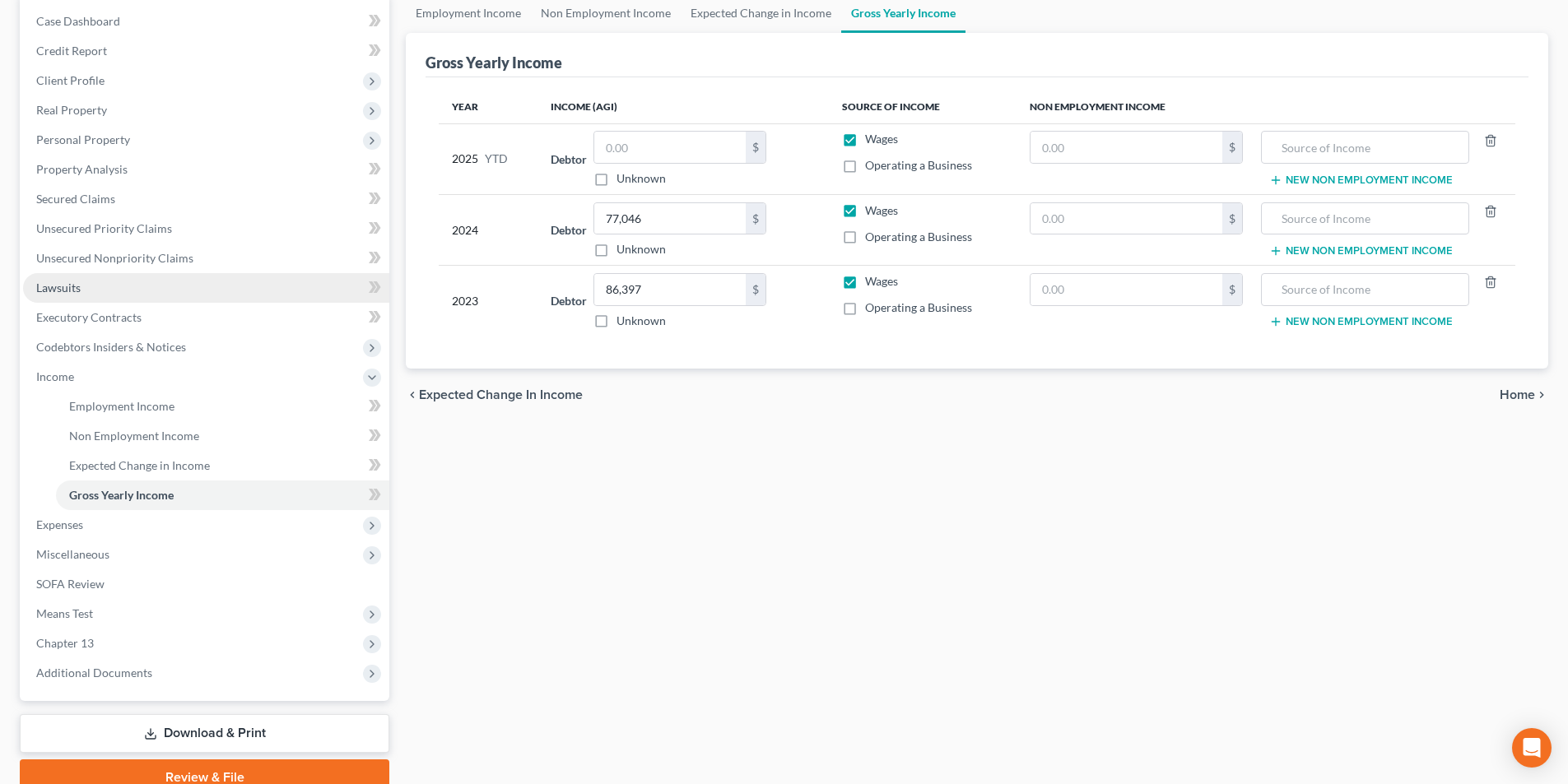
click at [81, 292] on link "Lawsuits" at bounding box center [206, 287] width 367 height 30
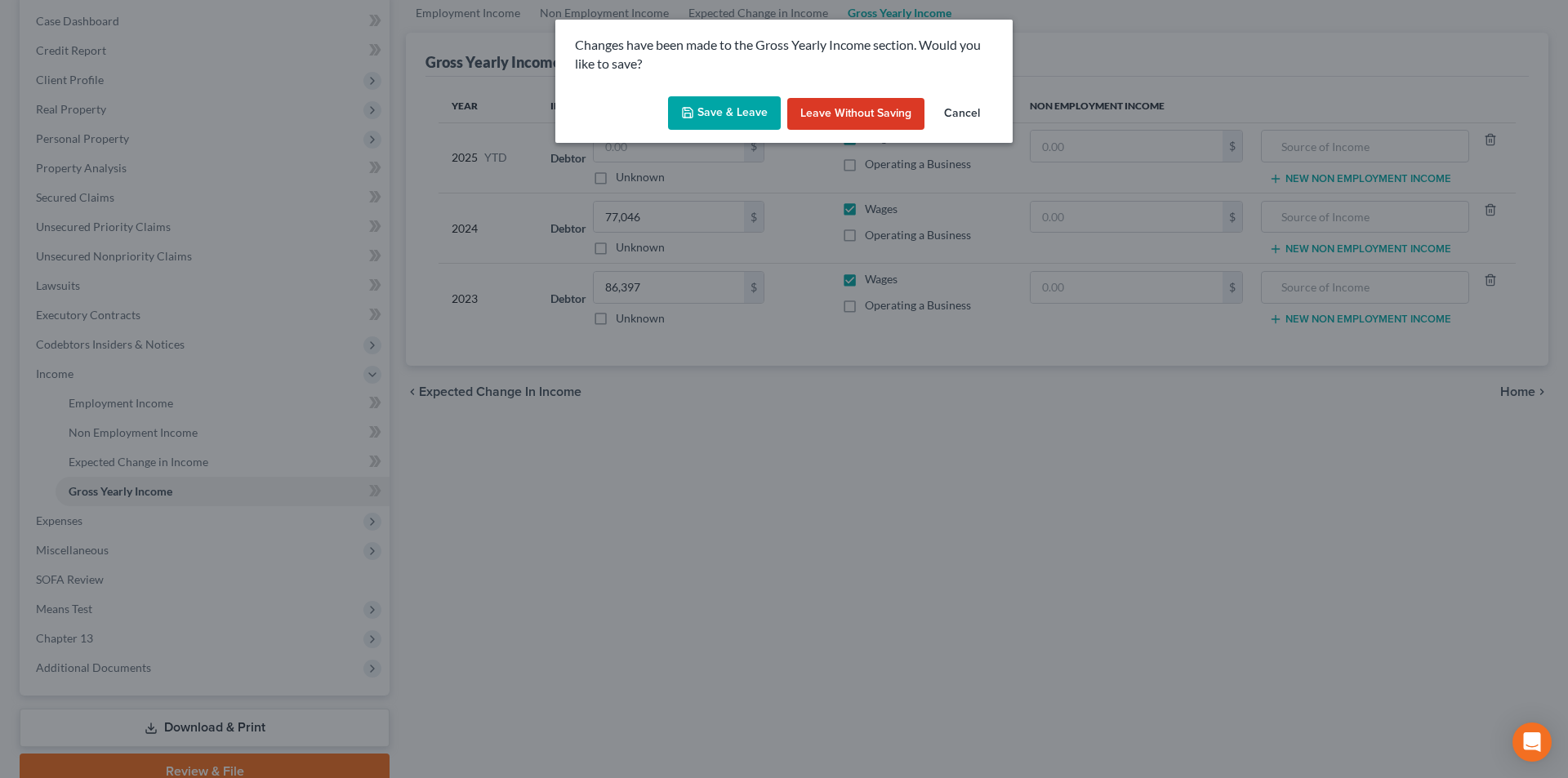
click at [723, 111] on button "Save & Leave" at bounding box center [724, 113] width 113 height 34
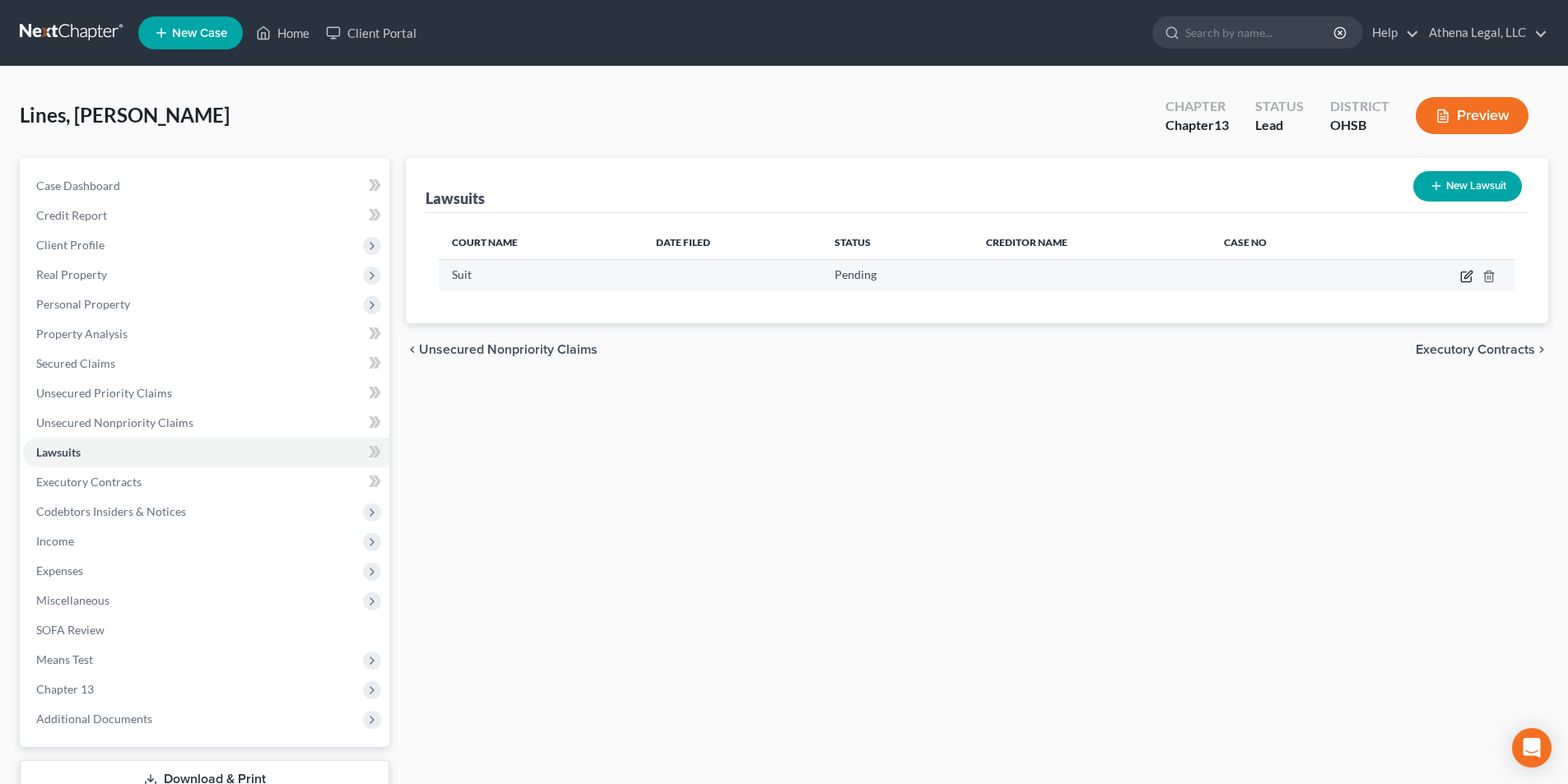
click at [1465, 273] on icon "button" at bounding box center [1467, 277] width 13 height 13
select select "0"
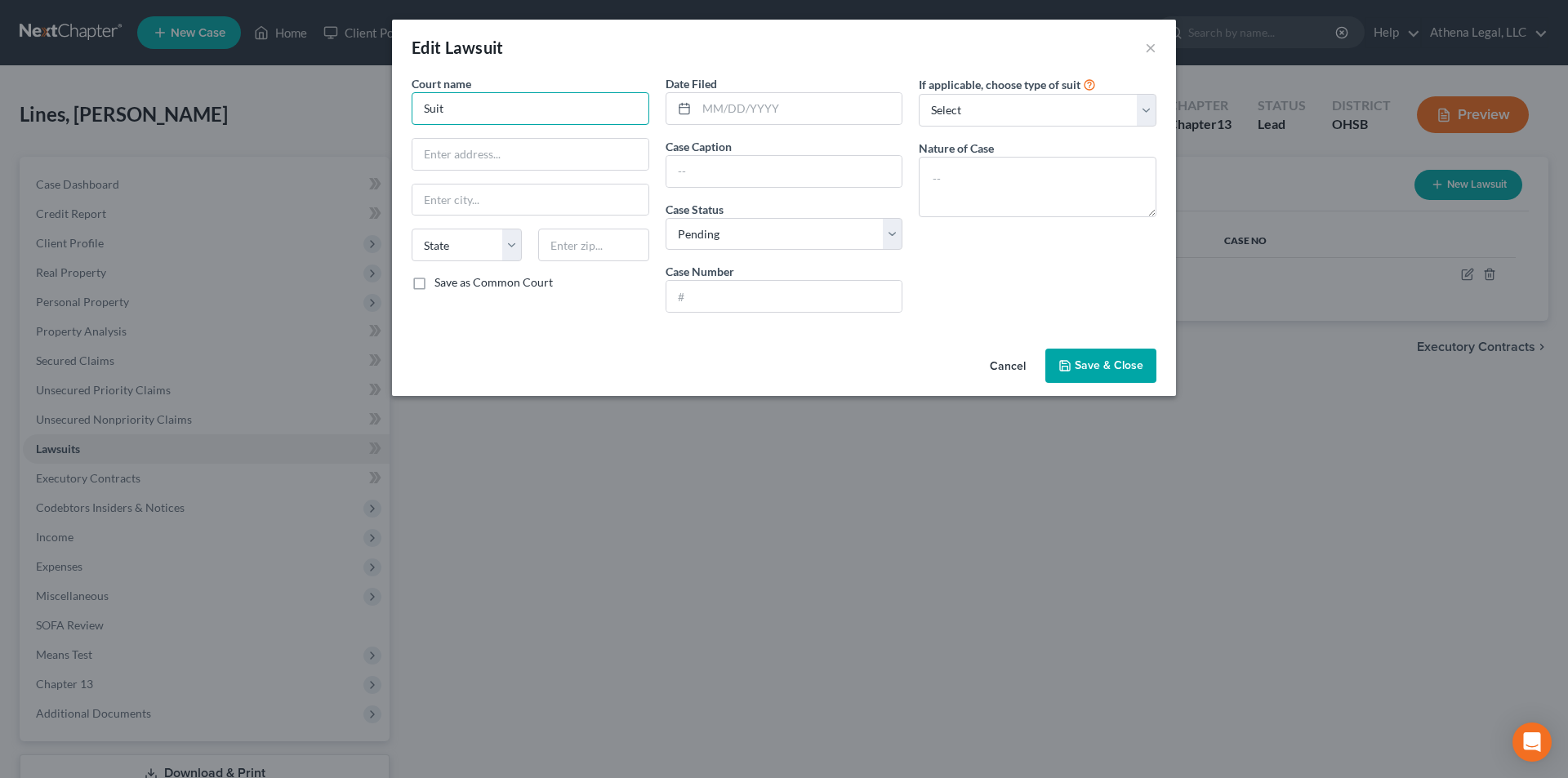
drag, startPoint x: 418, startPoint y: 122, endPoint x: 399, endPoint y: 123, distance: 19.0
click at [399, 123] on div "Court name * Suit State [US_STATE] AK AR AZ CA CO CT DE DC [GEOGRAPHIC_DATA] [G…" at bounding box center [784, 208] width 784 height 267
type input "[GEOGRAPHIC_DATA]"
click at [1089, 360] on span "Save & Close" at bounding box center [1109, 365] width 68 height 14
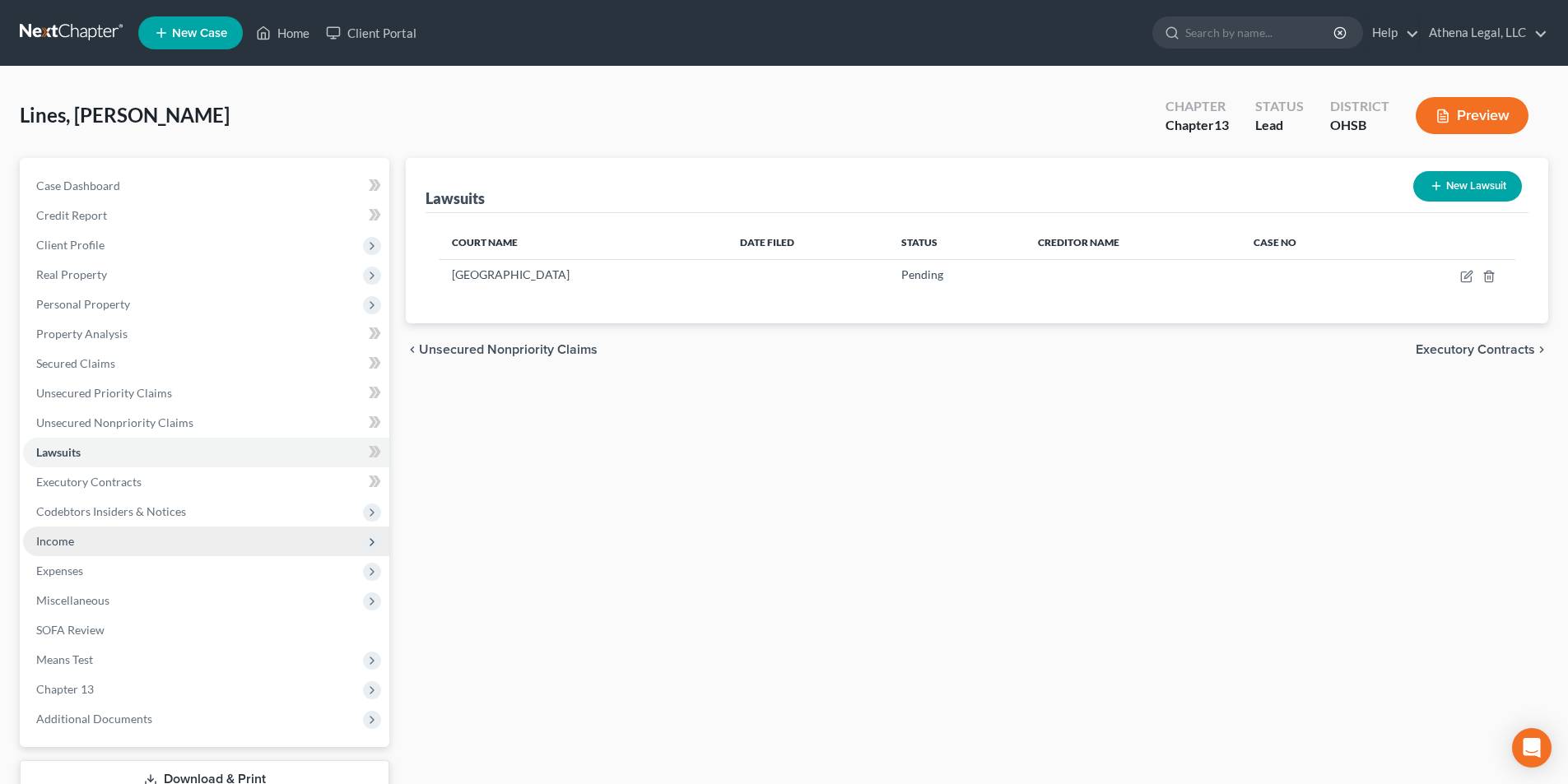
click at [56, 535] on span "Income" at bounding box center [56, 541] width 38 height 14
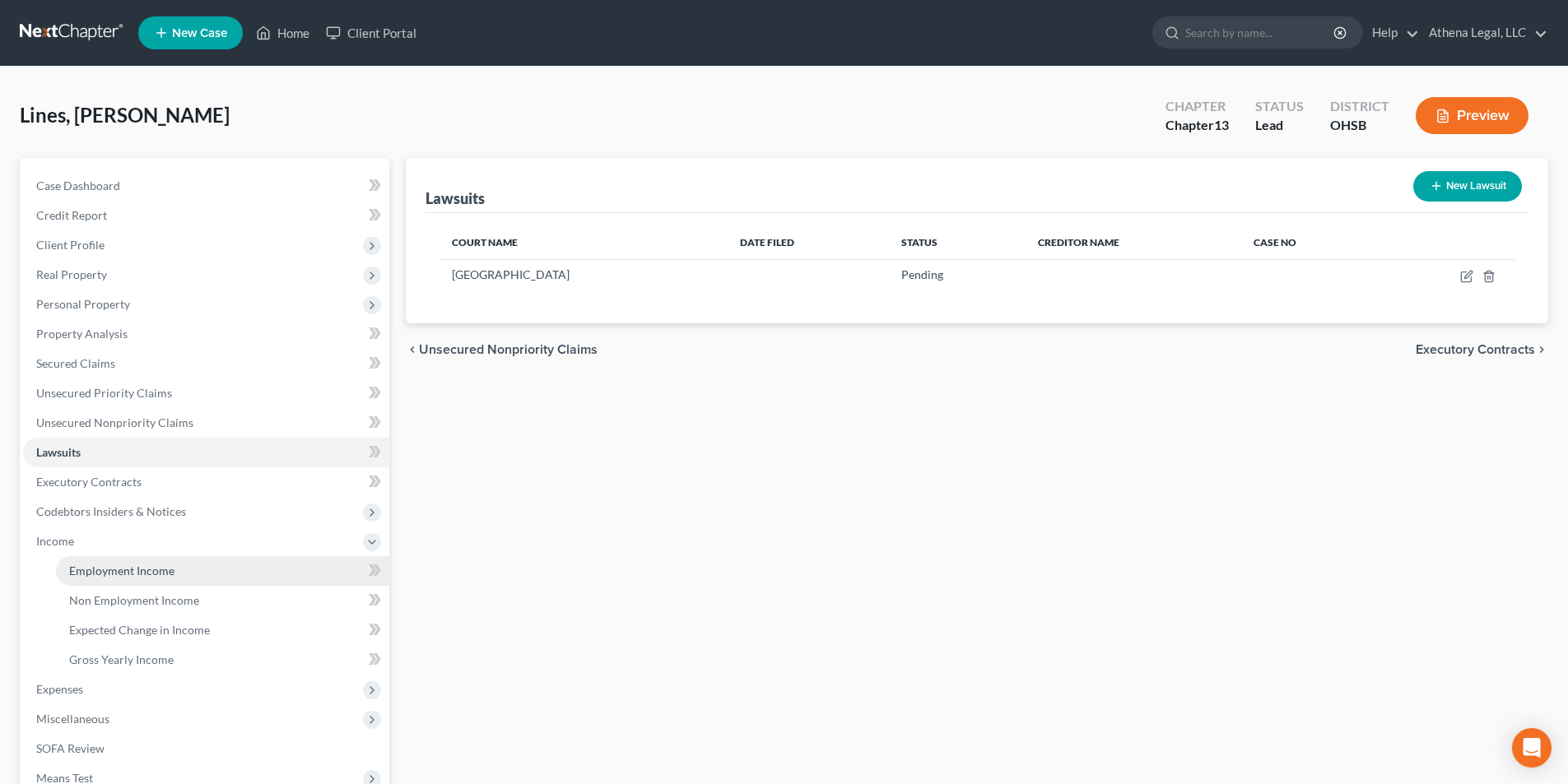
click at [115, 567] on span "Employment Income" at bounding box center [122, 571] width 105 height 14
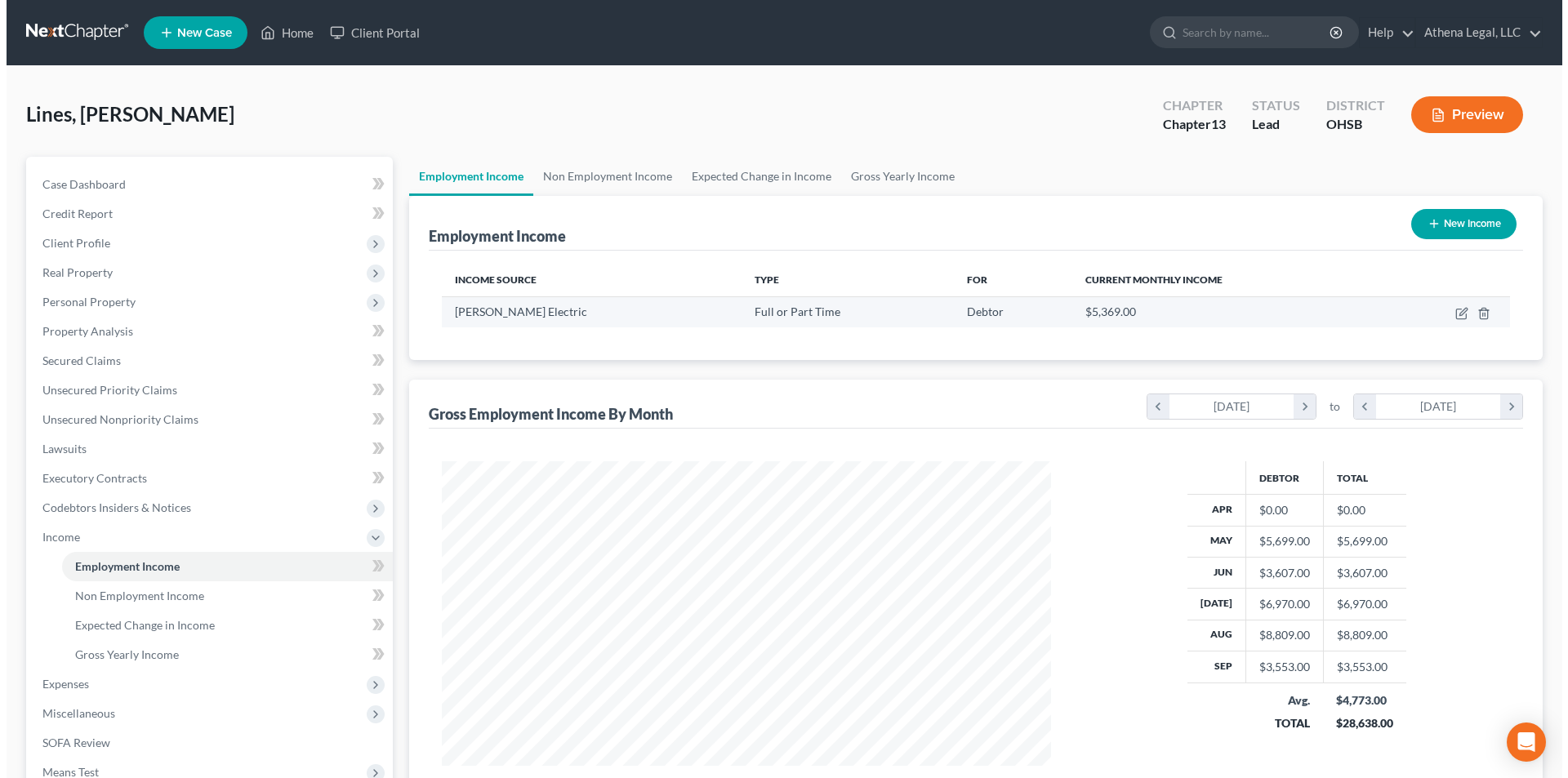
scroll to position [305, 642]
click at [1453, 312] on icon "button" at bounding box center [1455, 313] width 13 height 13
select select "0"
select select "36"
select select "3"
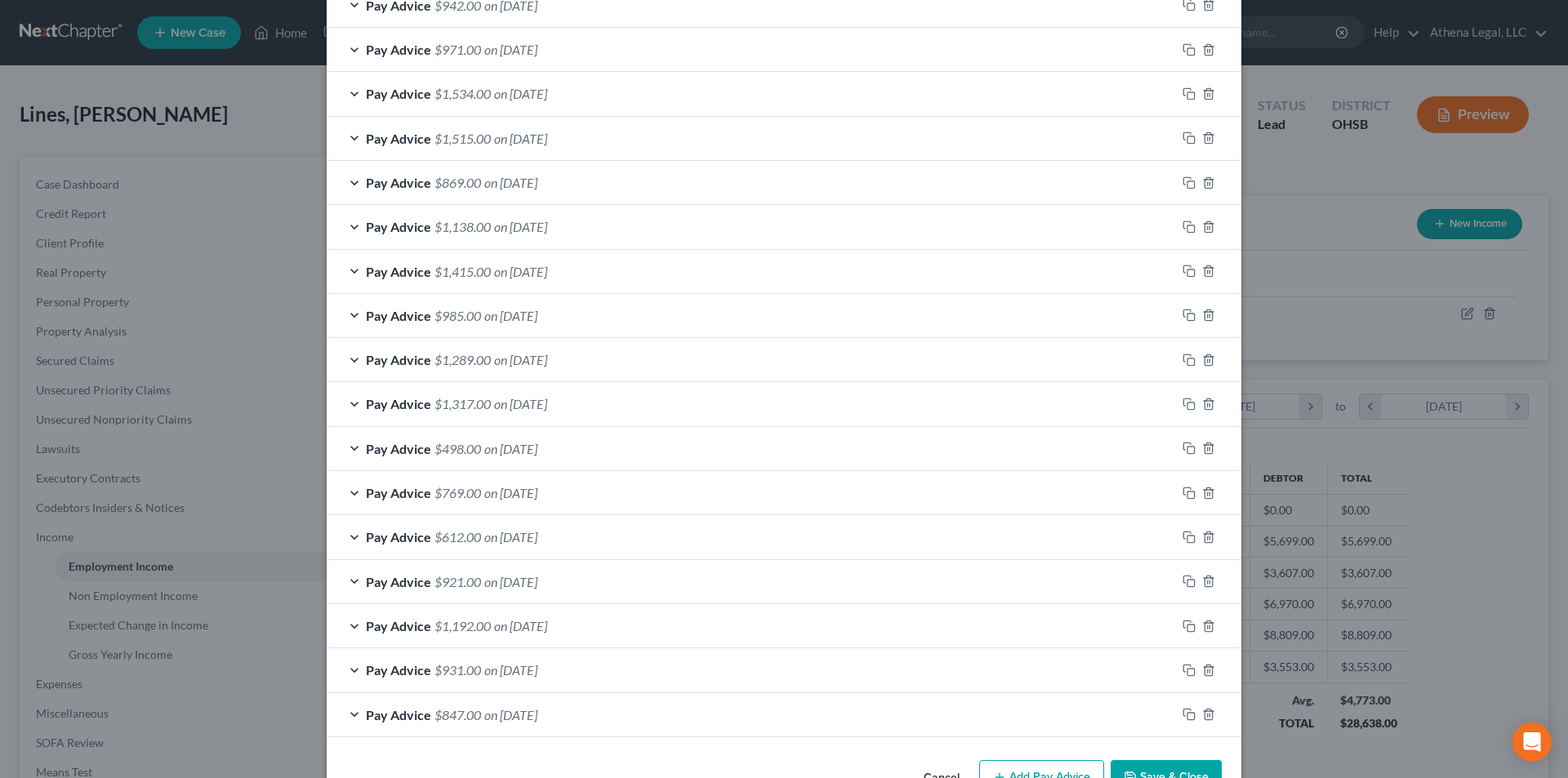
scroll to position [825, 0]
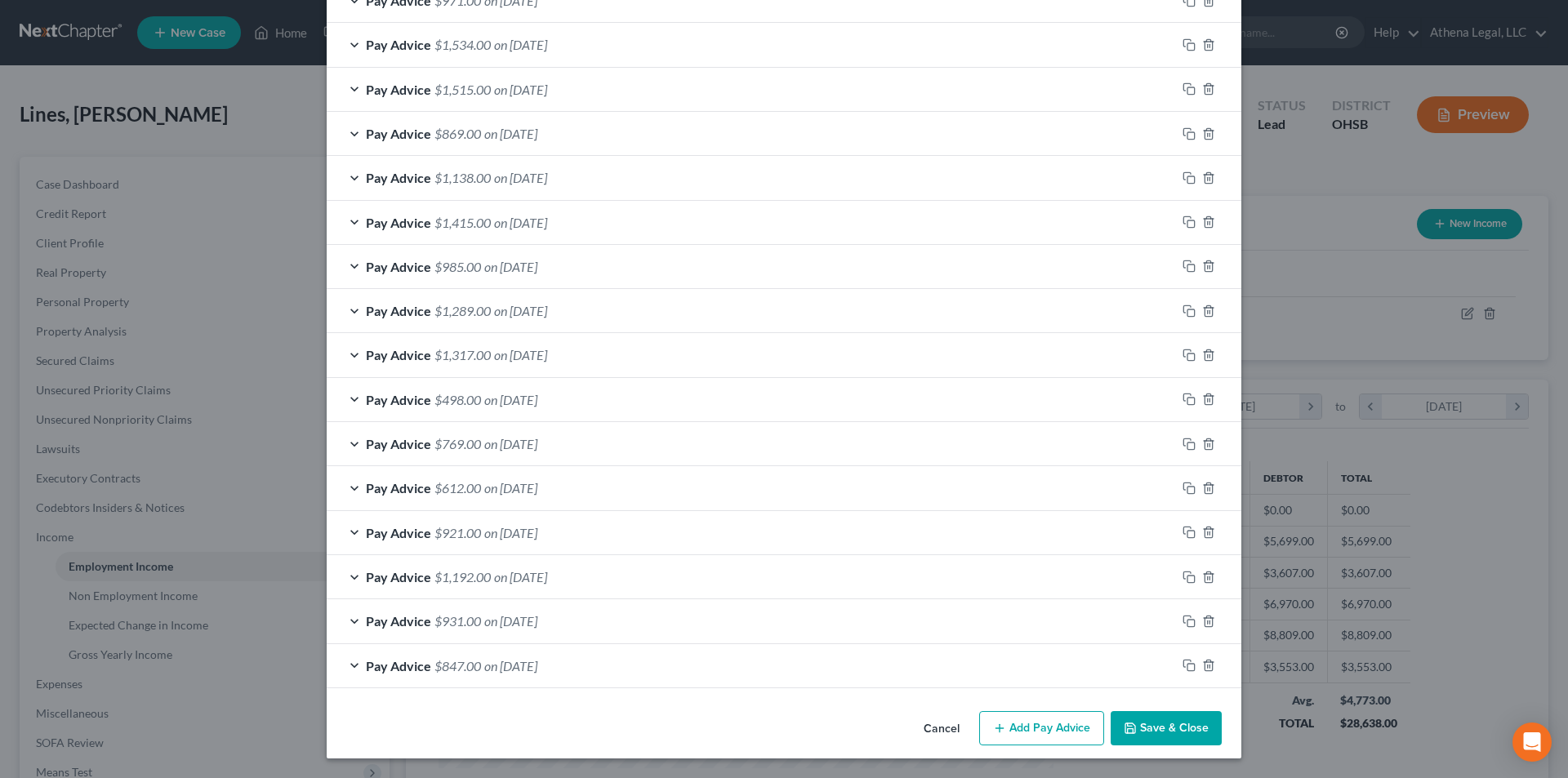
click at [1048, 727] on button "Add Pay Advice" at bounding box center [1042, 729] width 125 height 34
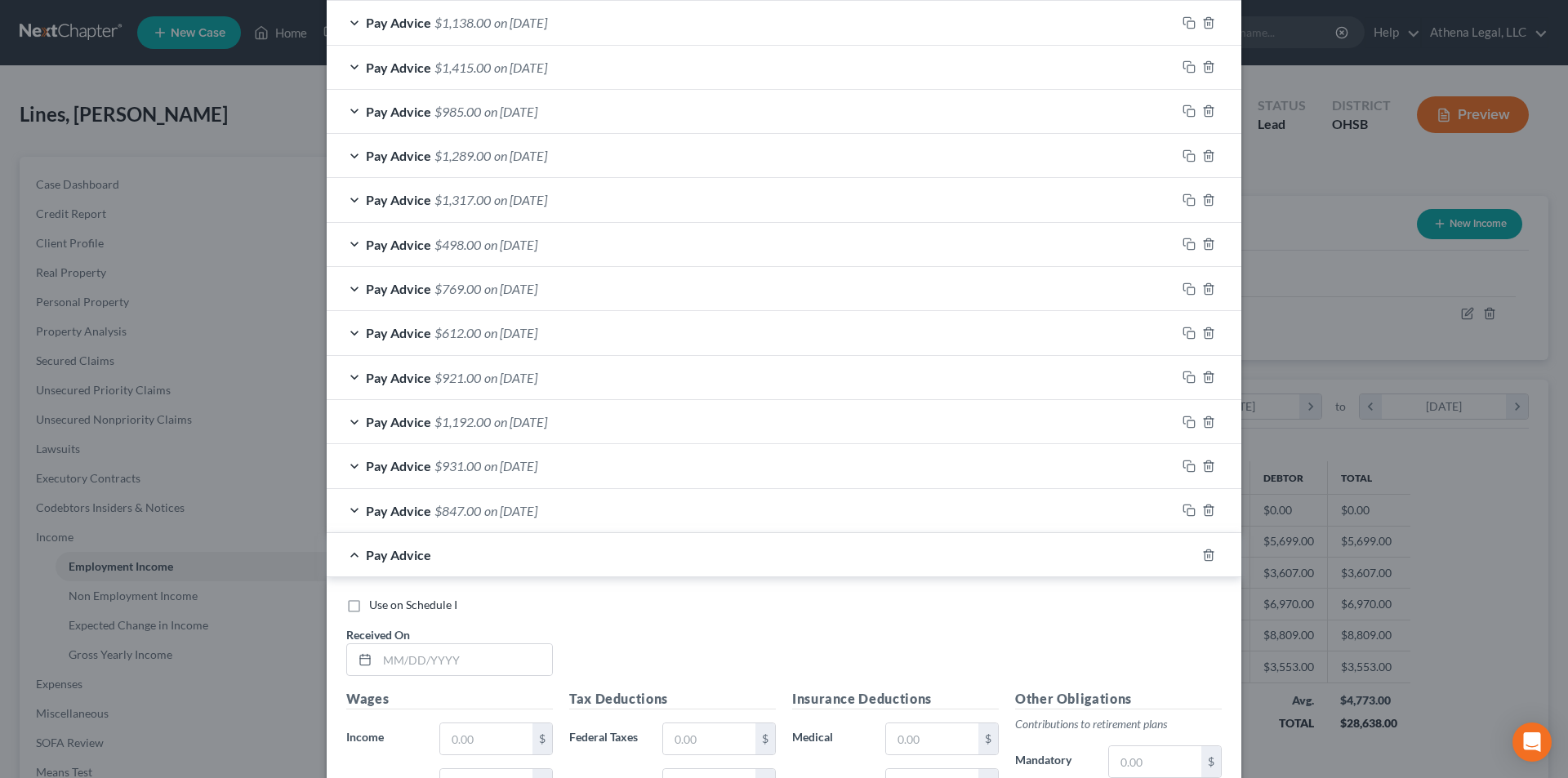
scroll to position [1151, 0]
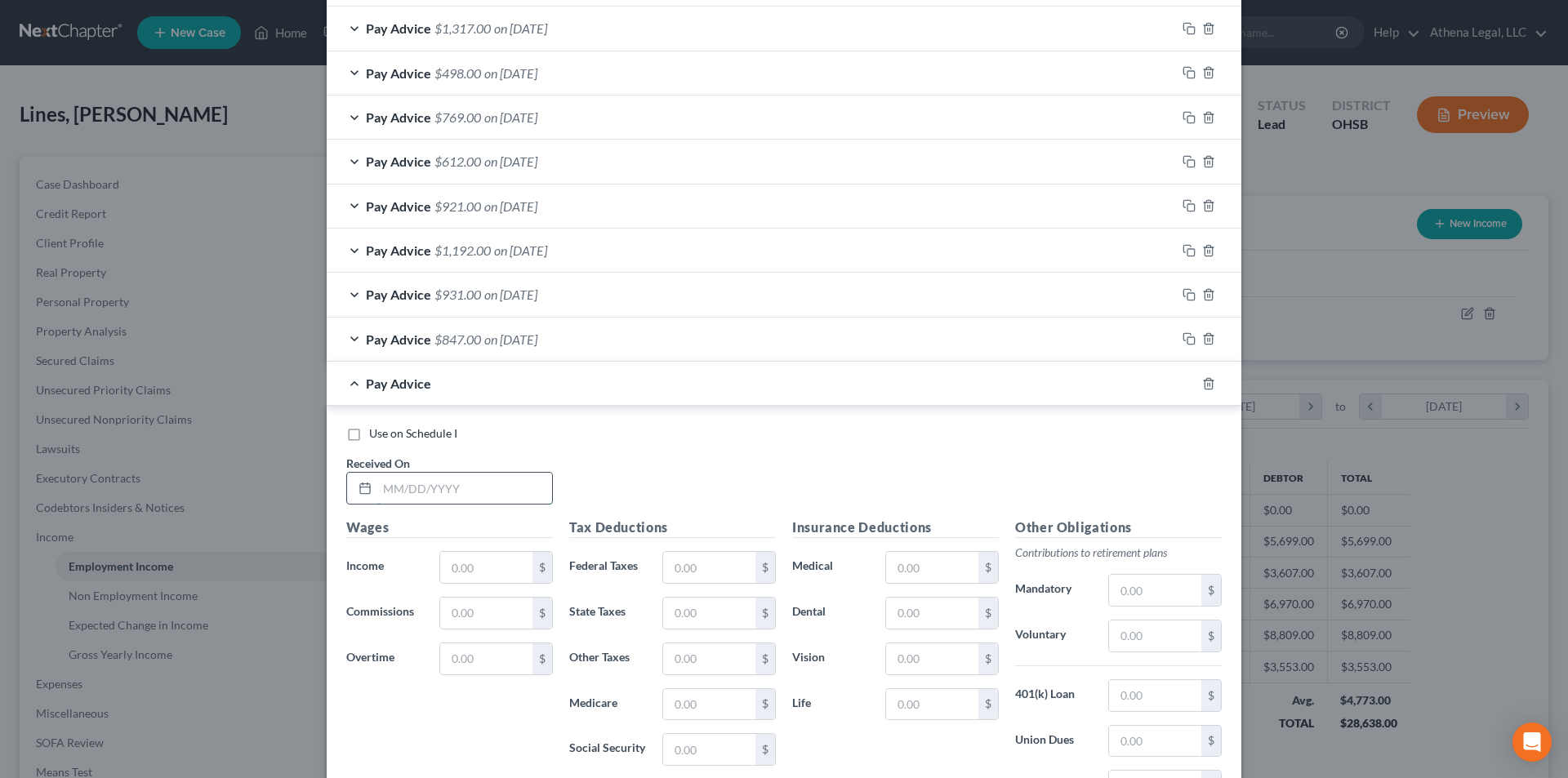
click at [450, 491] on input "text" at bounding box center [464, 488] width 175 height 31
type input "[DATE]"
click at [487, 561] on input "text" at bounding box center [485, 567] width 92 height 31
click at [451, 565] on input "text" at bounding box center [485, 567] width 92 height 31
type input "1,276"
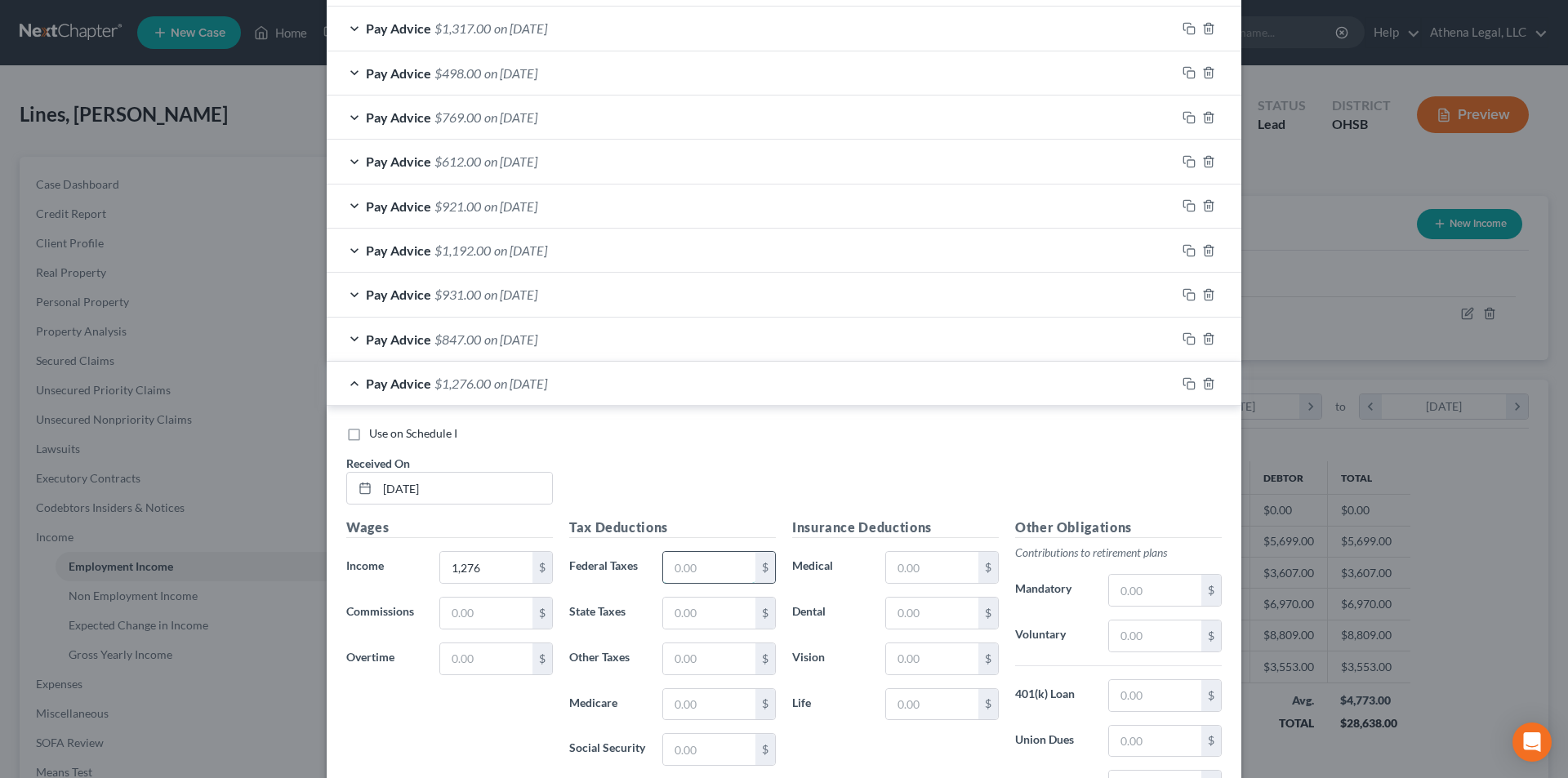
click at [695, 560] on input "text" at bounding box center [708, 567] width 92 height 31
type input "288"
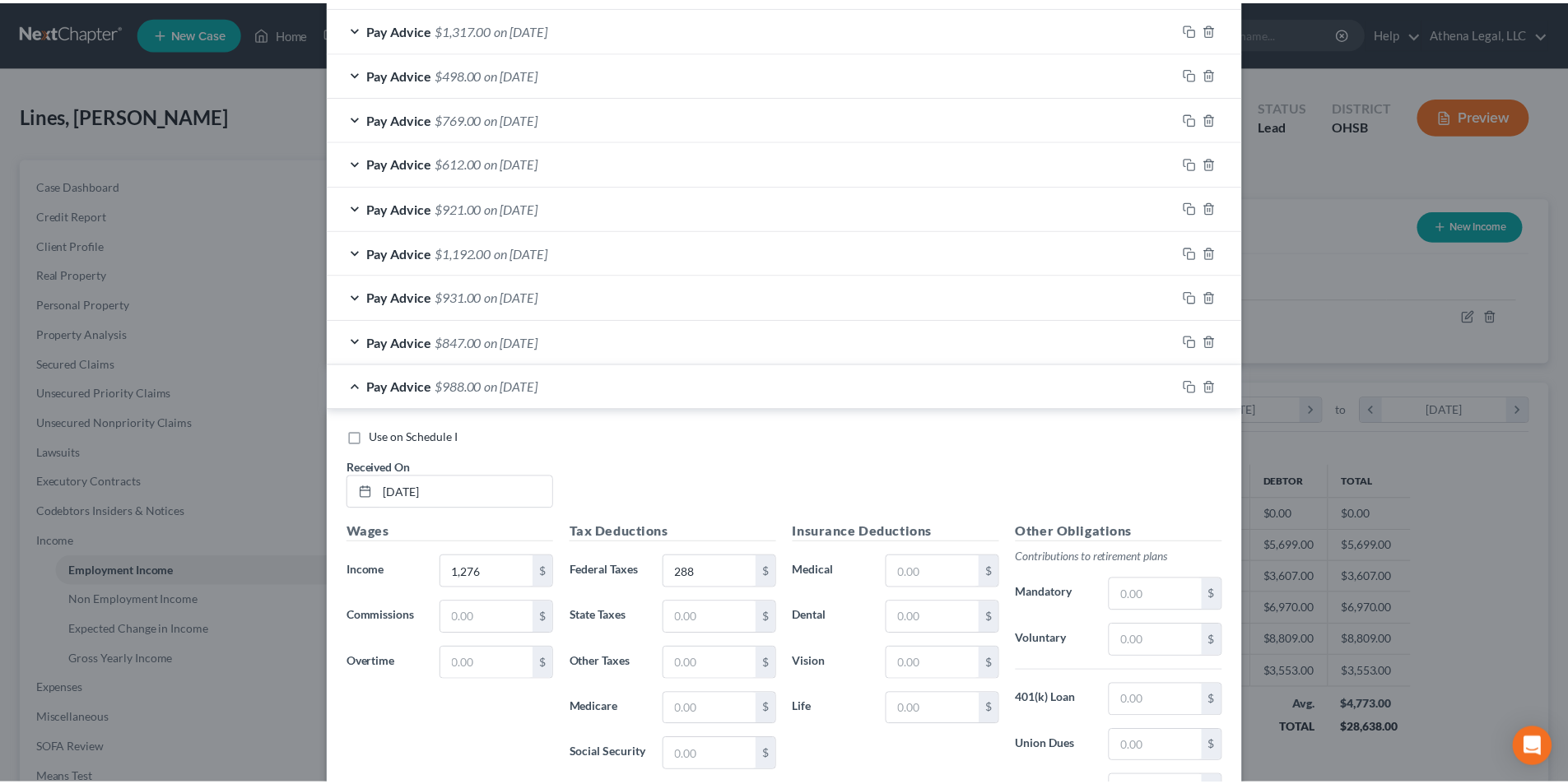
scroll to position [1371, 0]
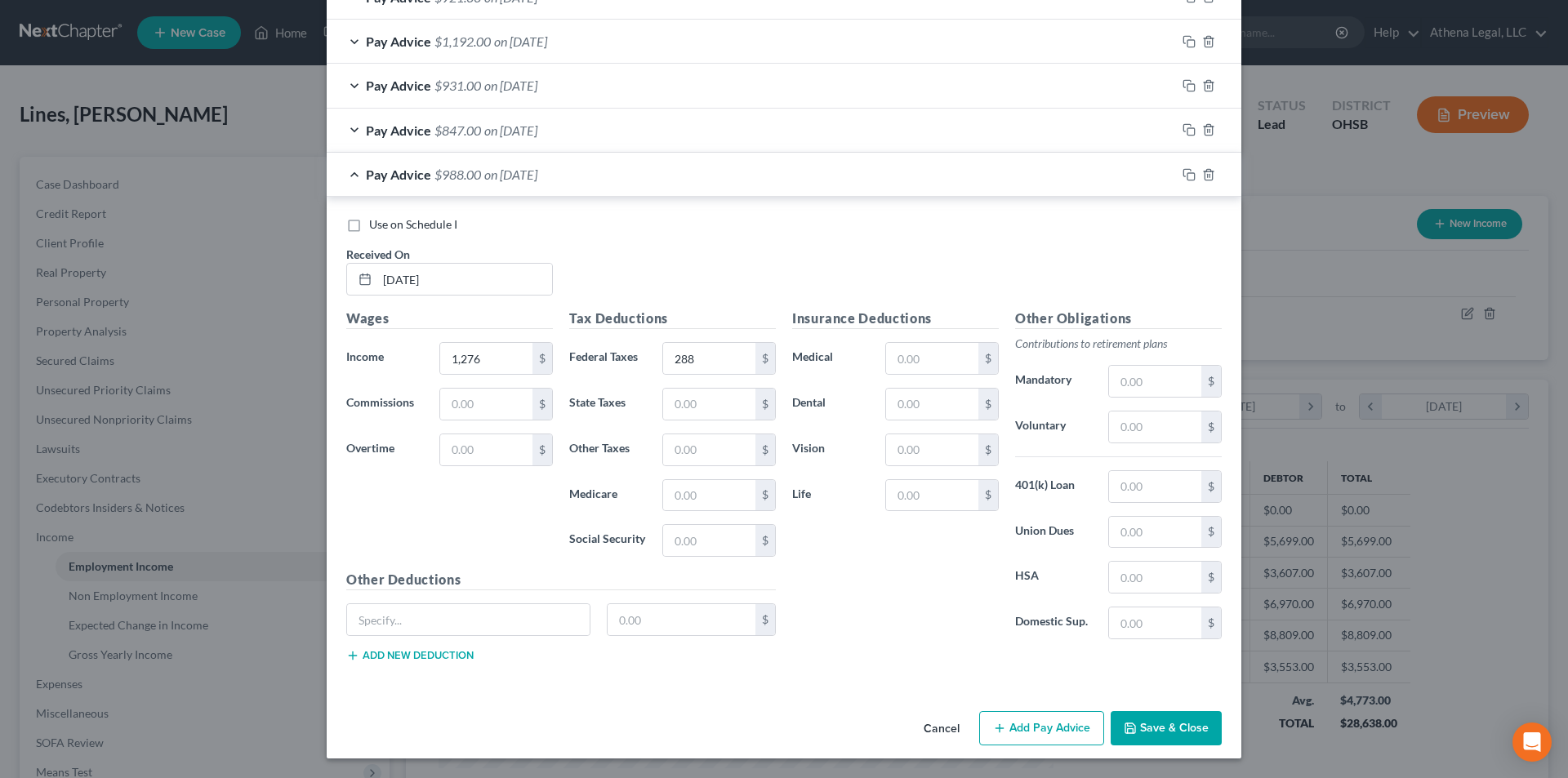
drag, startPoint x: 1139, startPoint y: 731, endPoint x: 1135, endPoint y: 717, distance: 14.6
click at [1139, 731] on button "Save & Close" at bounding box center [1165, 729] width 111 height 34
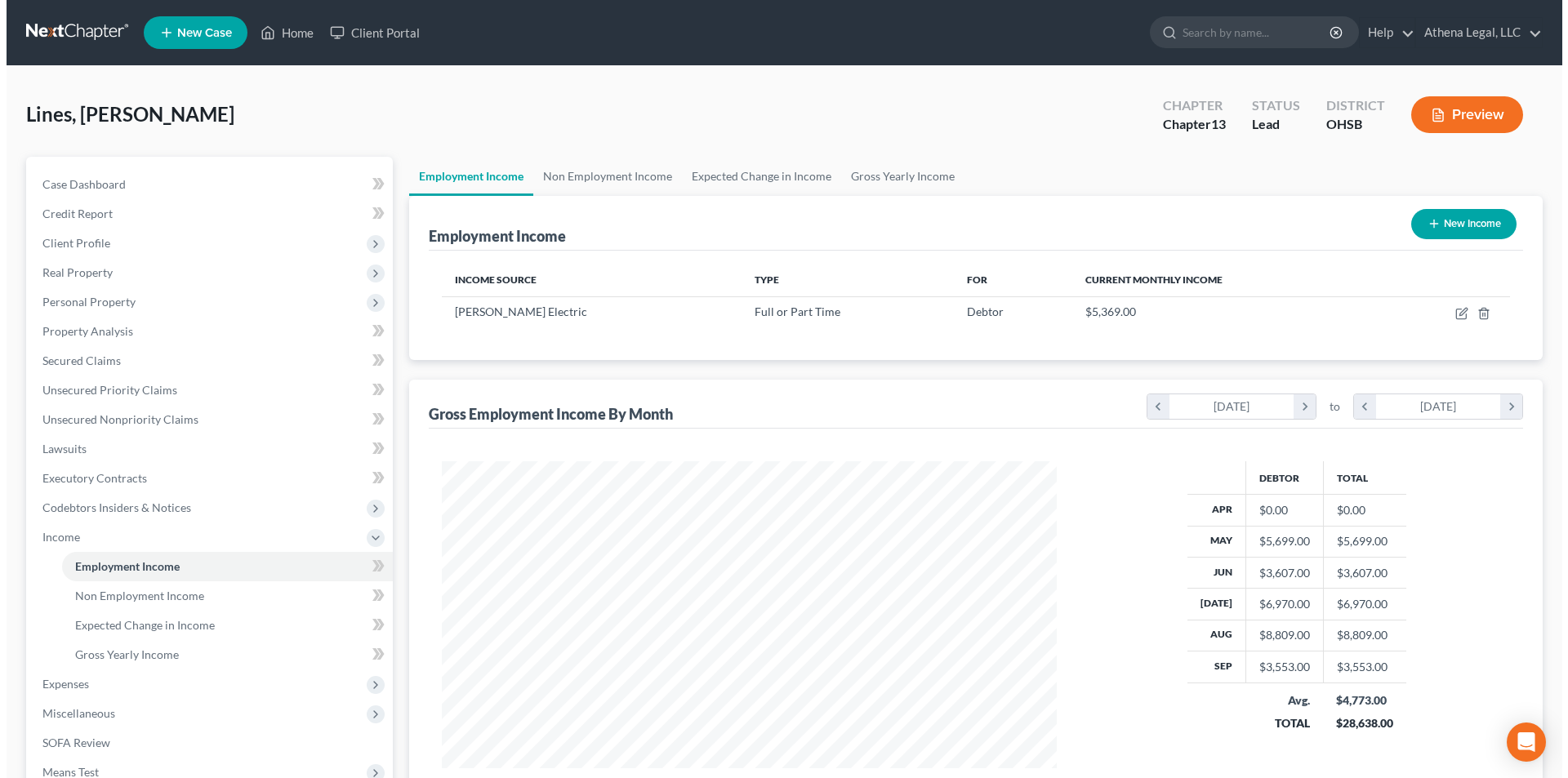
scroll to position [816468, 815949]
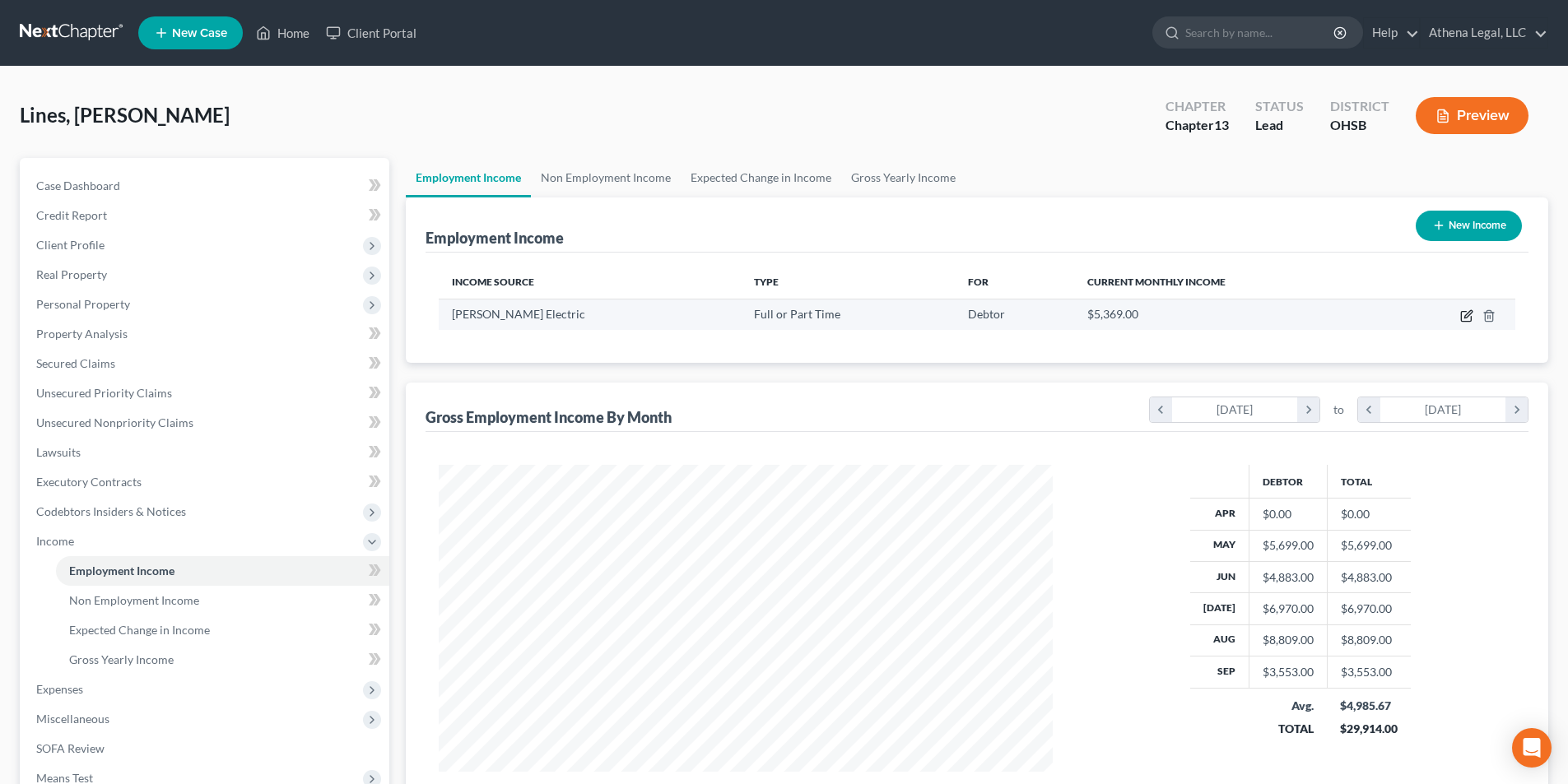
click at [1465, 316] on icon "button" at bounding box center [1467, 316] width 13 height 13
select select "0"
select select "36"
select select "3"
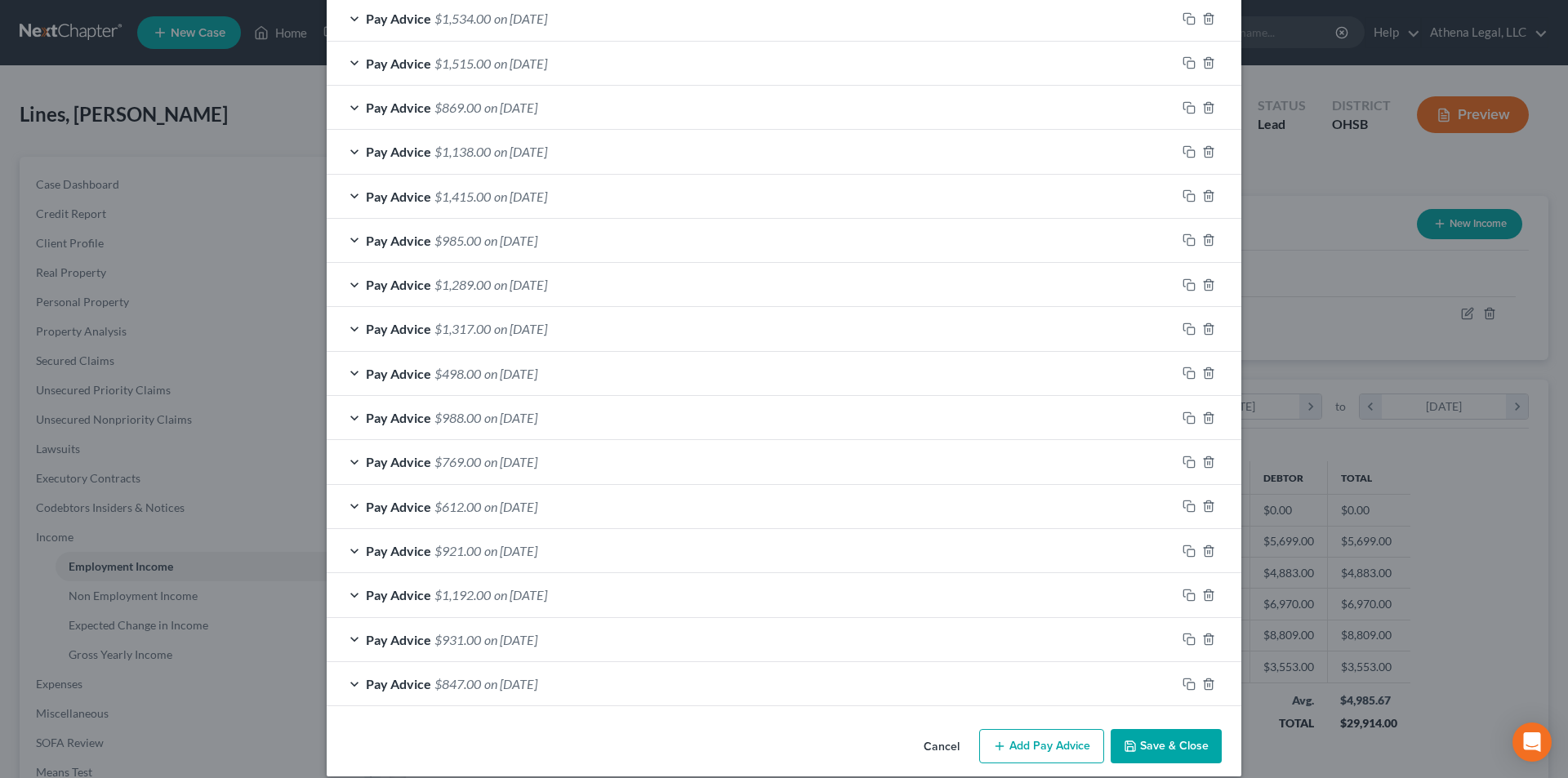
scroll to position [869, 0]
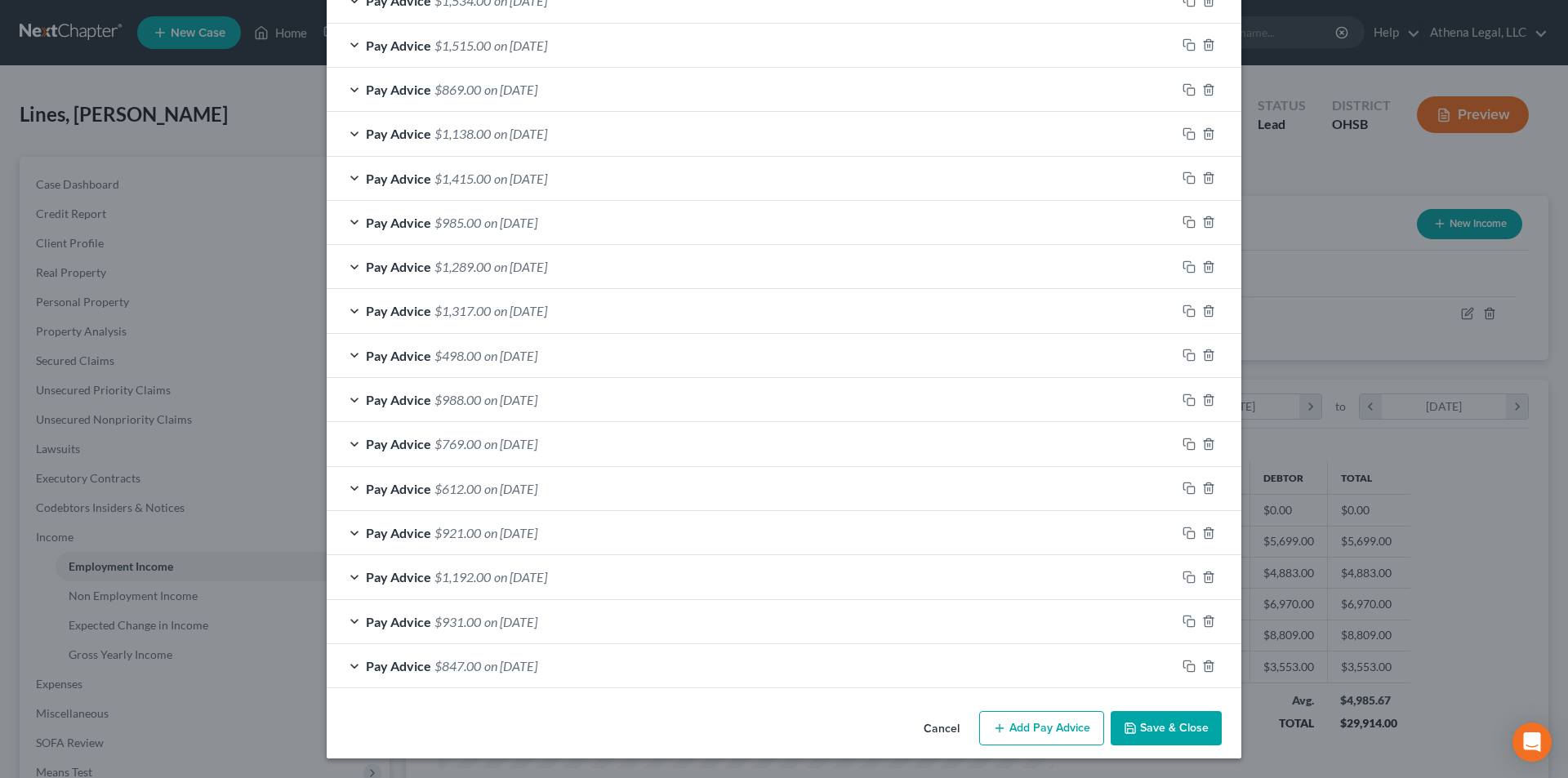
click at [1039, 738] on button "Add Pay Advice" at bounding box center [1042, 729] width 125 height 34
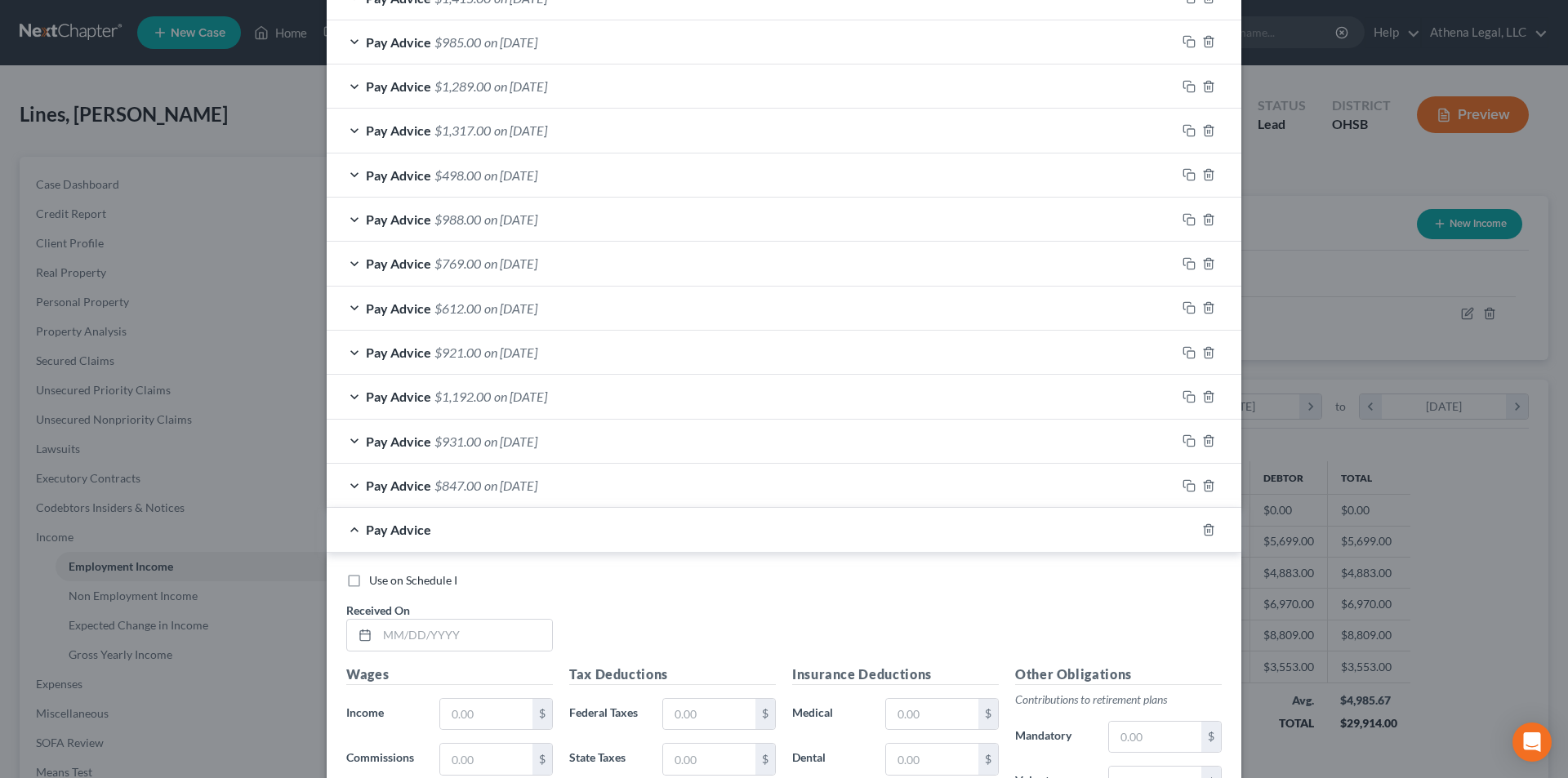
scroll to position [1196, 0]
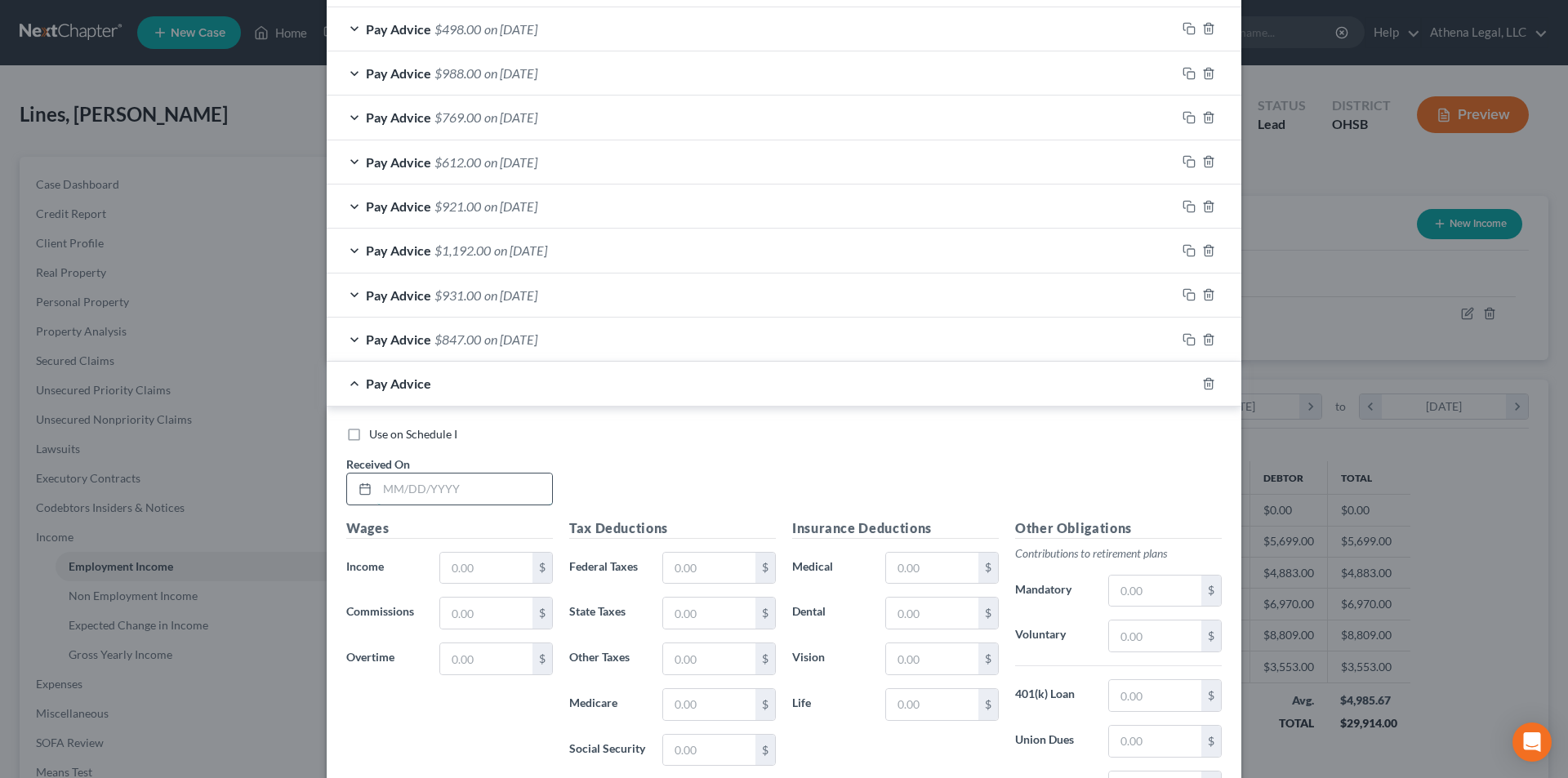
click at [424, 498] on input "text" at bounding box center [464, 489] width 175 height 31
type input "[DATE]"
click at [481, 564] on input "text" at bounding box center [485, 568] width 92 height 31
type input "1,291"
click at [685, 574] on input "text" at bounding box center [708, 568] width 92 height 31
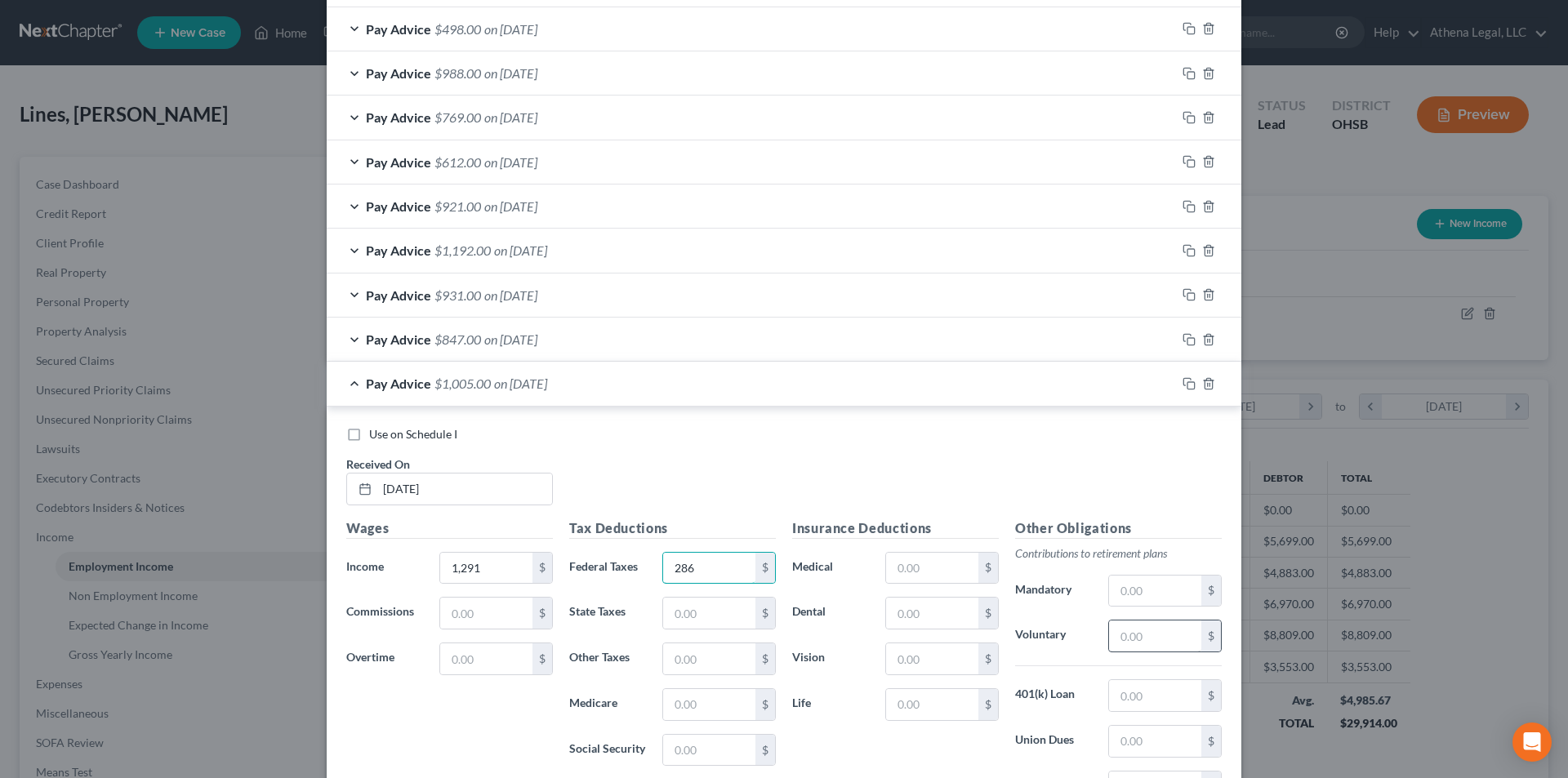
type input "286"
click at [1146, 634] on input "text" at bounding box center [1155, 636] width 92 height 31
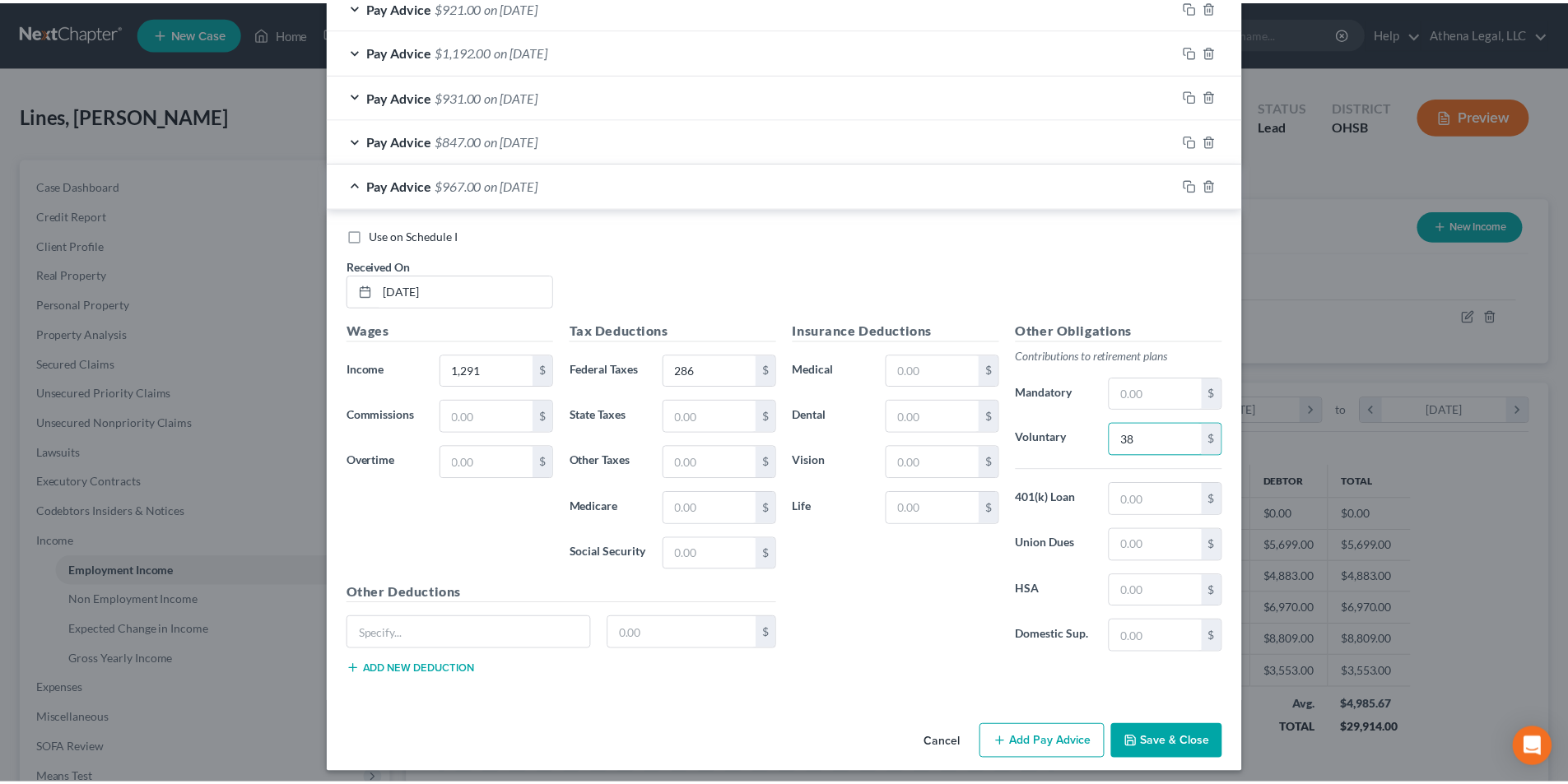
scroll to position [1416, 0]
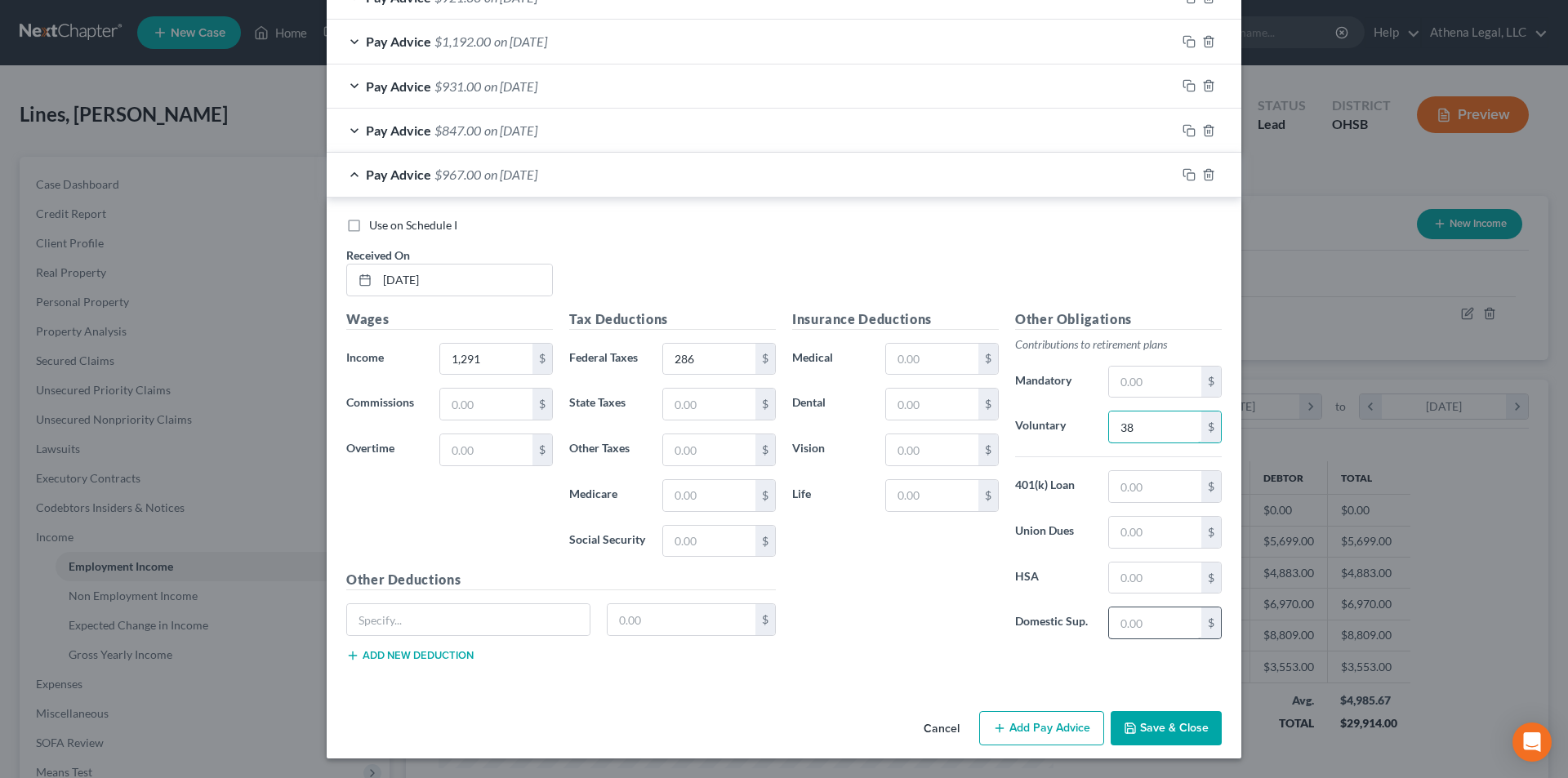
type input "38"
click at [1128, 626] on input "text" at bounding box center [1155, 623] width 92 height 31
type input "100"
click at [1160, 724] on button "Save & Close" at bounding box center [1165, 729] width 111 height 34
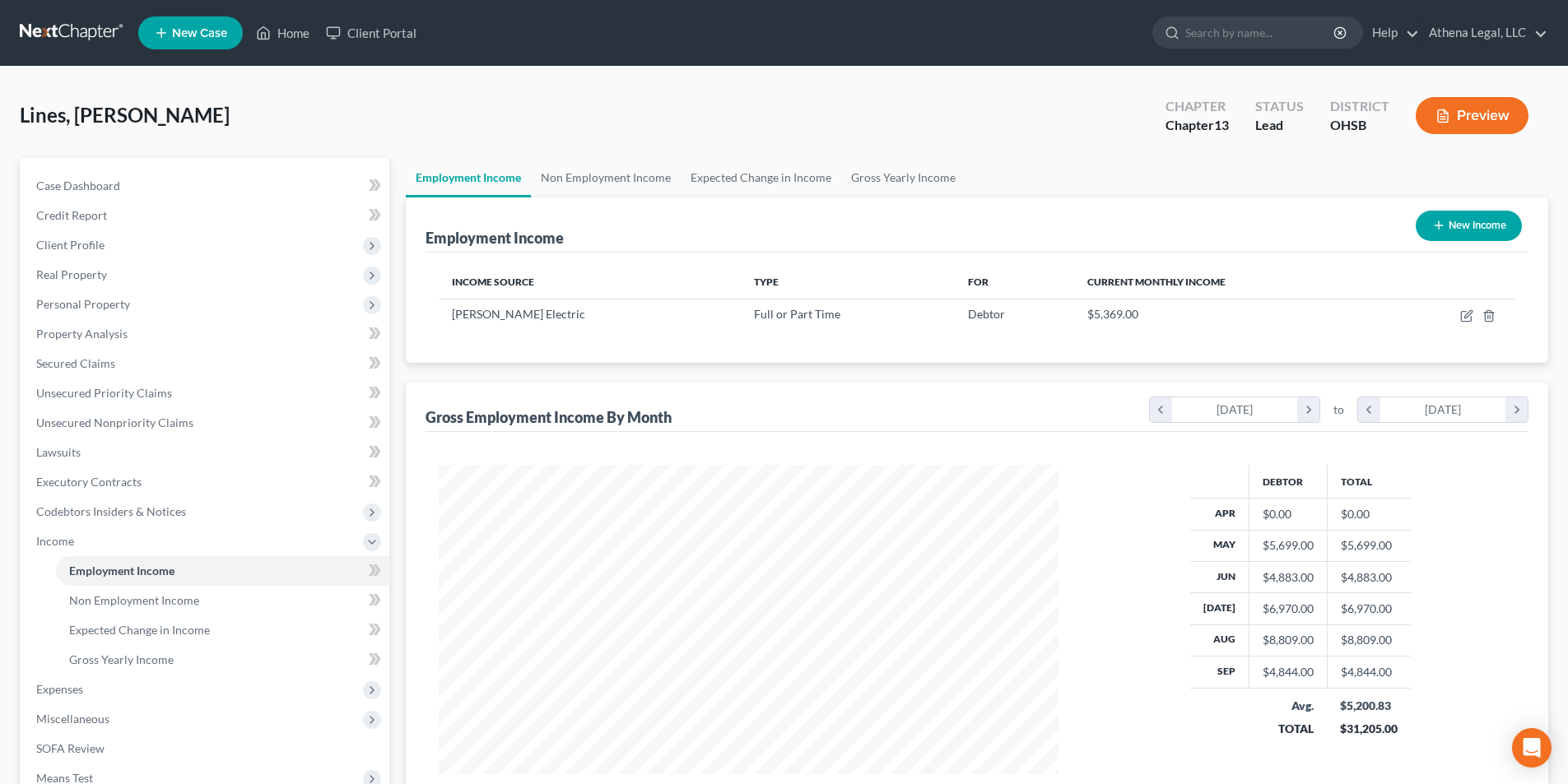
scroll to position [822764, 822425]
click at [619, 175] on link "Non Employment Income" at bounding box center [606, 177] width 149 height 39
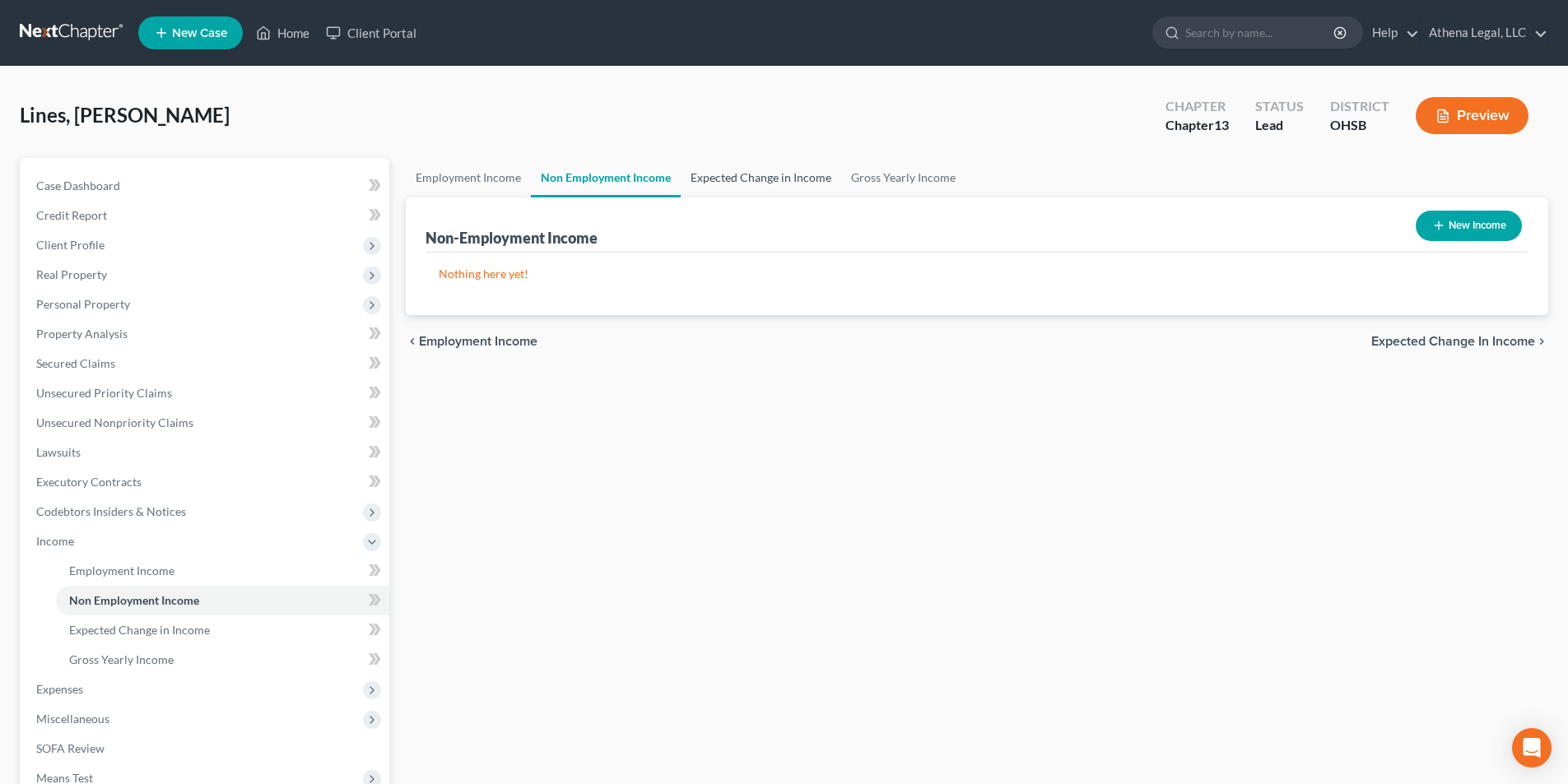
click at [759, 171] on link "Expected Change in Income" at bounding box center [761, 177] width 161 height 39
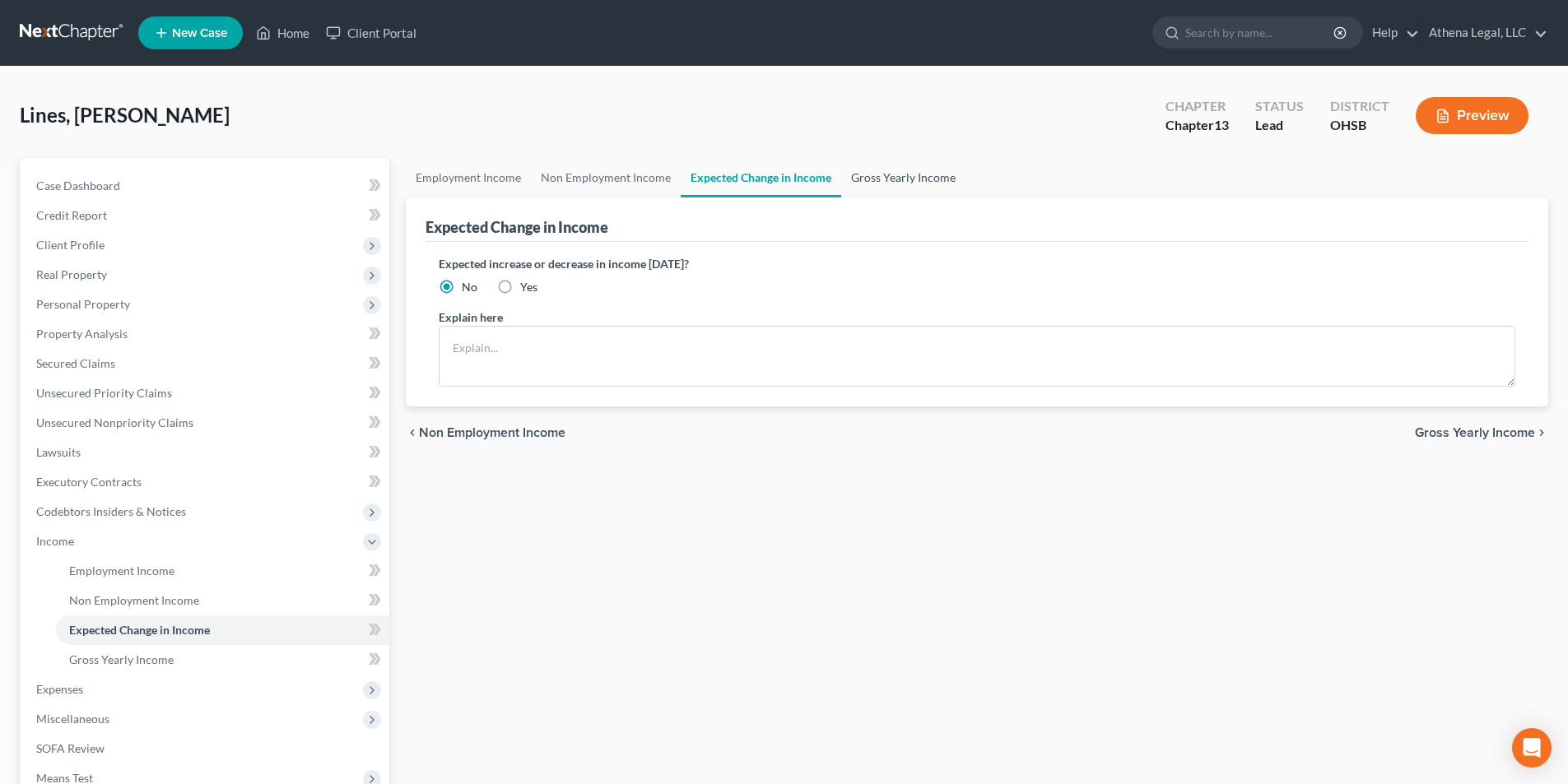
click at [885, 171] on link "Gross Yearly Income" at bounding box center [904, 177] width 124 height 39
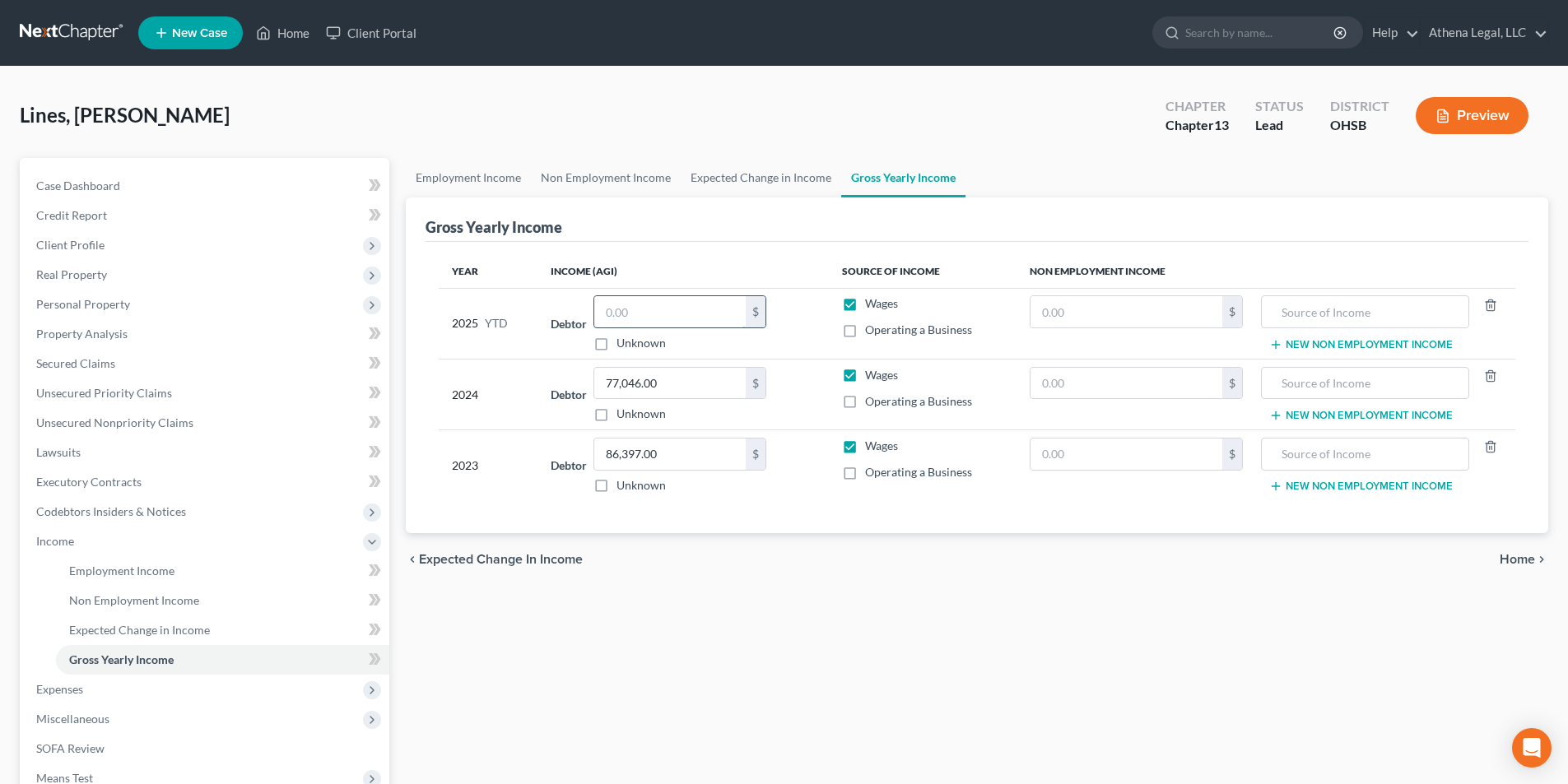
click at [617, 302] on input "text" at bounding box center [670, 312] width 151 height 32
type input "32,454"
click at [85, 311] on span "Personal Property" at bounding box center [206, 304] width 367 height 30
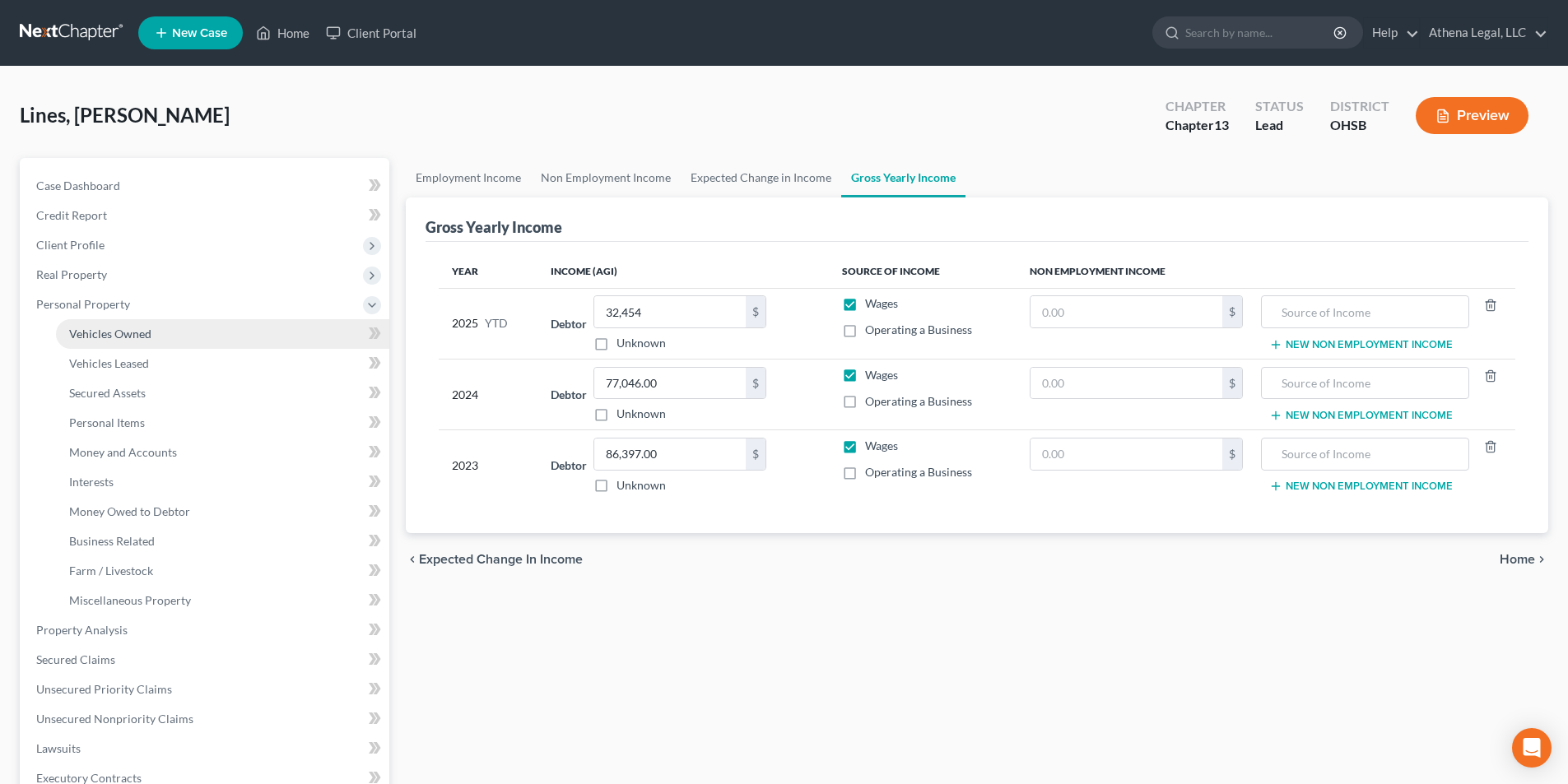
click at [97, 332] on span "Vehicles Owned" at bounding box center [110, 333] width 82 height 14
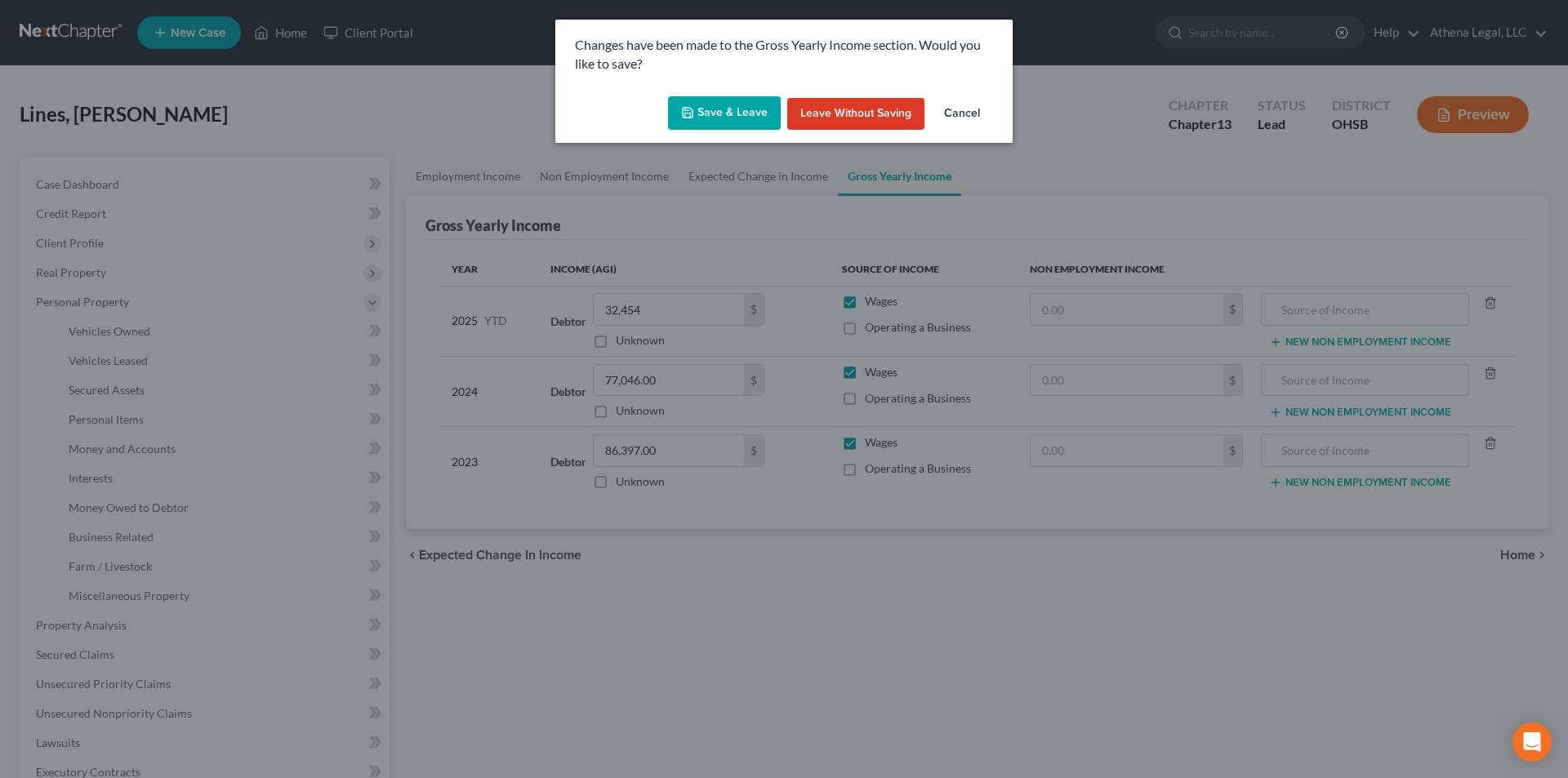
click at [711, 112] on button "Save & Leave" at bounding box center [724, 113] width 113 height 34
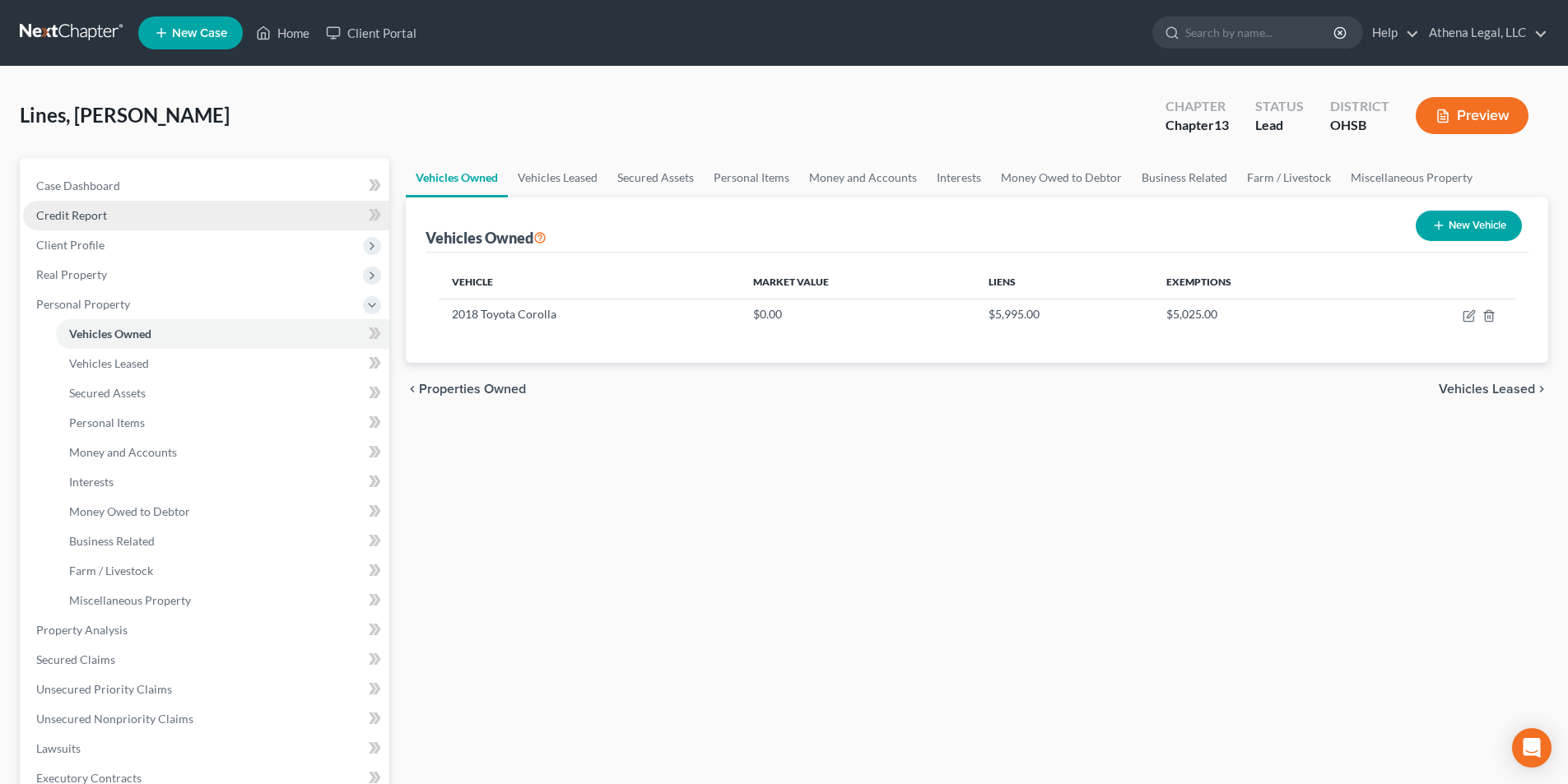
click at [90, 220] on span "Credit Report" at bounding box center [72, 215] width 71 height 14
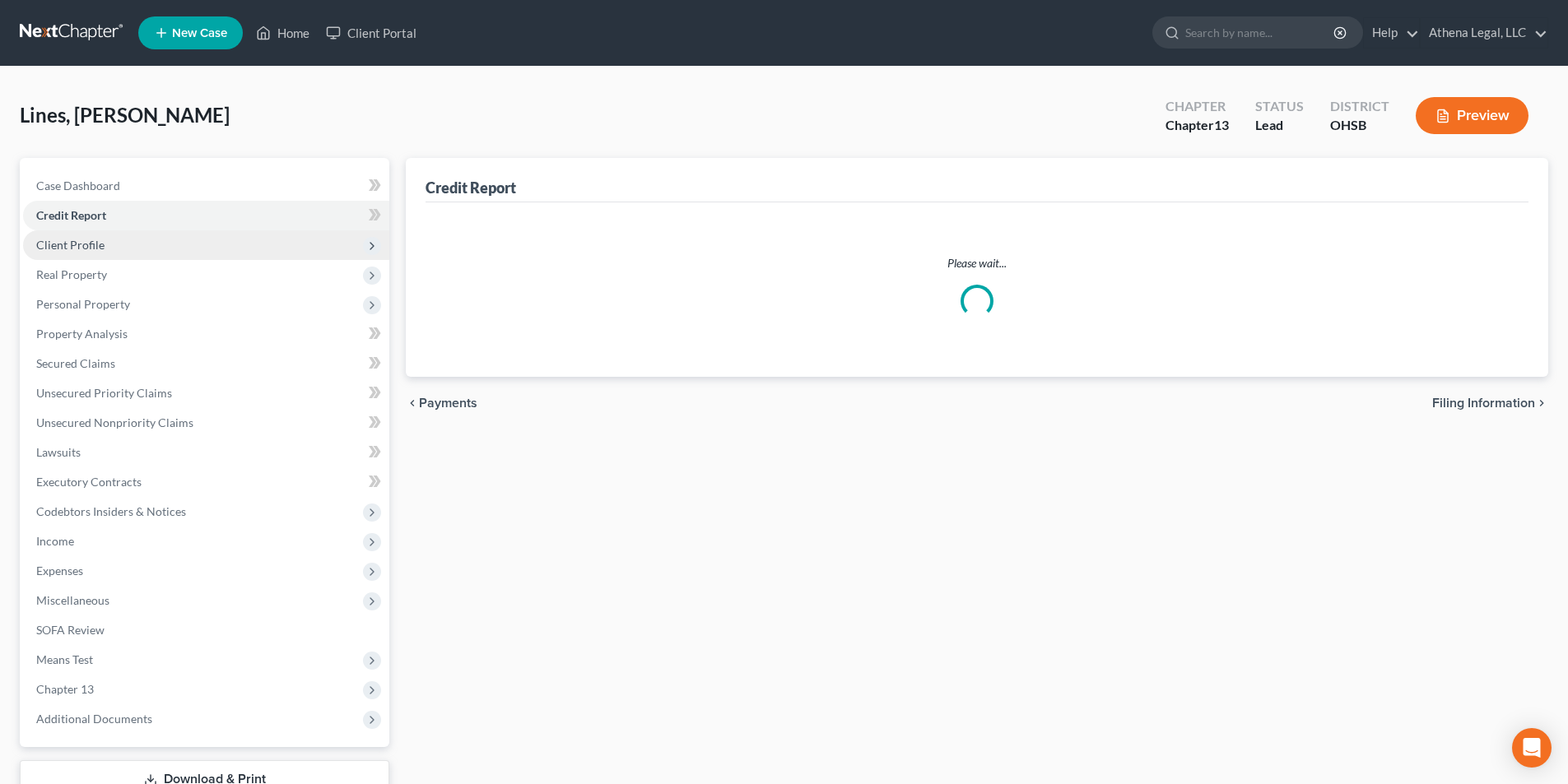
click at [83, 246] on span "Client Profile" at bounding box center [70, 244] width 68 height 14
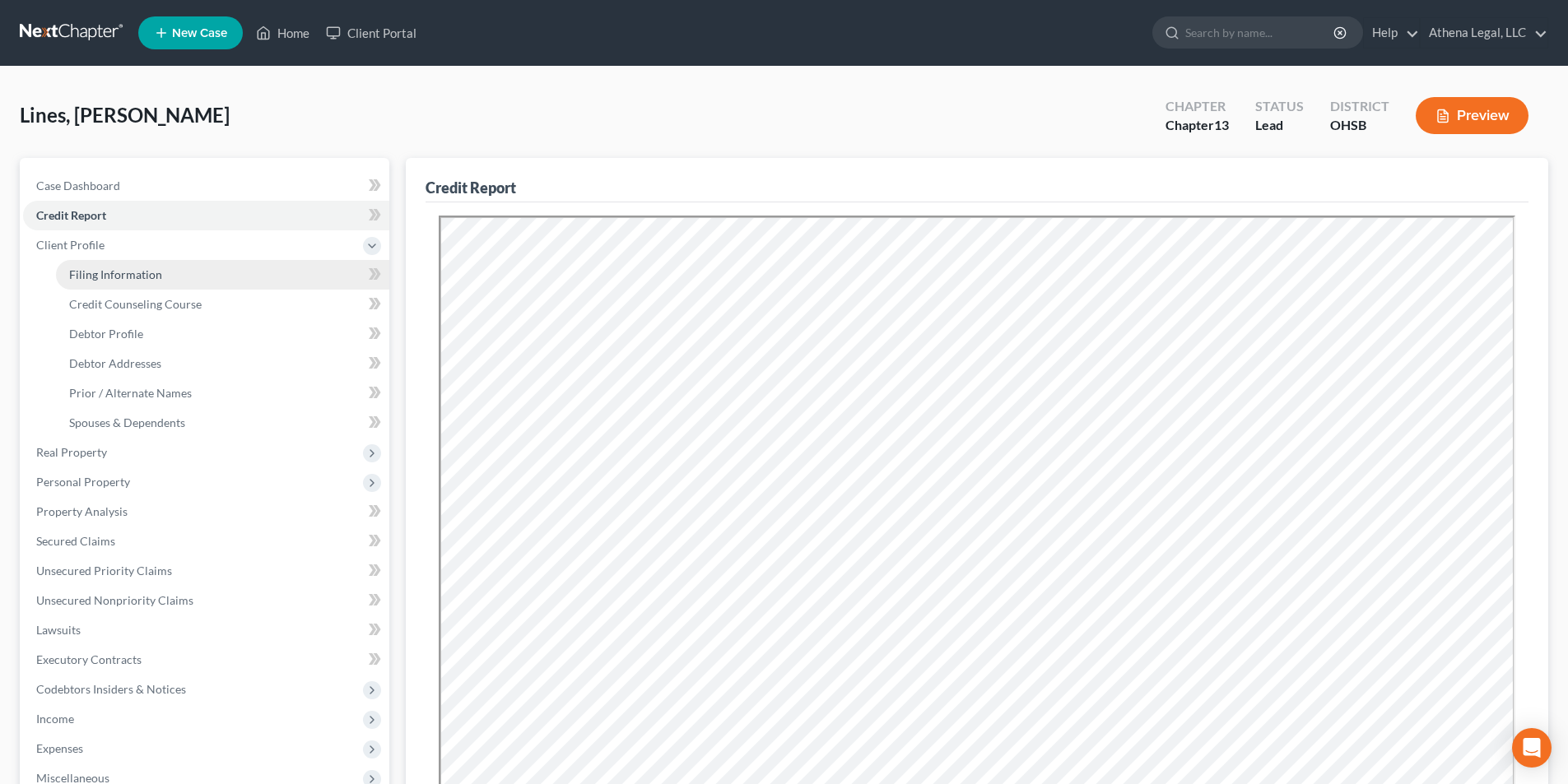
click at [149, 270] on span "Filing Information" at bounding box center [115, 274] width 93 height 14
select select "1"
select select "0"
select select "3"
select select "36"
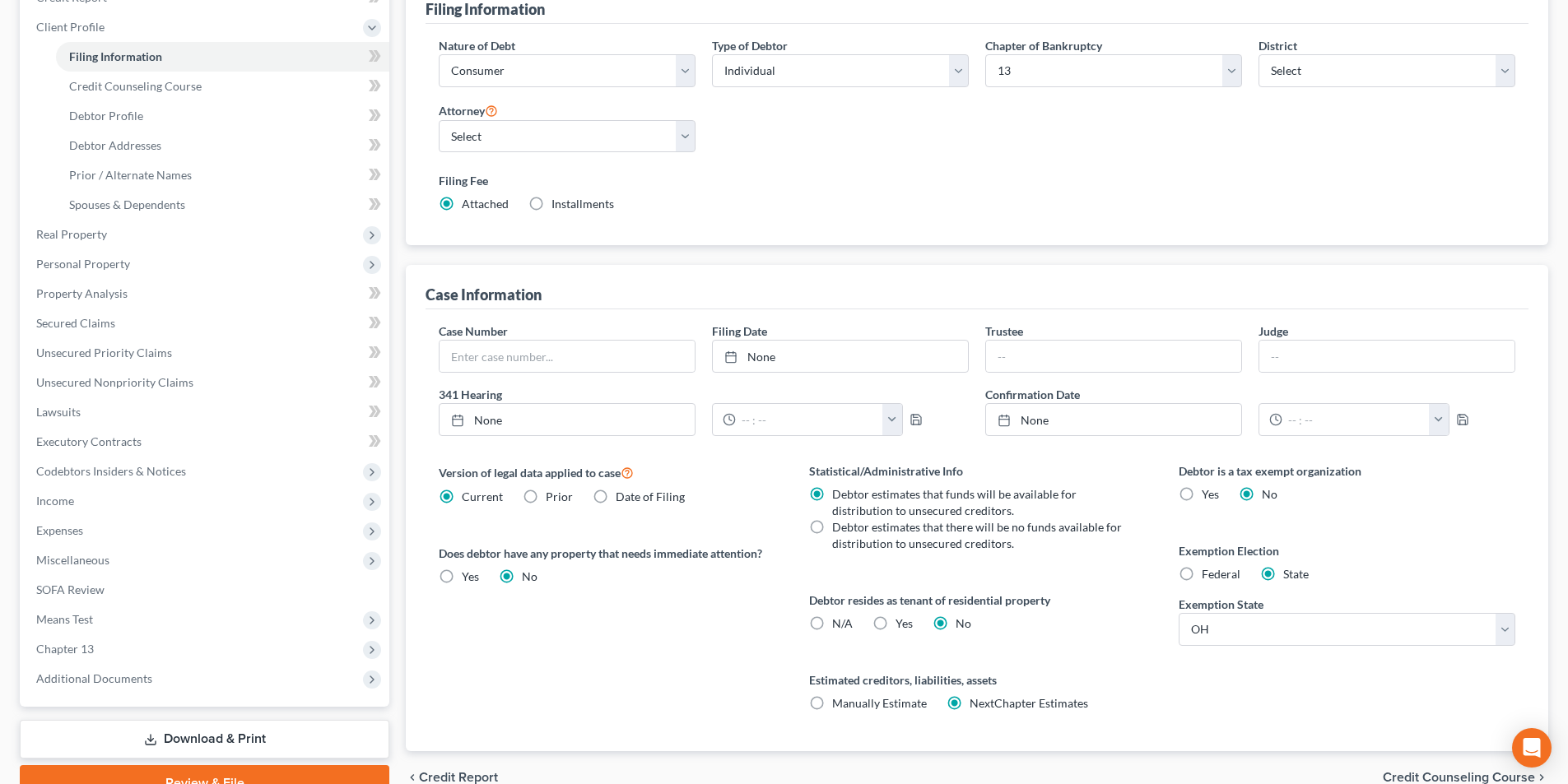
scroll to position [54, 0]
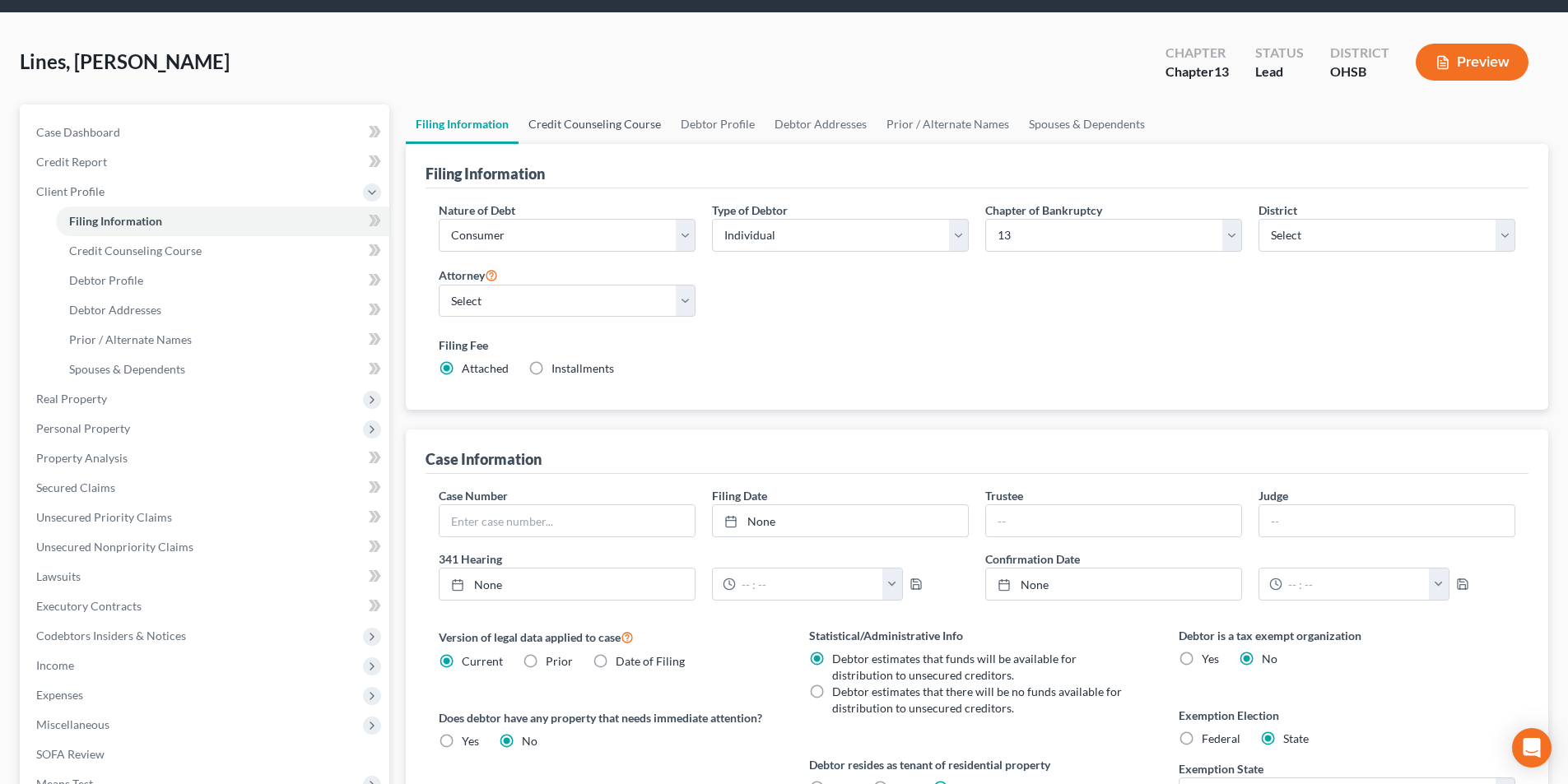
click at [608, 123] on link "Credit Counseling Course" at bounding box center [594, 123] width 152 height 39
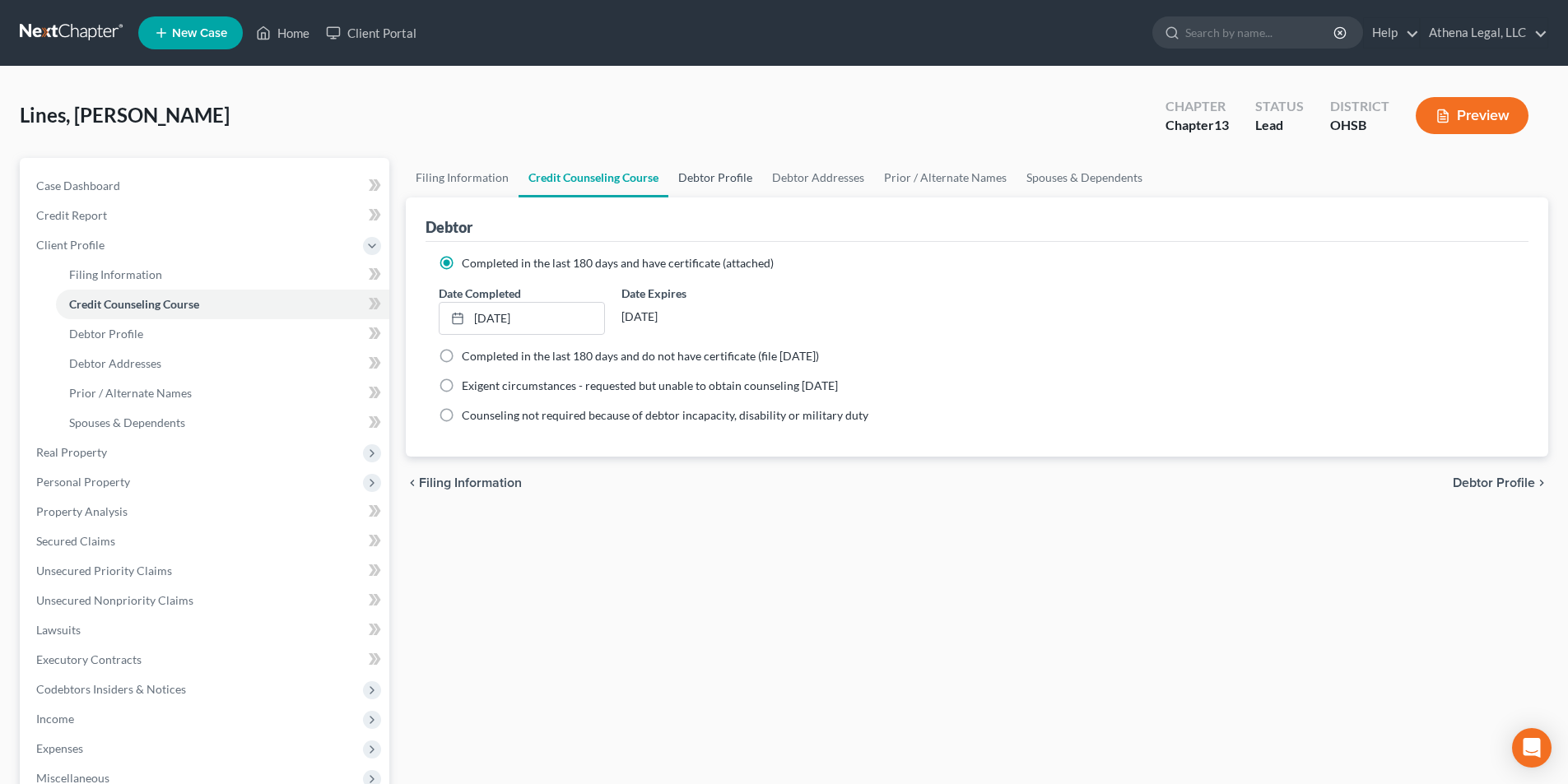
click at [703, 182] on link "Debtor Profile" at bounding box center [715, 177] width 94 height 39
select select "3"
select select "2"
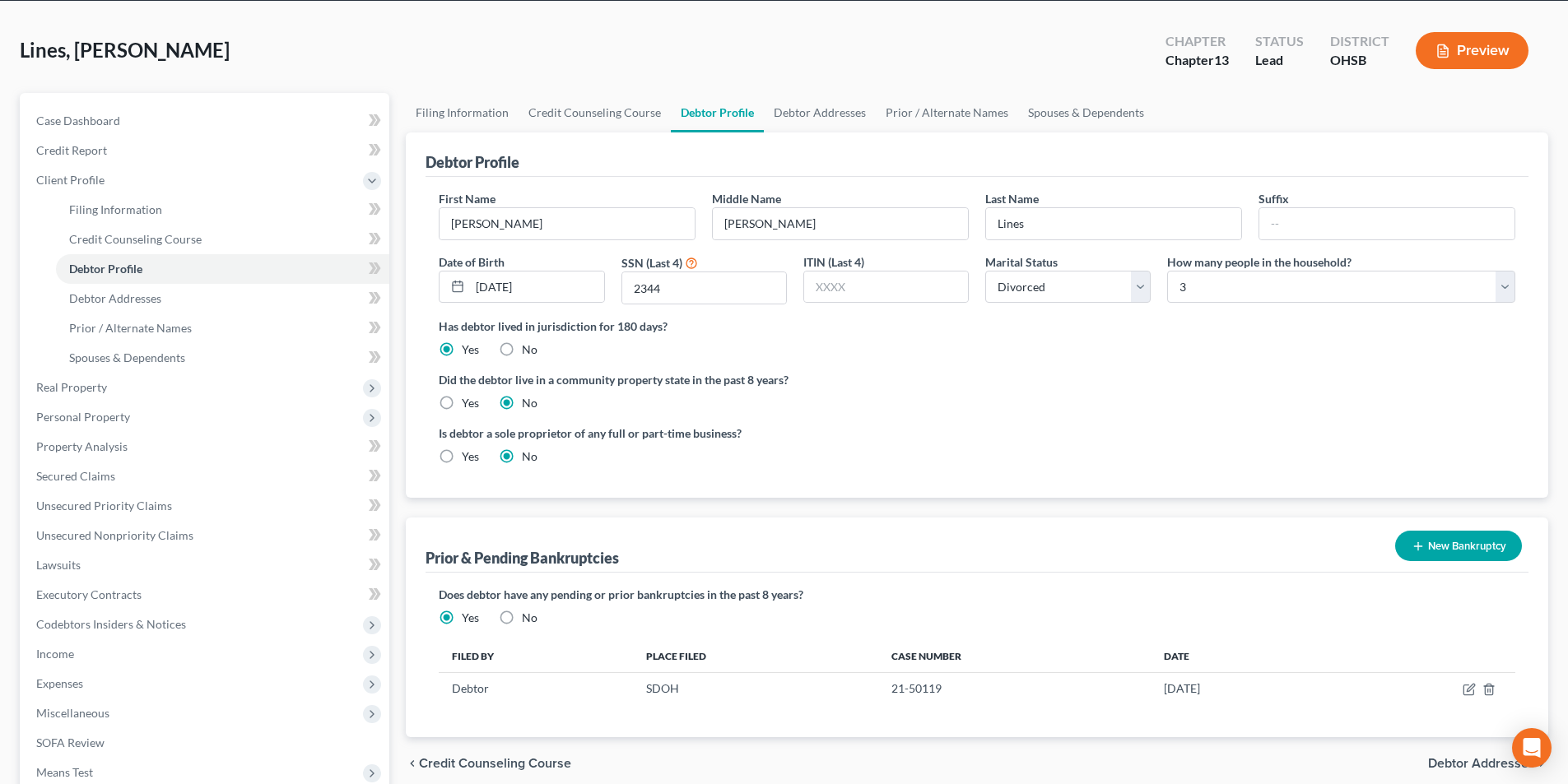
scroll to position [82, 0]
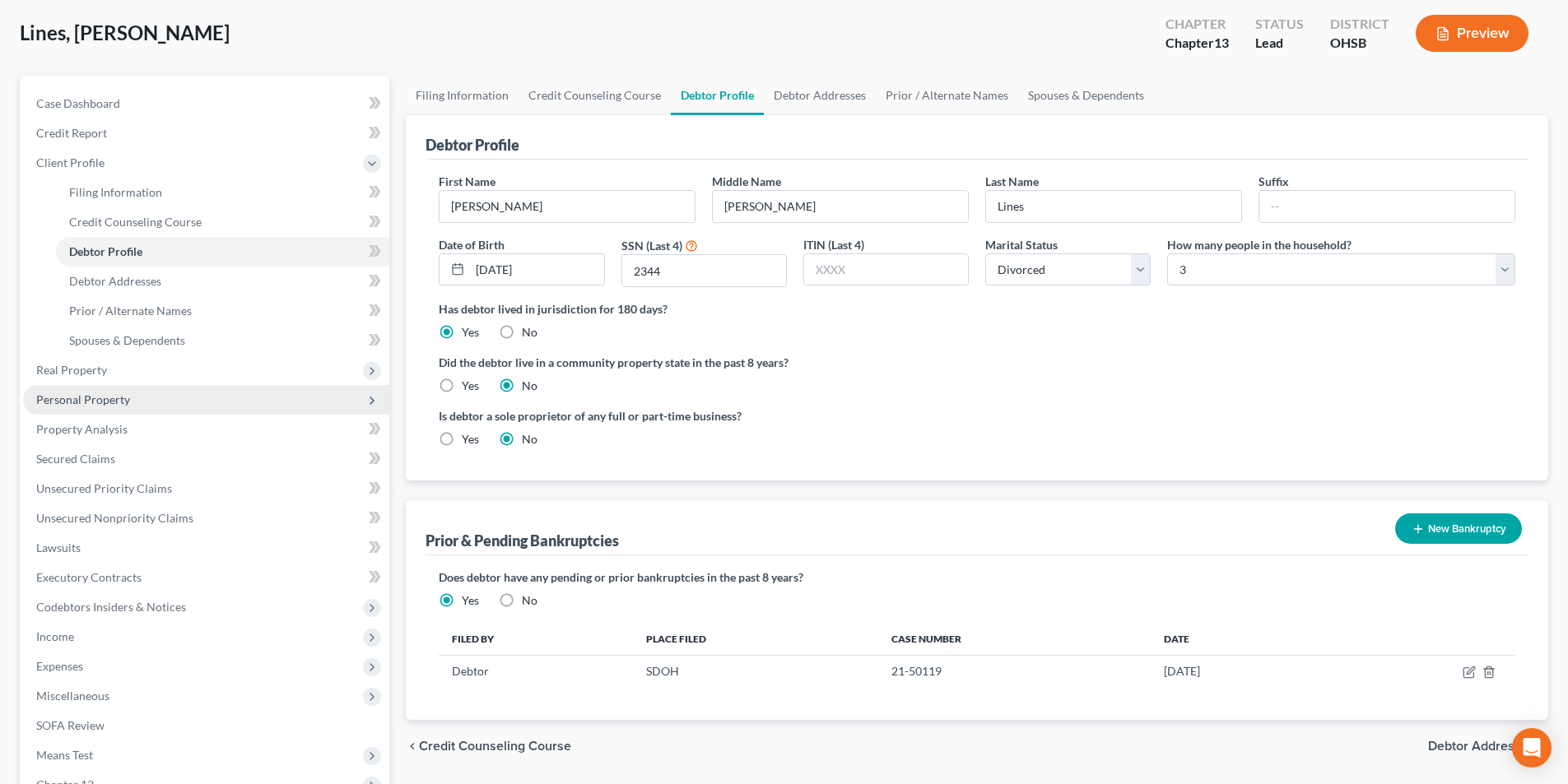
click at [108, 408] on span "Personal Property" at bounding box center [206, 399] width 367 height 30
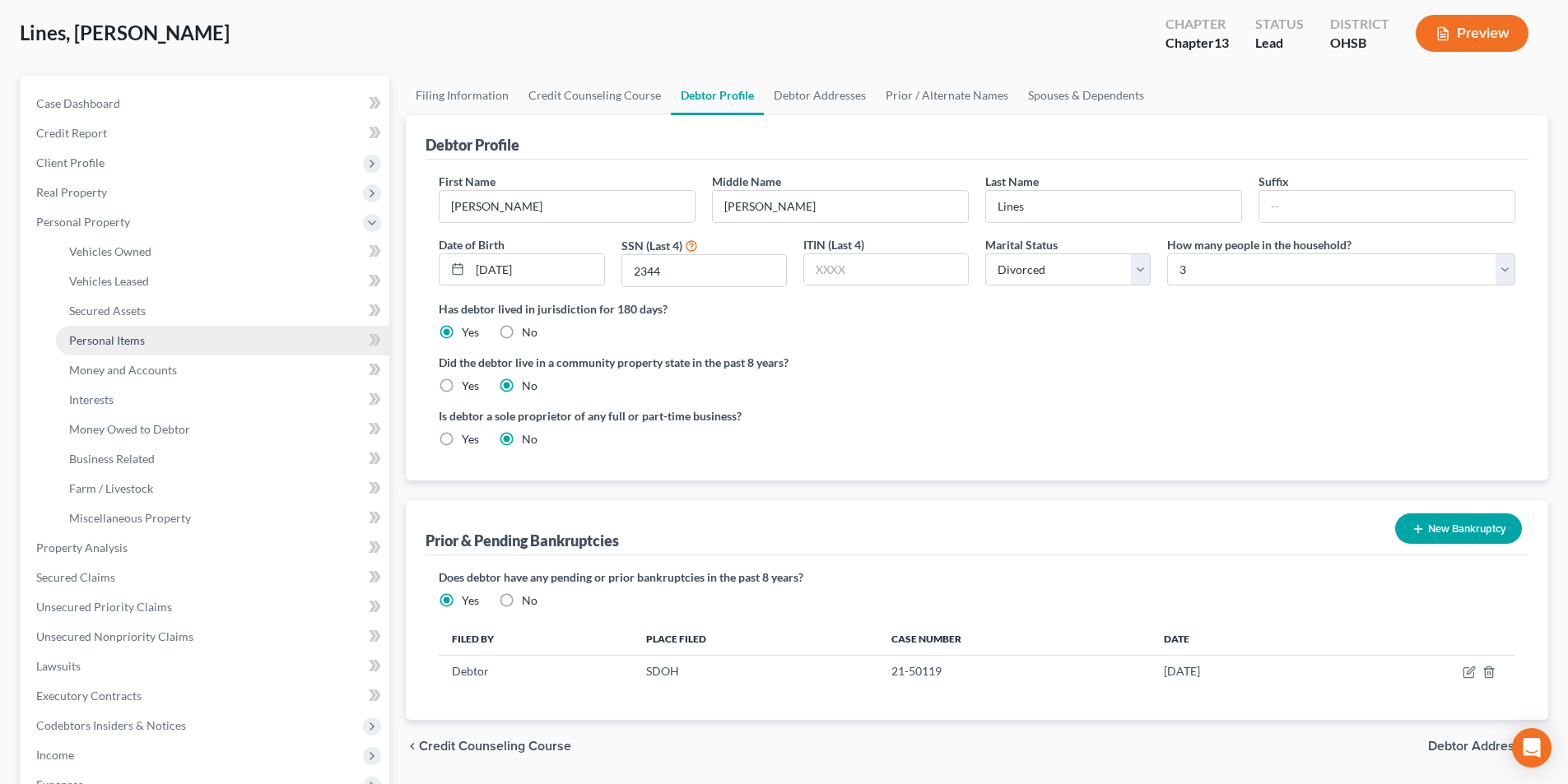
click at [132, 340] on span "Personal Items" at bounding box center [106, 340] width 76 height 14
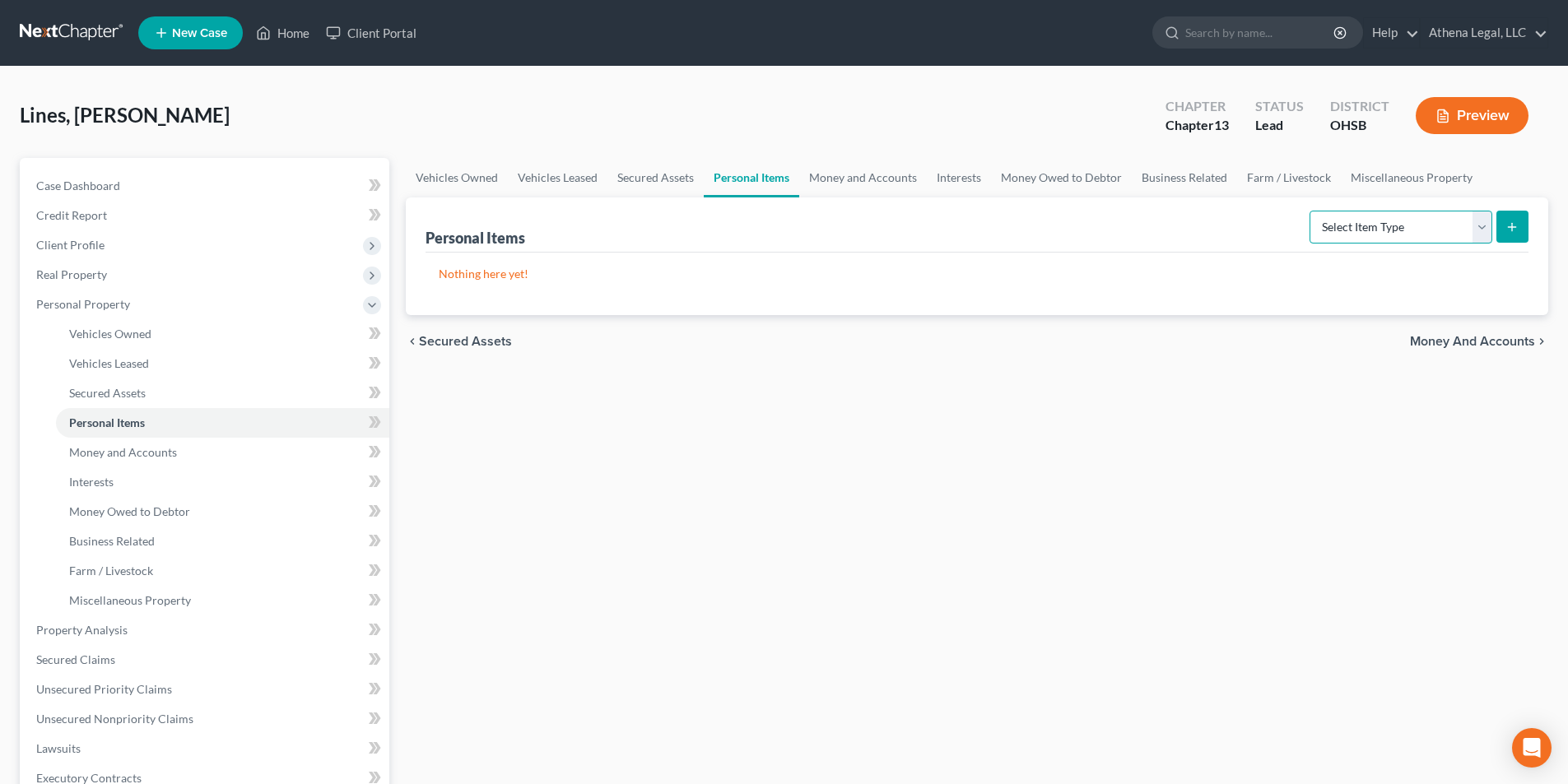
click at [1437, 236] on select "Select Item Type Clothing Collectibles Of Value Electronics Firearms Household …" at bounding box center [1400, 227] width 183 height 33
select select "household_goods"
click at [1311, 211] on select "Select Item Type Clothing Collectibles Of Value Electronics Firearms Household …" at bounding box center [1400, 227] width 183 height 33
click at [1516, 229] on icon "submit" at bounding box center [1512, 227] width 13 height 13
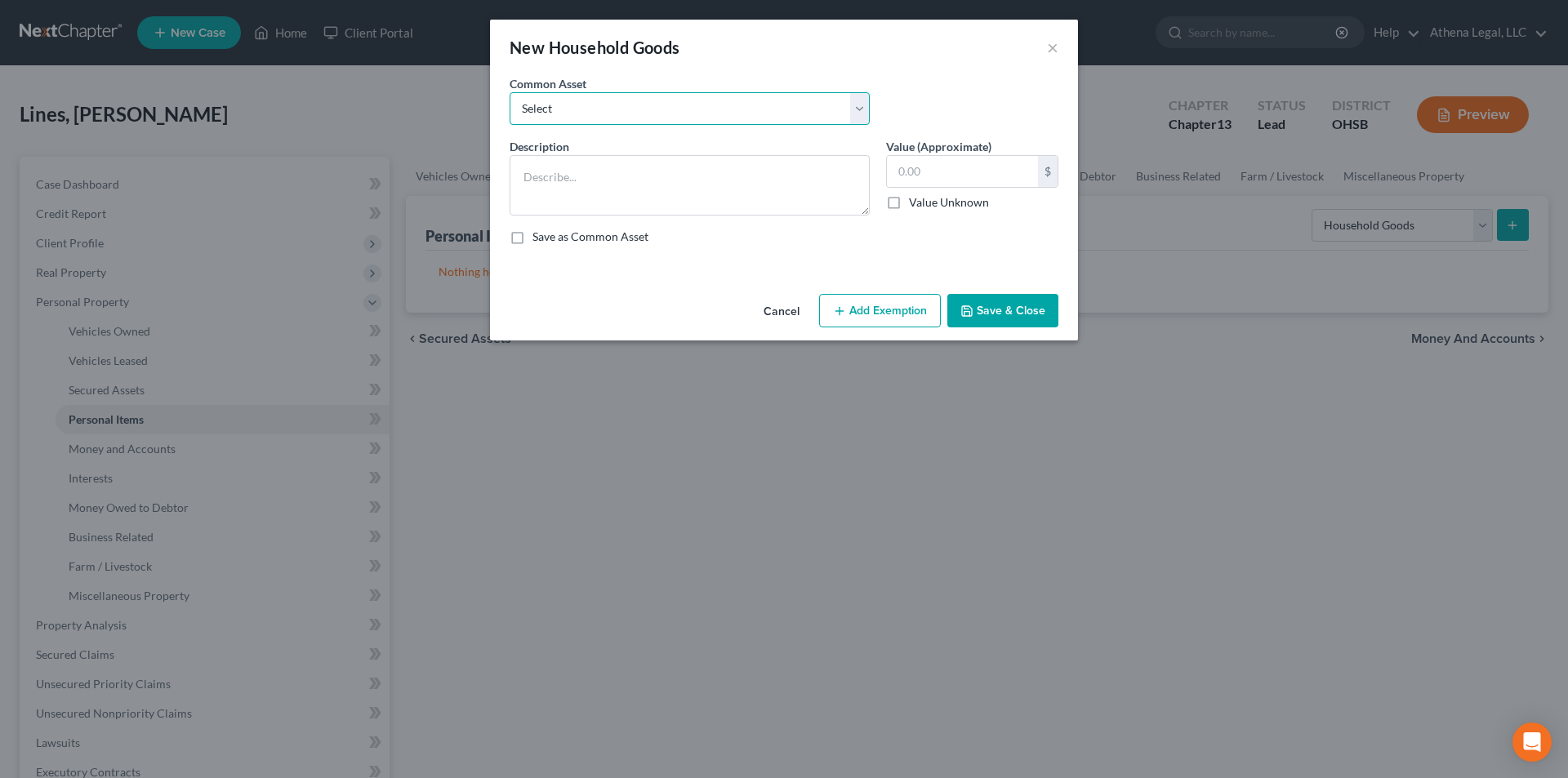
drag, startPoint x: 597, startPoint y: 94, endPoint x: 597, endPoint y: 103, distance: 9.0
click at [597, 94] on select "Select Used Furniture" at bounding box center [690, 108] width 360 height 32
select select "0"
click at [510, 92] on select "Select Used Furniture" at bounding box center [690, 108] width 360 height 32
type textarea "Used Furniture"
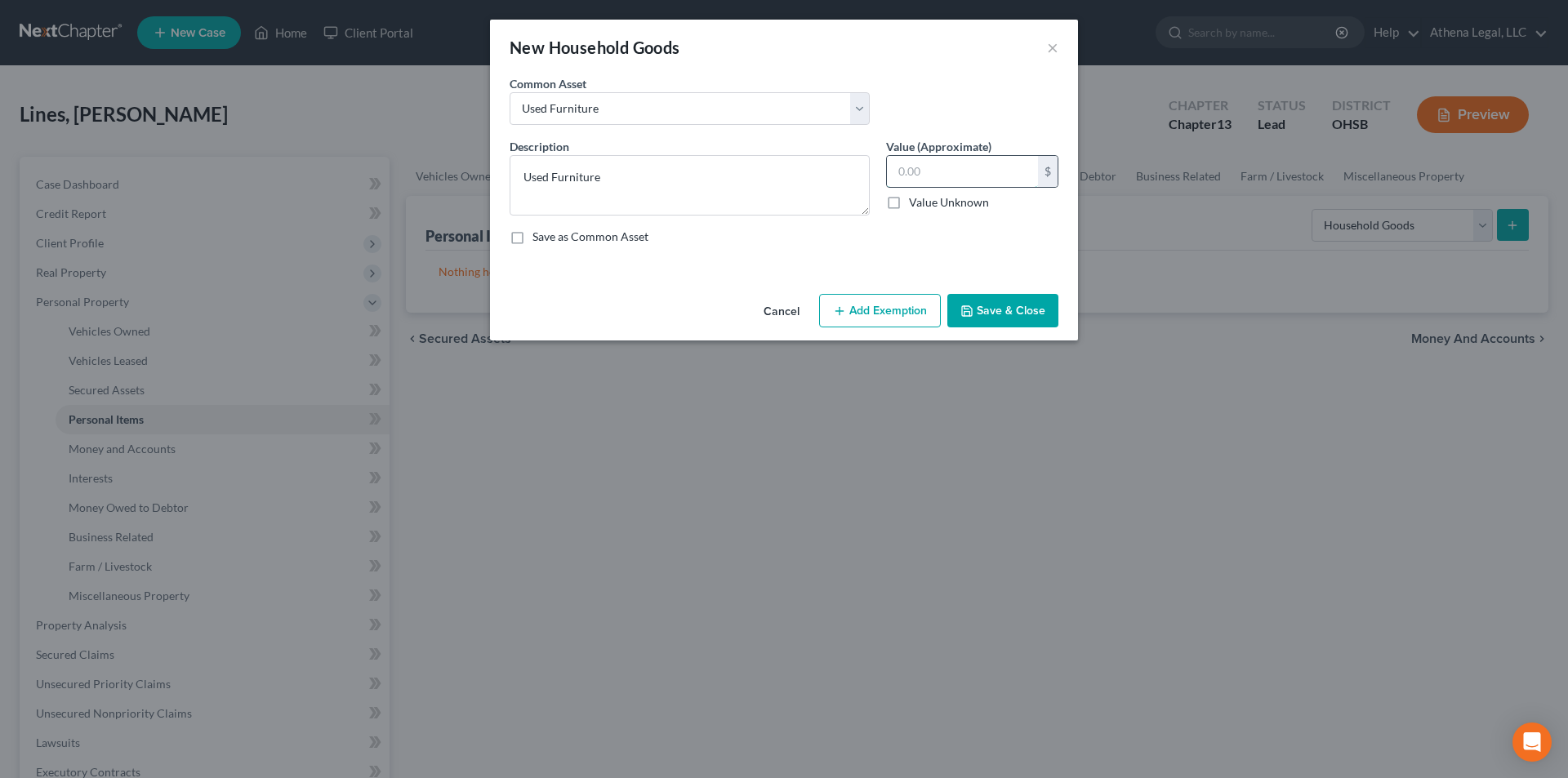
click at [951, 178] on input "text" at bounding box center [962, 171] width 151 height 31
type input "2,500"
click at [872, 320] on button "Add Exemption" at bounding box center [879, 312] width 122 height 34
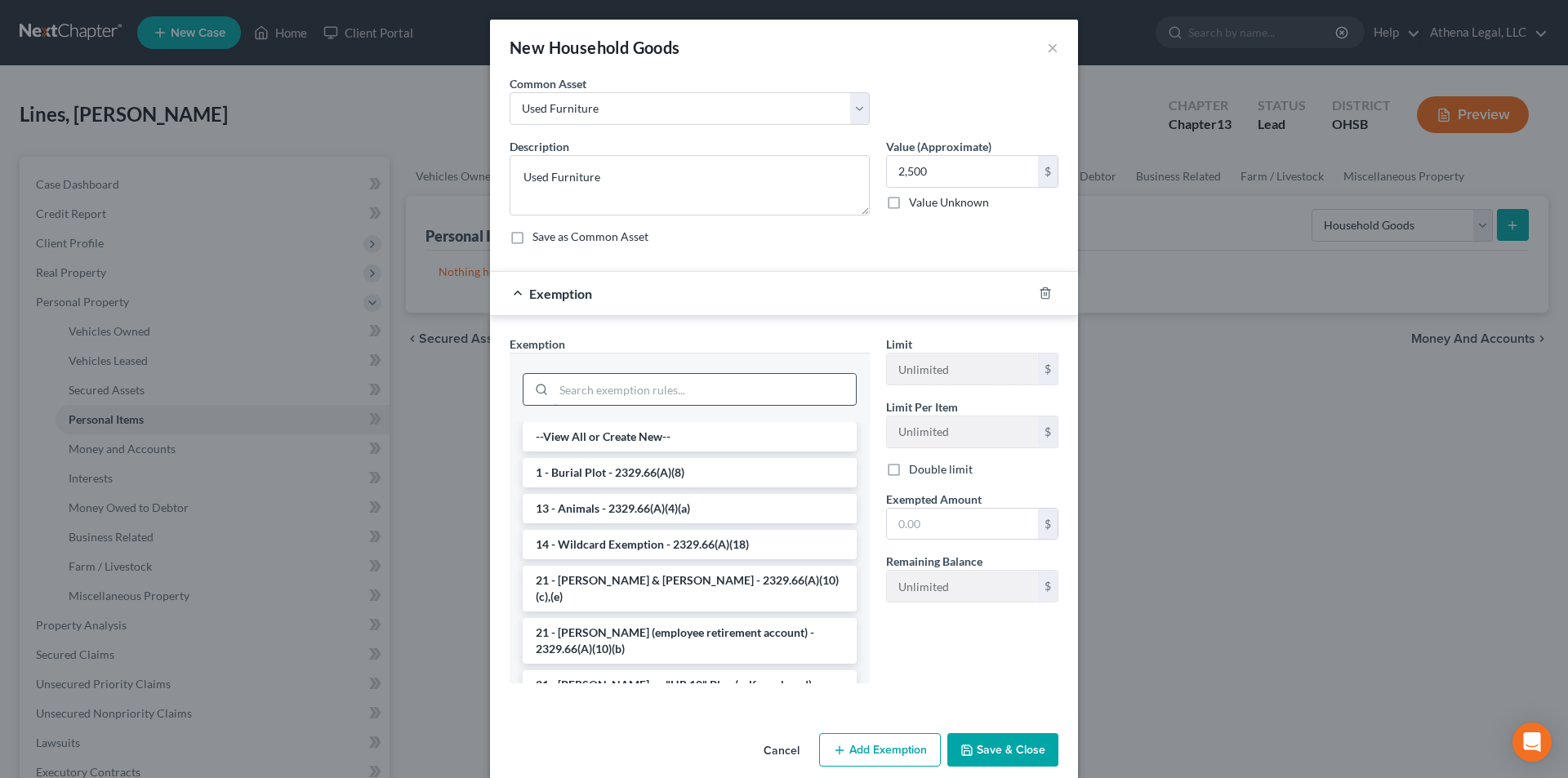
click at [661, 382] on input "search" at bounding box center [705, 389] width 302 height 31
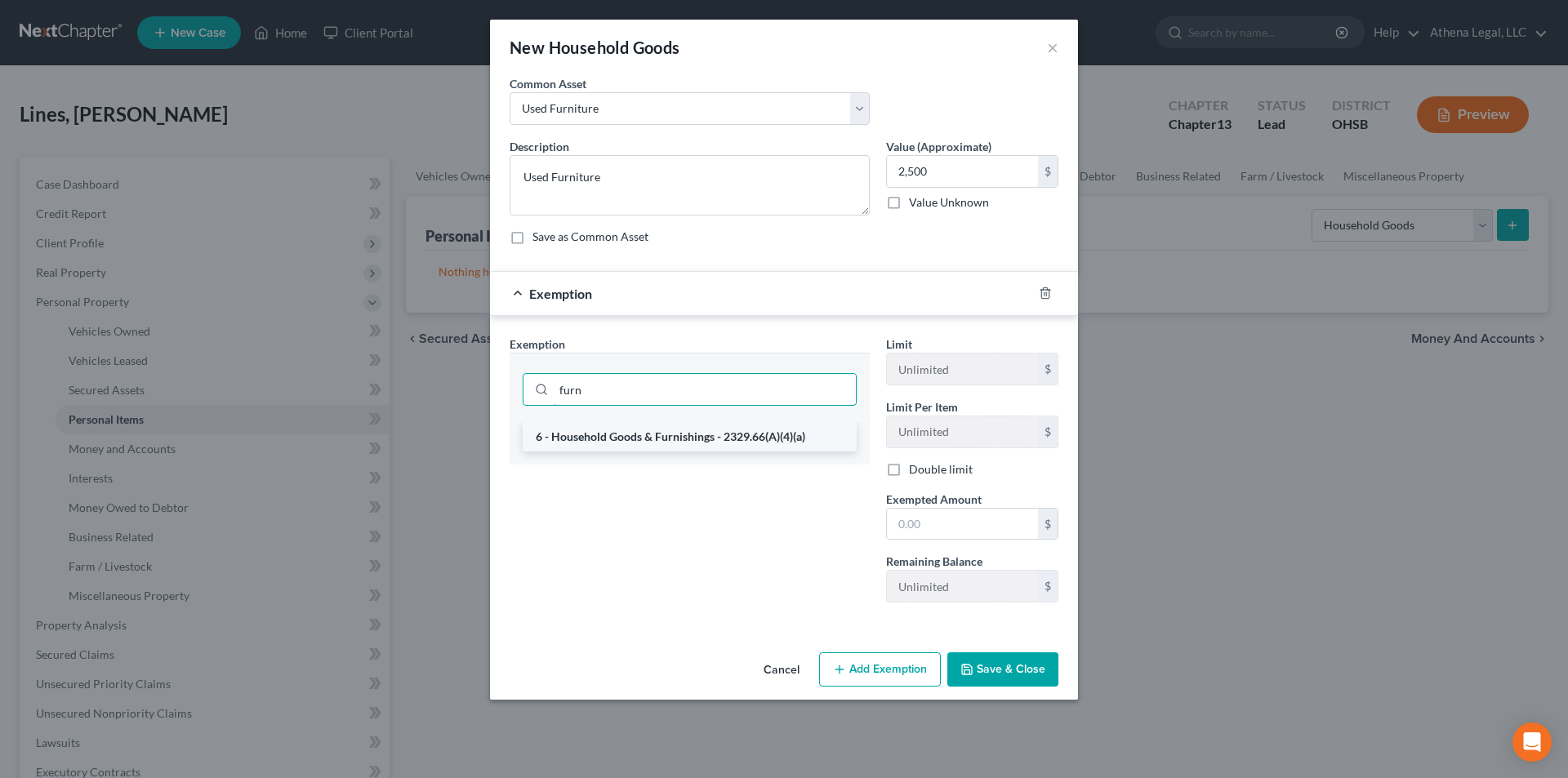
type input "furn"
click at [667, 441] on li "6 - Household Goods & Furnishings - 2329.66(A)(4)(a)" at bounding box center [690, 437] width 334 height 29
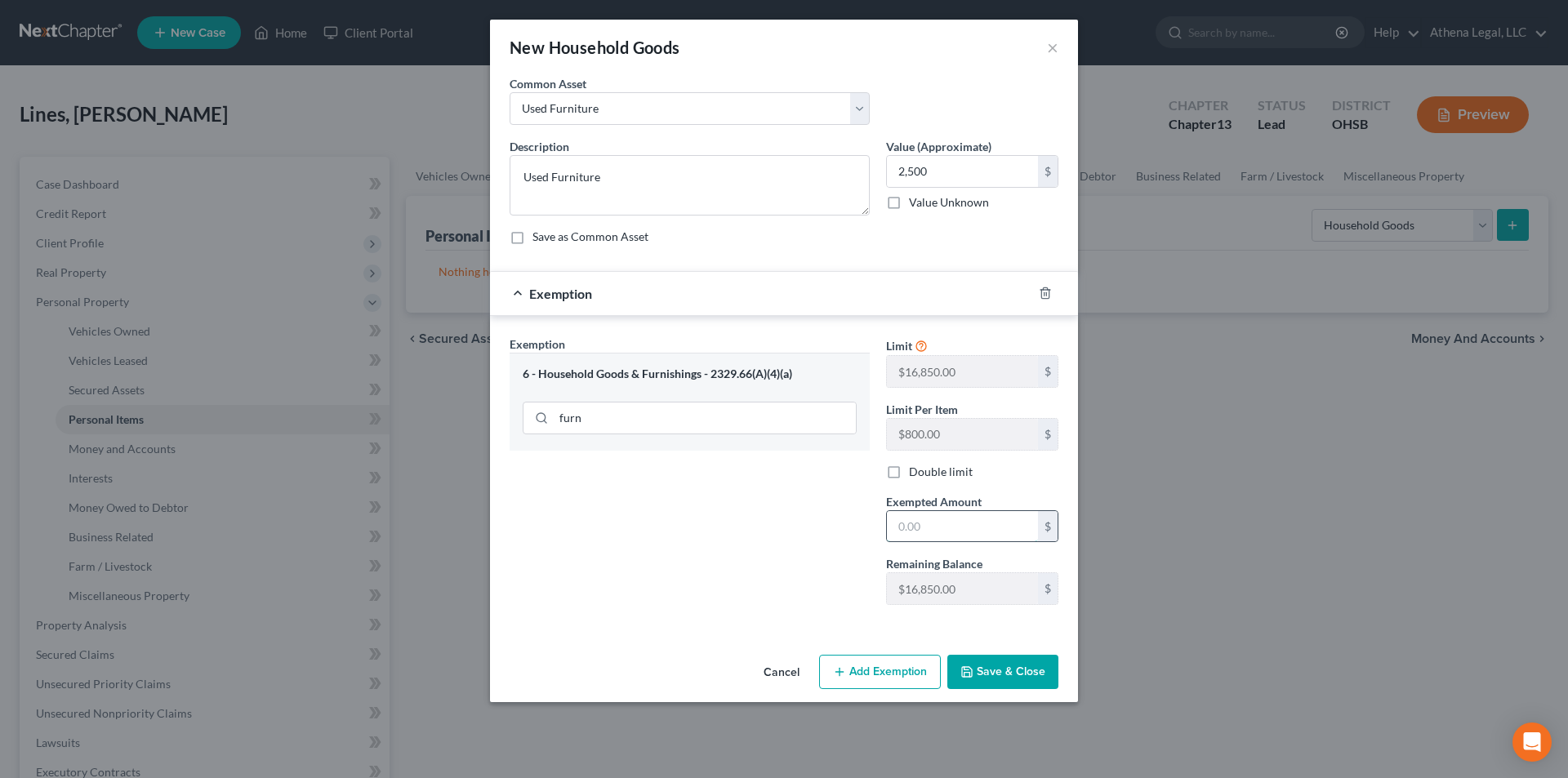
click at [981, 536] on input "text" at bounding box center [962, 526] width 151 height 31
type input "2,500"
click at [992, 665] on button "Save & Close" at bounding box center [1002, 673] width 111 height 34
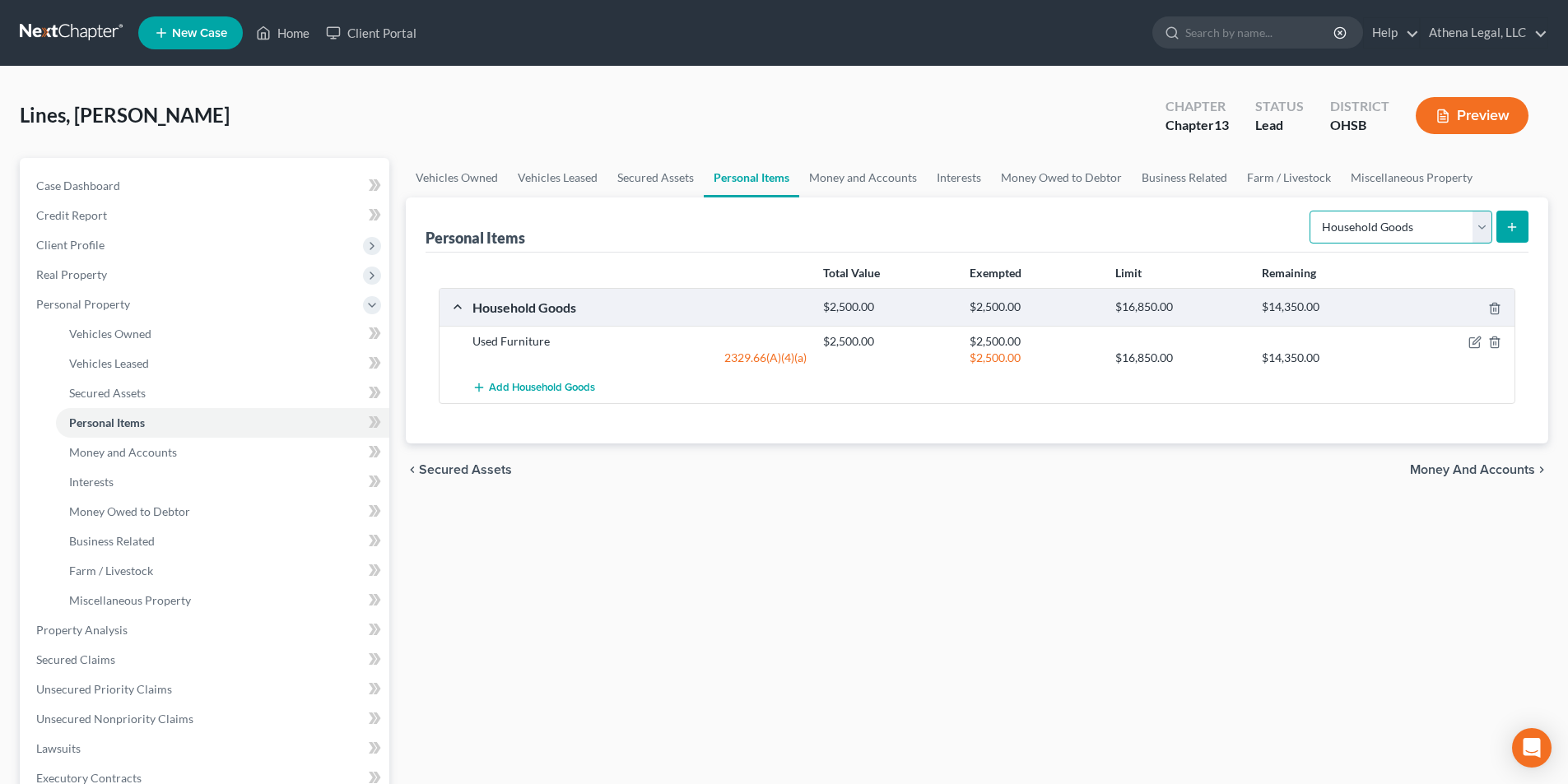
click at [1352, 226] on select "Select Item Type Clothing Collectibles Of Value Electronics Firearms Household …" at bounding box center [1400, 227] width 183 height 33
select select "electronics"
click at [1311, 211] on select "Select Item Type Clothing Collectibles Of Value Electronics Firearms Household …" at bounding box center [1400, 227] width 183 height 33
click at [1507, 226] on icon "submit" at bounding box center [1512, 227] width 13 height 13
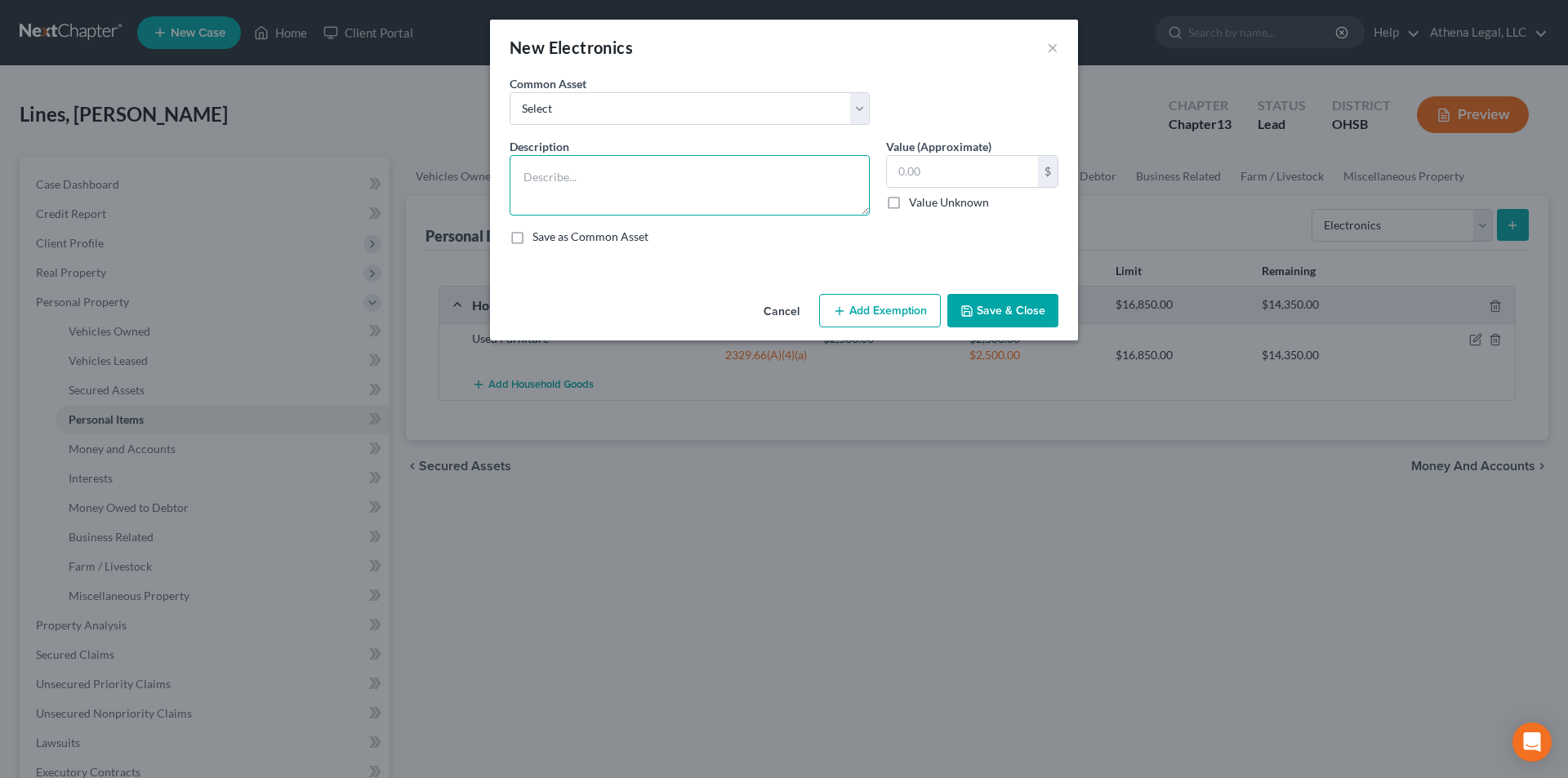
click at [690, 192] on textarea at bounding box center [690, 185] width 360 height 61
type textarea "E"
type textarea "Used TVs"
click at [997, 312] on button "Save & Close" at bounding box center [1002, 312] width 111 height 34
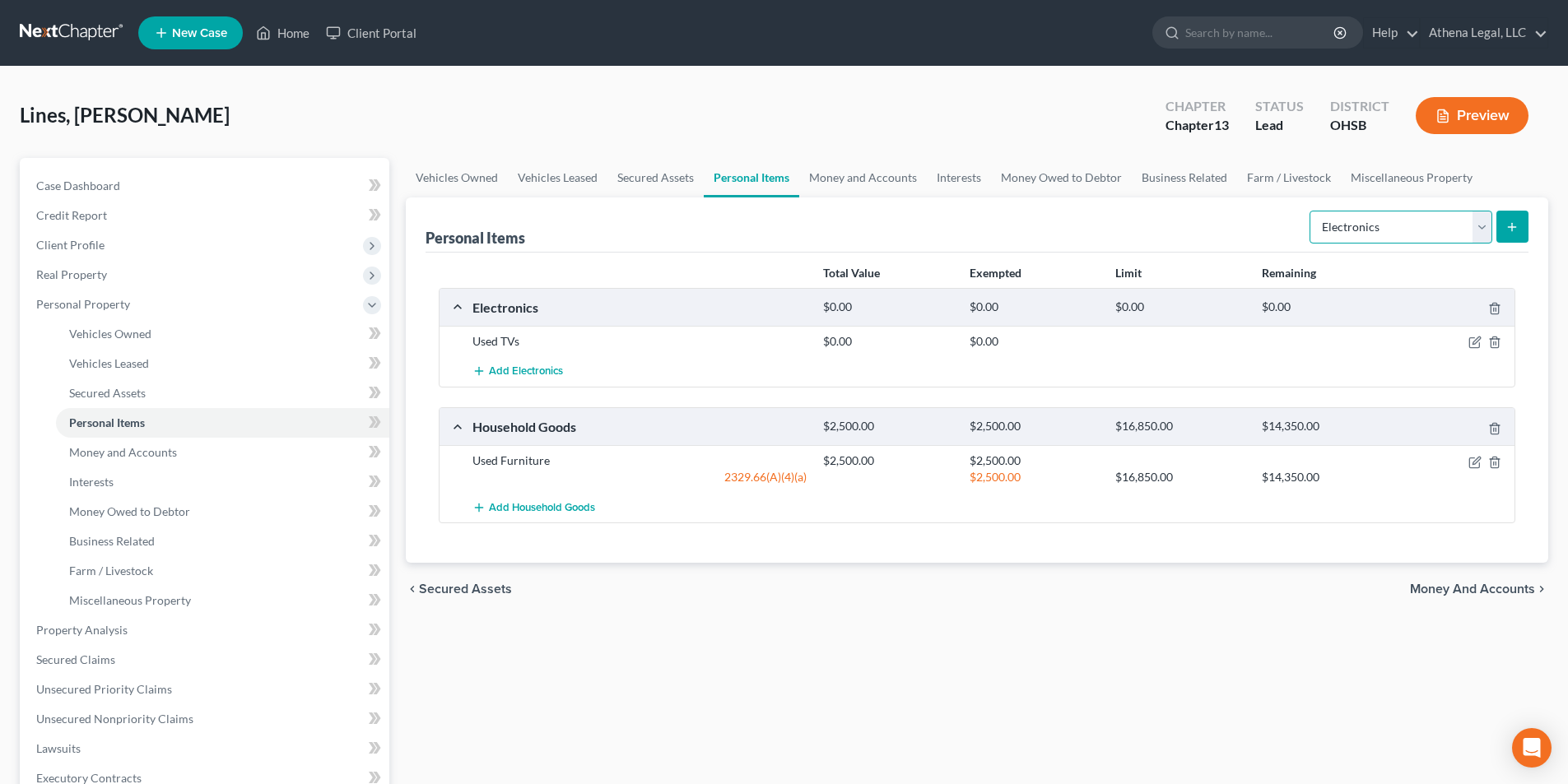
click at [1347, 224] on select "Select Item Type Clothing Collectibles Of Value Electronics Firearms Household …" at bounding box center [1400, 227] width 183 height 33
click at [1311, 211] on select "Select Item Type Clothing Collectibles Of Value Electronics Firearms Household …" at bounding box center [1400, 227] width 183 height 33
click at [1324, 224] on select "Select Item Type Clothing Collectibles Of Value Electronics Firearms Household …" at bounding box center [1400, 227] width 183 height 33
select select "clothing"
click at [1311, 211] on select "Select Item Type Clothing Collectibles Of Value Electronics Firearms Household …" at bounding box center [1400, 227] width 183 height 33
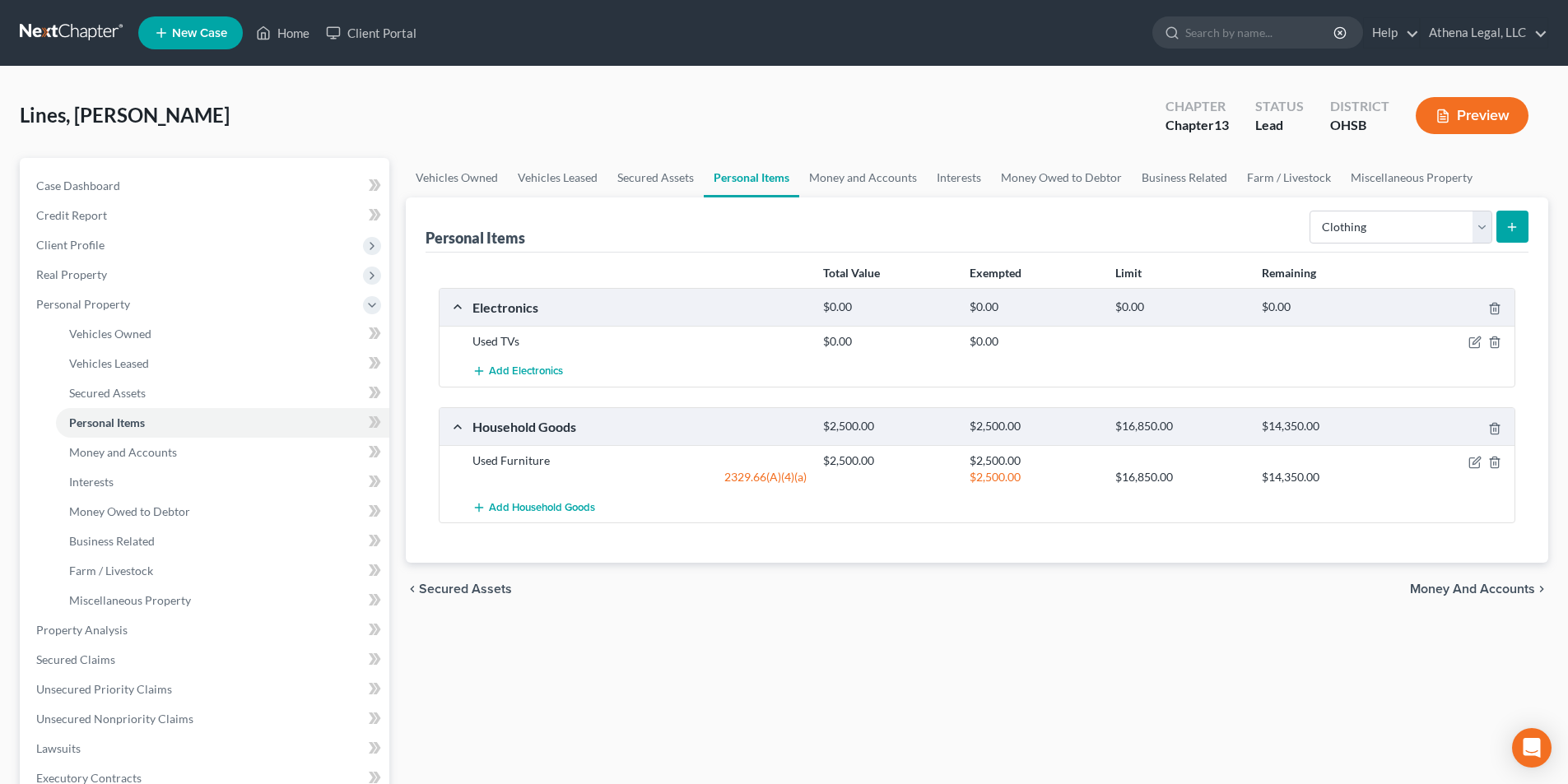
click at [1512, 229] on line "submit" at bounding box center [1512, 227] width 0 height 8
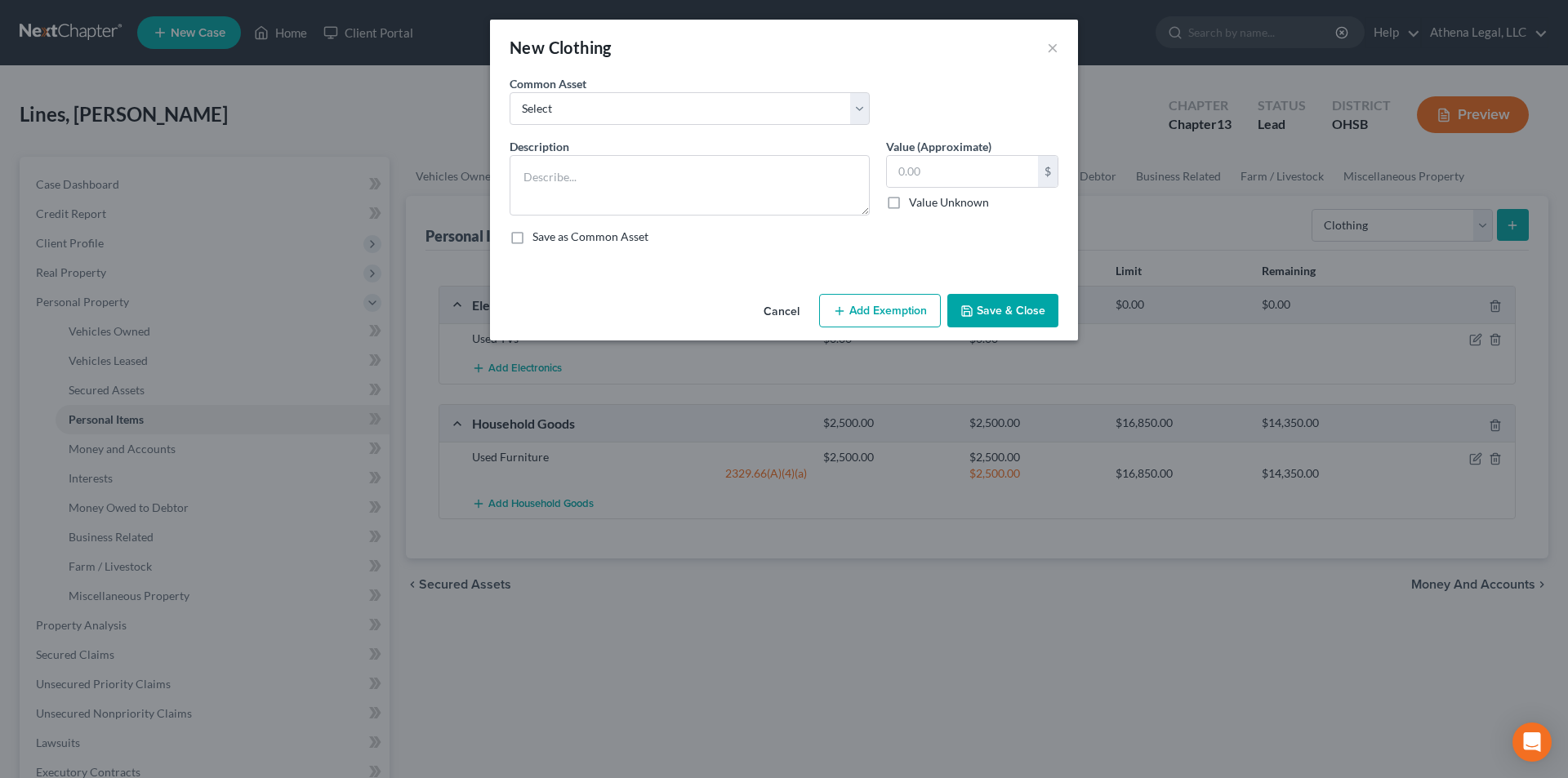
click at [675, 130] on div "Common Asset Select Used Clothing" at bounding box center [784, 106] width 565 height 63
drag, startPoint x: 678, startPoint y: 114, endPoint x: 671, endPoint y: 123, distance: 11.4
click at [678, 114] on select "Select Used Clothing" at bounding box center [690, 108] width 360 height 32
select select "0"
click at [510, 92] on select "Select Used Clothing" at bounding box center [690, 108] width 360 height 32
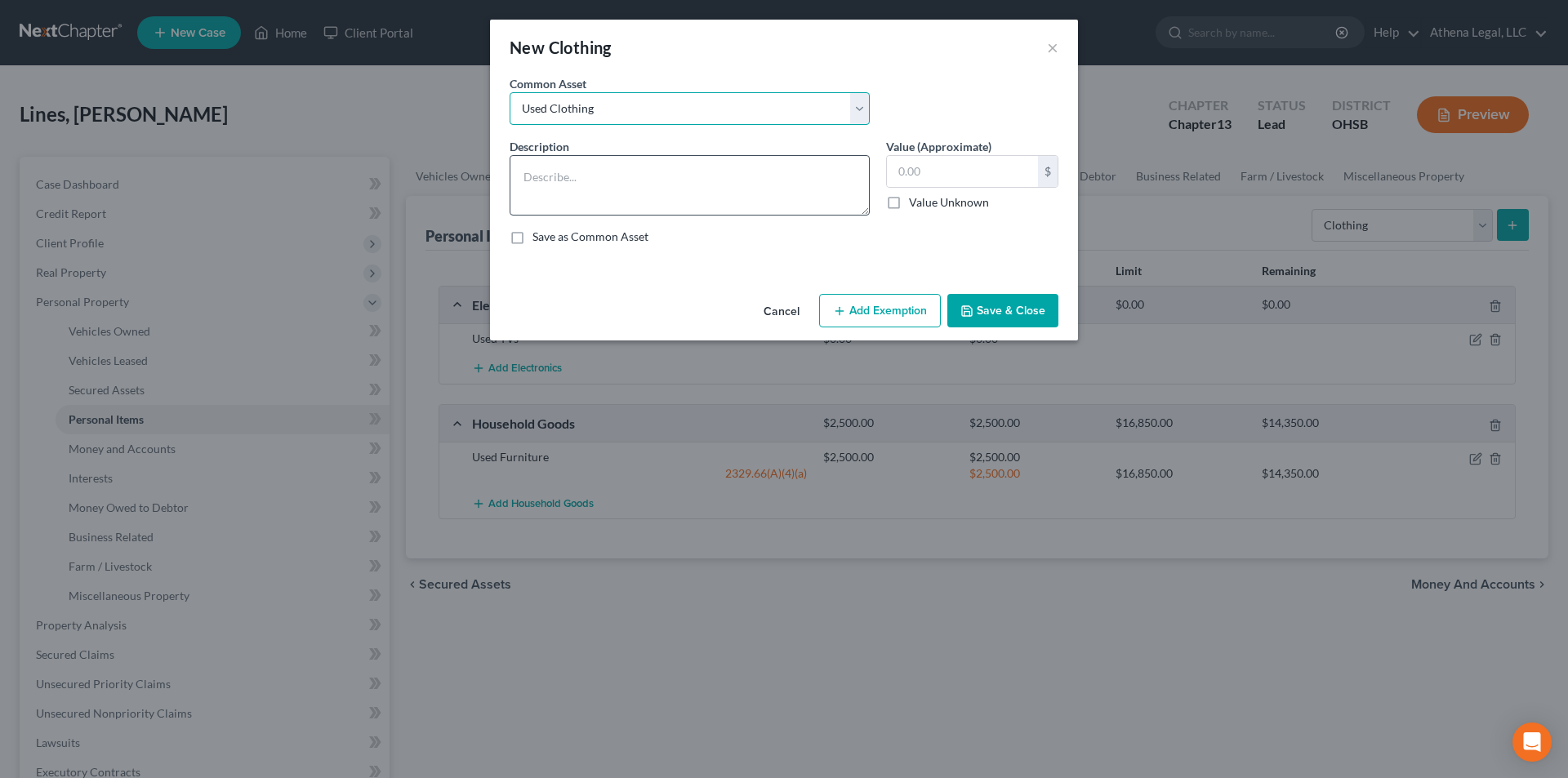
type textarea "Used Clothing"
click at [918, 172] on input "text" at bounding box center [962, 171] width 151 height 31
type input "500.00"
click at [878, 314] on button "Add Exemption" at bounding box center [879, 312] width 122 height 34
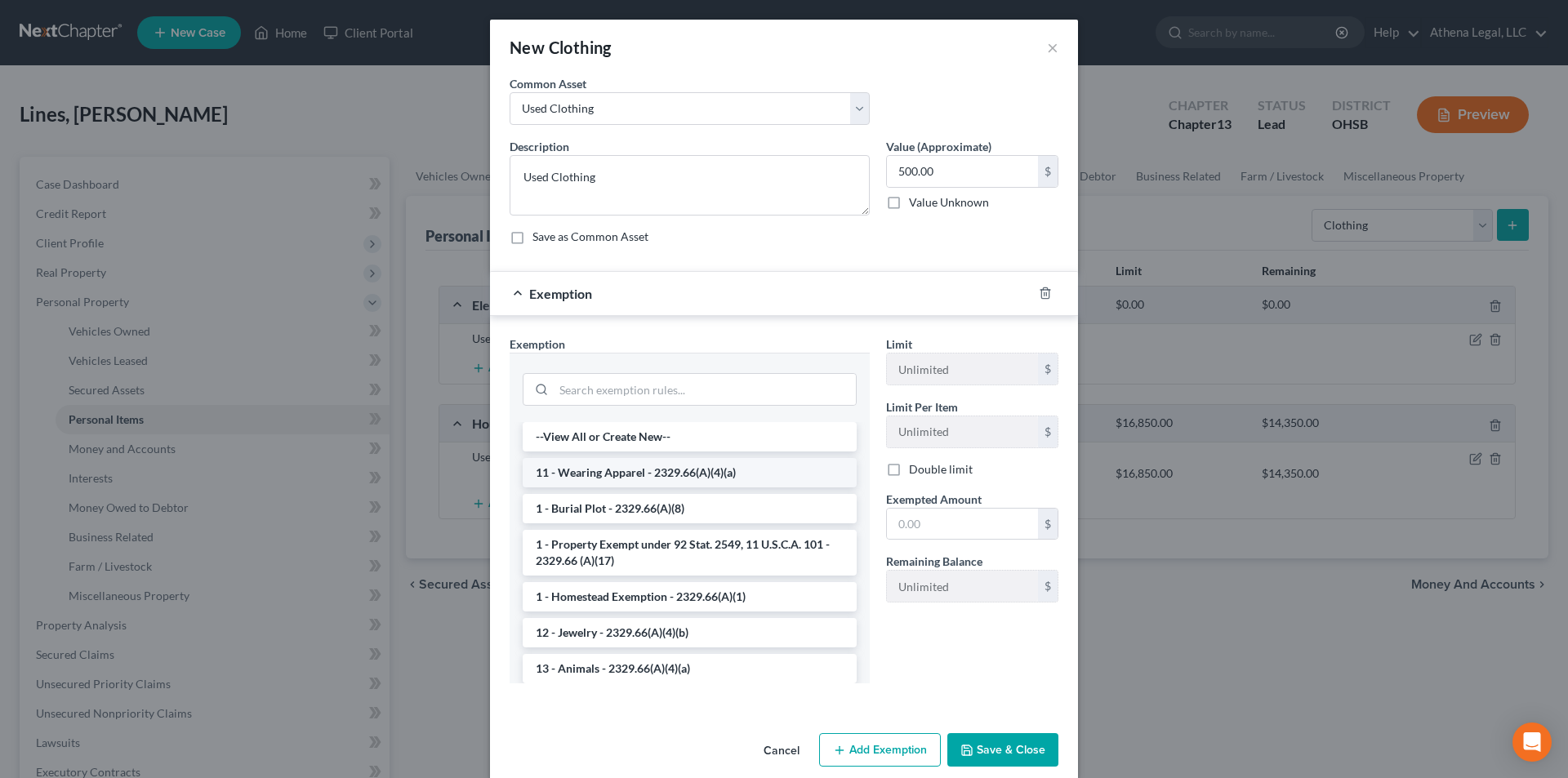
click at [638, 469] on li "11 - Wearing Apparel - 2329.66(A)(4)(a)" at bounding box center [690, 472] width 334 height 29
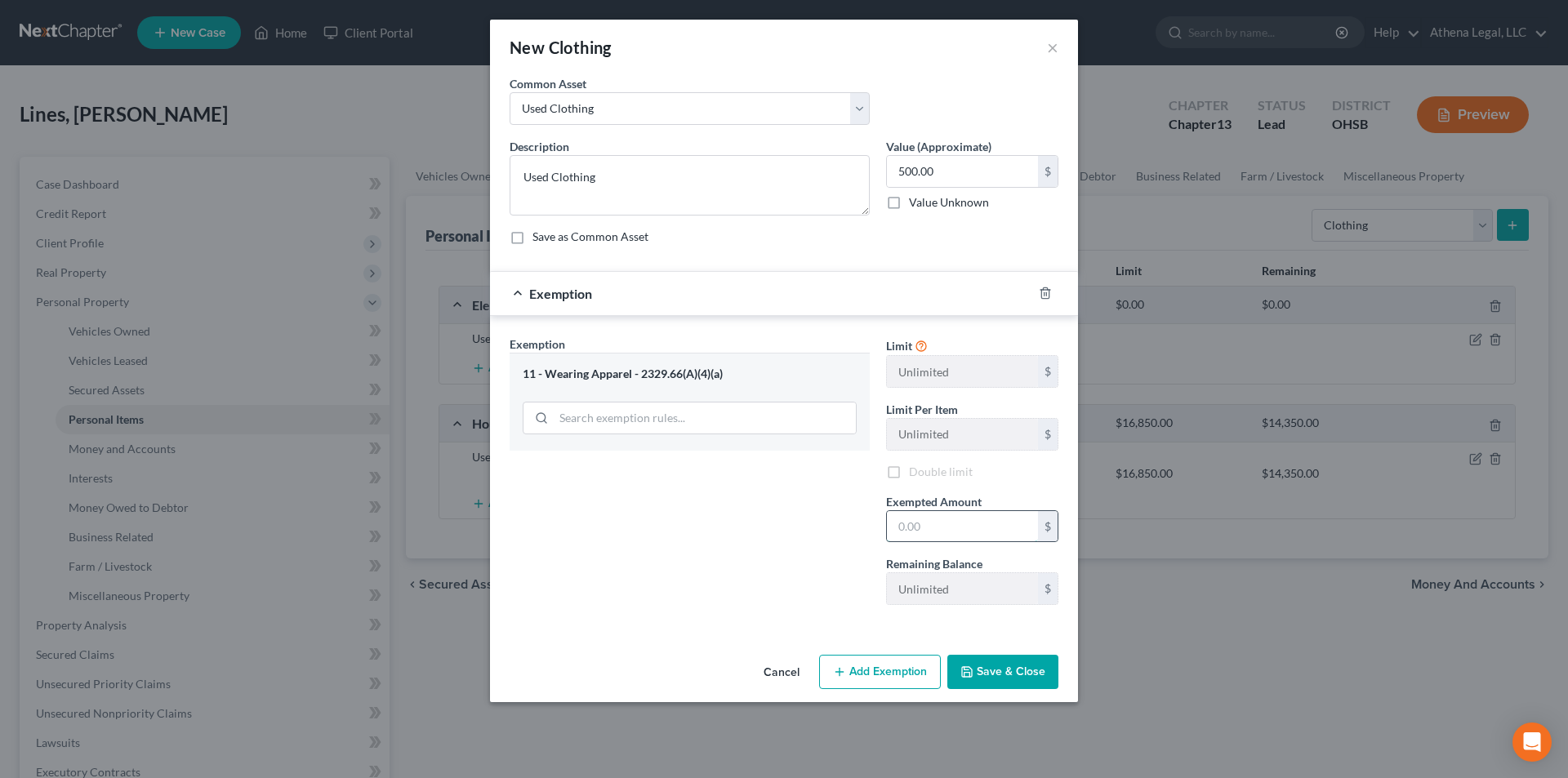
click at [946, 519] on input "text" at bounding box center [962, 526] width 151 height 31
type input "500"
drag, startPoint x: 776, startPoint y: 522, endPoint x: 947, endPoint y: 632, distance: 203.3
click at [776, 522] on div "Exemption Set must be selected for CA. Exemption * 11 - Wearing Apparel - 2329.…" at bounding box center [690, 476] width 376 height 282
click at [1018, 679] on button "Save & Close" at bounding box center [1002, 673] width 111 height 34
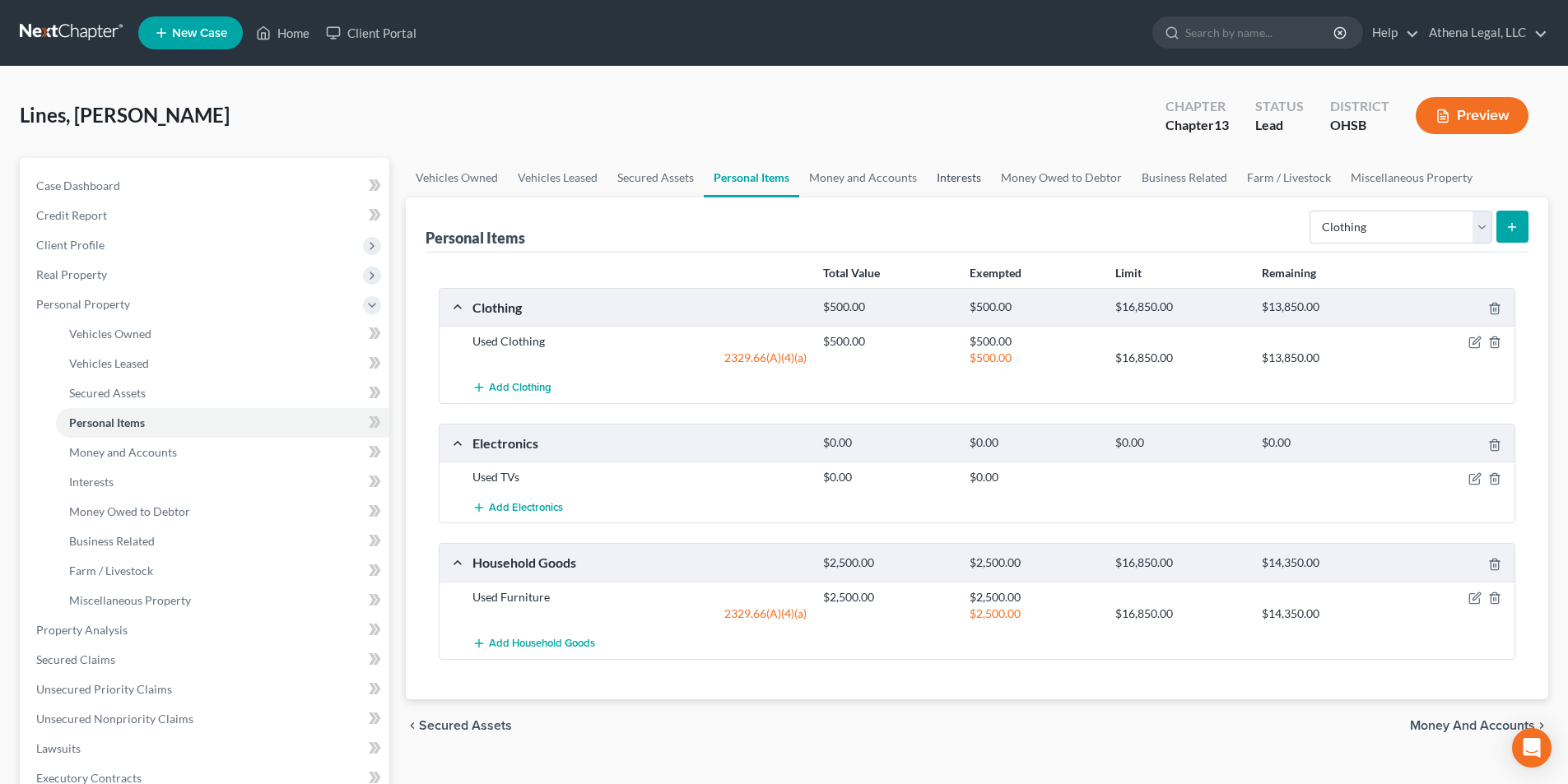
click at [964, 181] on link "Interests" at bounding box center [958, 177] width 64 height 39
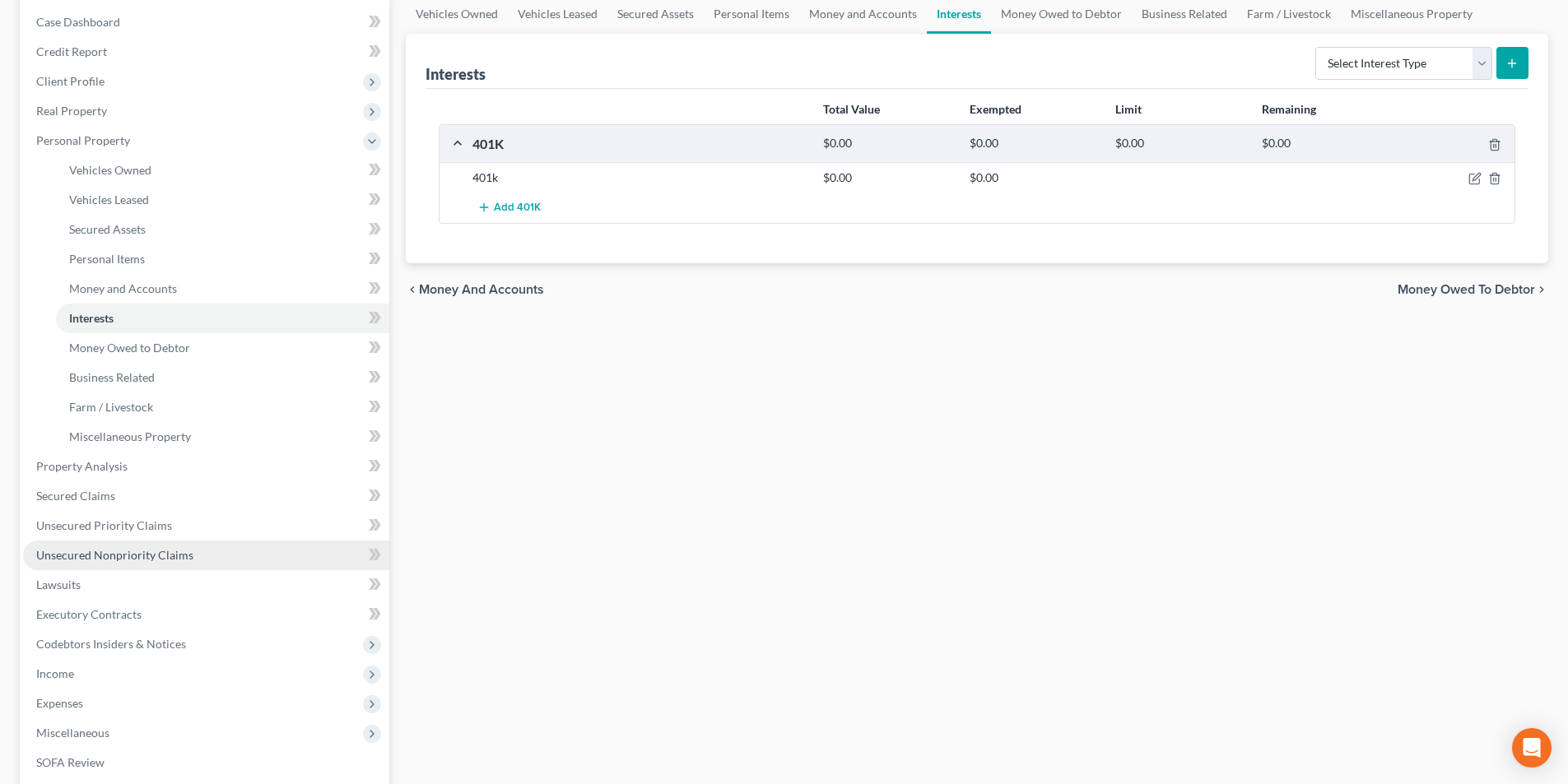
scroll to position [165, 0]
click at [146, 550] on span "Unsecured Nonpriority Claims" at bounding box center [115, 554] width 157 height 14
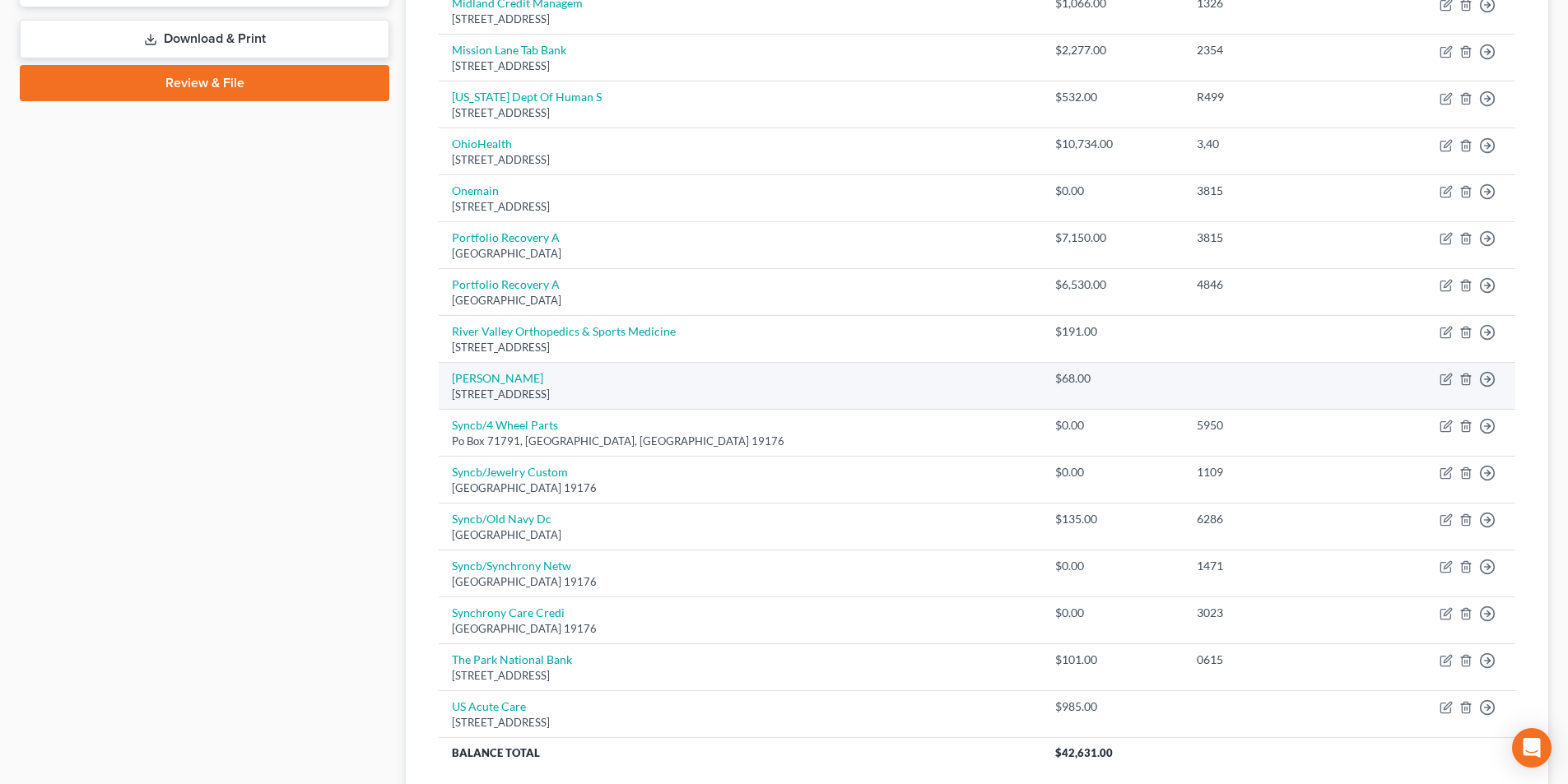
scroll to position [823, 0]
